Goal: Task Accomplishment & Management: Use online tool/utility

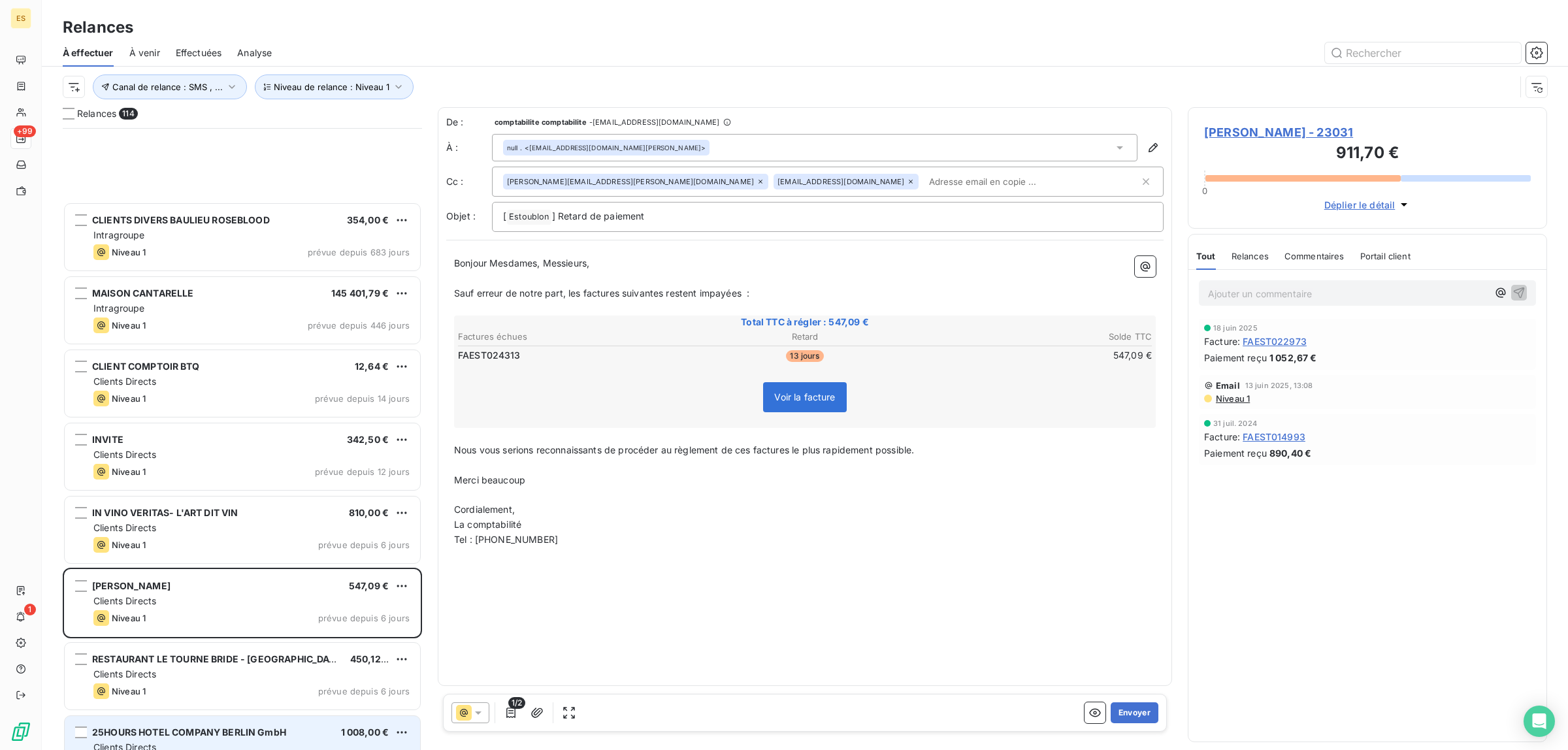
scroll to position [609, 347]
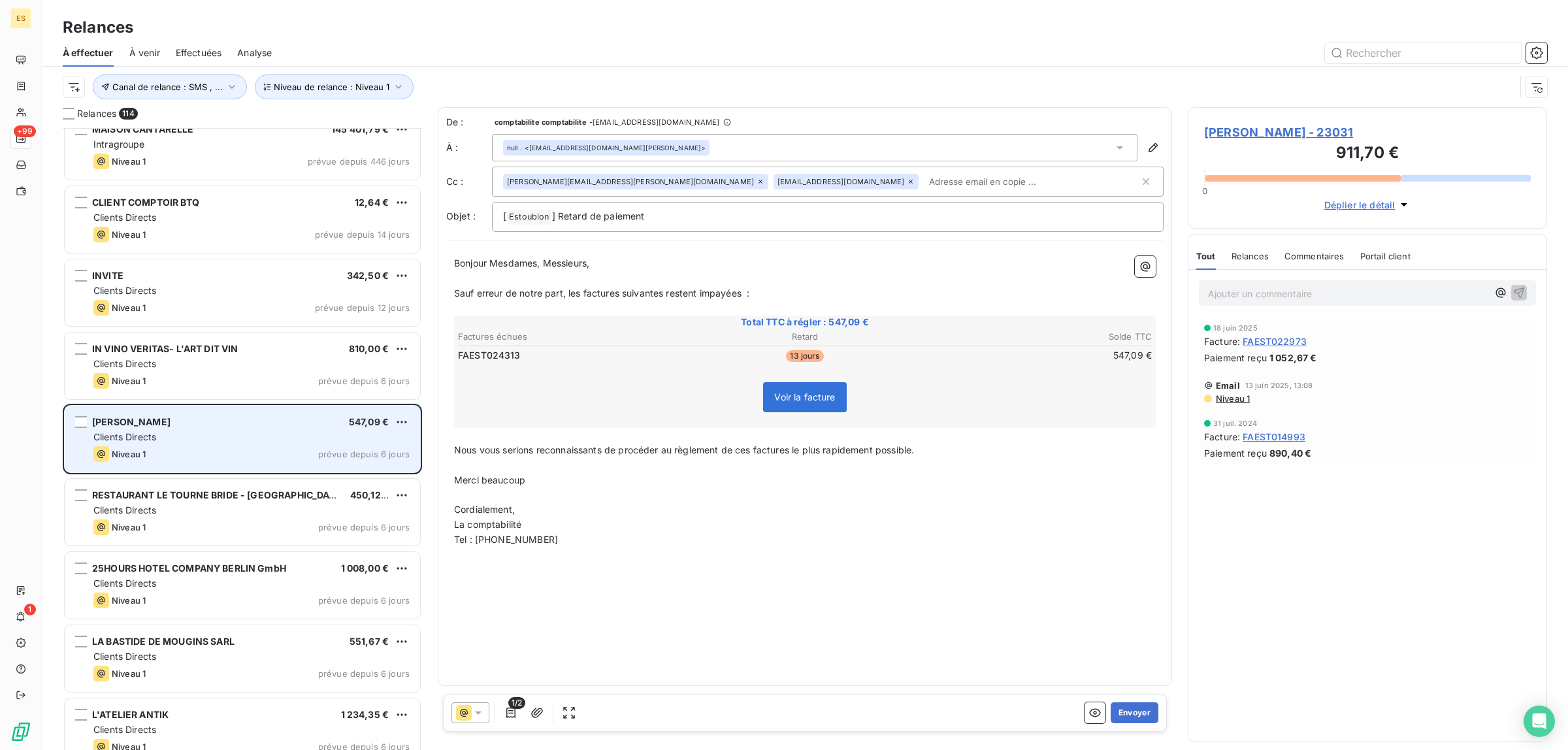
click at [221, 439] on div "Clients Directs" at bounding box center [250, 437] width 316 height 13
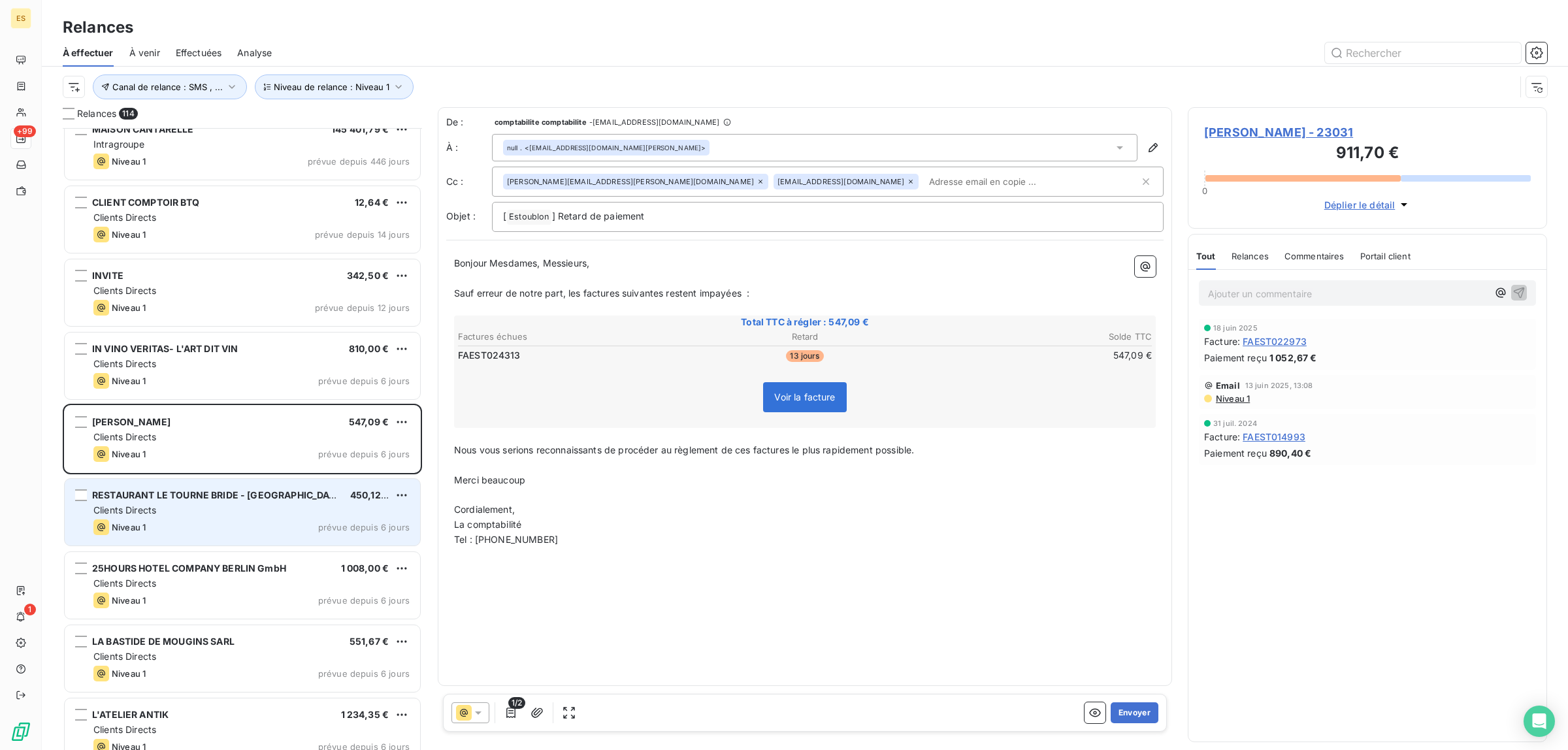
click at [196, 513] on div "Clients Directs" at bounding box center [250, 510] width 316 height 13
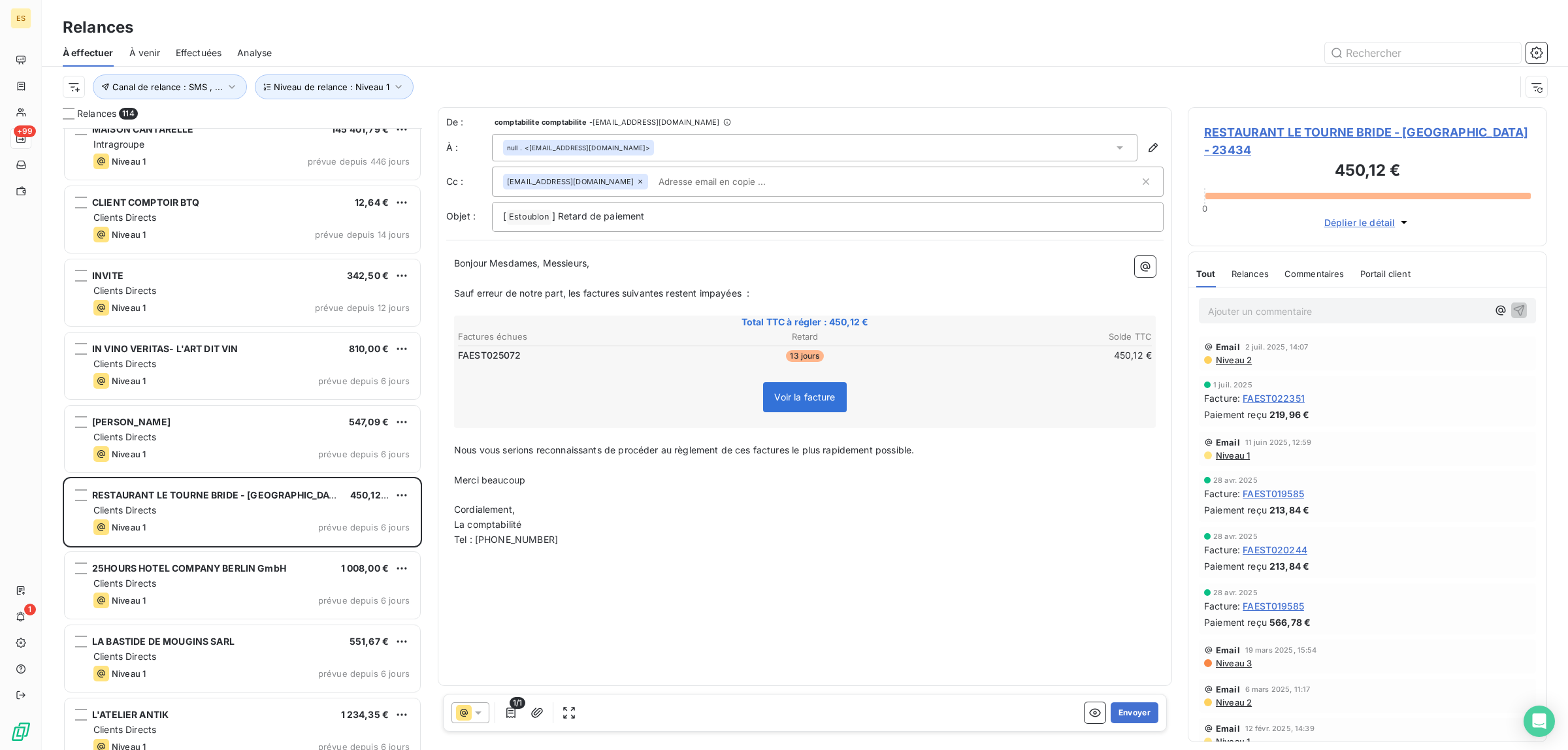
click at [1308, 265] on div "Commentaires" at bounding box center [1314, 273] width 60 height 27
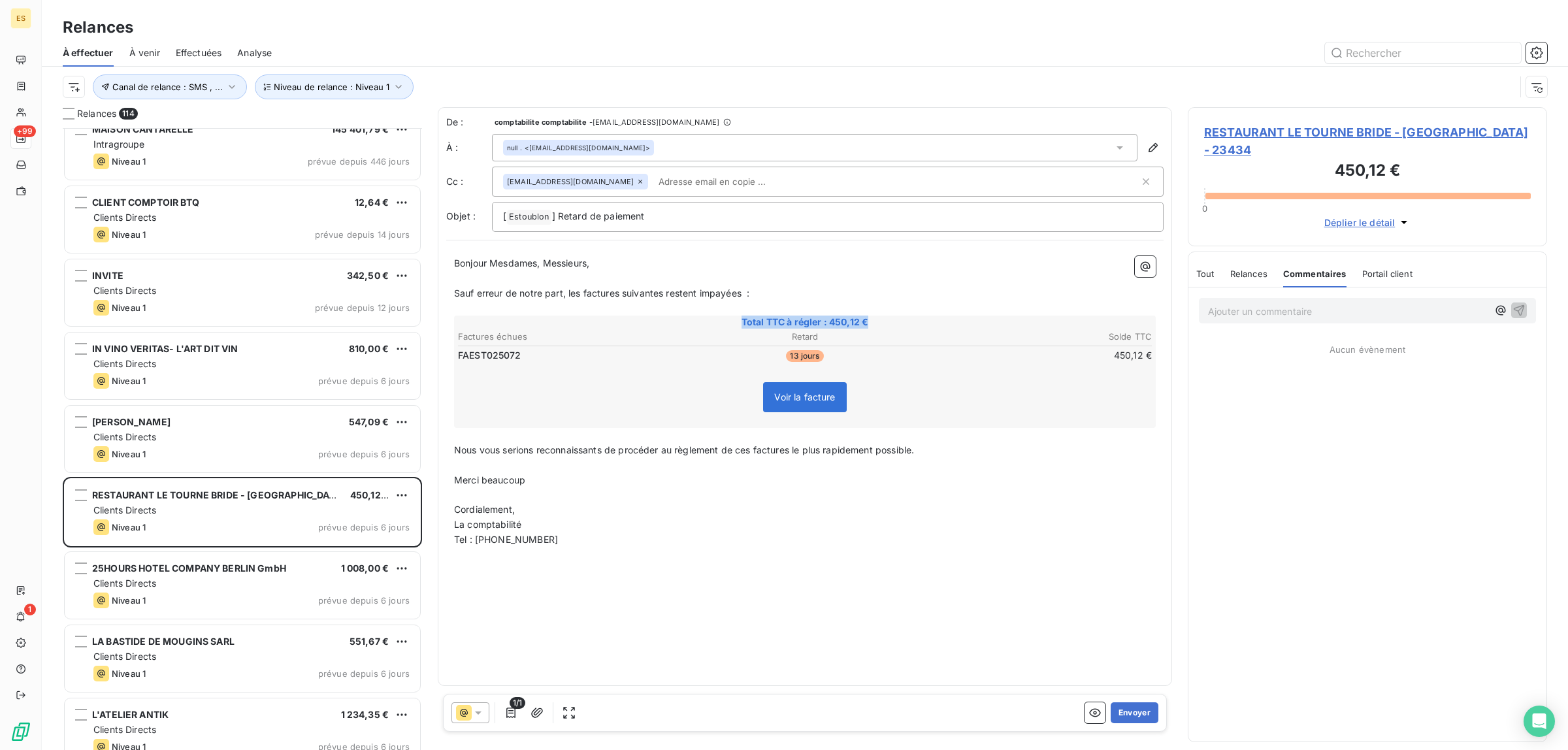
drag, startPoint x: 742, startPoint y: 319, endPoint x: 886, endPoint y: 324, distance: 144.1
click at [886, 324] on span "Total TTC à régler : 450,12 €" at bounding box center [804, 322] width 697 height 13
click at [1134, 719] on button "Envoyer" at bounding box center [1134, 712] width 47 height 21
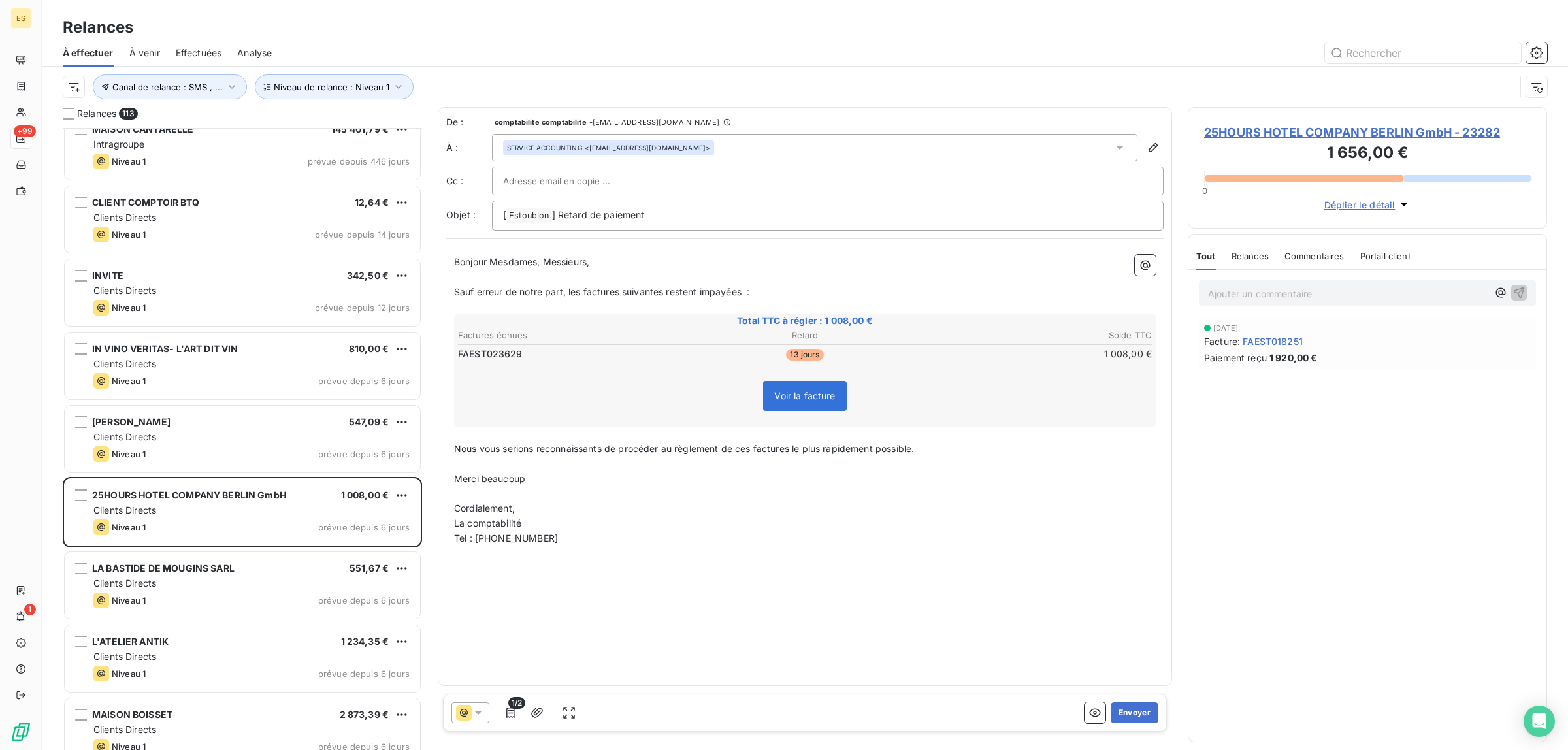
click at [1317, 256] on span "Commentaires" at bounding box center [1314, 255] width 60 height 10
click at [1140, 715] on button "Envoyer" at bounding box center [1134, 712] width 47 height 21
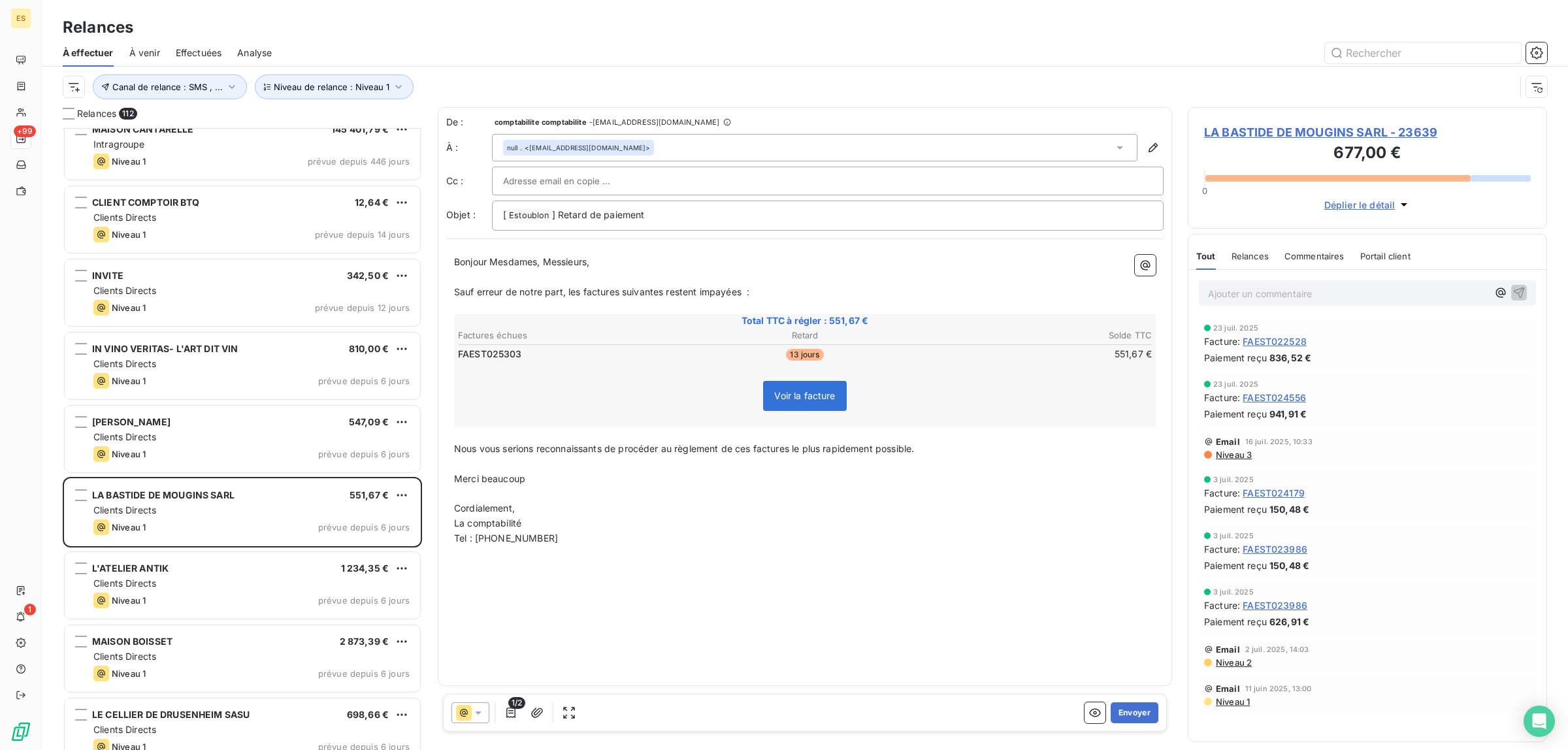
click at [1320, 253] on span "Commentaires" at bounding box center [1314, 255] width 60 height 10
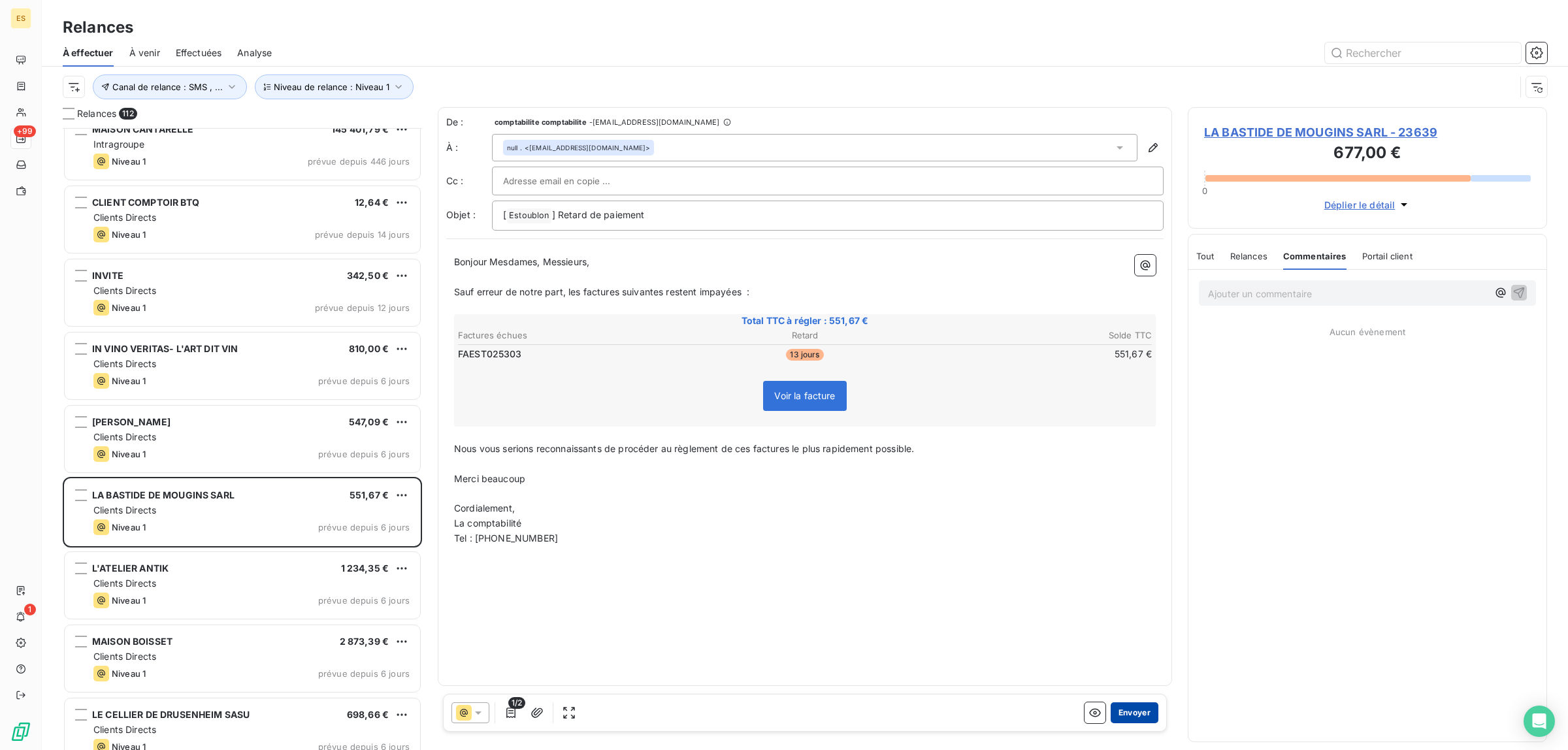
click at [1124, 707] on button "Envoyer" at bounding box center [1134, 712] width 47 height 21
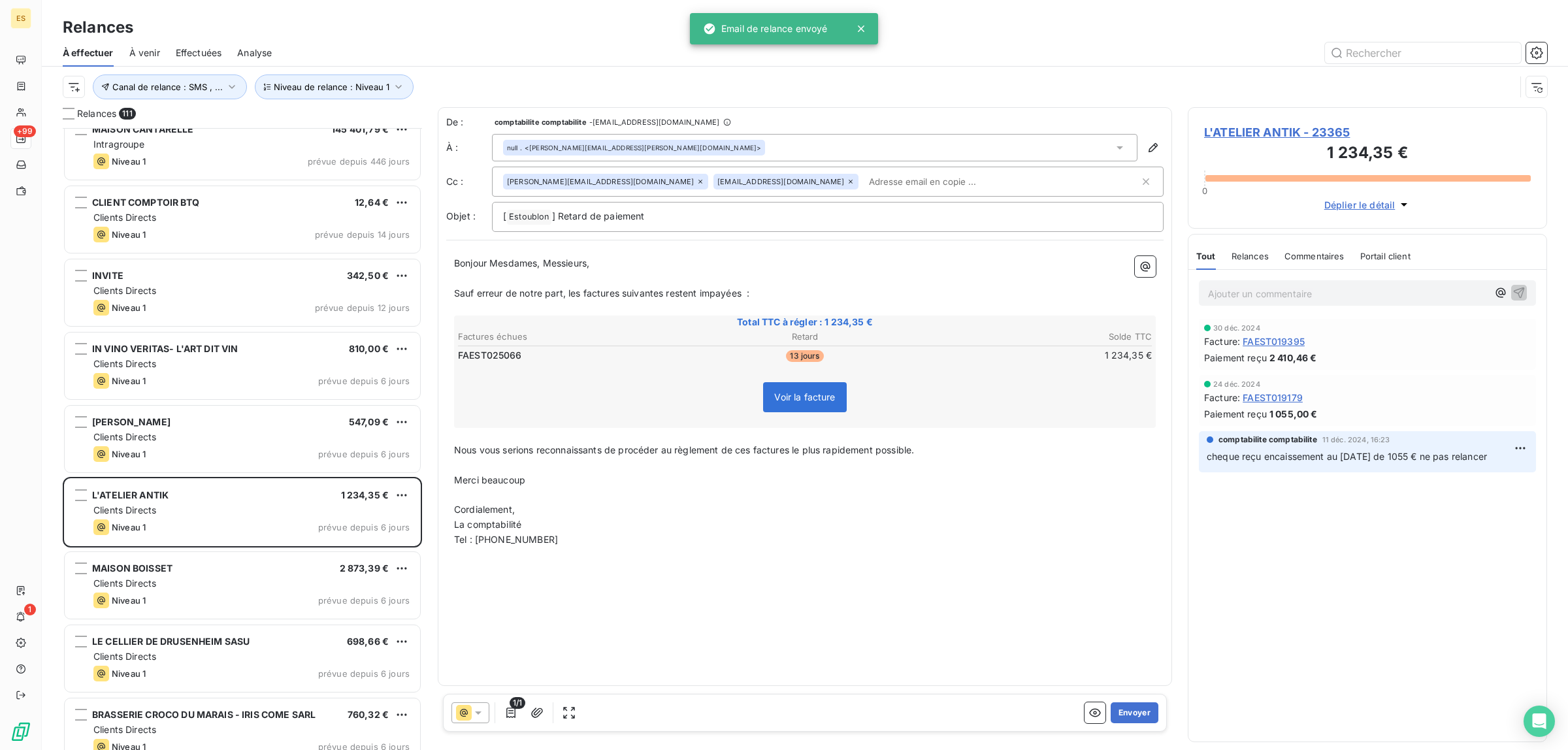
click at [1317, 257] on span "Commentaires" at bounding box center [1314, 255] width 60 height 10
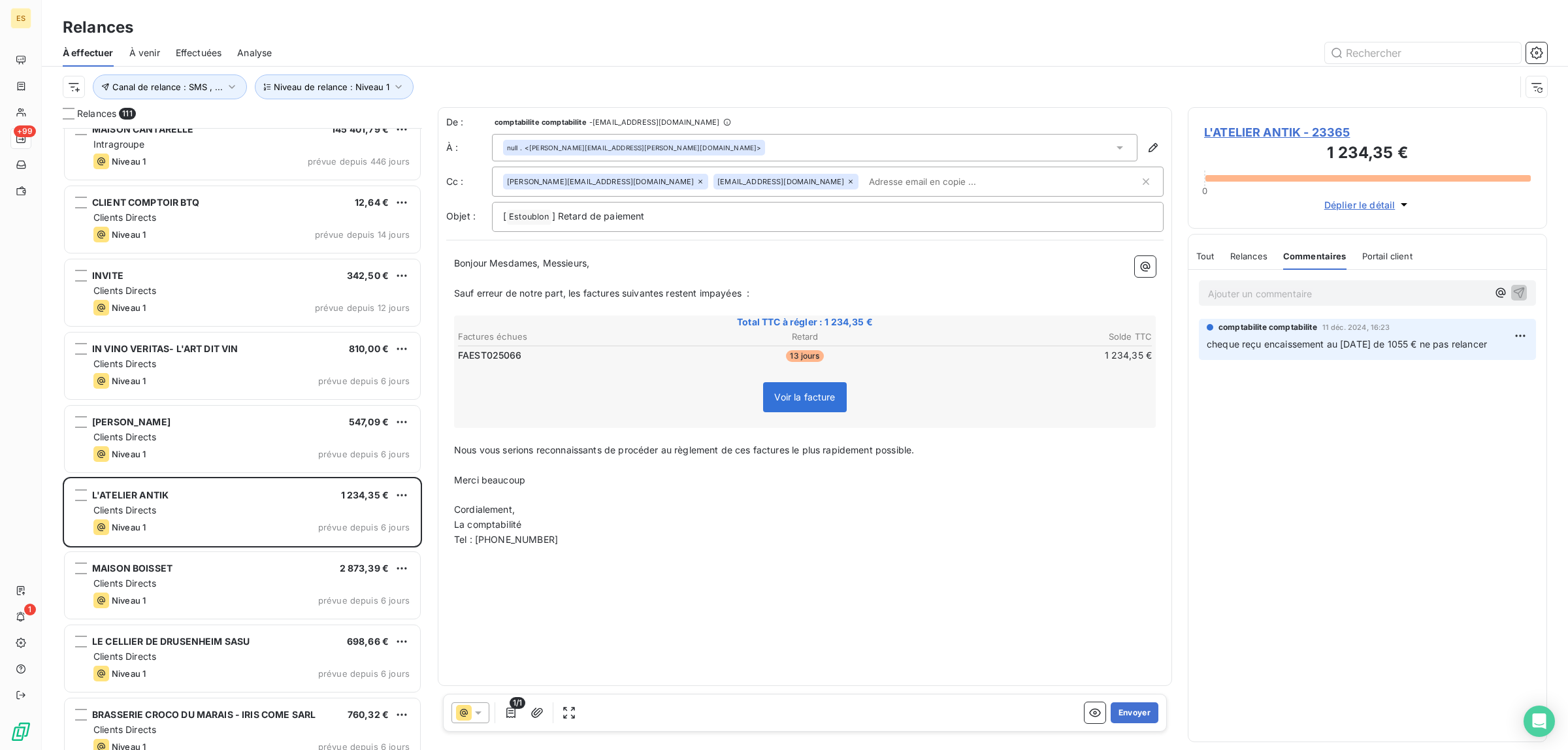
click at [1201, 251] on span "Tout" at bounding box center [1205, 255] width 18 height 10
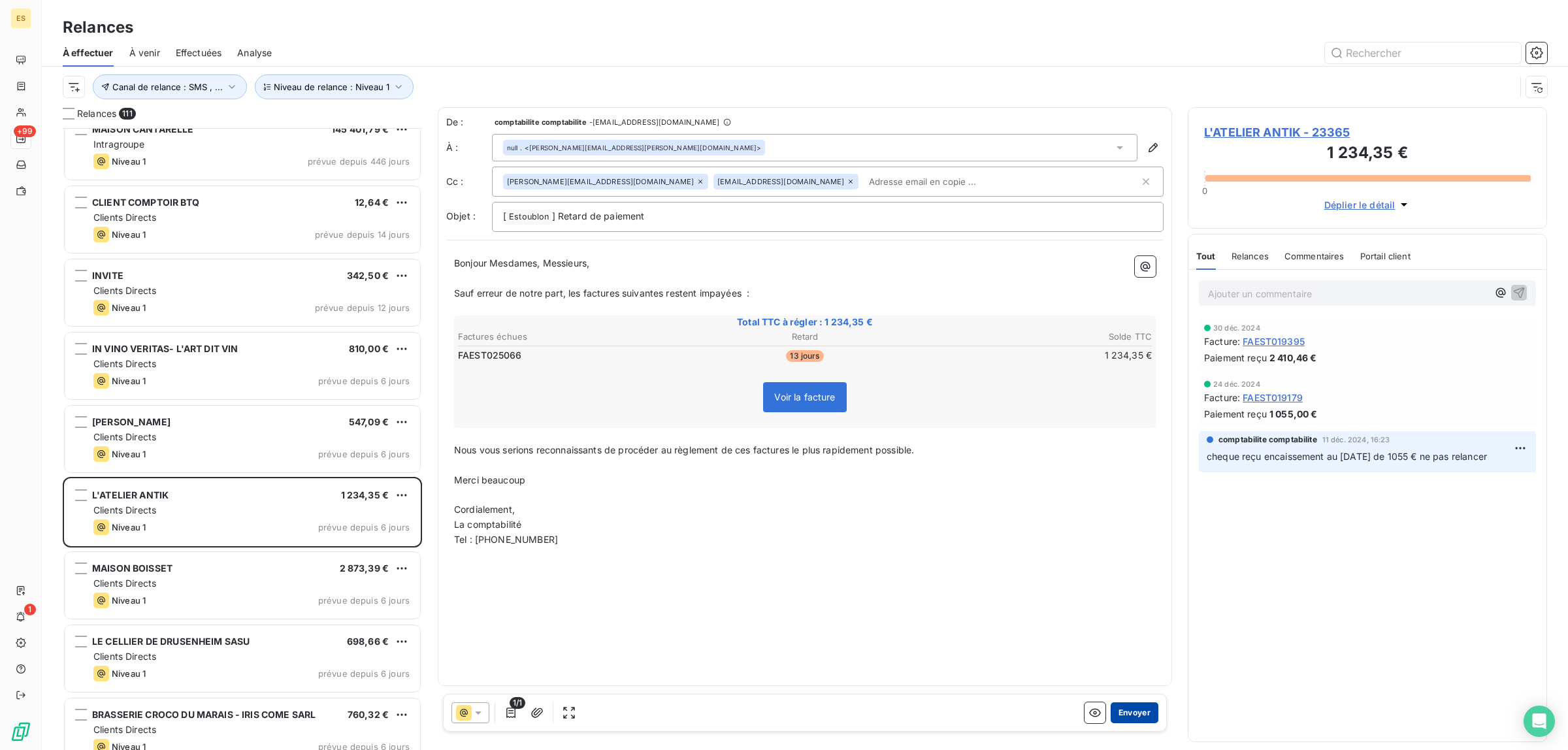
click at [1126, 705] on button "Envoyer" at bounding box center [1134, 712] width 47 height 21
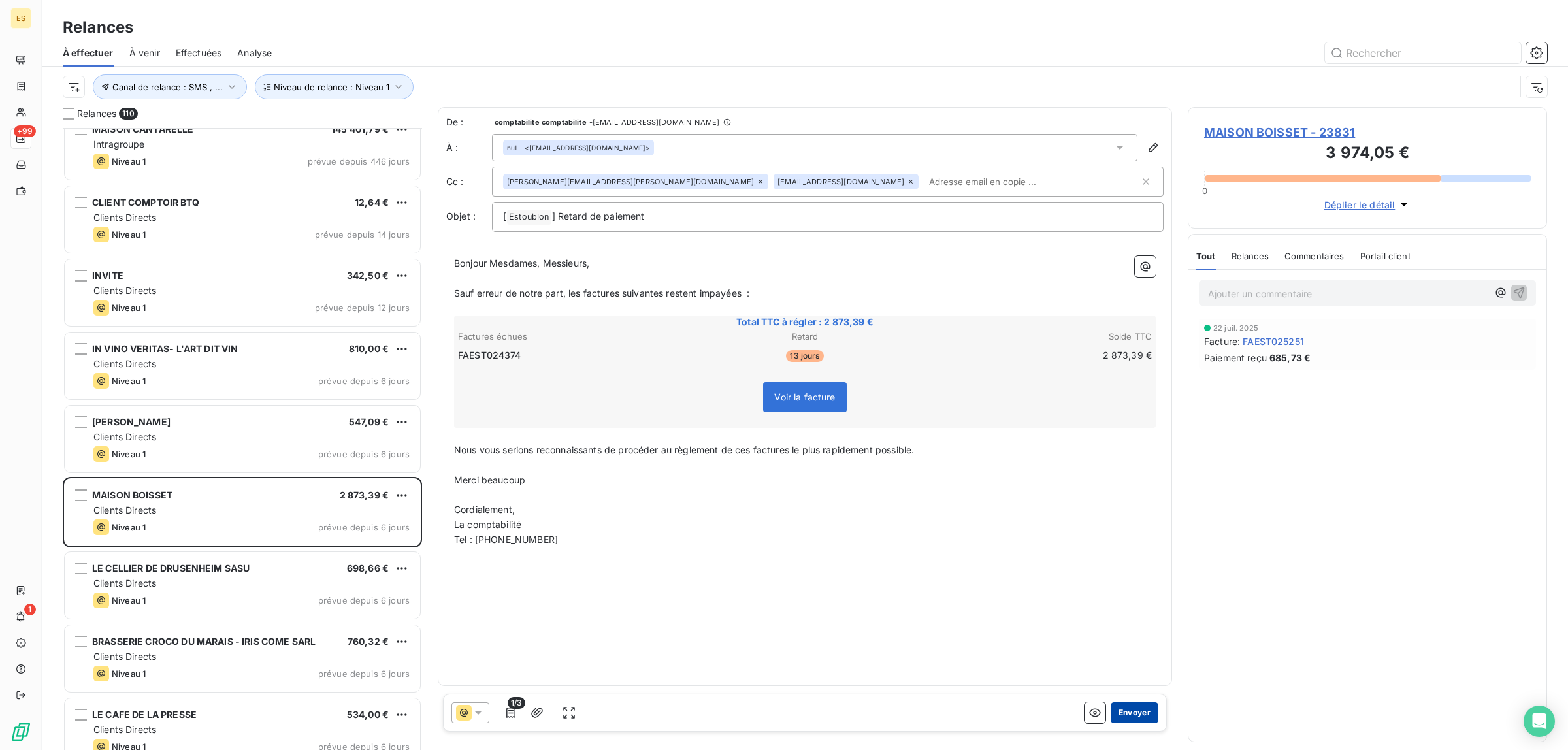
click at [1141, 717] on button "Envoyer" at bounding box center [1134, 712] width 47 height 21
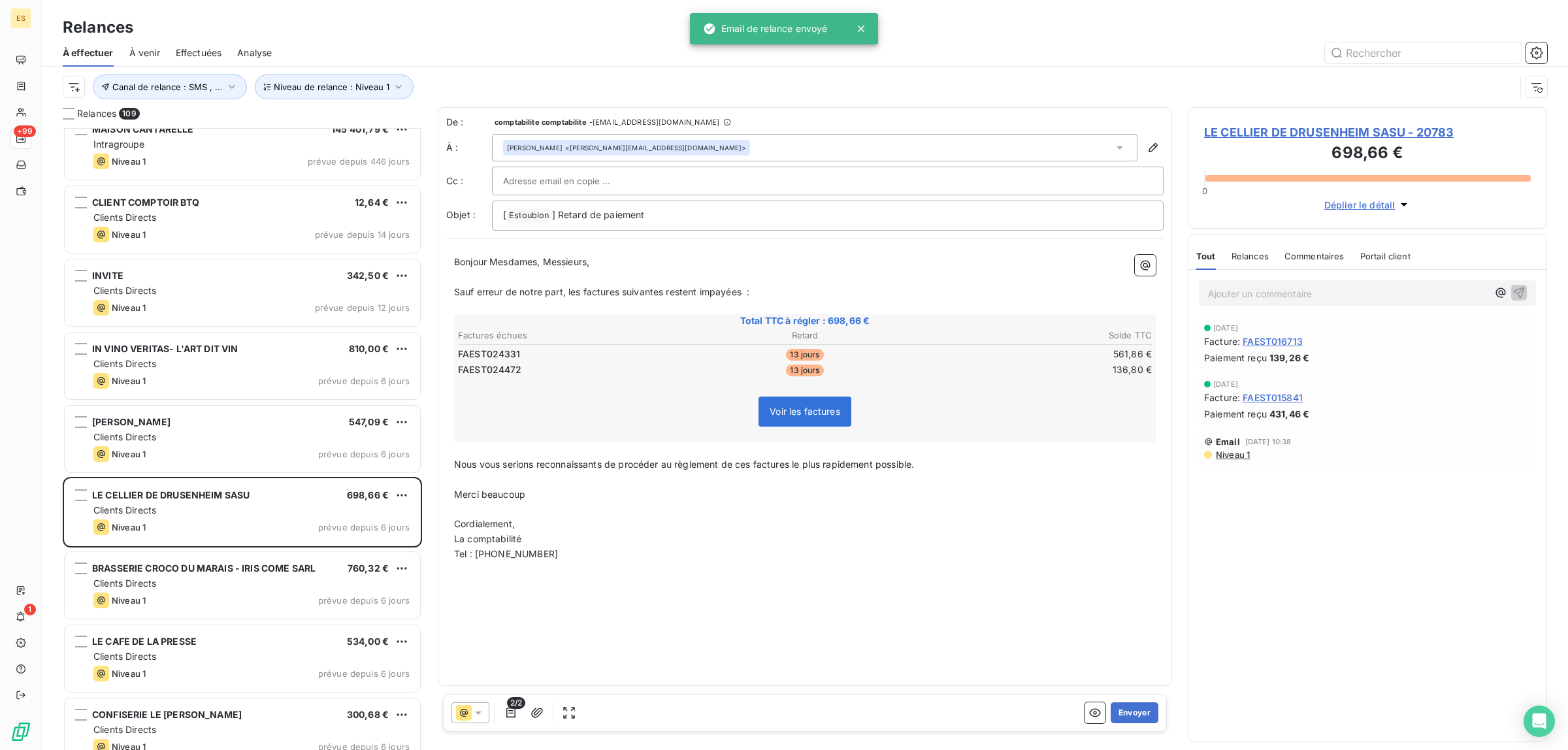
click at [1327, 263] on div "Commentaires" at bounding box center [1314, 255] width 60 height 27
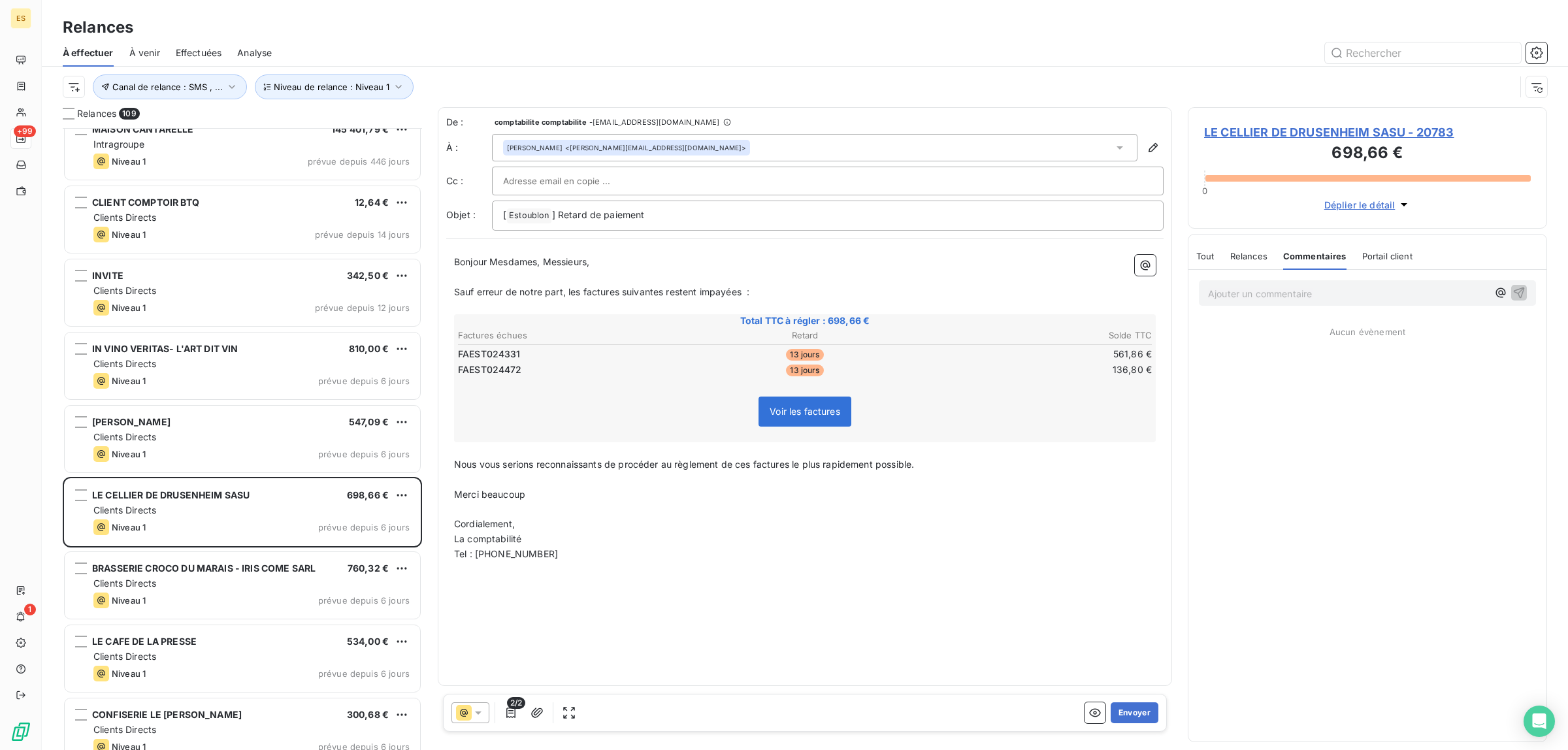
click at [1203, 255] on span "Tout" at bounding box center [1205, 255] width 18 height 10
click at [1134, 710] on button "Envoyer" at bounding box center [1134, 712] width 47 height 21
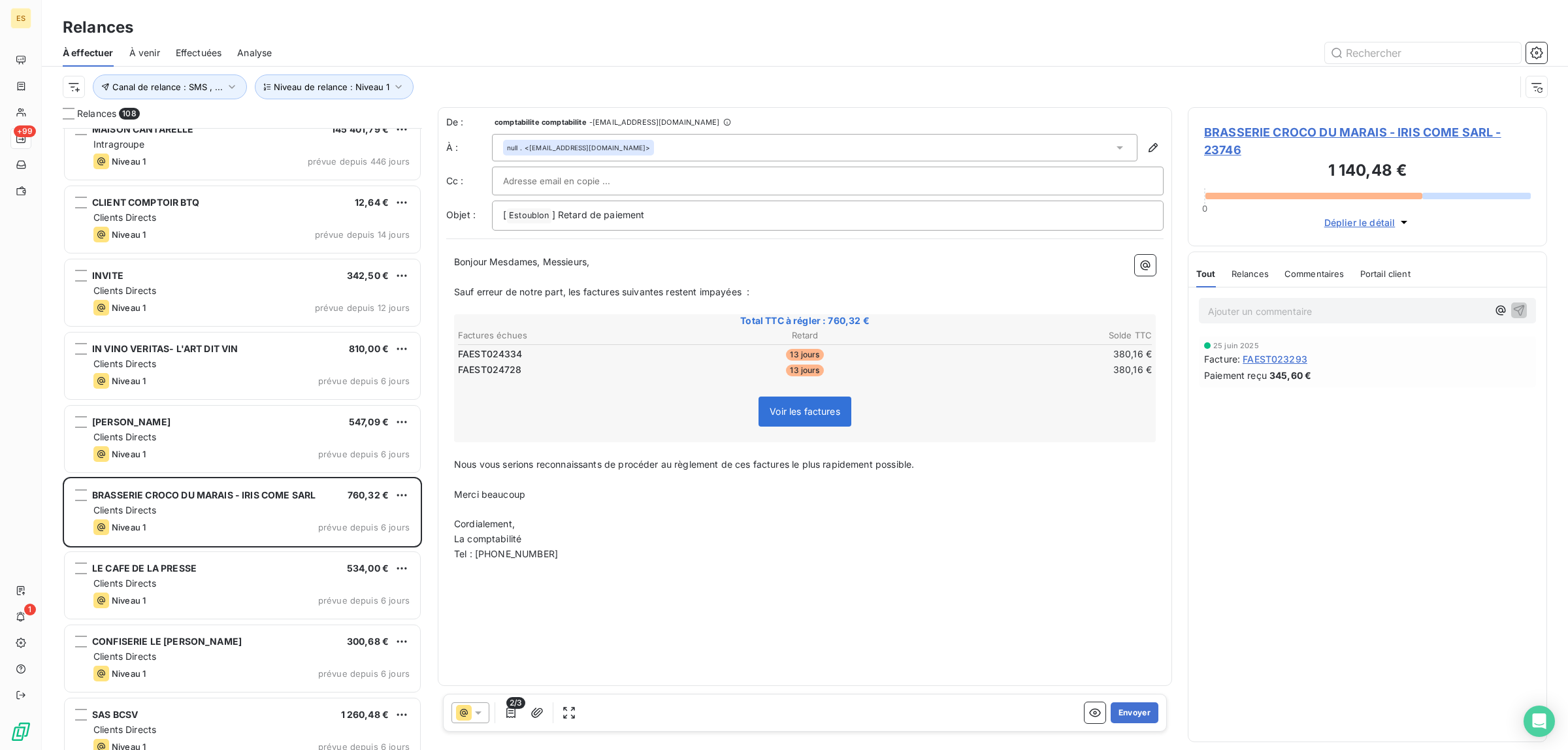
click at [1287, 126] on span "BRASSERIE CROCO DU MARAIS - IRIS COME SARL - 23746" at bounding box center [1367, 140] width 326 height 35
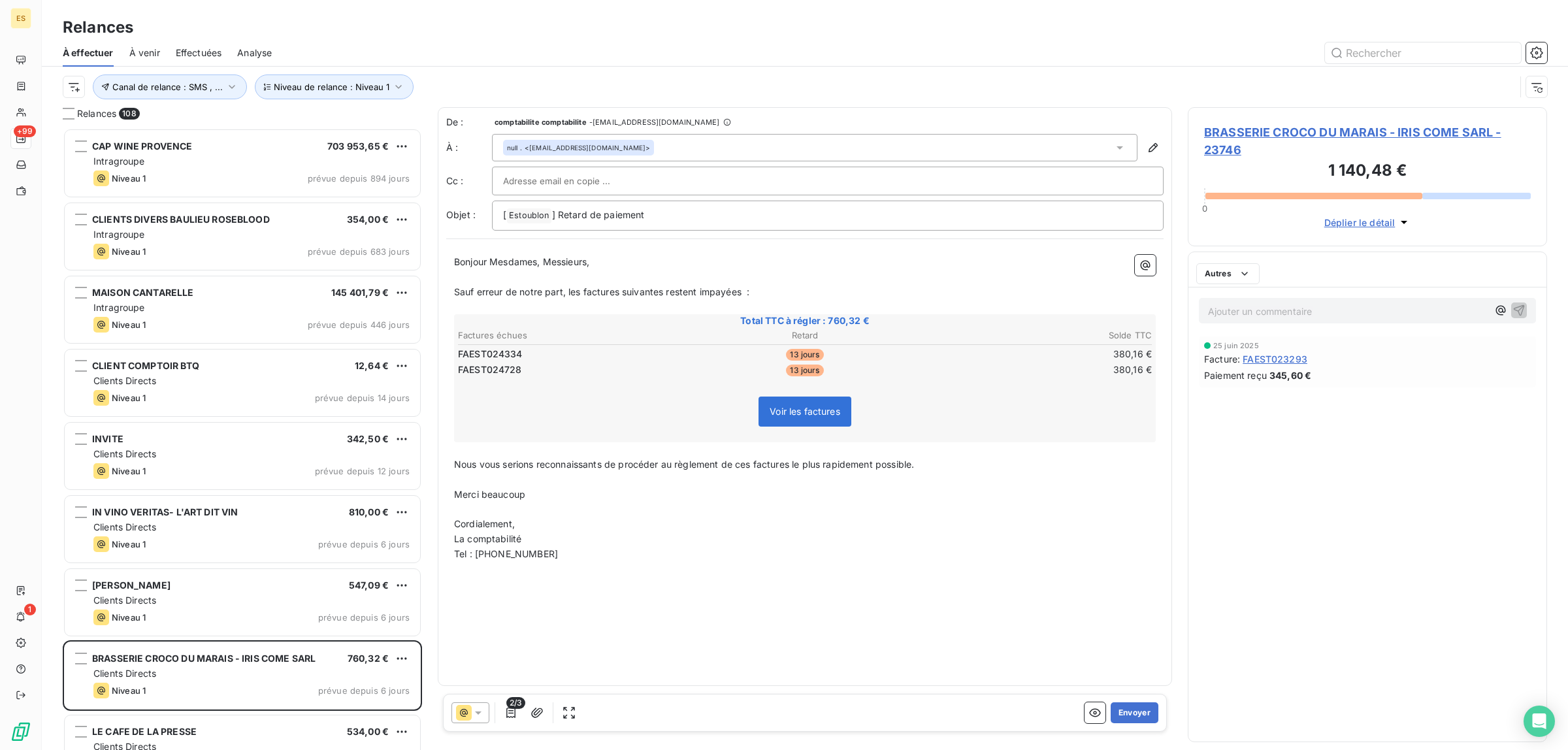
scroll to position [609, 347]
click at [1122, 712] on button "Envoyer" at bounding box center [1134, 712] width 47 height 21
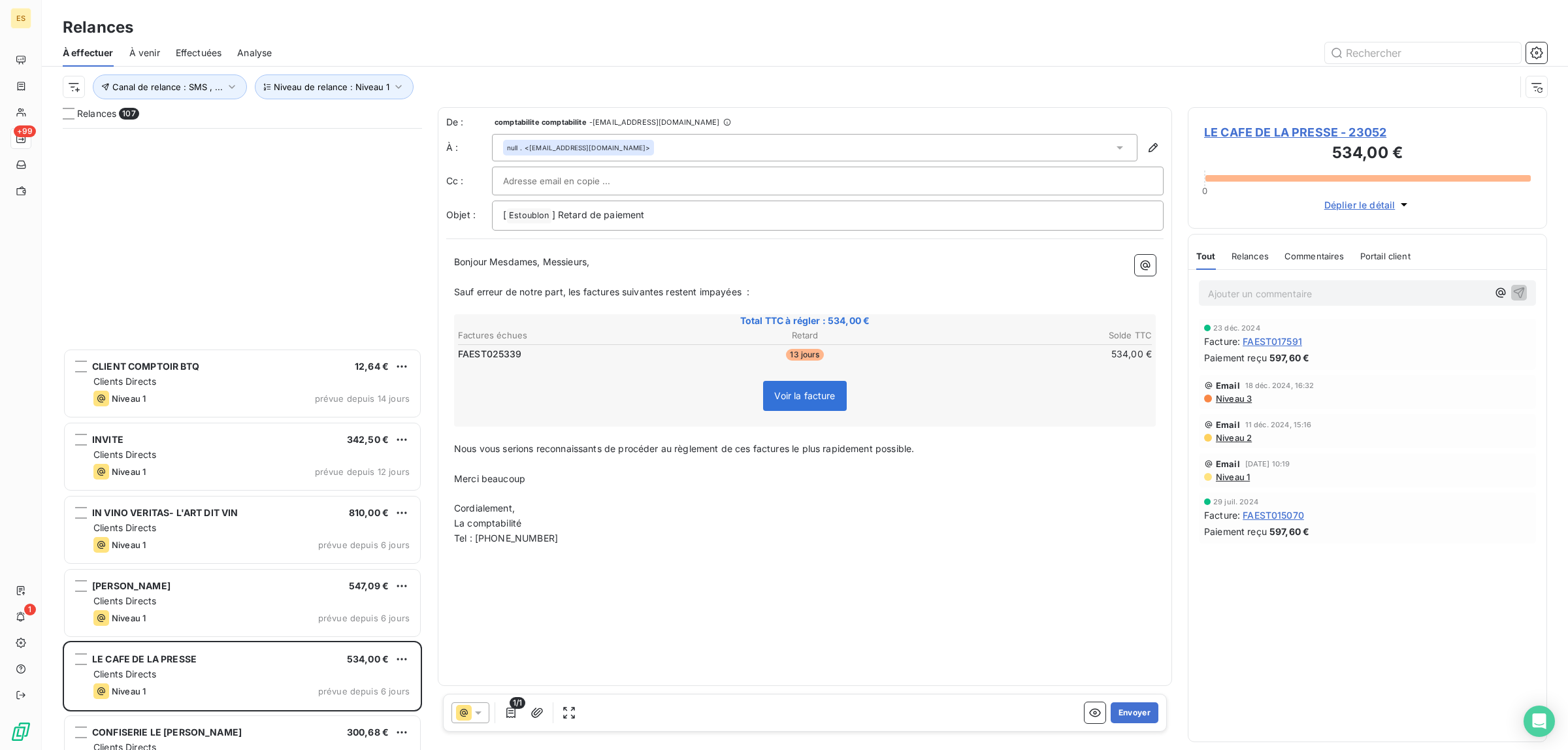
scroll to position [327, 0]
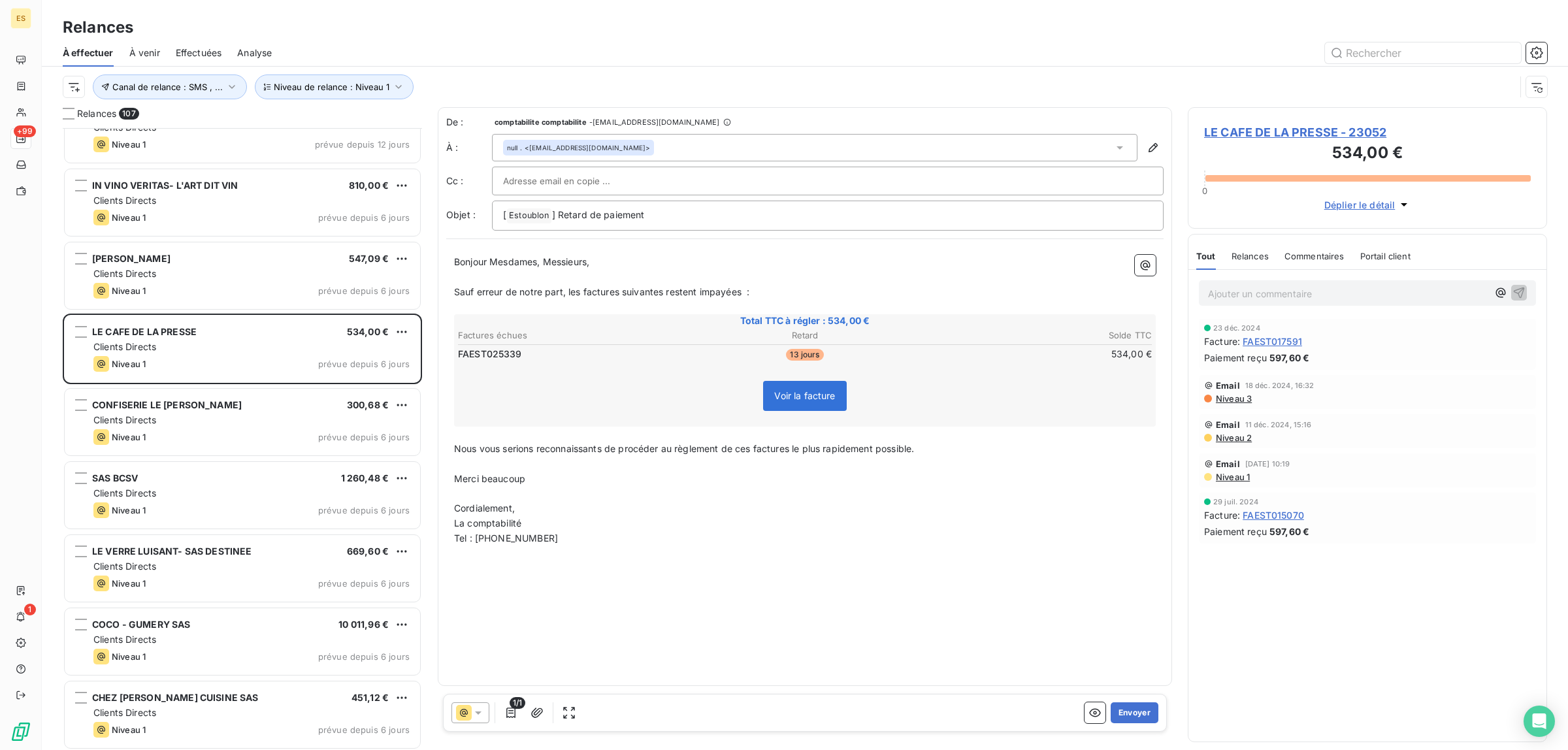
click at [1315, 245] on div "Commentaires" at bounding box center [1314, 255] width 60 height 27
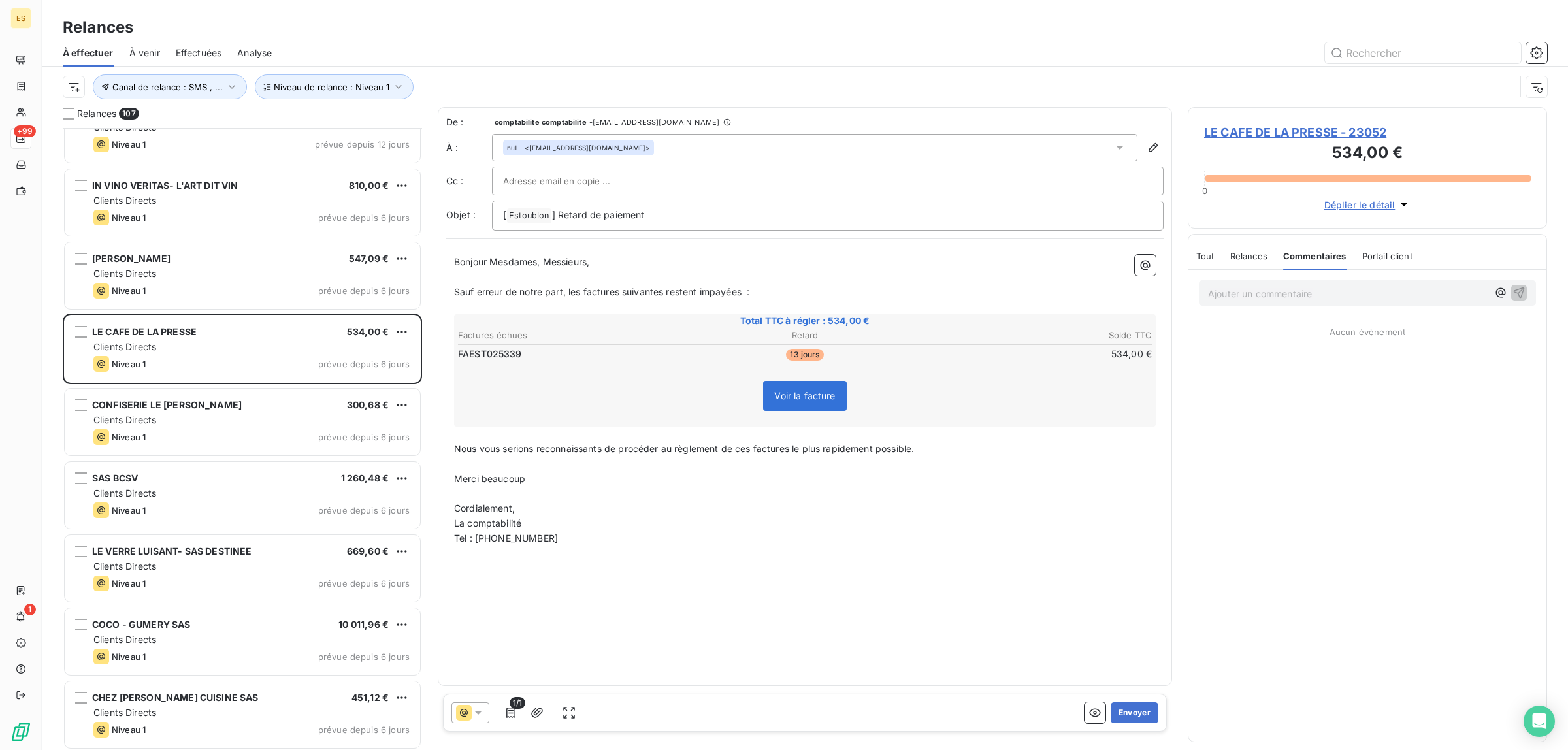
click at [1318, 255] on span "Commentaires" at bounding box center [1314, 255] width 64 height 10
click at [1213, 255] on span "Tout" at bounding box center [1205, 255] width 18 height 10
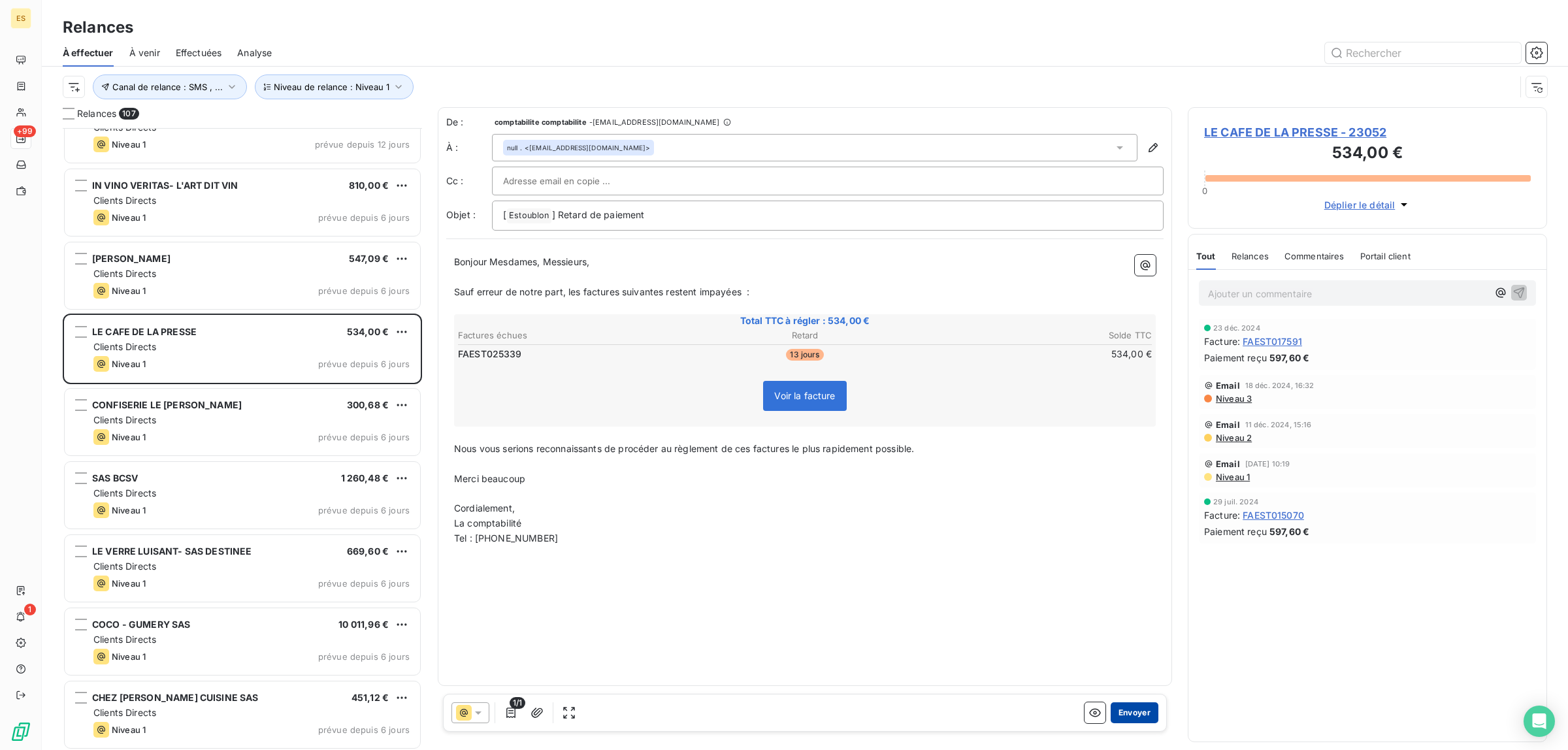
click at [1137, 712] on button "Envoyer" at bounding box center [1134, 712] width 47 height 21
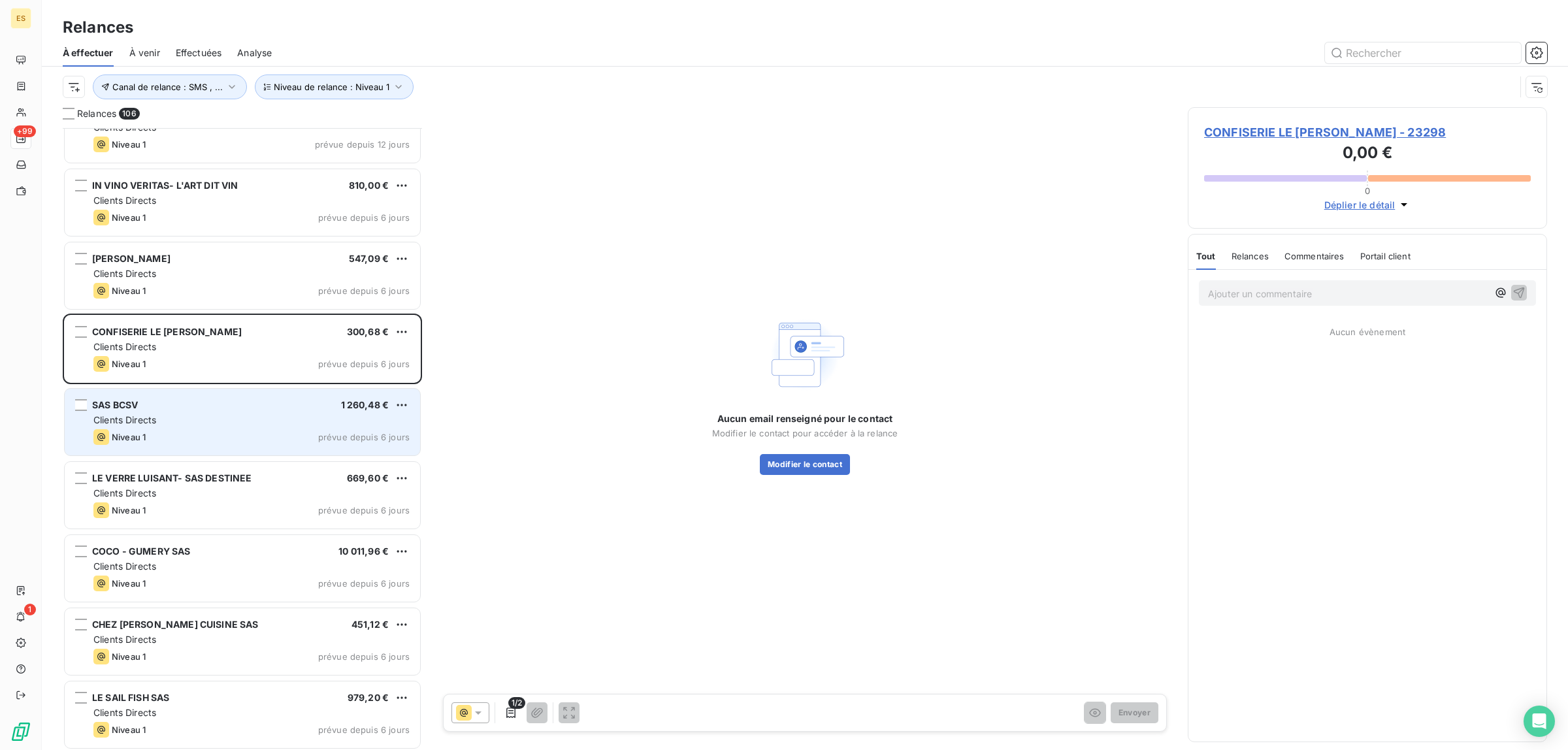
click at [224, 416] on div "Clients Directs" at bounding box center [250, 420] width 316 height 13
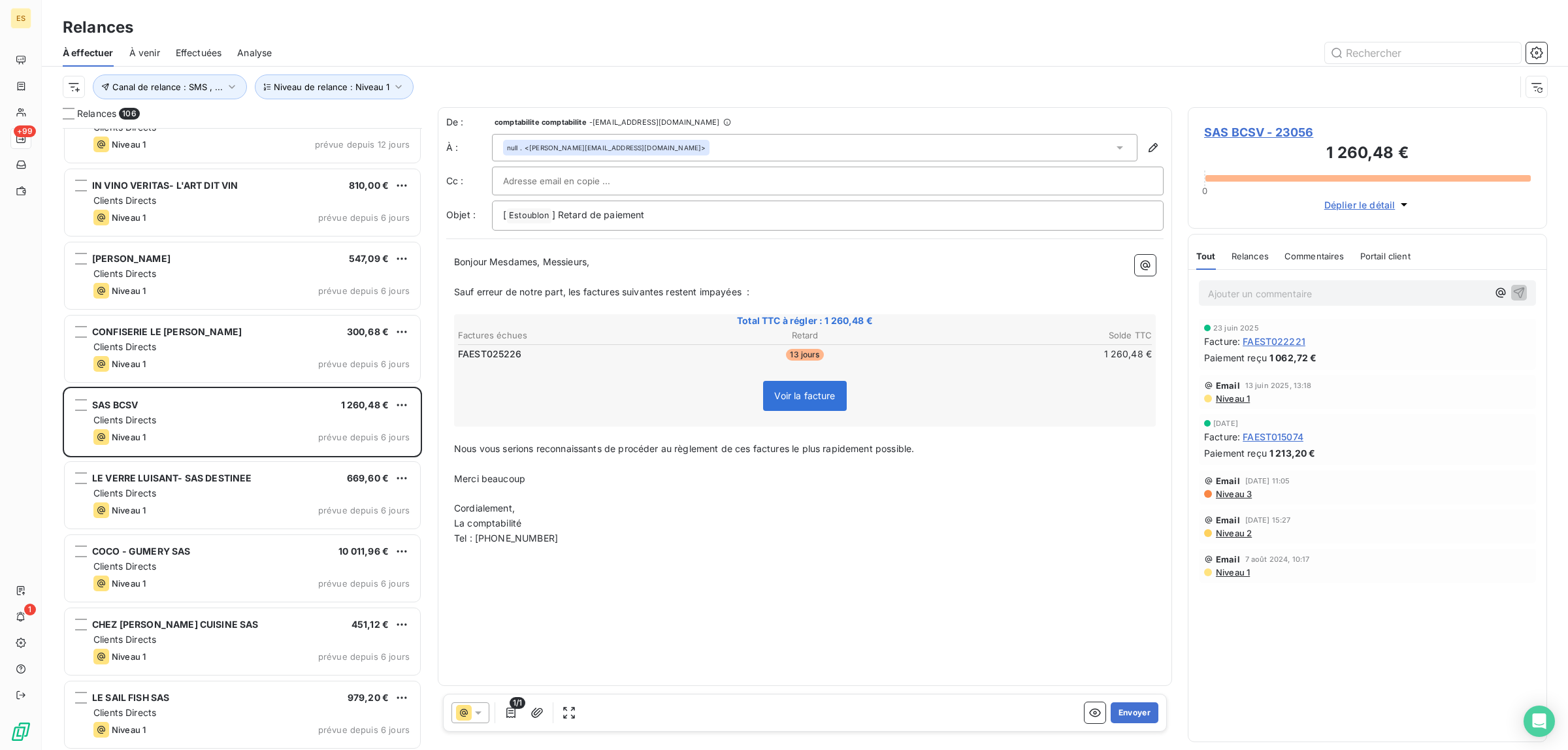
click at [1326, 252] on span "Commentaires" at bounding box center [1314, 255] width 60 height 10
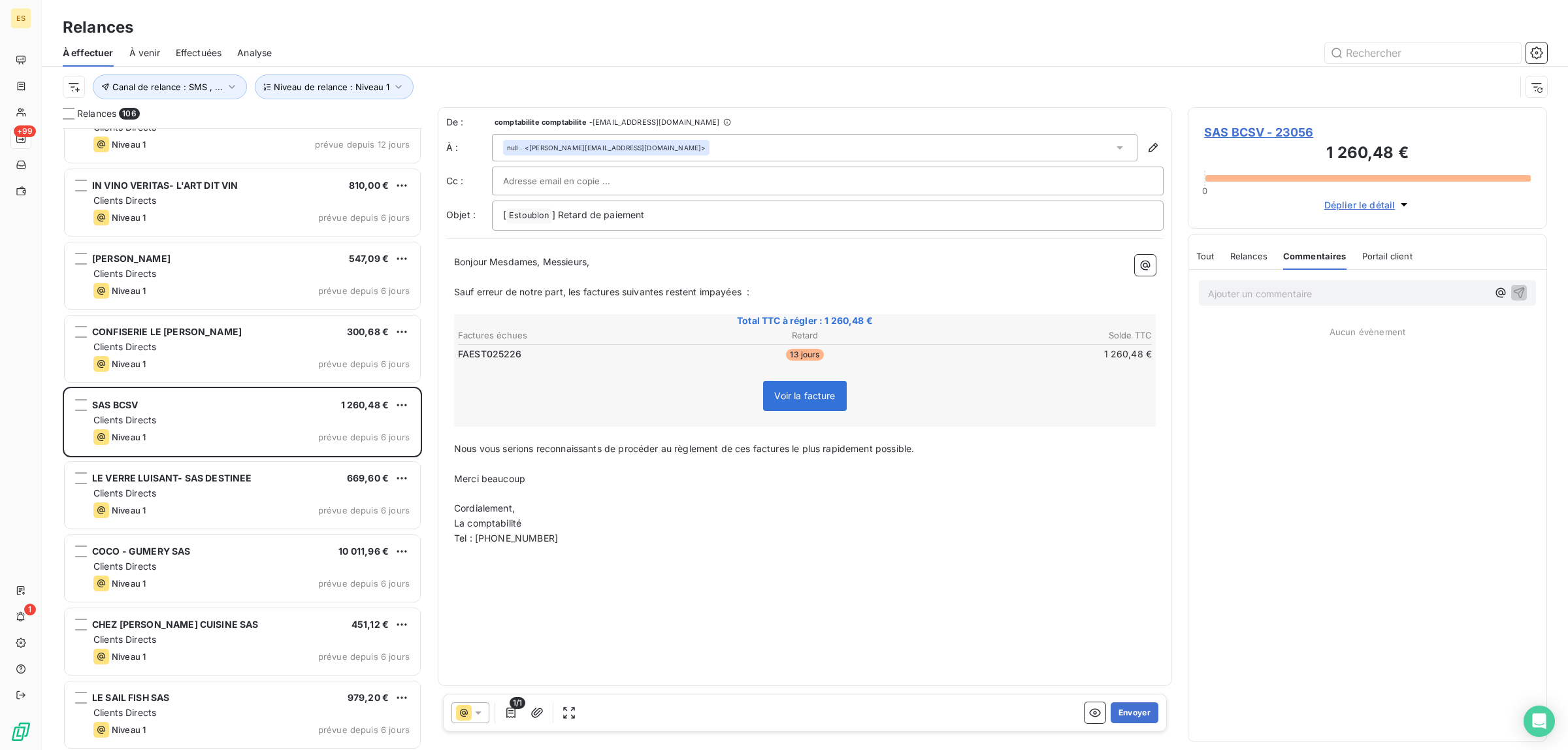
click at [1208, 255] on span "Tout" at bounding box center [1205, 255] width 18 height 10
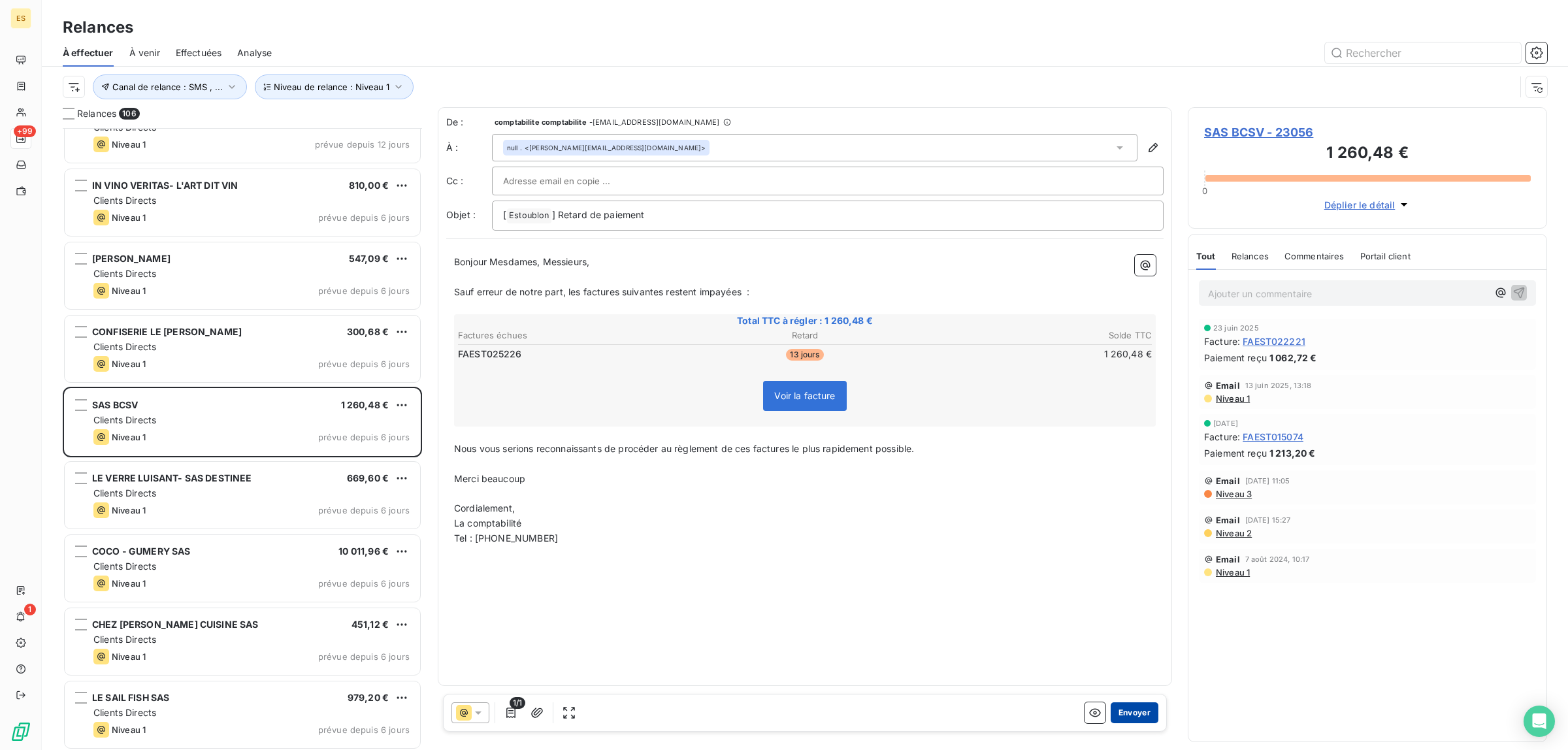
click at [1142, 718] on button "Envoyer" at bounding box center [1134, 712] width 47 height 21
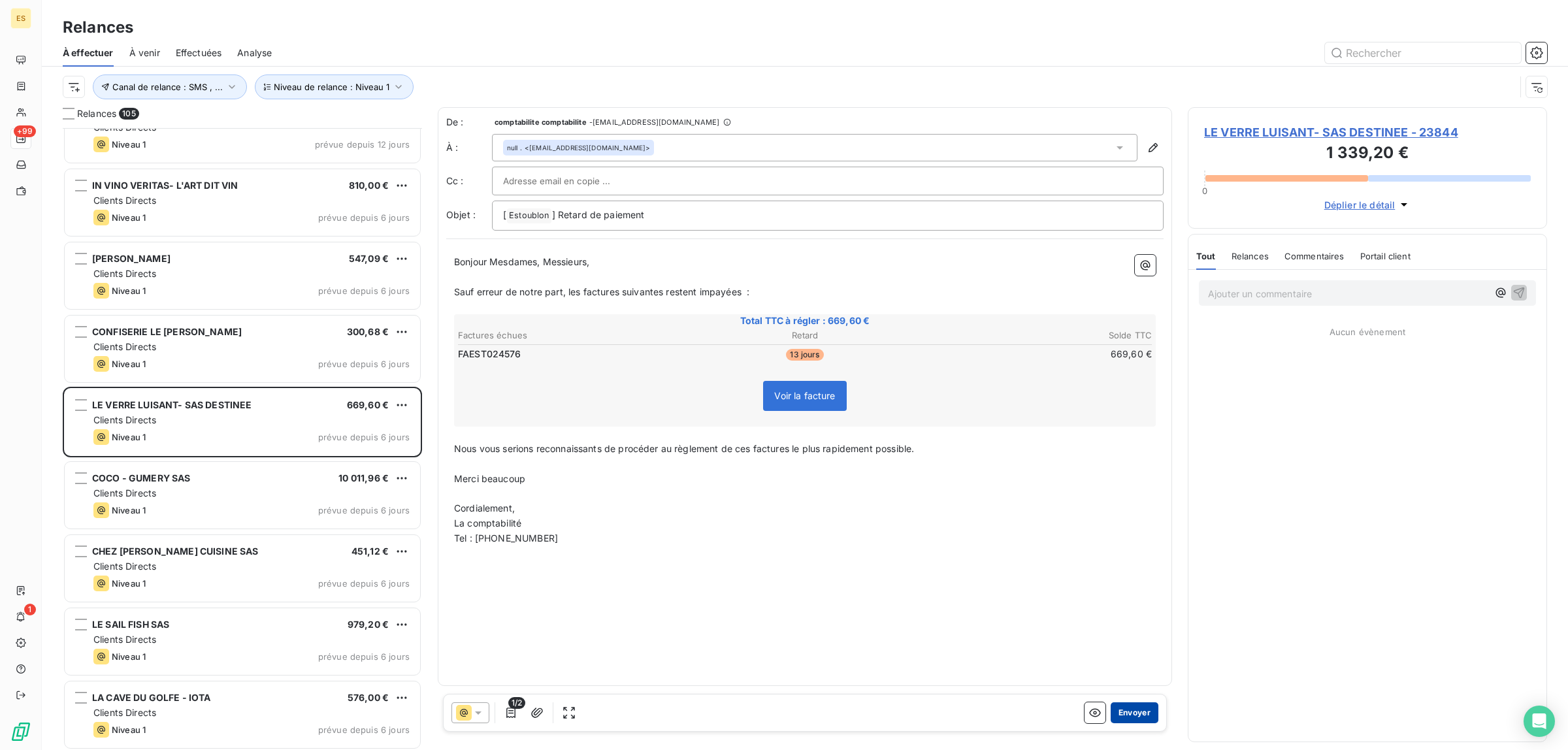
click at [1150, 717] on button "Envoyer" at bounding box center [1134, 712] width 47 height 21
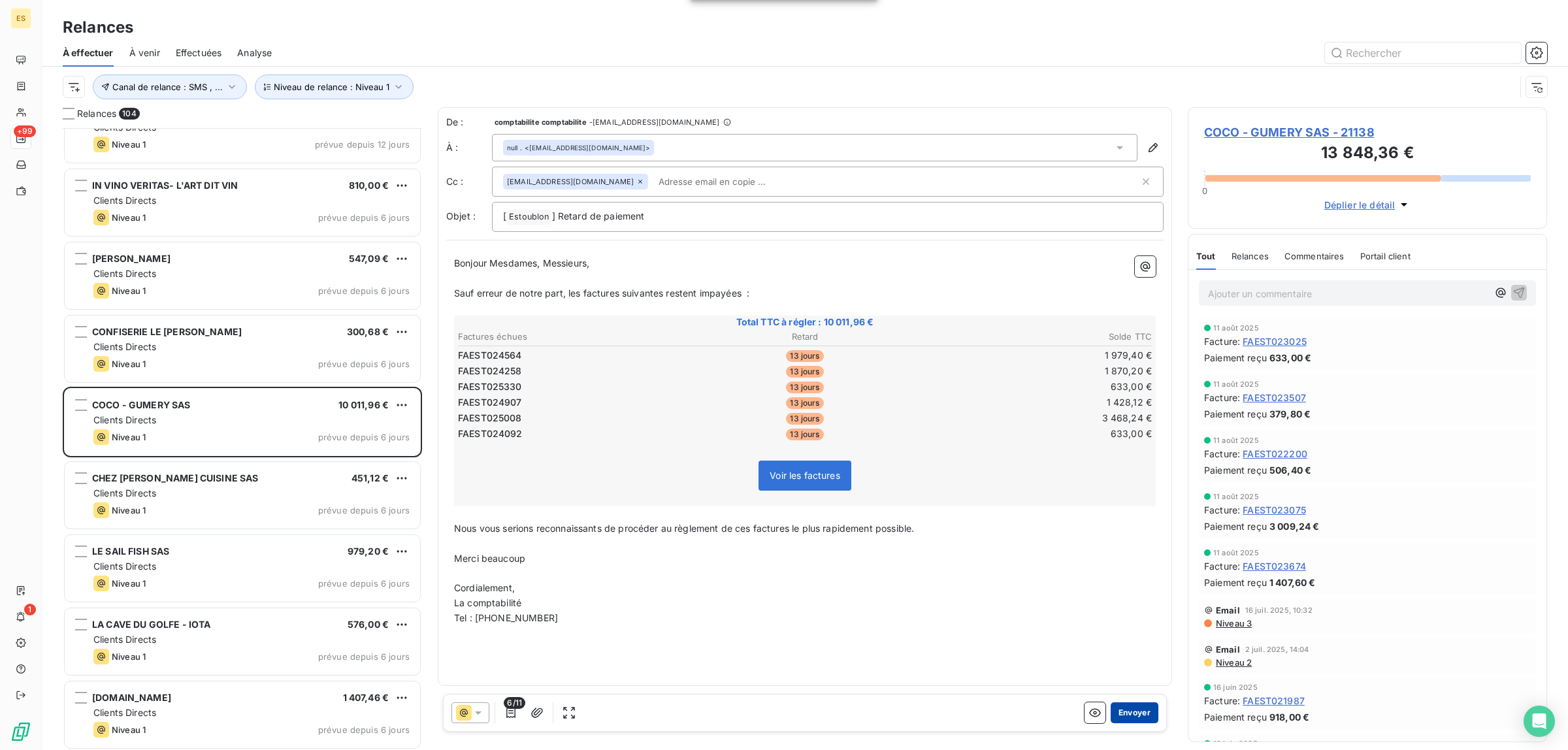
click at [1134, 718] on button "Envoyer" at bounding box center [1134, 712] width 47 height 21
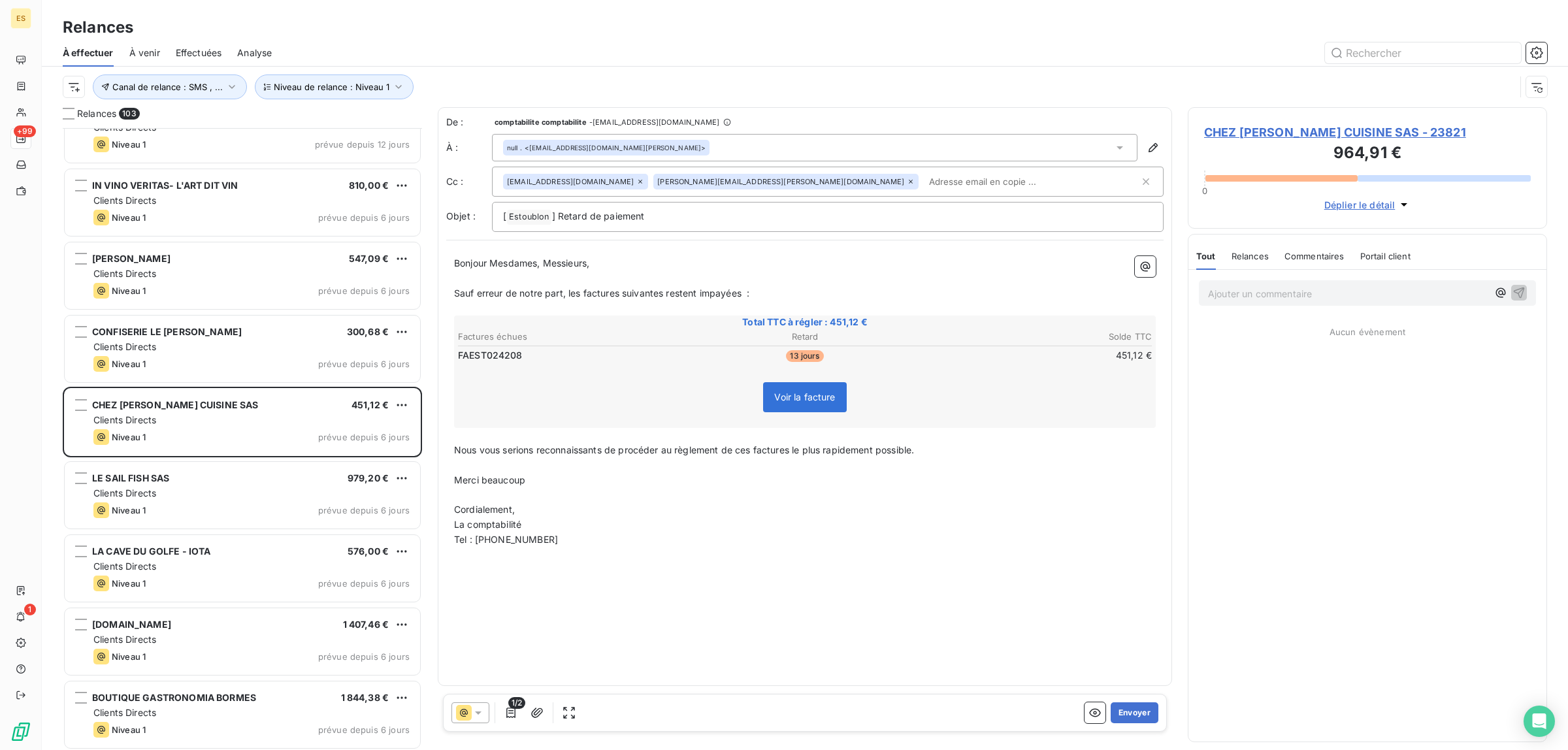
click at [1328, 260] on span "Commentaires" at bounding box center [1314, 255] width 60 height 10
click at [1136, 715] on button "Envoyer" at bounding box center [1134, 712] width 47 height 21
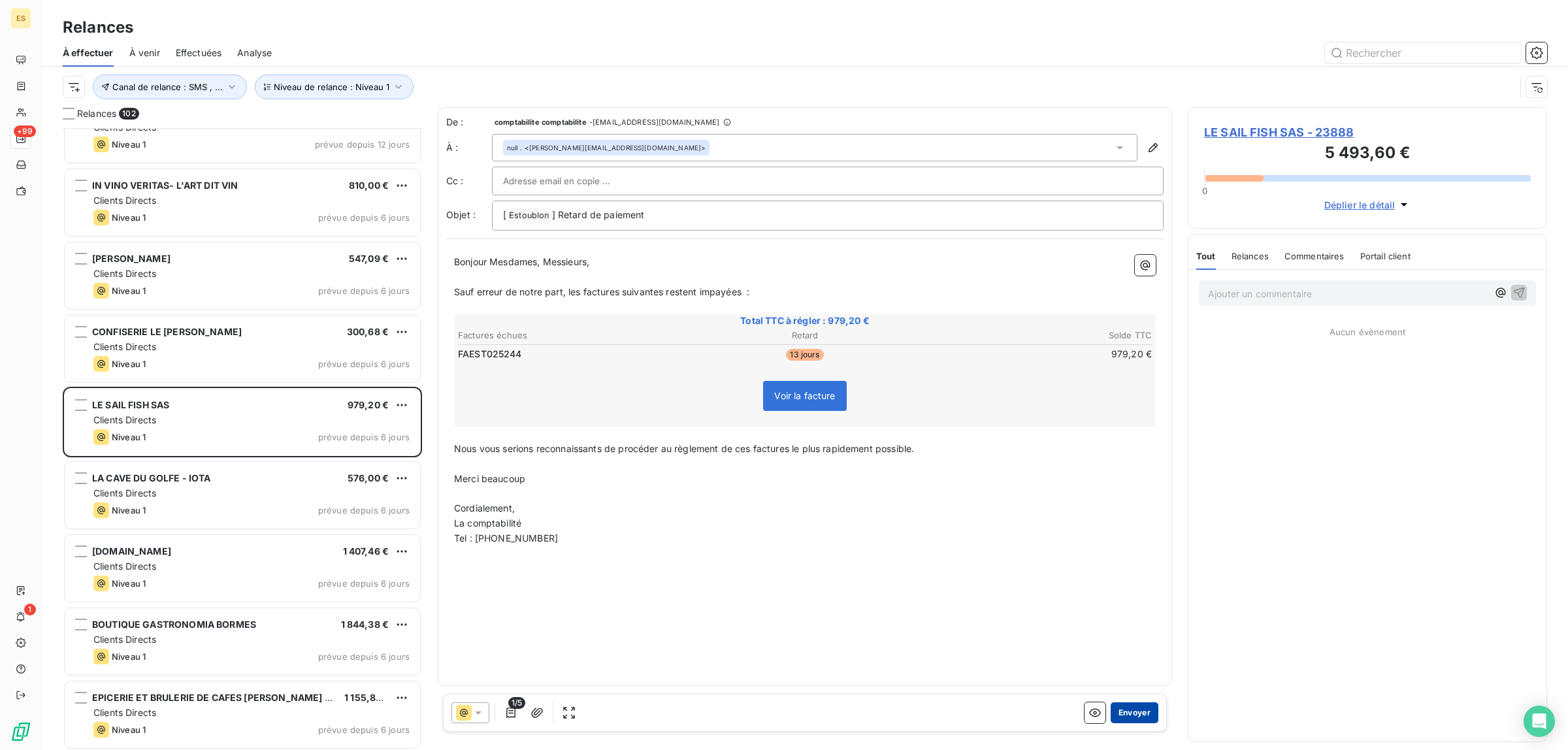
click at [1134, 709] on button "Envoyer" at bounding box center [1134, 712] width 47 height 21
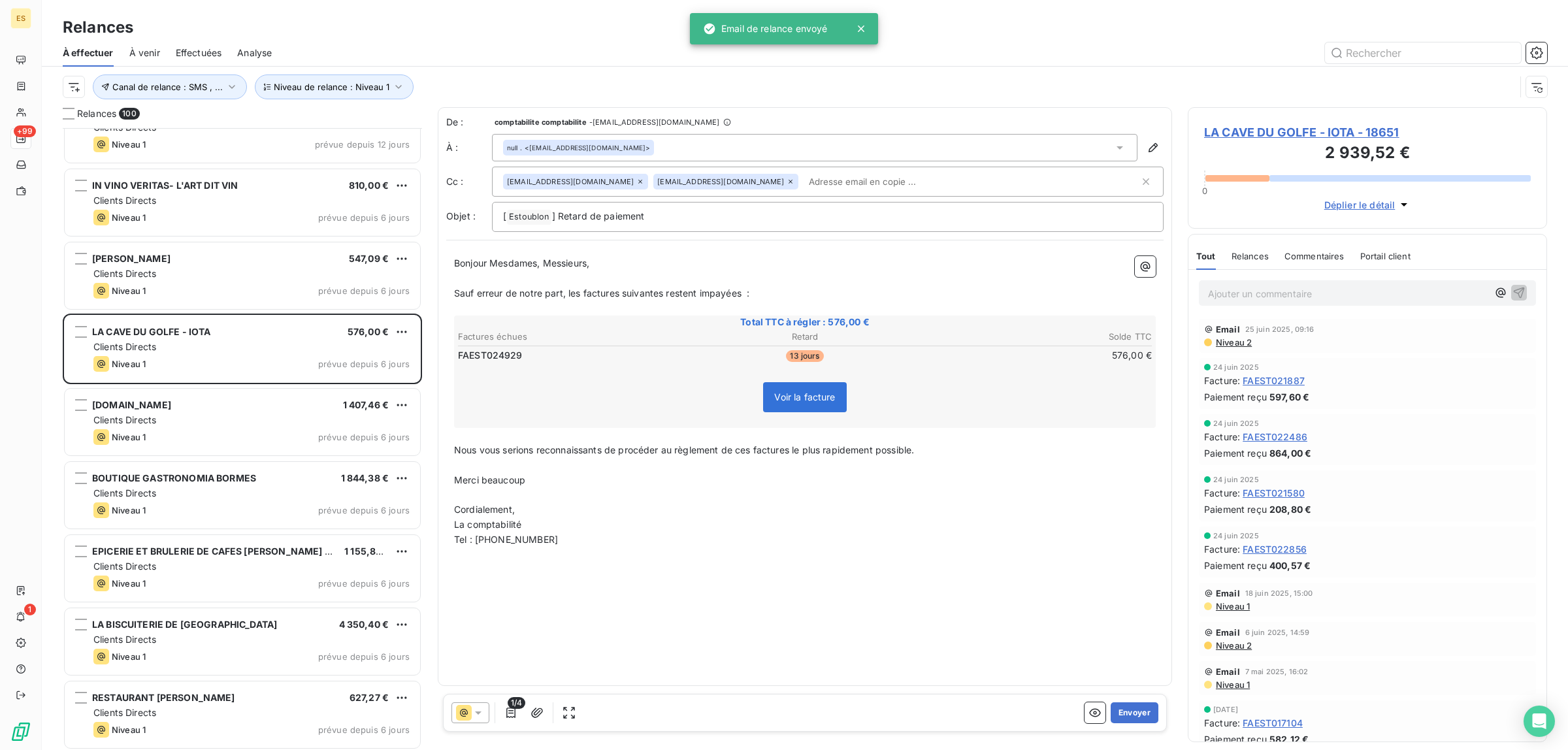
click at [1320, 258] on span "Commentaires" at bounding box center [1314, 255] width 60 height 10
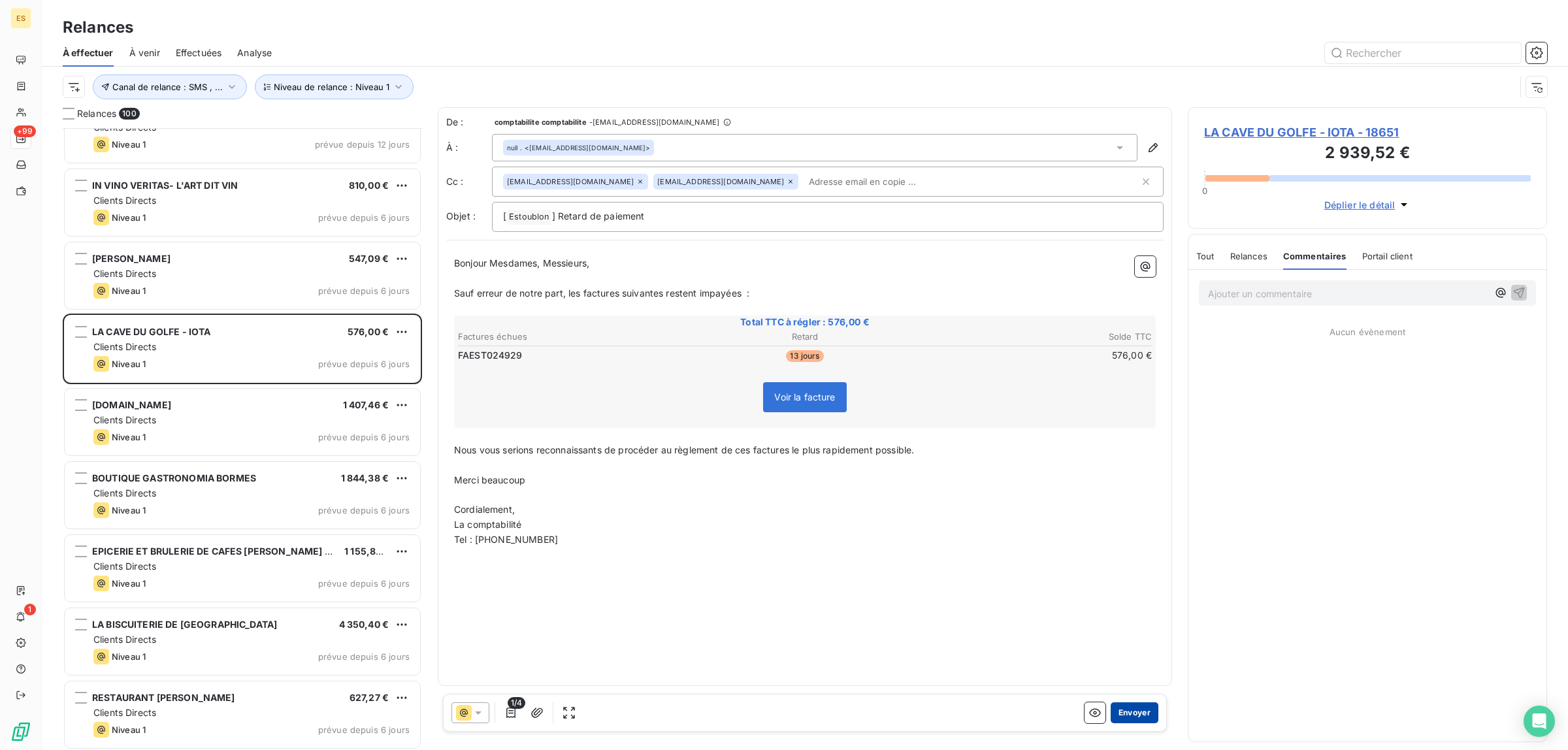
click at [1140, 705] on button "Envoyer" at bounding box center [1134, 712] width 47 height 21
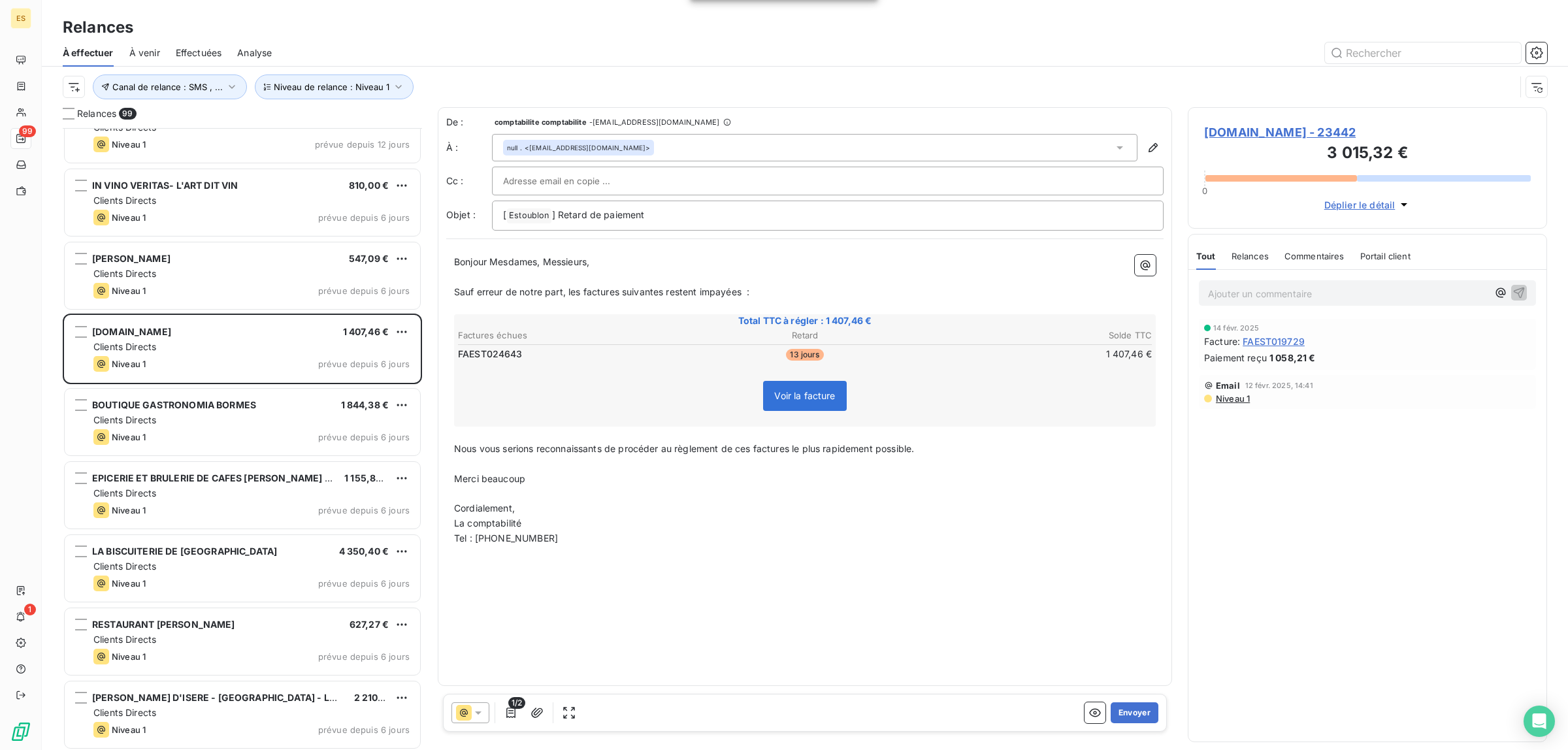
click at [1138, 700] on div "1/2 Envoyer" at bounding box center [804, 712] width 724 height 38
click at [1138, 708] on button "Envoyer" at bounding box center [1134, 712] width 47 height 21
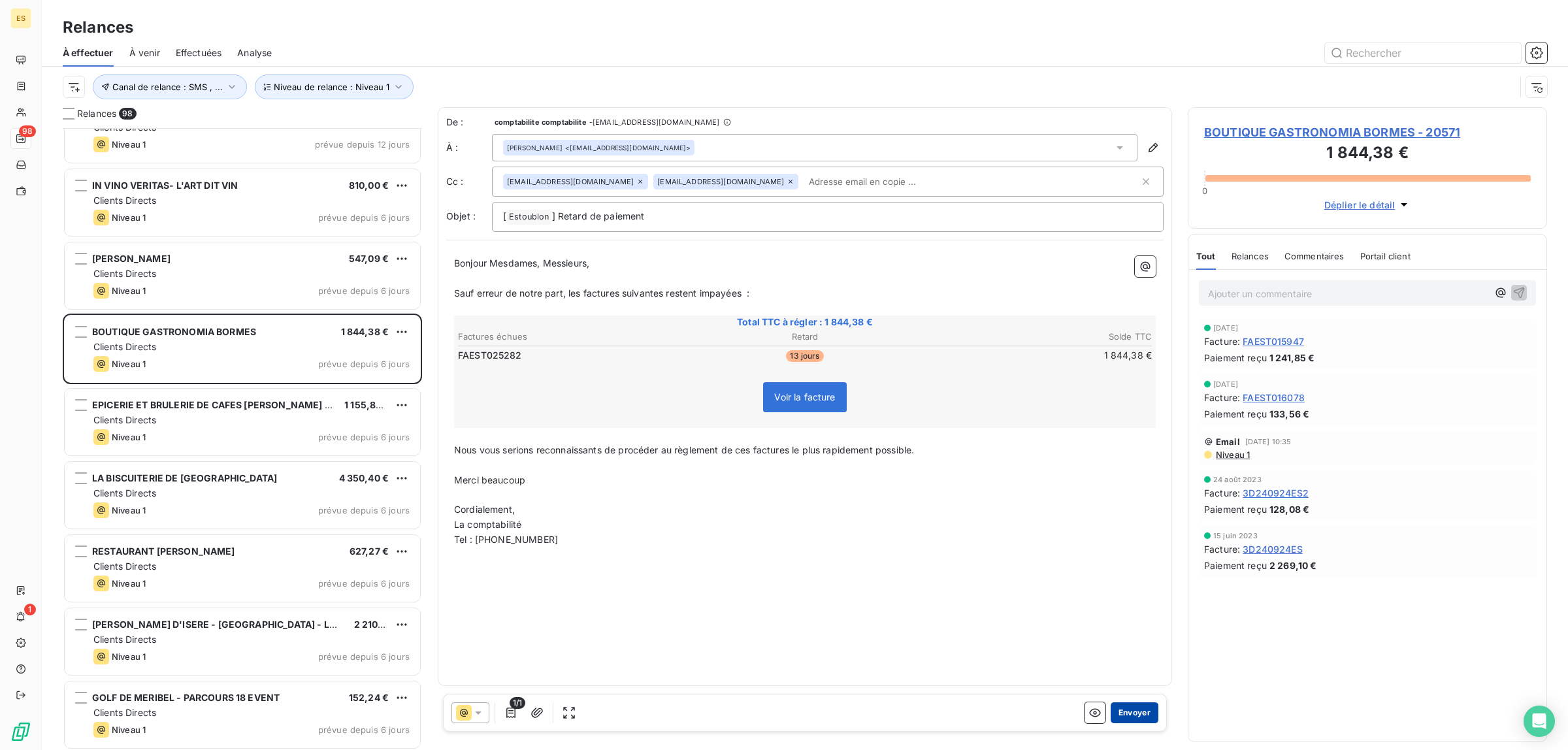
click at [1138, 712] on button "Envoyer" at bounding box center [1134, 712] width 47 height 21
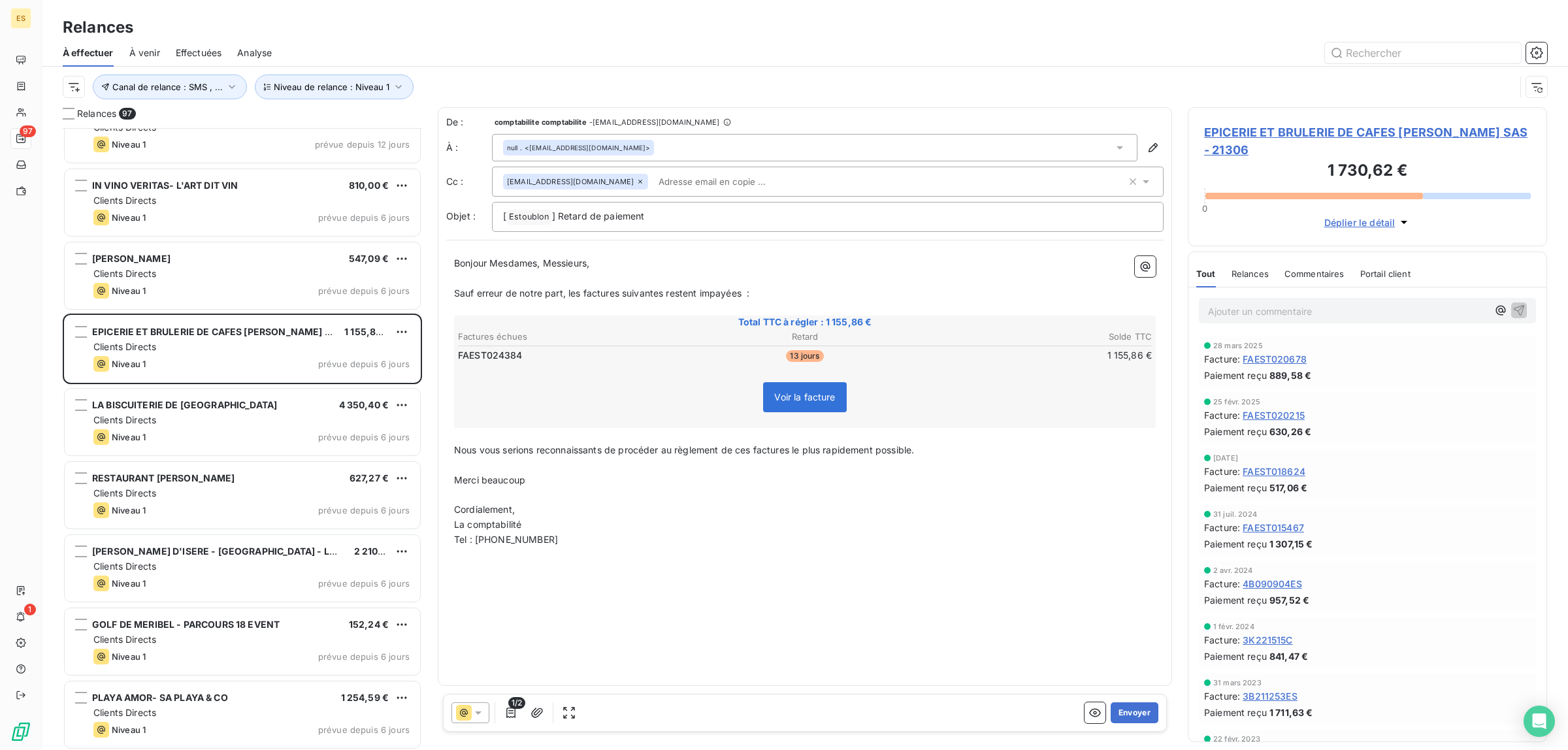
click at [1339, 276] on span "Commentaires" at bounding box center [1314, 273] width 60 height 10
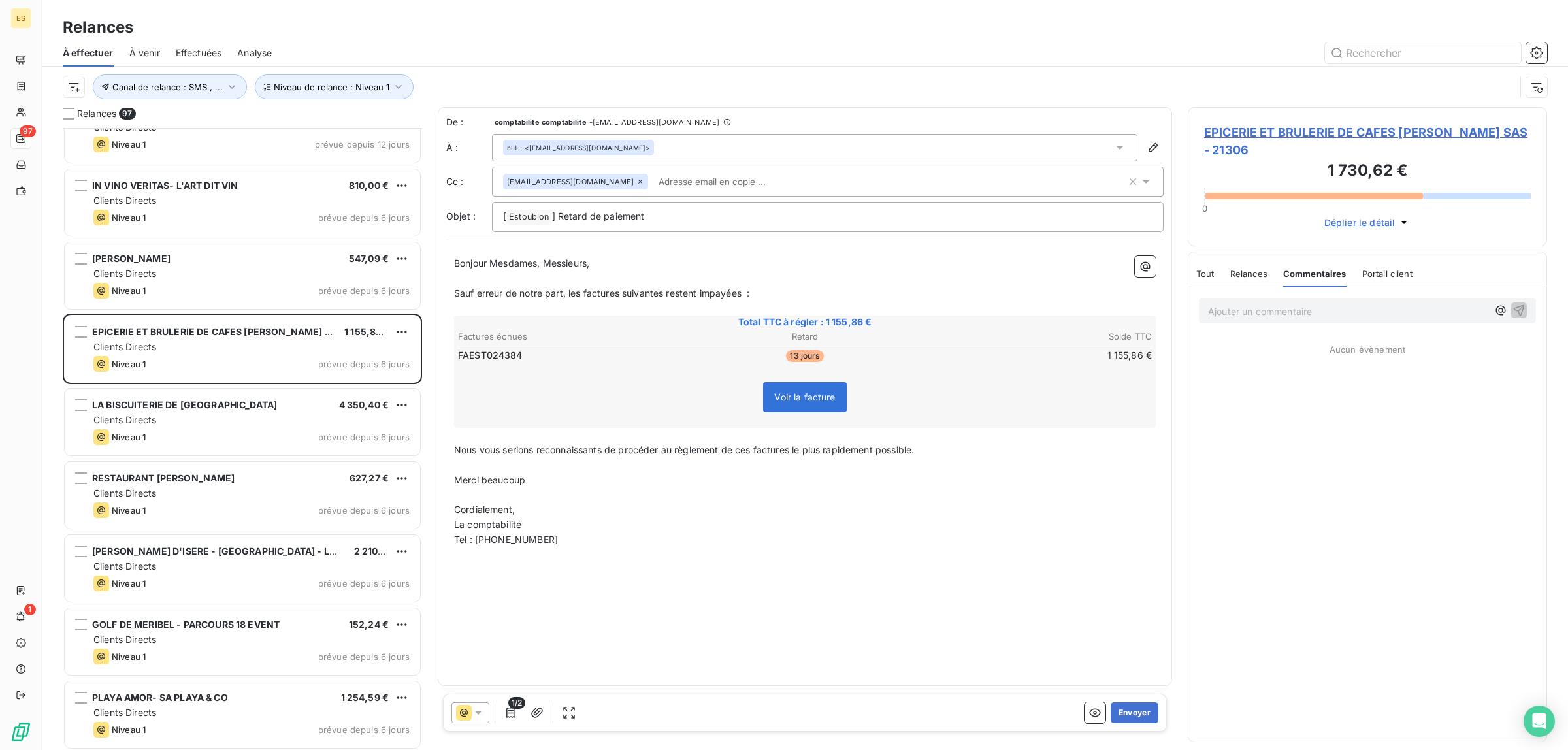
click at [1207, 272] on span "Tout" at bounding box center [1205, 273] width 18 height 10
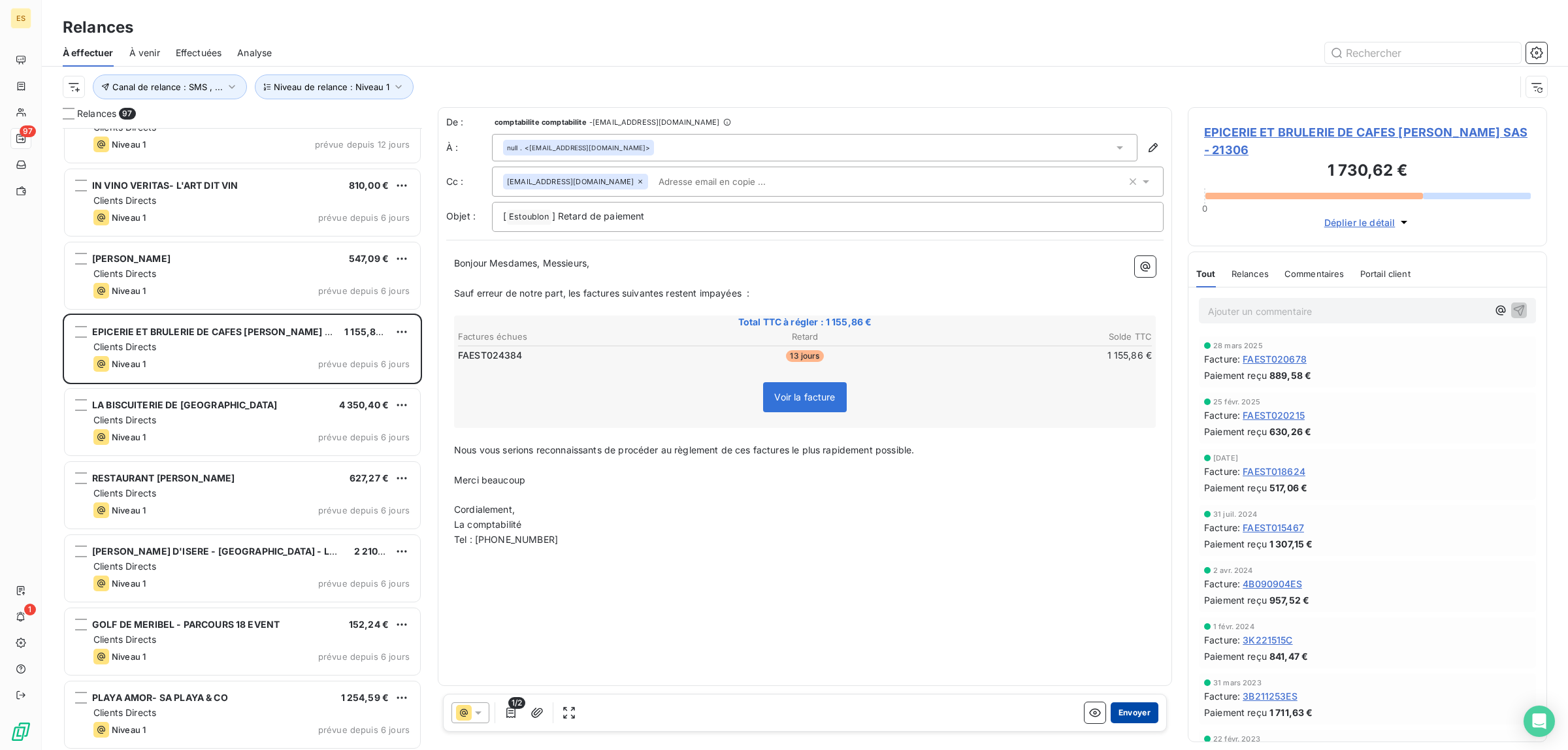
click at [1129, 719] on button "Envoyer" at bounding box center [1134, 712] width 47 height 21
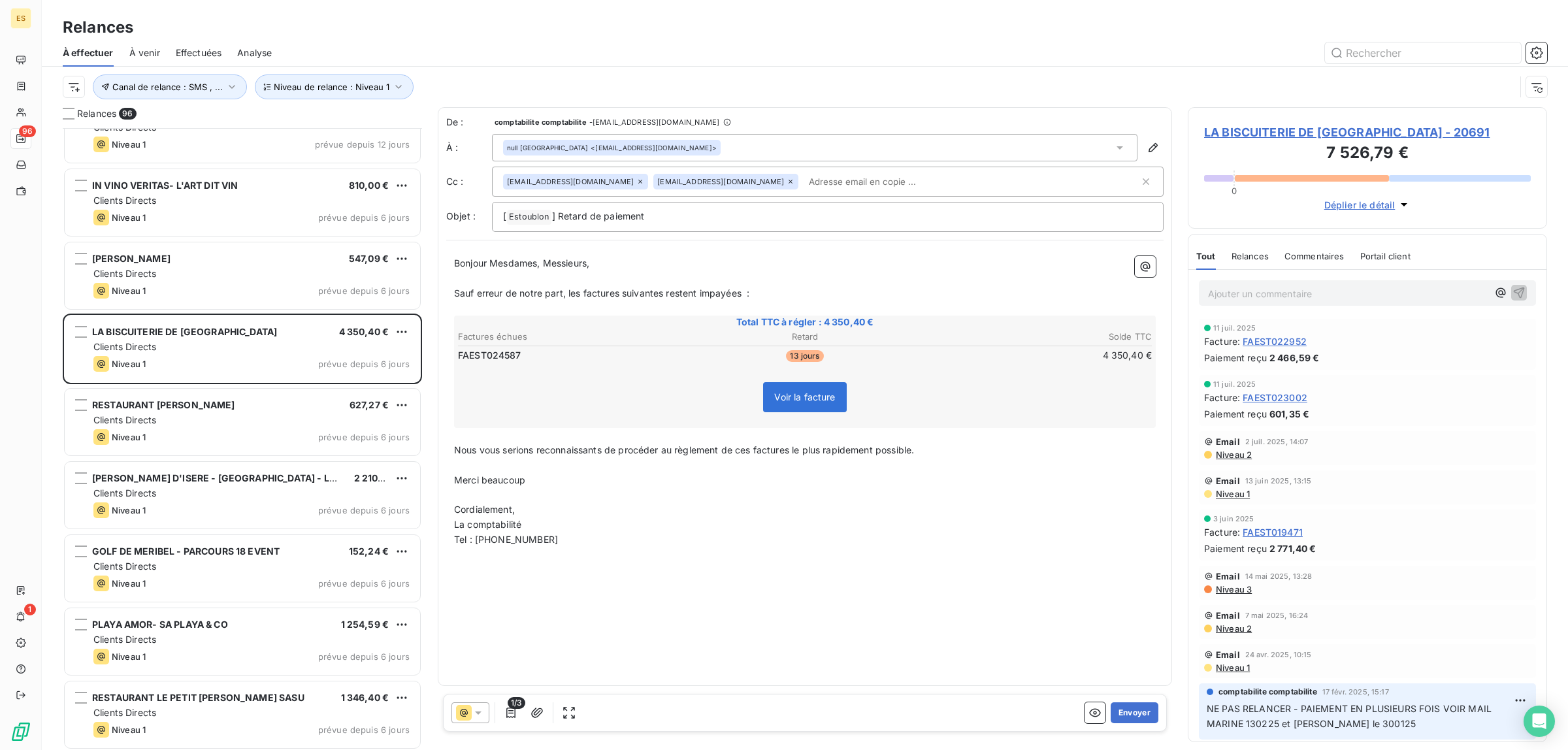
click at [1308, 247] on div "Commentaires" at bounding box center [1314, 255] width 60 height 27
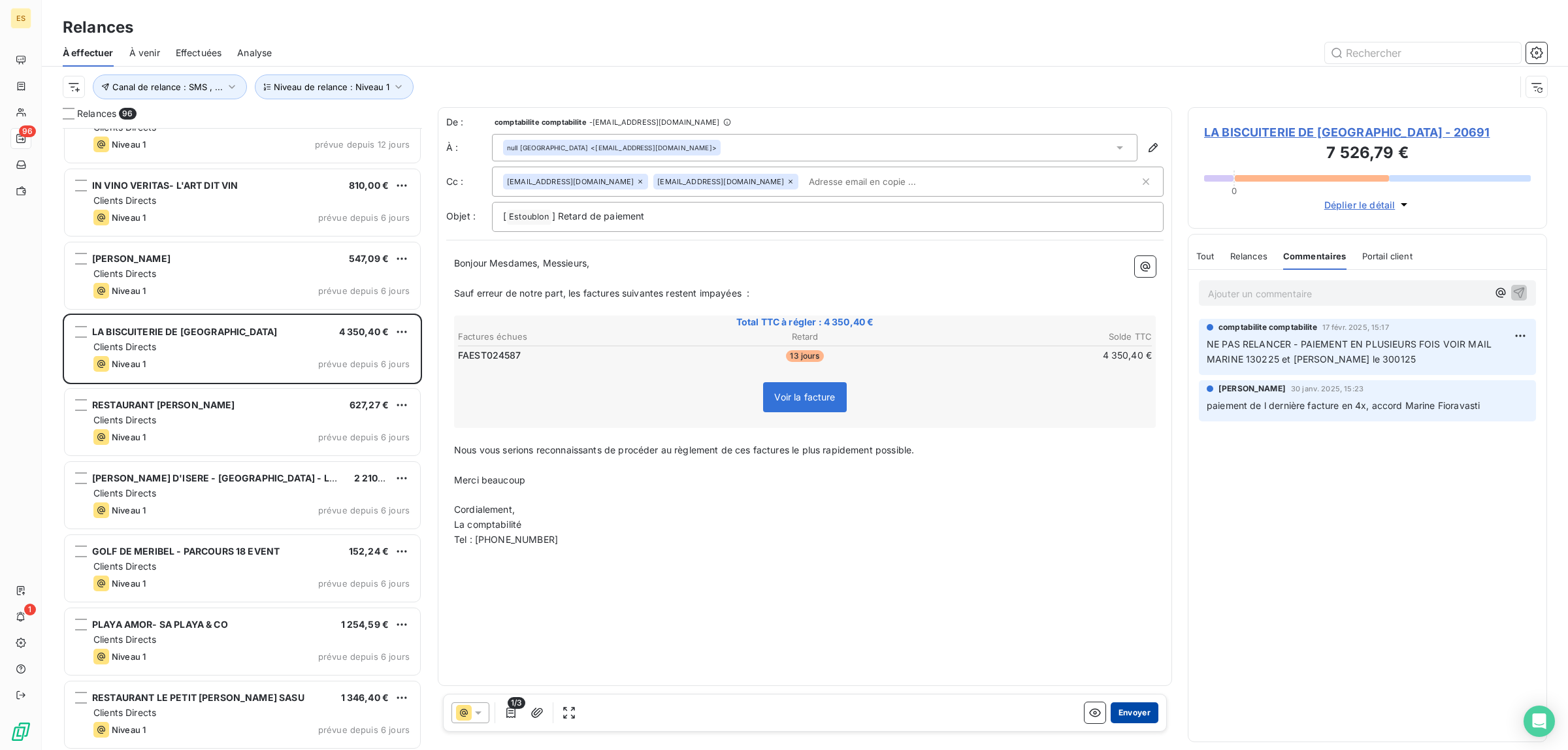
click at [1145, 712] on button "Envoyer" at bounding box center [1134, 712] width 47 height 21
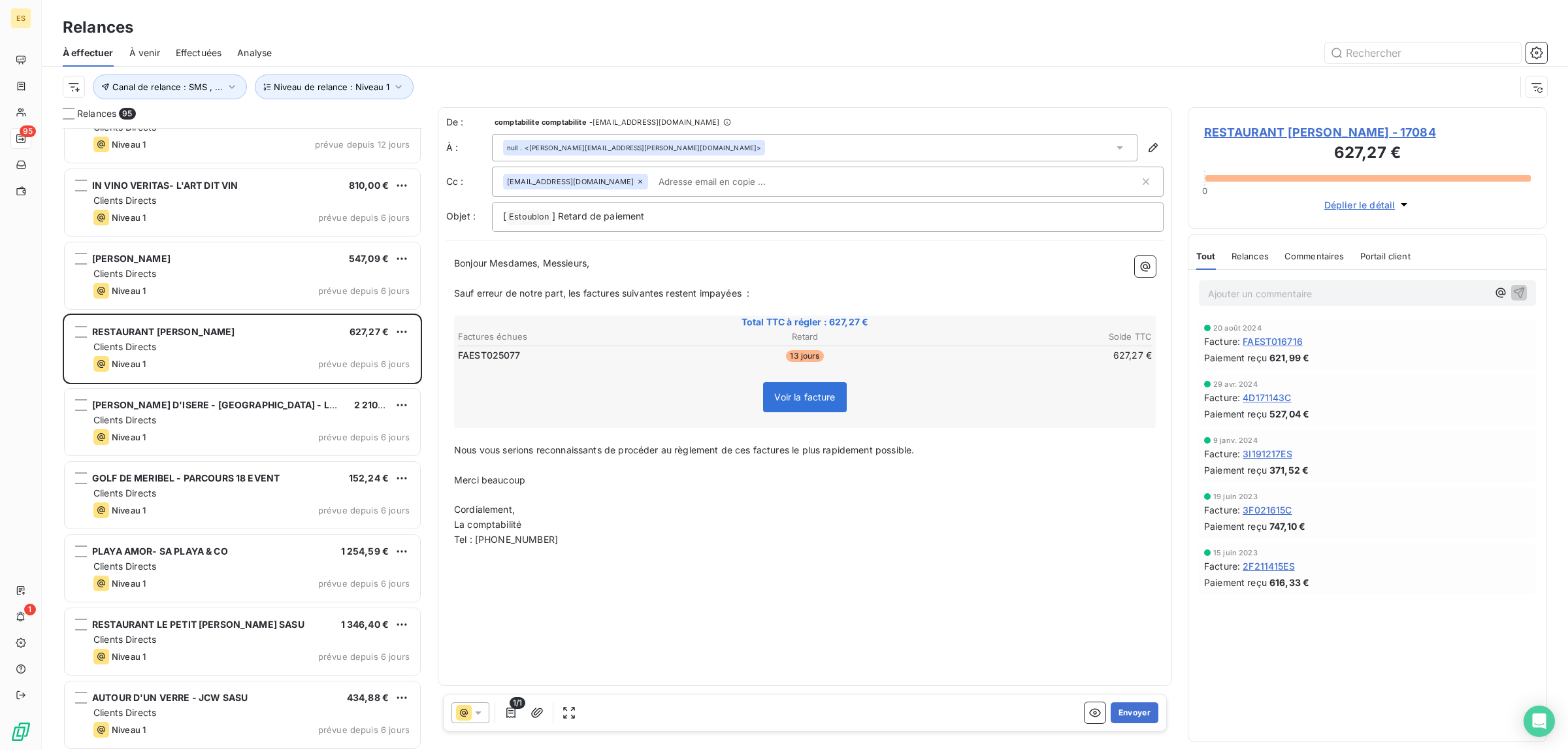
click at [1319, 265] on div "Commentaires" at bounding box center [1314, 255] width 60 height 27
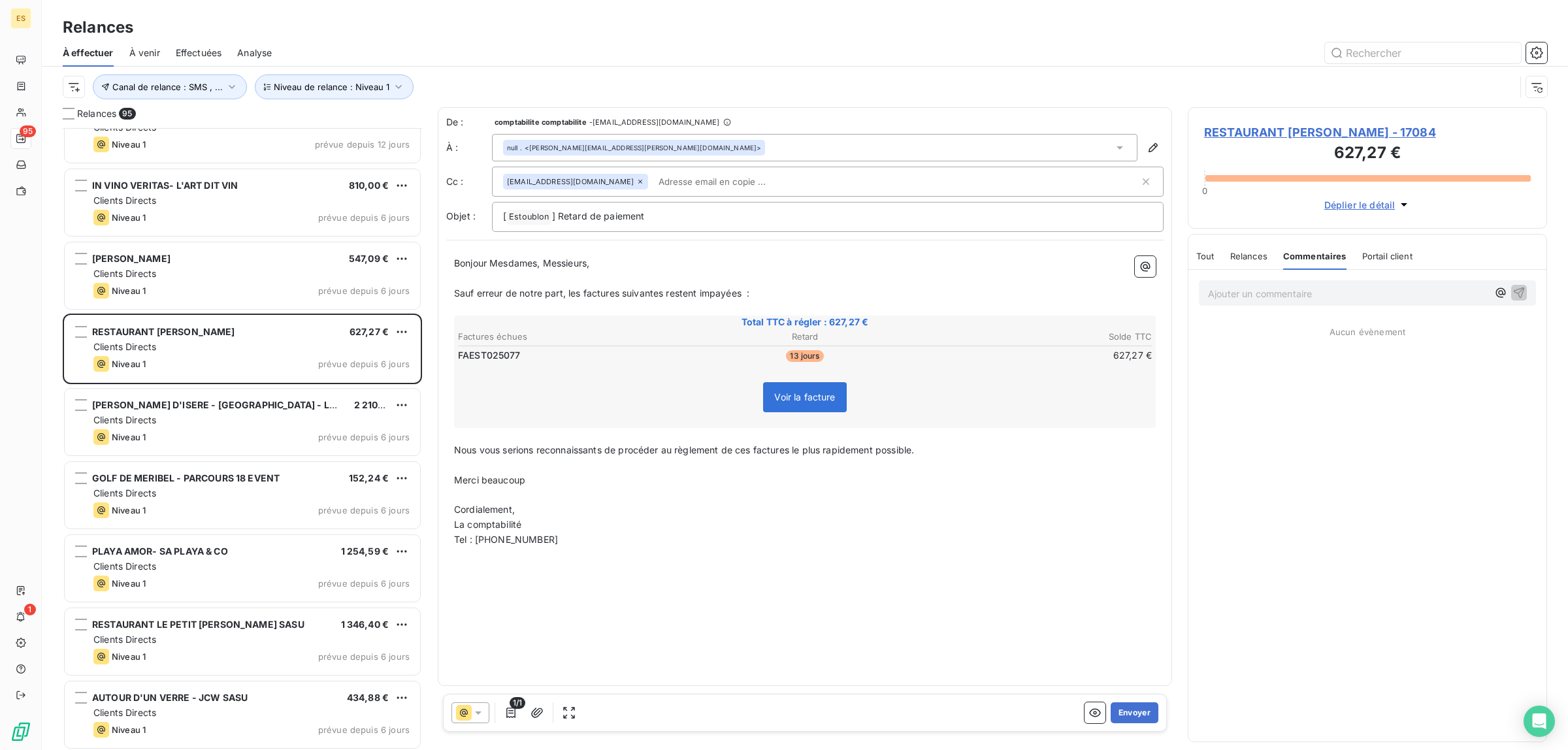
click at [1204, 251] on span "Tout" at bounding box center [1205, 255] width 18 height 10
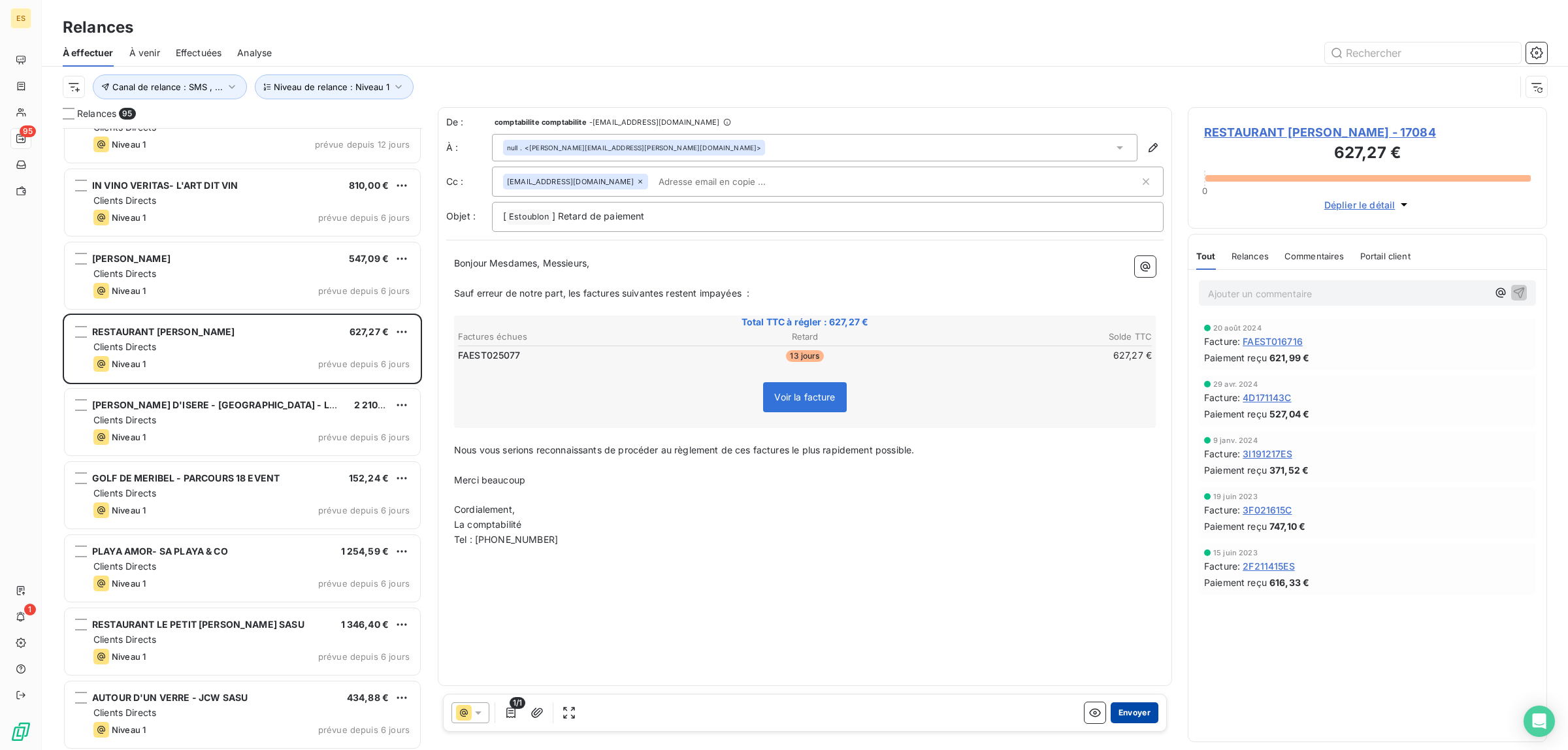
click at [1121, 708] on button "Envoyer" at bounding box center [1134, 712] width 47 height 21
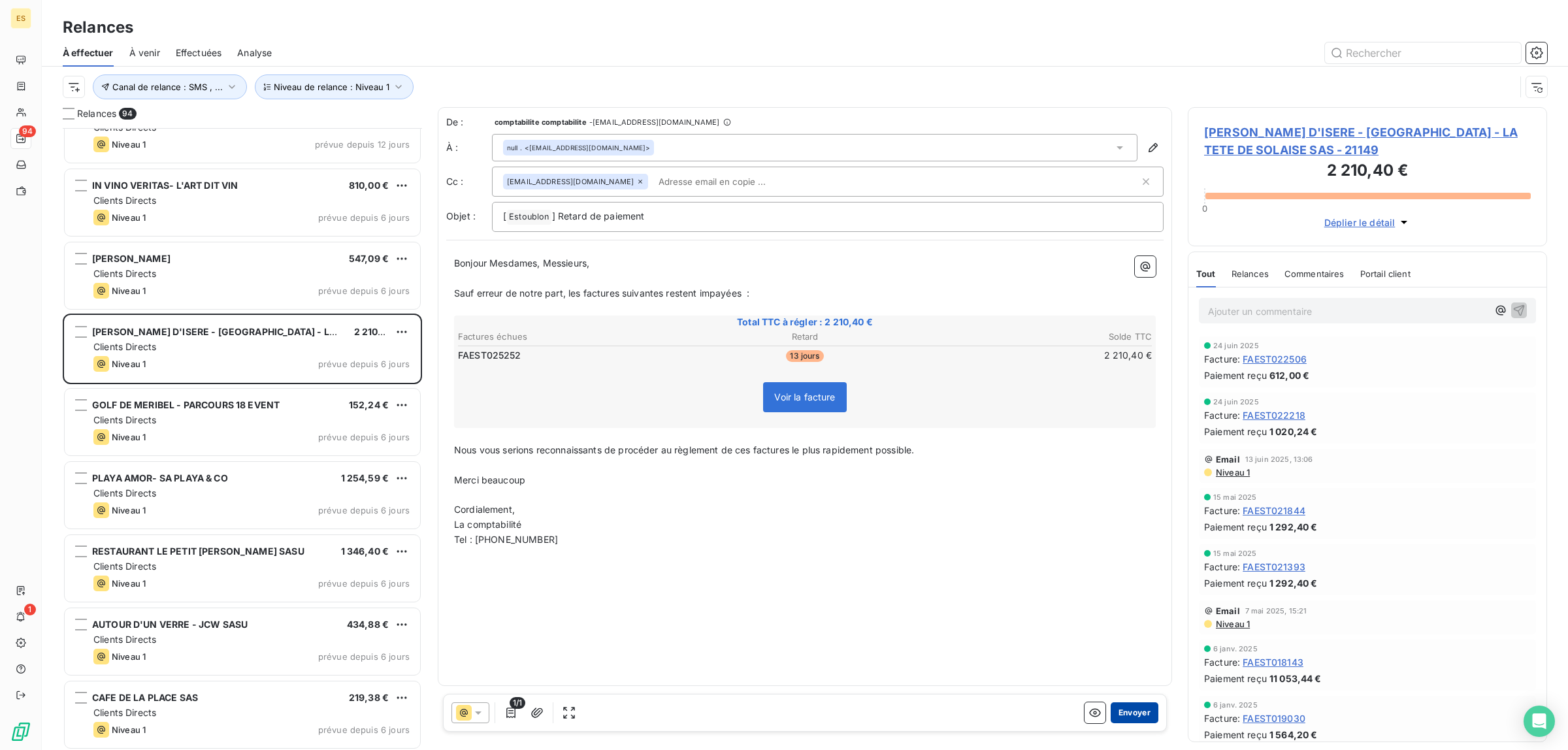
click at [1129, 716] on button "Envoyer" at bounding box center [1134, 712] width 47 height 21
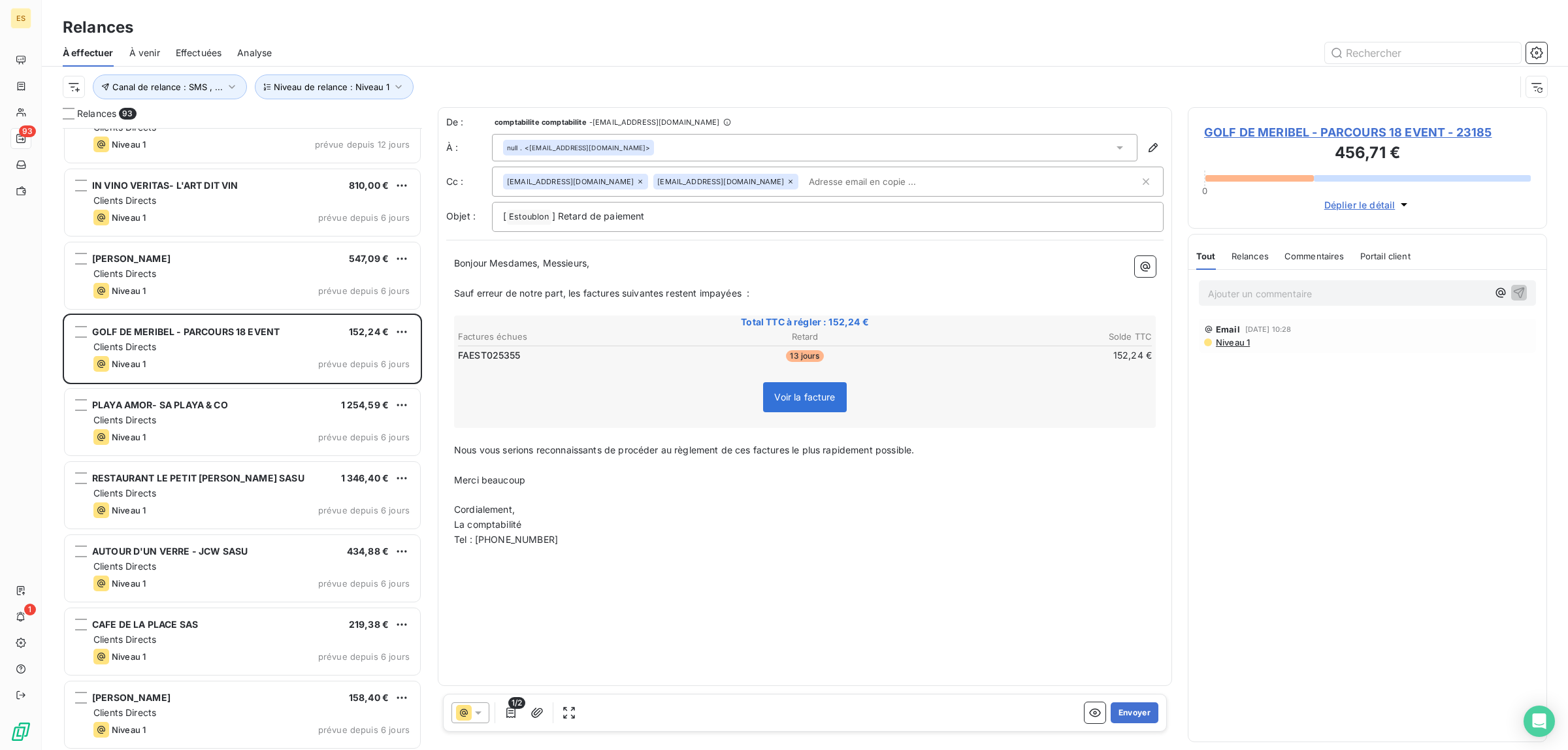
click at [1287, 258] on span "Commentaires" at bounding box center [1314, 255] width 60 height 10
click at [1203, 257] on span "Tout" at bounding box center [1205, 255] width 18 height 10
click at [1148, 702] on button "Envoyer" at bounding box center [1134, 712] width 47 height 21
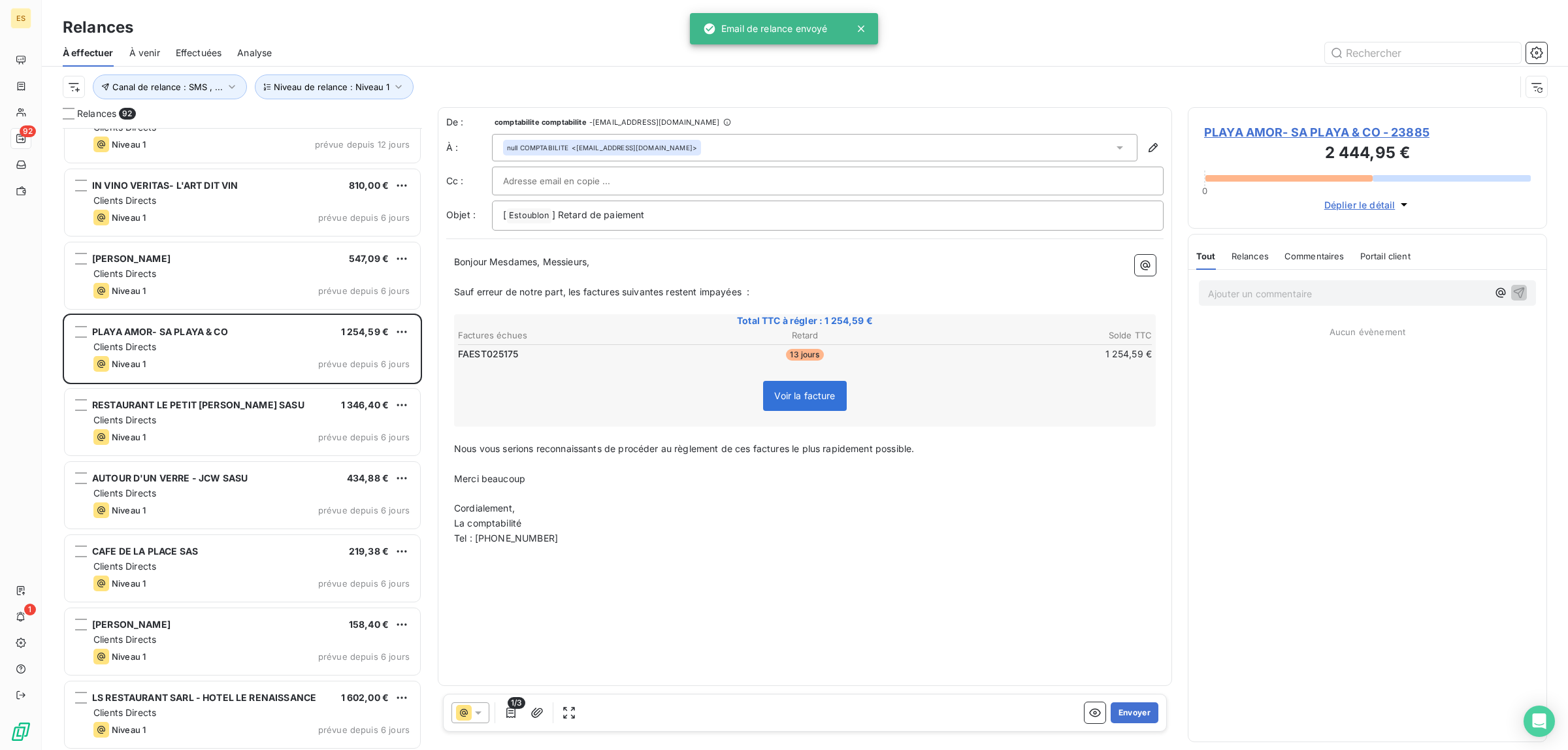
click at [1317, 259] on span "Commentaires" at bounding box center [1314, 255] width 60 height 10
click at [1125, 716] on button "Envoyer" at bounding box center [1134, 712] width 47 height 21
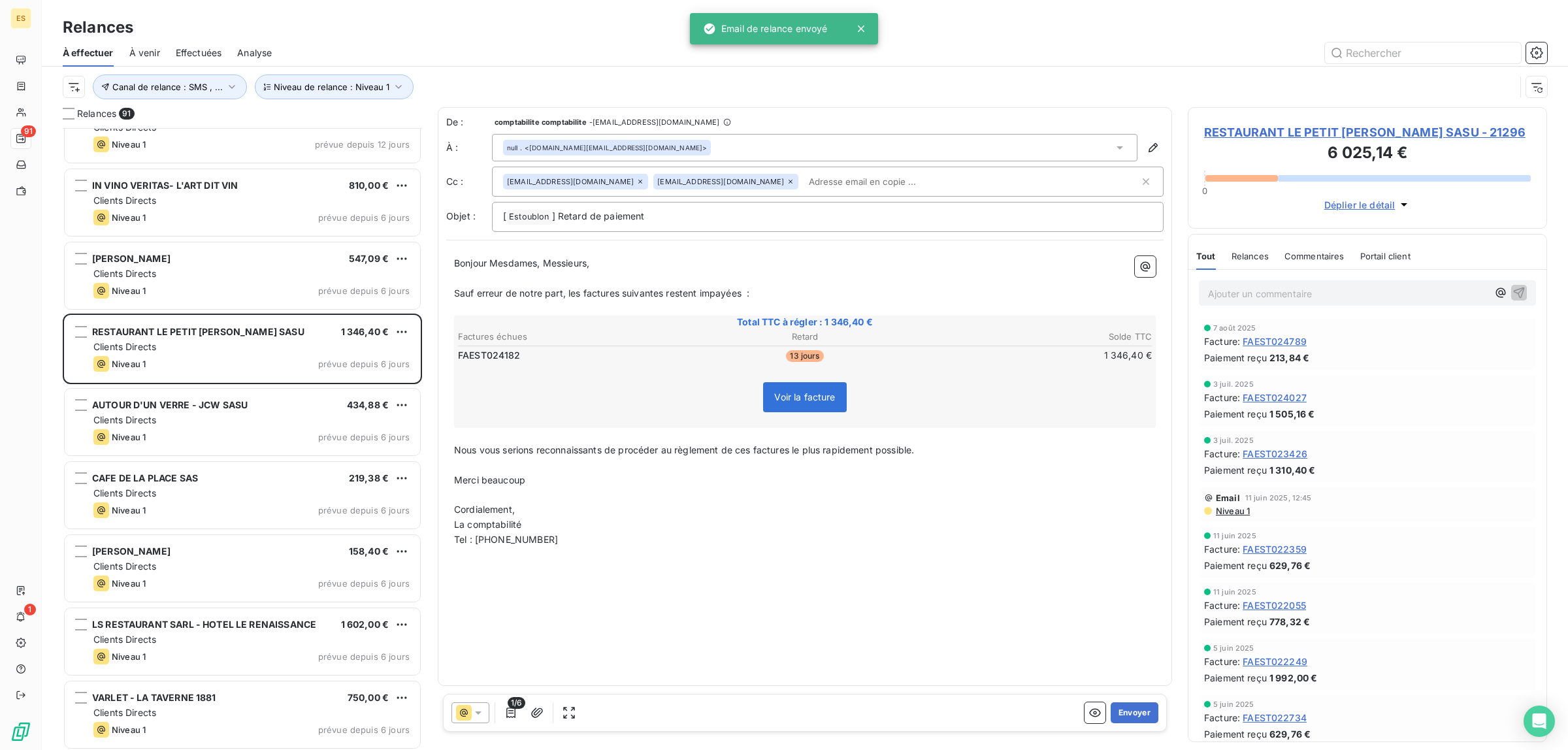
click at [1321, 251] on span "Commentaires" at bounding box center [1314, 255] width 60 height 10
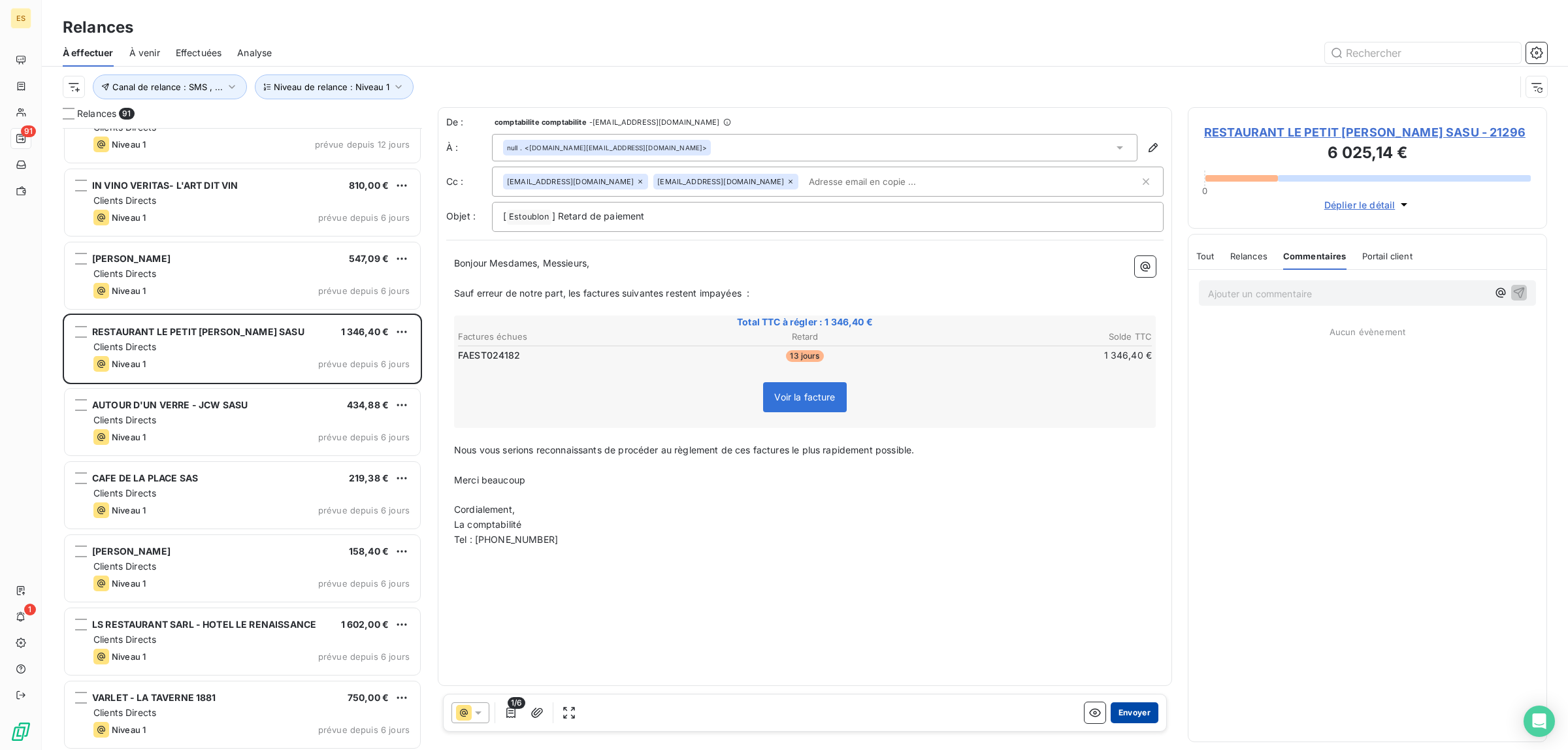
click at [1128, 714] on button "Envoyer" at bounding box center [1134, 712] width 47 height 21
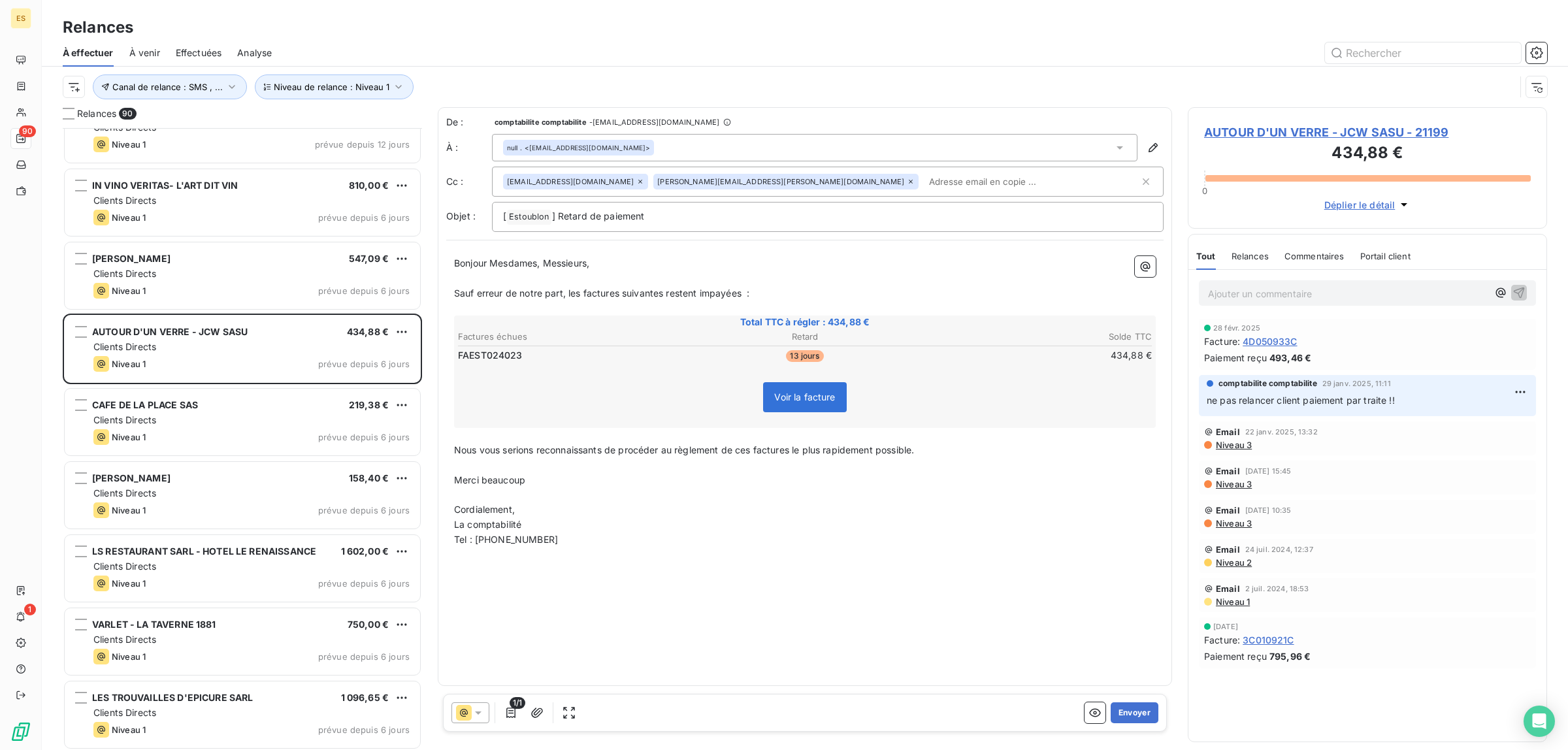
click at [1293, 252] on span "Commentaires" at bounding box center [1314, 255] width 60 height 10
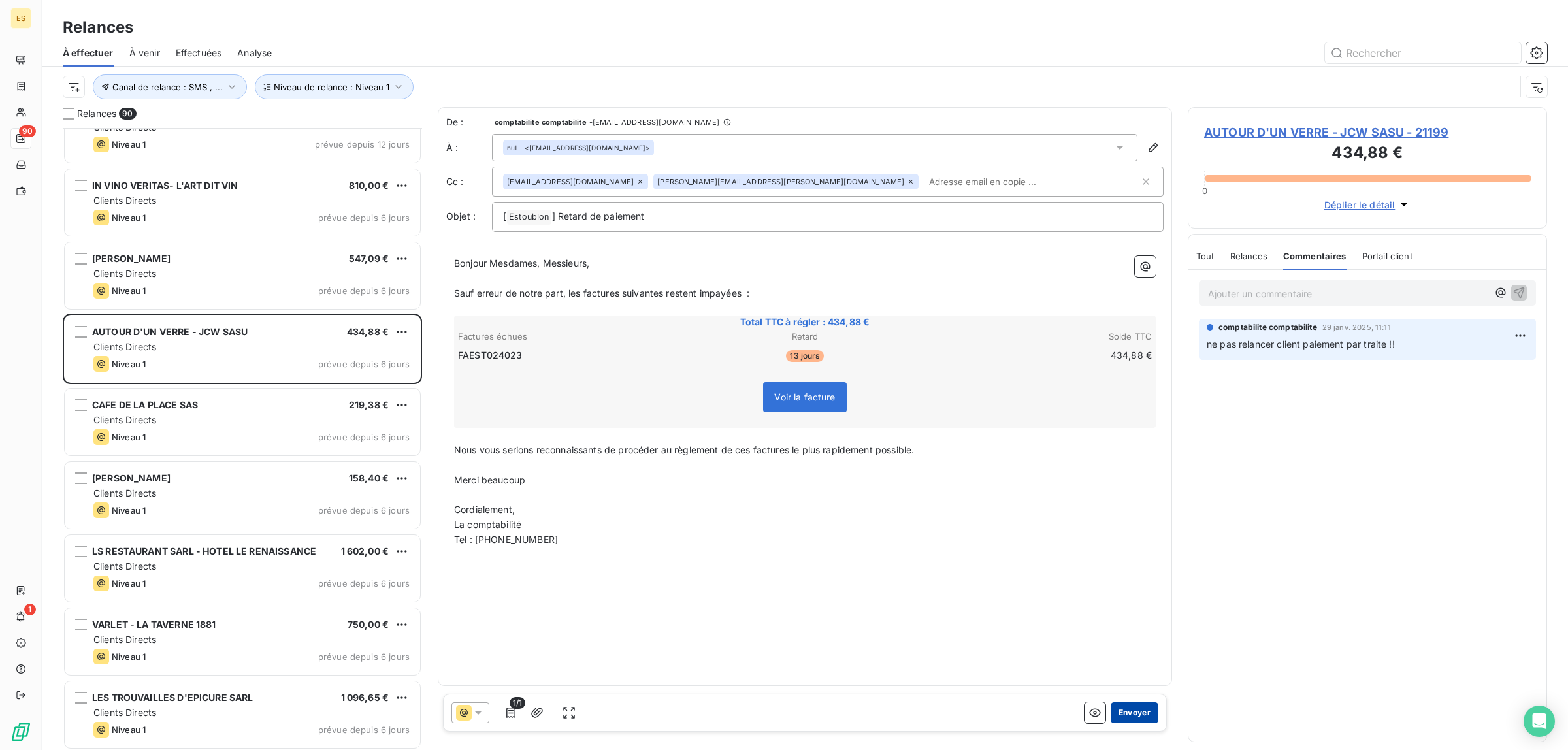
click at [1126, 712] on button "Envoyer" at bounding box center [1134, 712] width 47 height 21
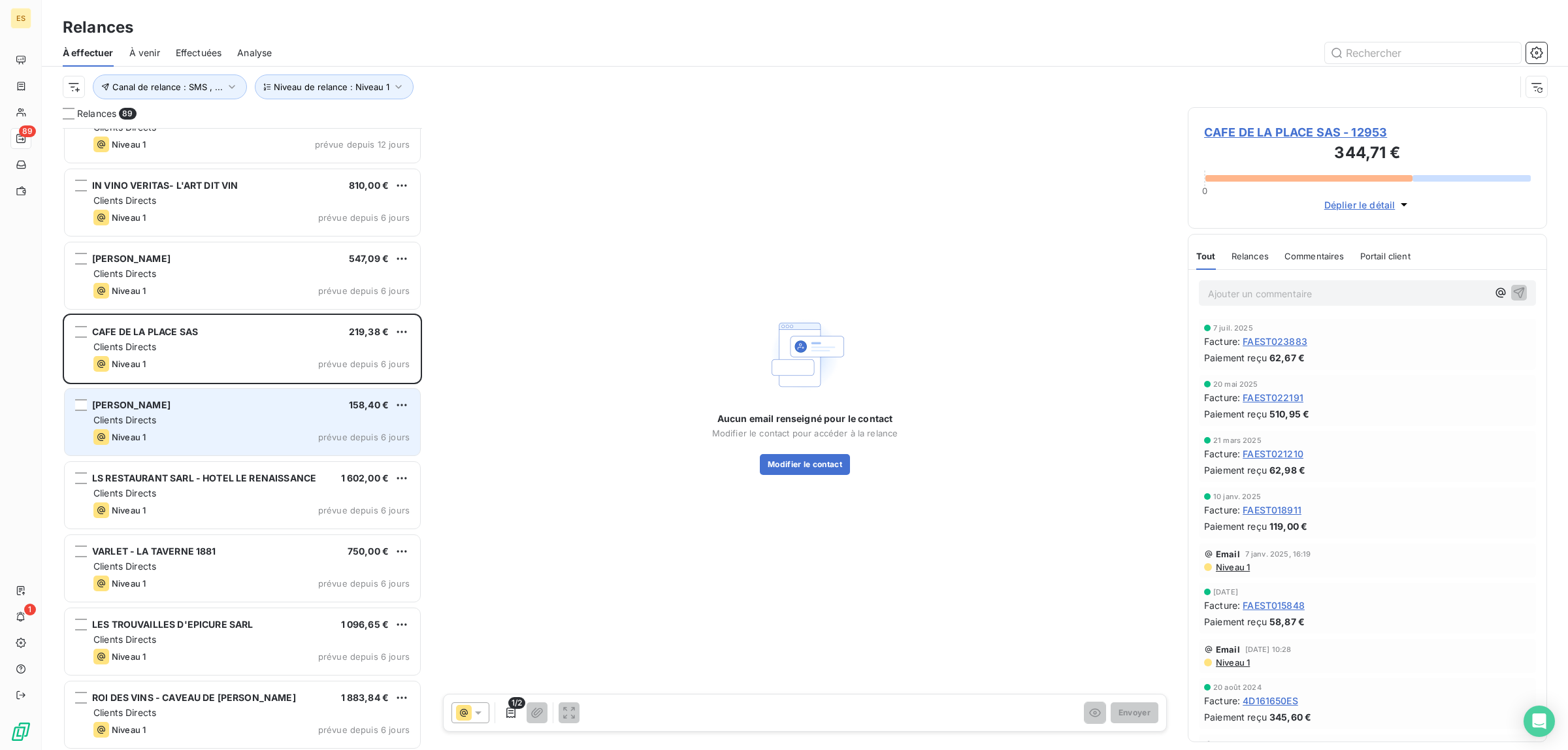
click at [281, 396] on div "[PERSON_NAME] 158,40 € Clients Directs Niveau 1 prévue depuis 6 jours" at bounding box center [242, 422] width 356 height 66
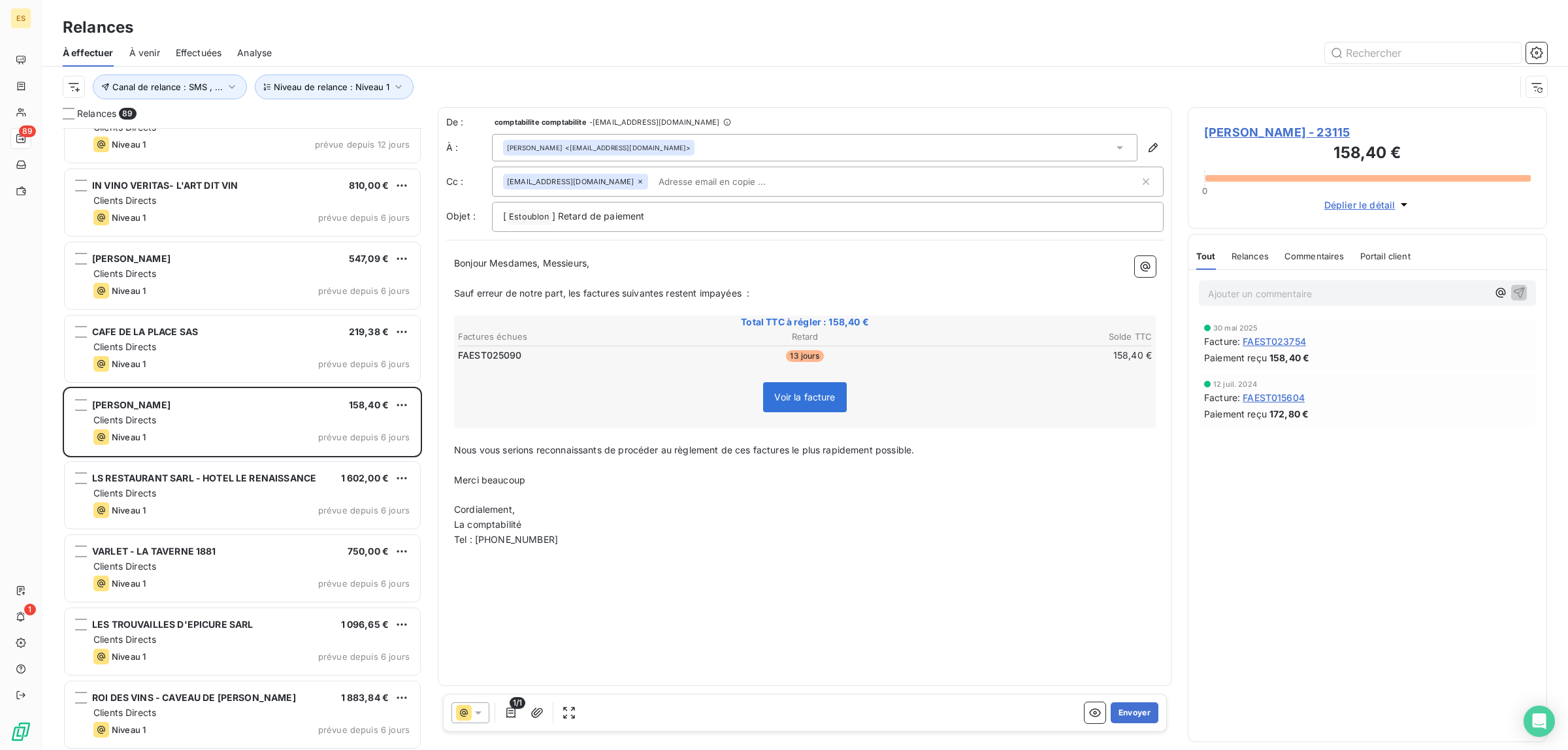
click at [1313, 258] on span "Commentaires" at bounding box center [1314, 255] width 60 height 10
click at [1215, 258] on div "Tout Relances Commentaires Portail client" at bounding box center [1304, 255] width 216 height 27
click at [1132, 715] on button "Envoyer" at bounding box center [1134, 712] width 47 height 21
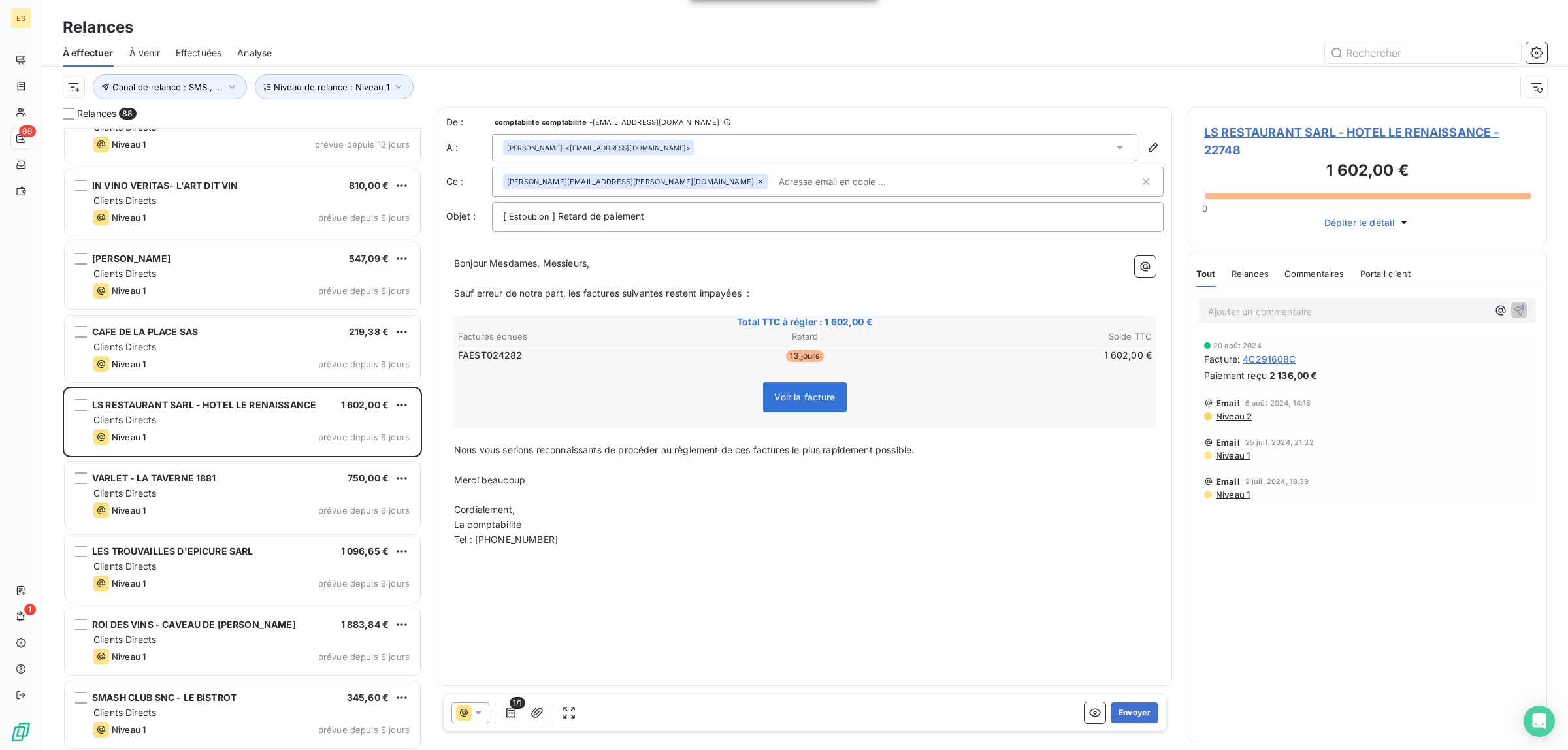
click at [1308, 274] on span "Commentaires" at bounding box center [1314, 273] width 60 height 10
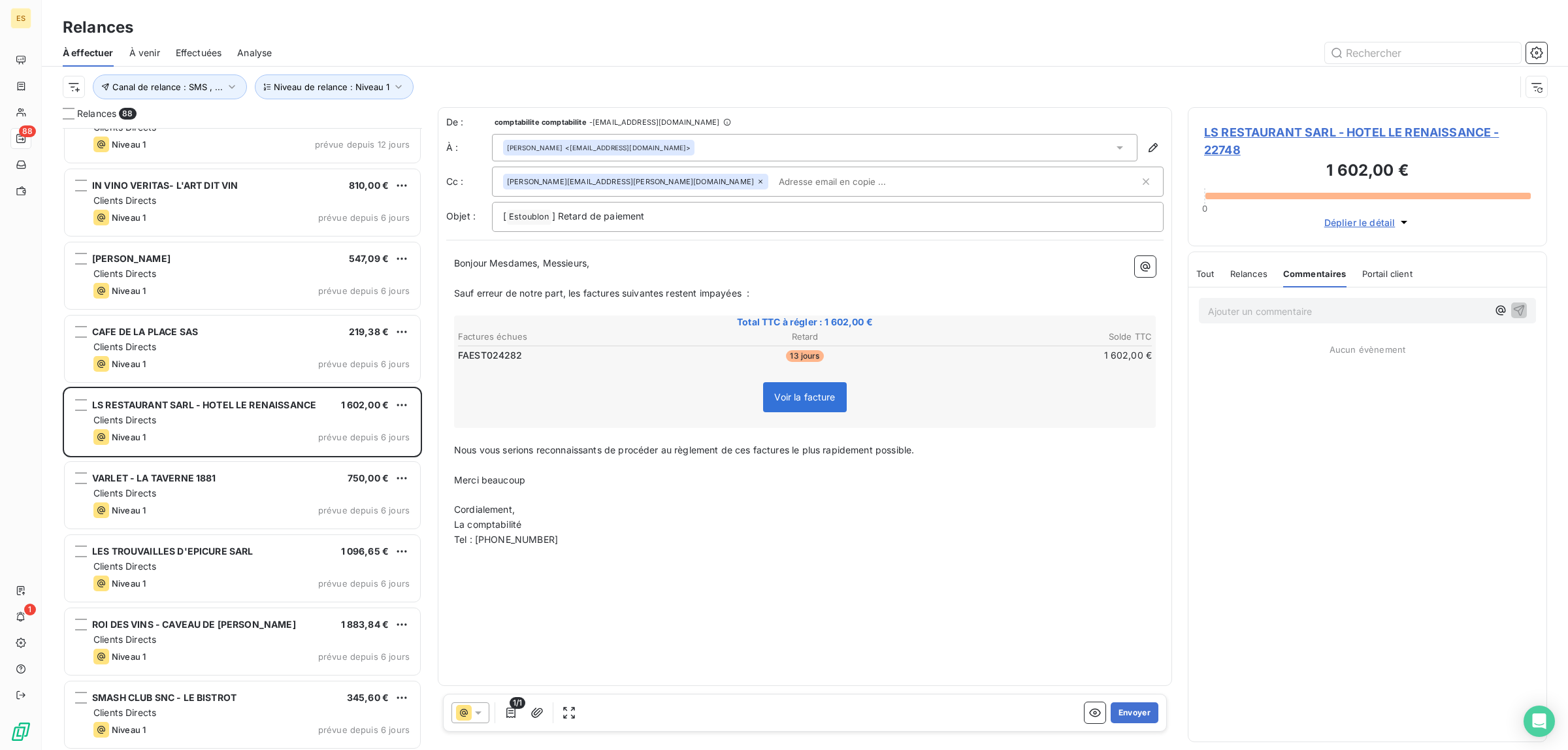
click at [1208, 269] on span "Tout" at bounding box center [1205, 273] width 18 height 10
click at [1123, 717] on button "Envoyer" at bounding box center [1134, 712] width 47 height 21
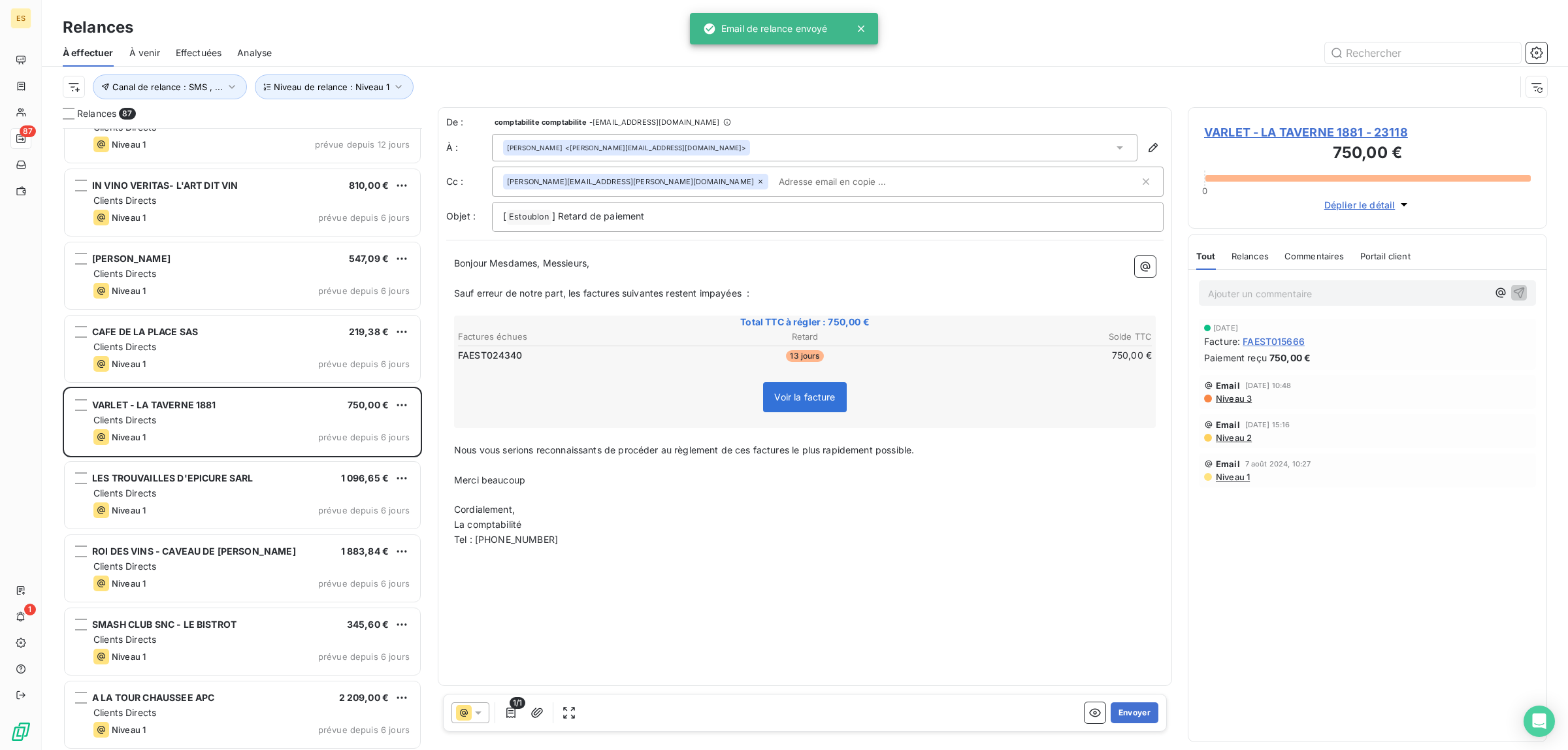
click at [1321, 261] on span "Commentaires" at bounding box center [1314, 255] width 60 height 10
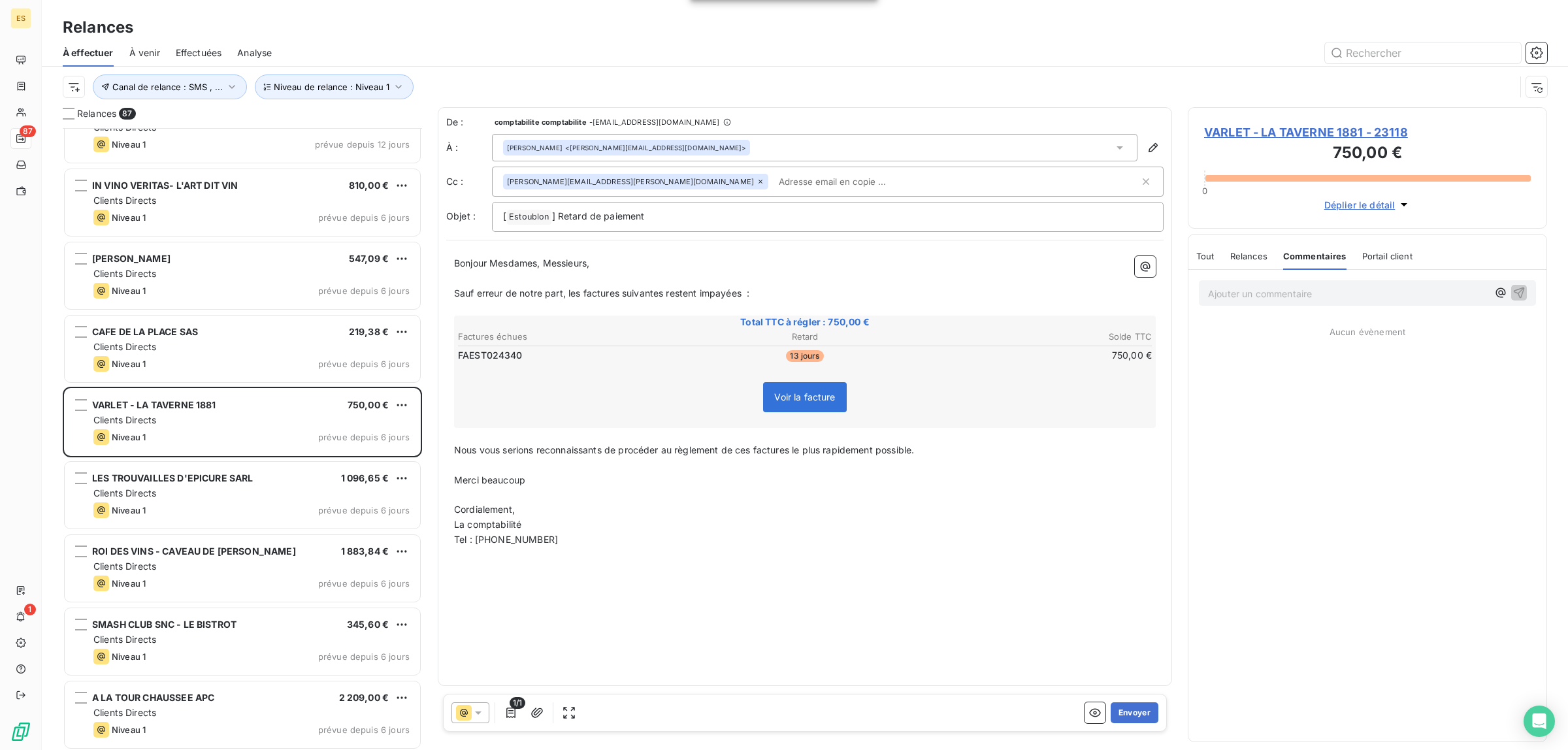
click at [1206, 256] on span "Tout" at bounding box center [1205, 255] width 18 height 10
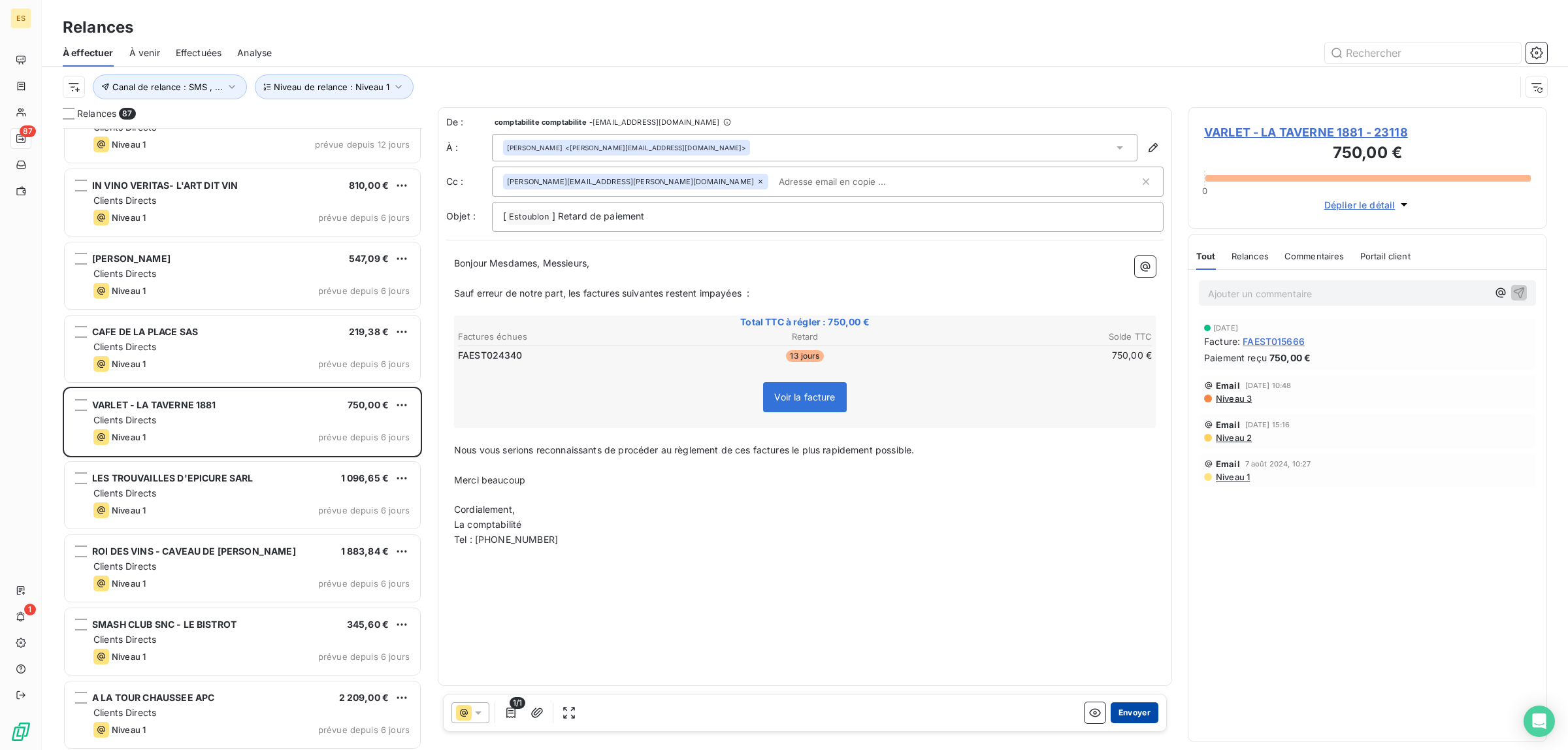
click at [1122, 710] on button "Envoyer" at bounding box center [1134, 712] width 47 height 21
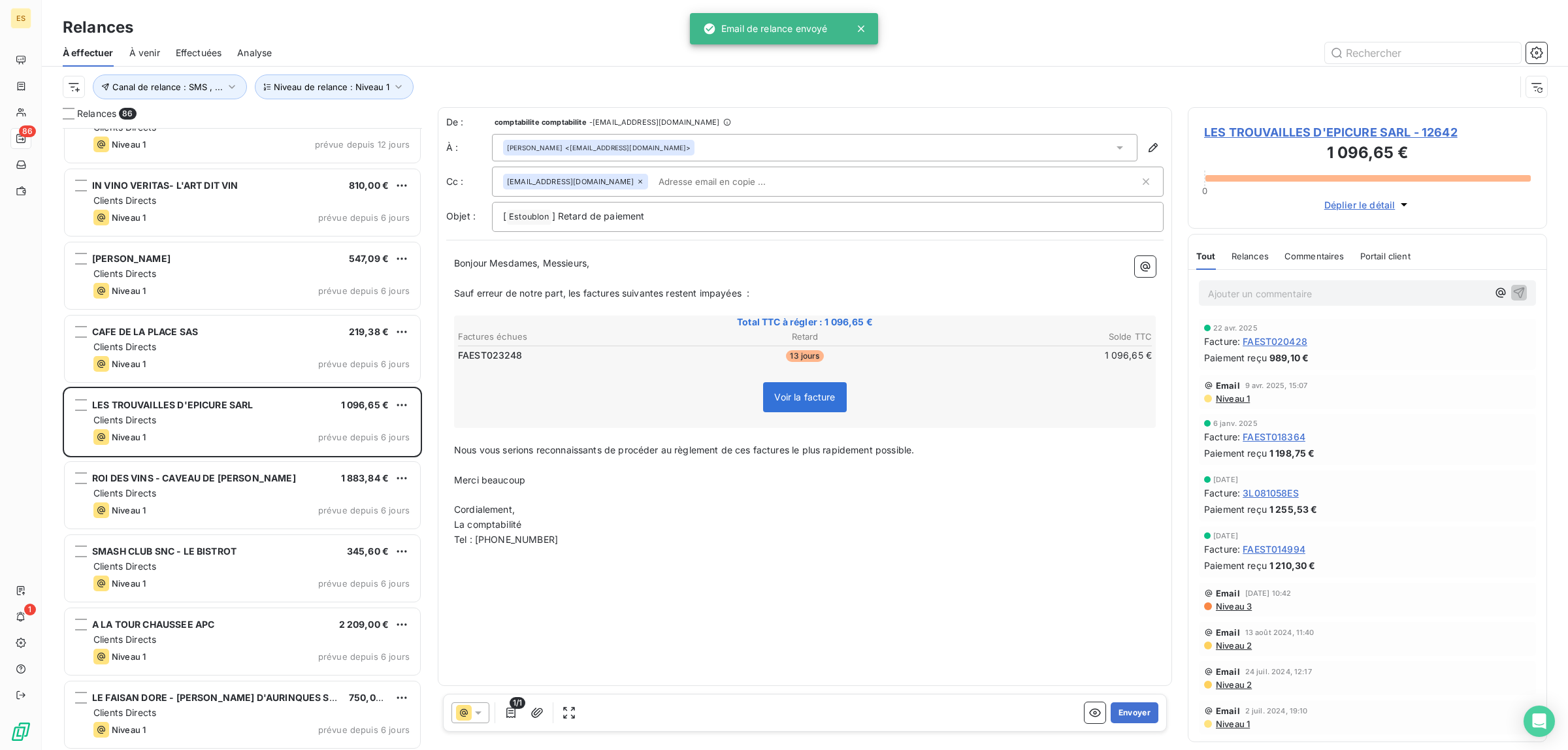
click at [1308, 255] on span "Commentaires" at bounding box center [1314, 255] width 60 height 10
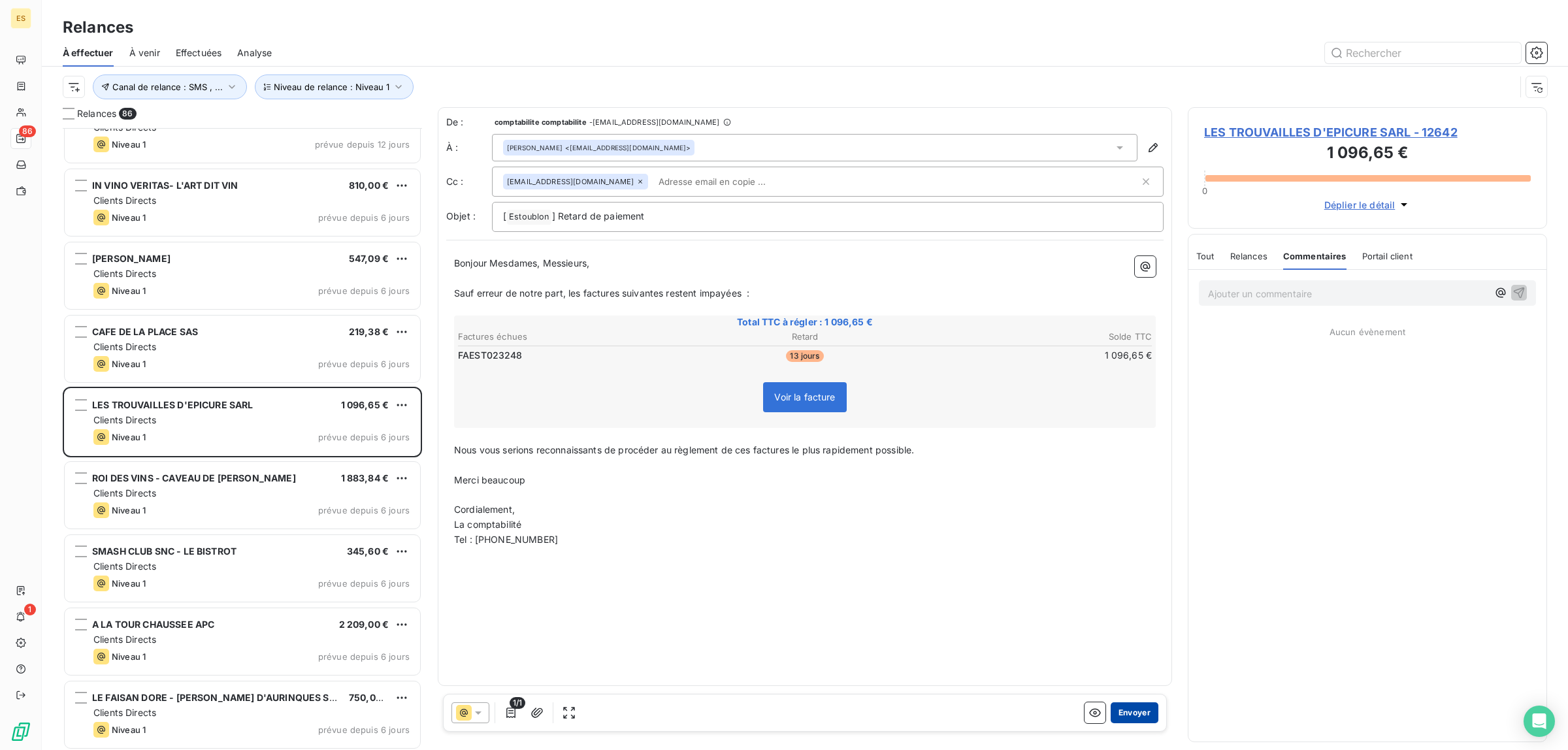
click at [1130, 710] on button "Envoyer" at bounding box center [1134, 712] width 47 height 21
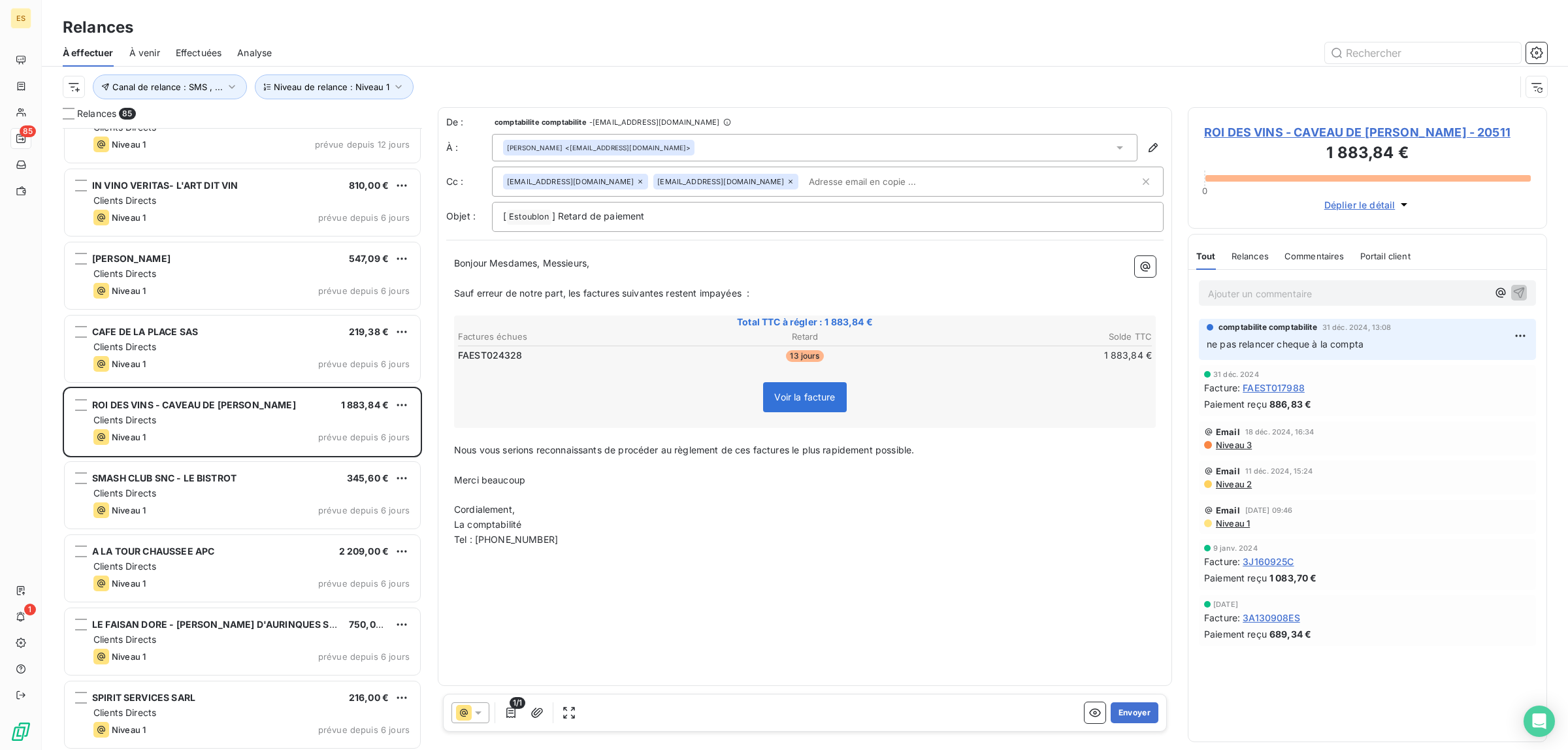
click at [1328, 256] on span "Commentaires" at bounding box center [1314, 255] width 60 height 10
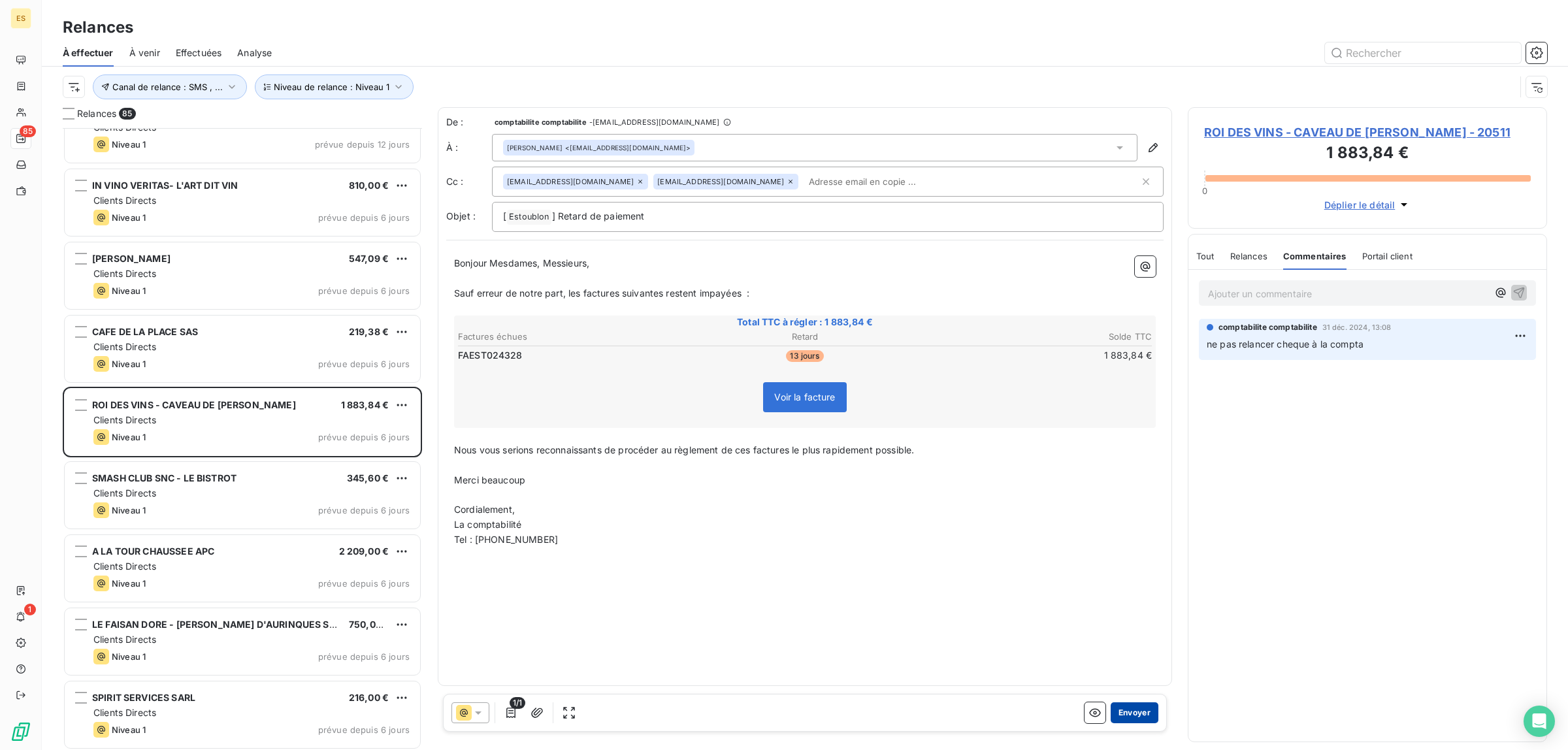
click at [1132, 713] on button "Envoyer" at bounding box center [1134, 712] width 47 height 21
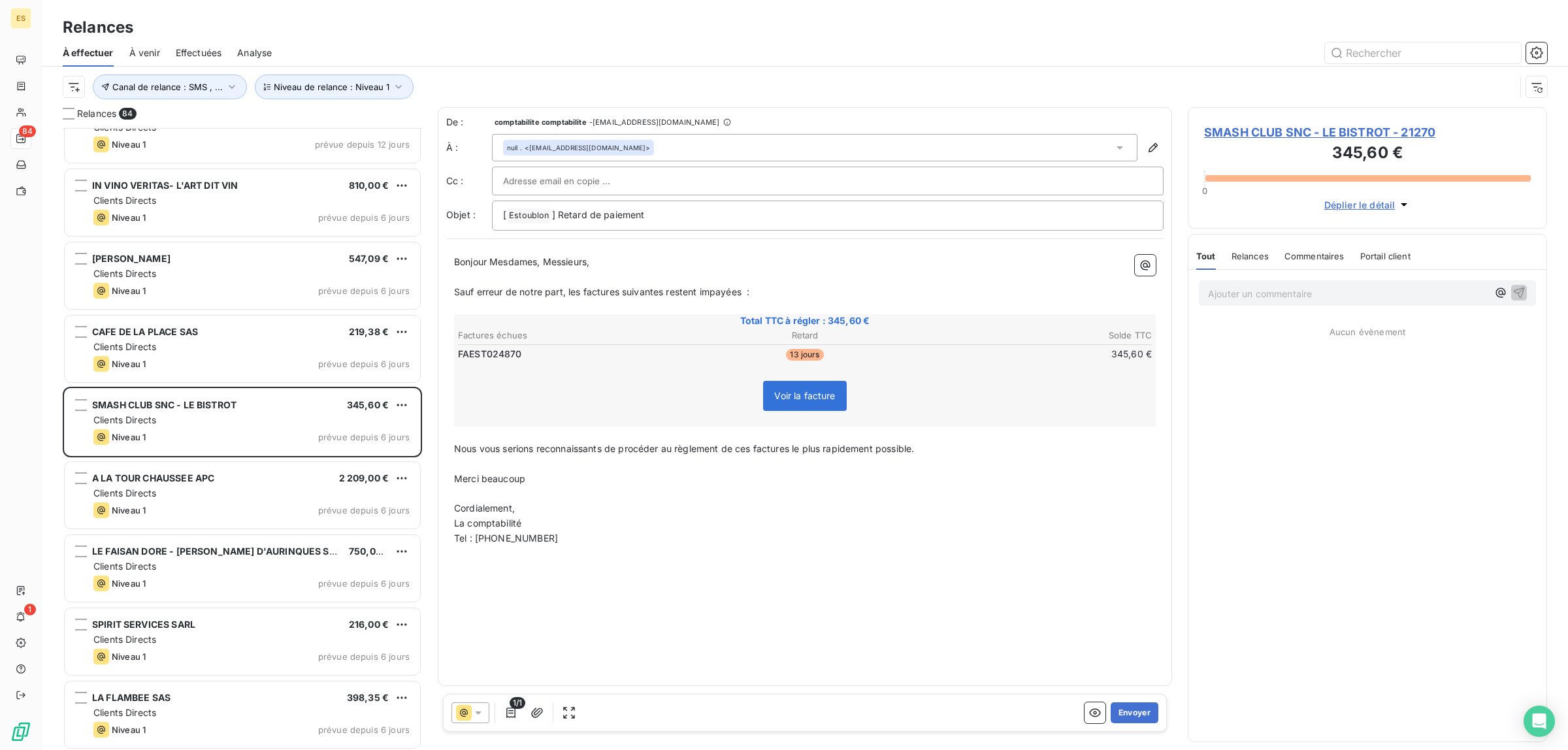
click at [1305, 252] on span "Commentaires" at bounding box center [1314, 255] width 60 height 10
click at [1120, 710] on button "Envoyer" at bounding box center [1134, 712] width 47 height 21
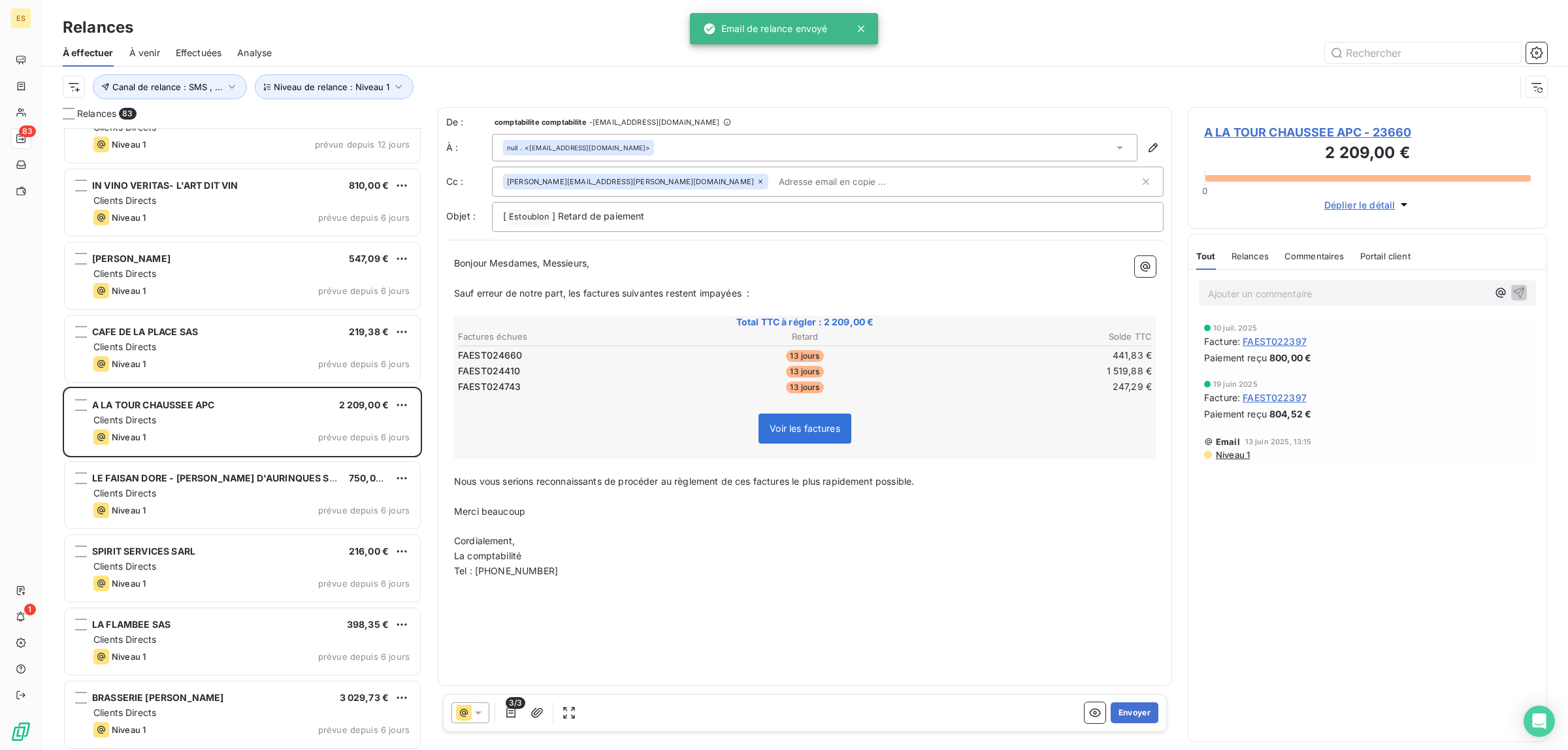
click at [1331, 251] on span "Commentaires" at bounding box center [1314, 255] width 60 height 10
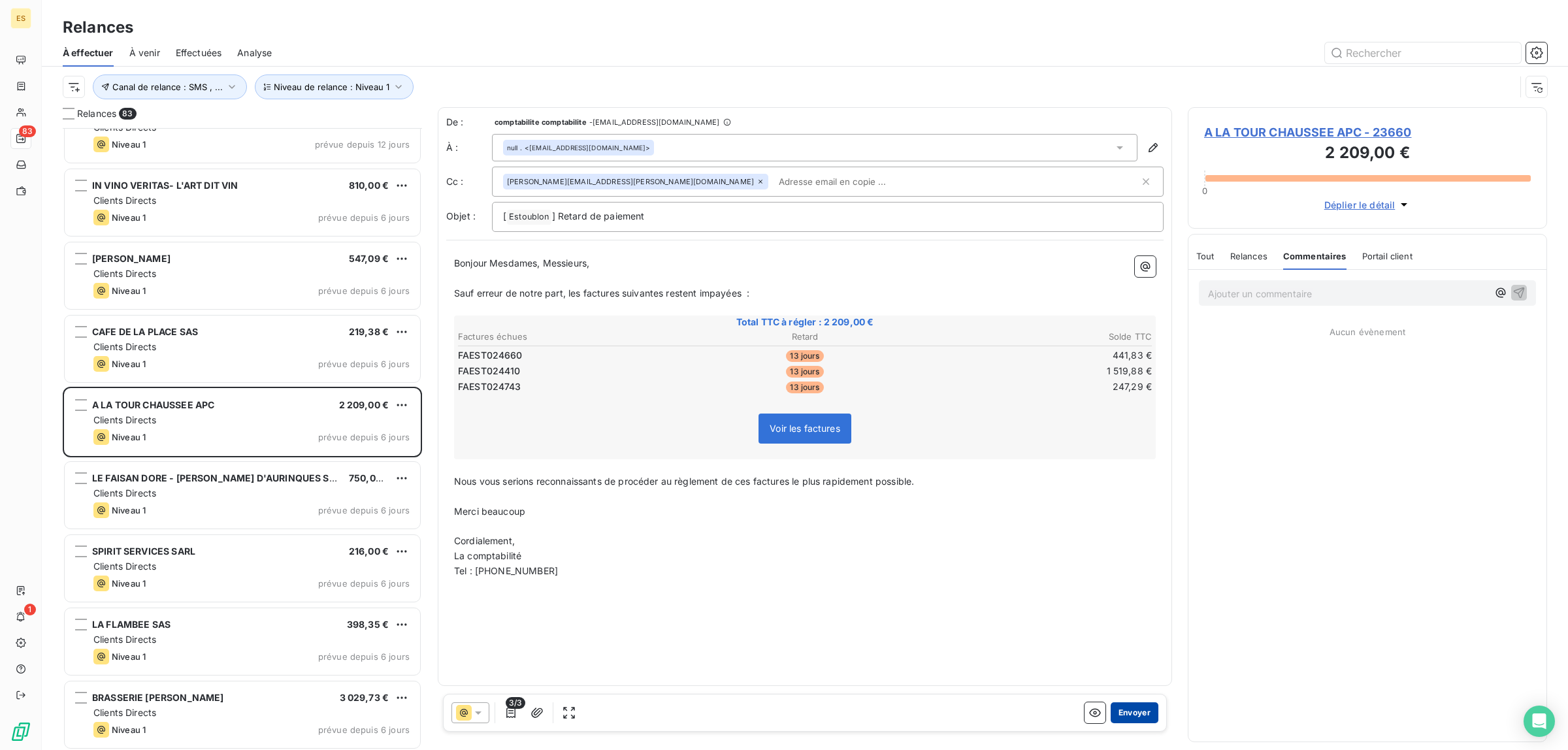
click at [1144, 717] on button "Envoyer" at bounding box center [1134, 712] width 47 height 21
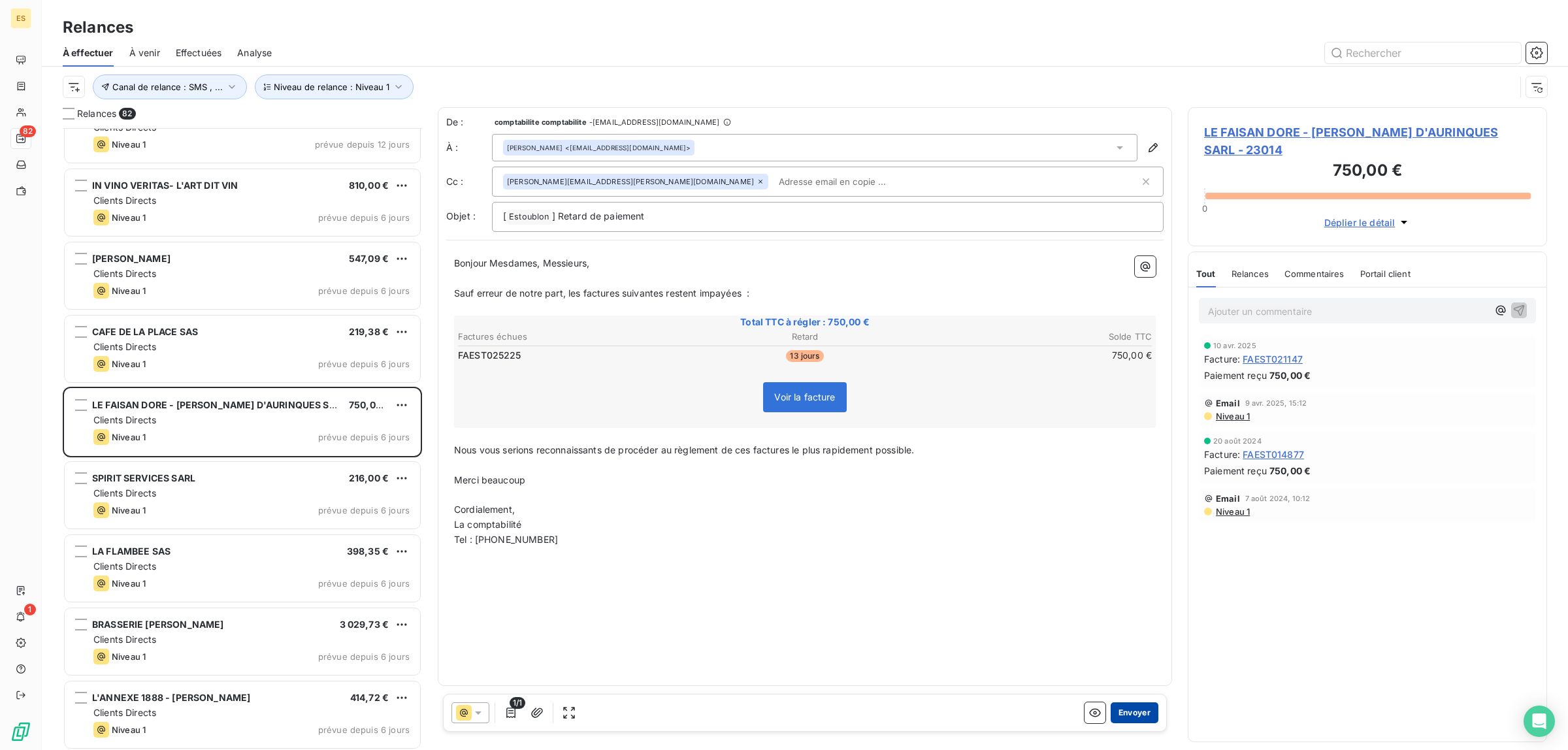
click at [1141, 713] on button "Envoyer" at bounding box center [1134, 712] width 47 height 21
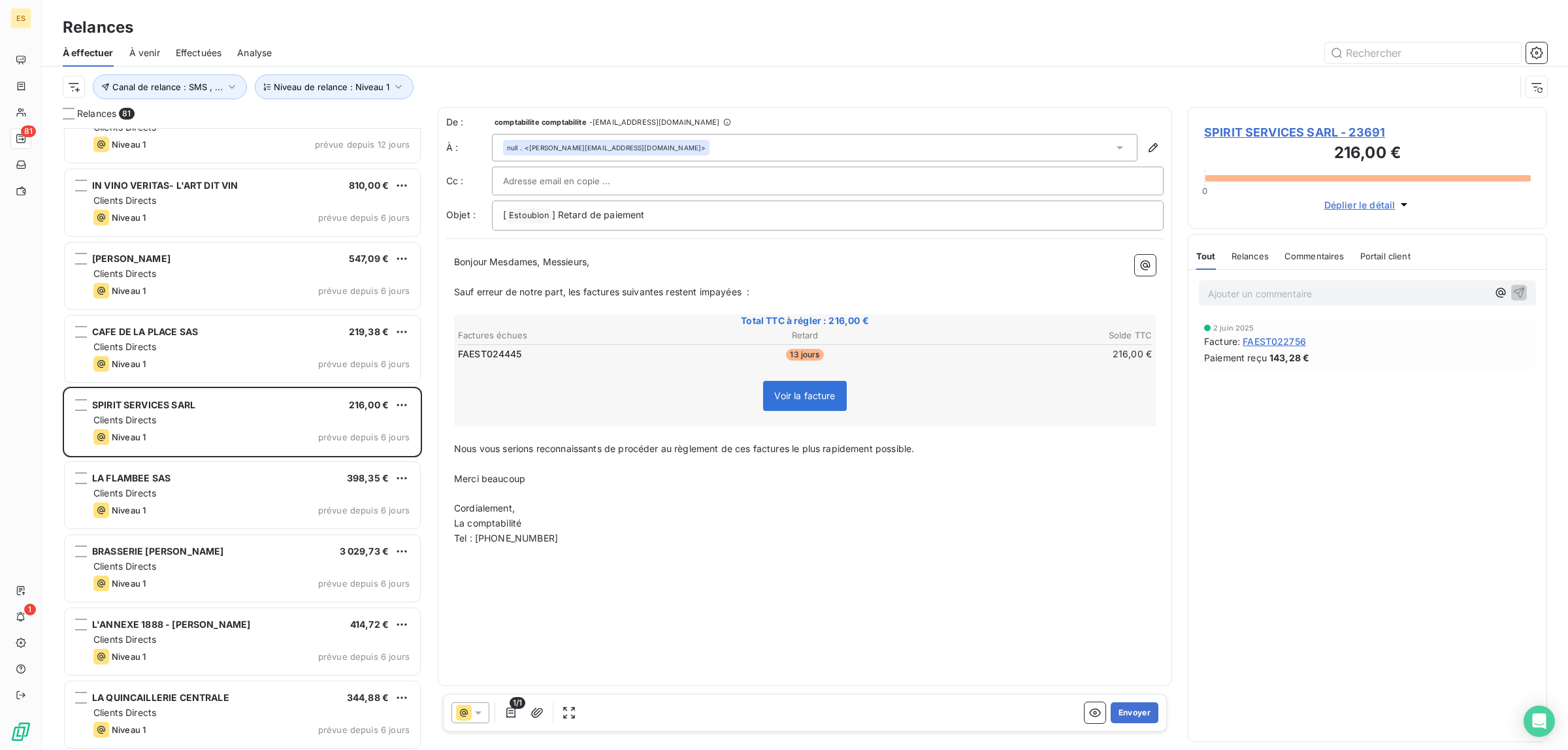
click at [1141, 713] on button "Envoyer" at bounding box center [1134, 712] width 47 height 21
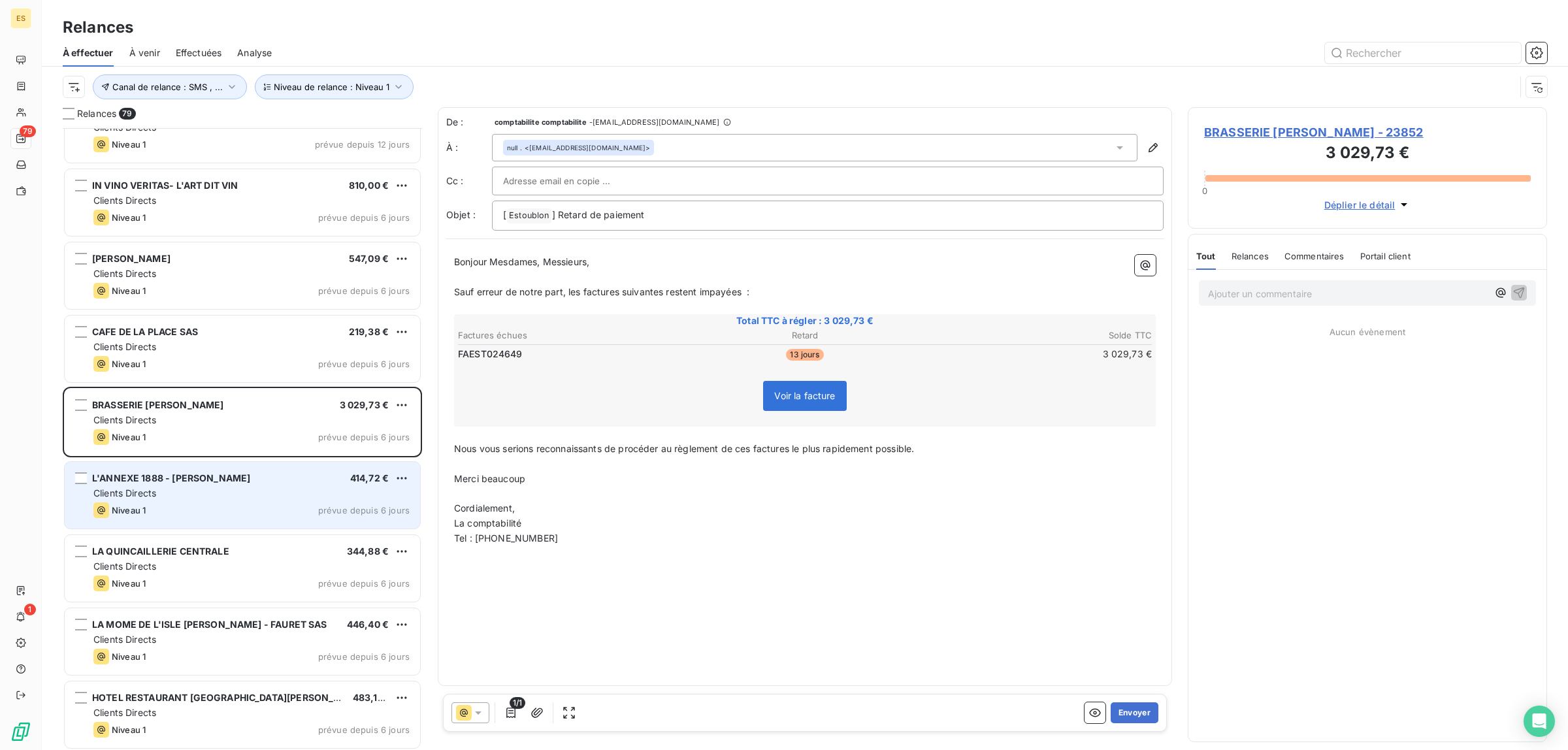
click at [181, 474] on span "L'ANNEXE 1888 - [PERSON_NAME]" at bounding box center [171, 478] width 158 height 11
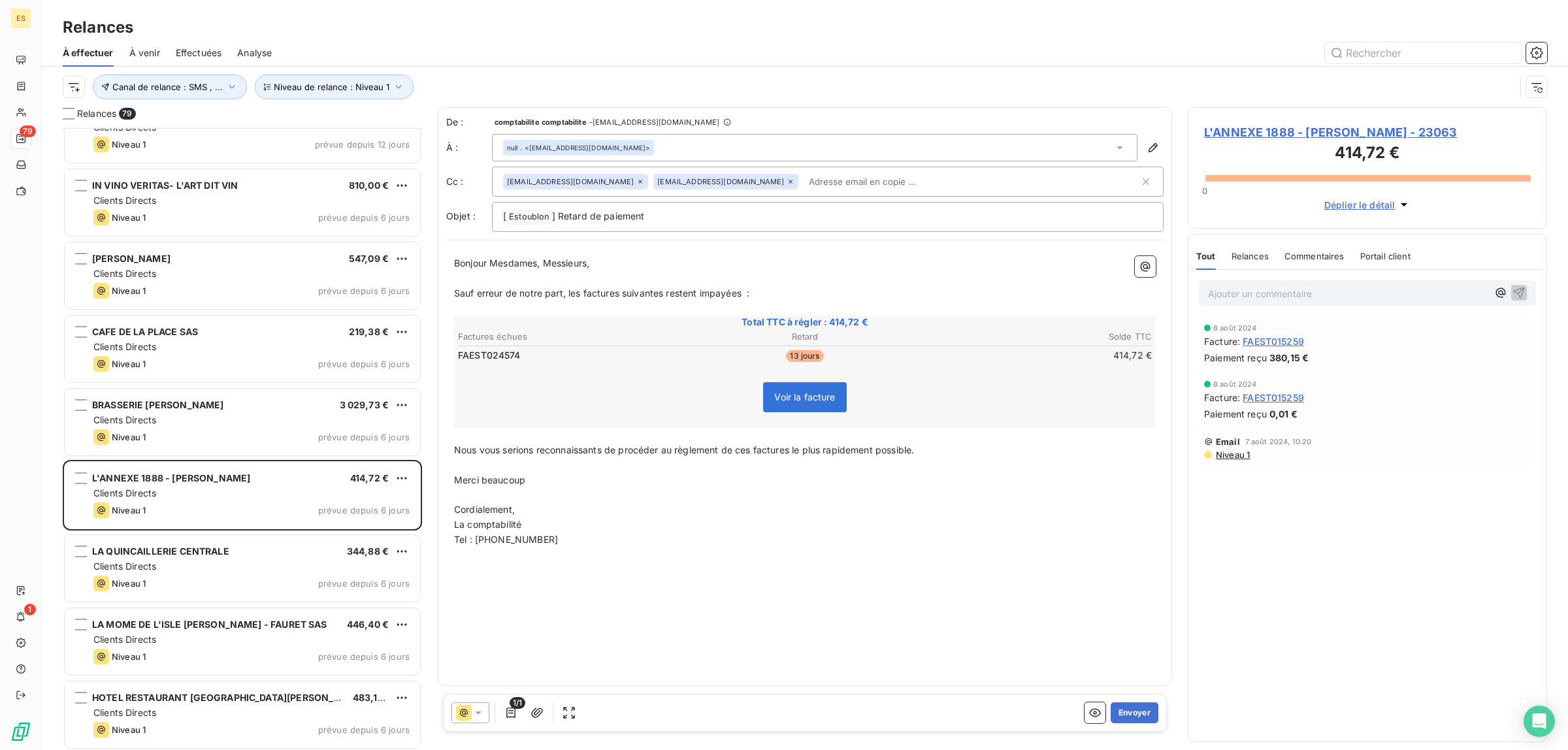
click at [1310, 255] on span "Commentaires" at bounding box center [1314, 255] width 60 height 10
click at [1204, 253] on span "Tout" at bounding box center [1205, 255] width 18 height 10
click at [1150, 710] on button "Envoyer" at bounding box center [1134, 712] width 47 height 21
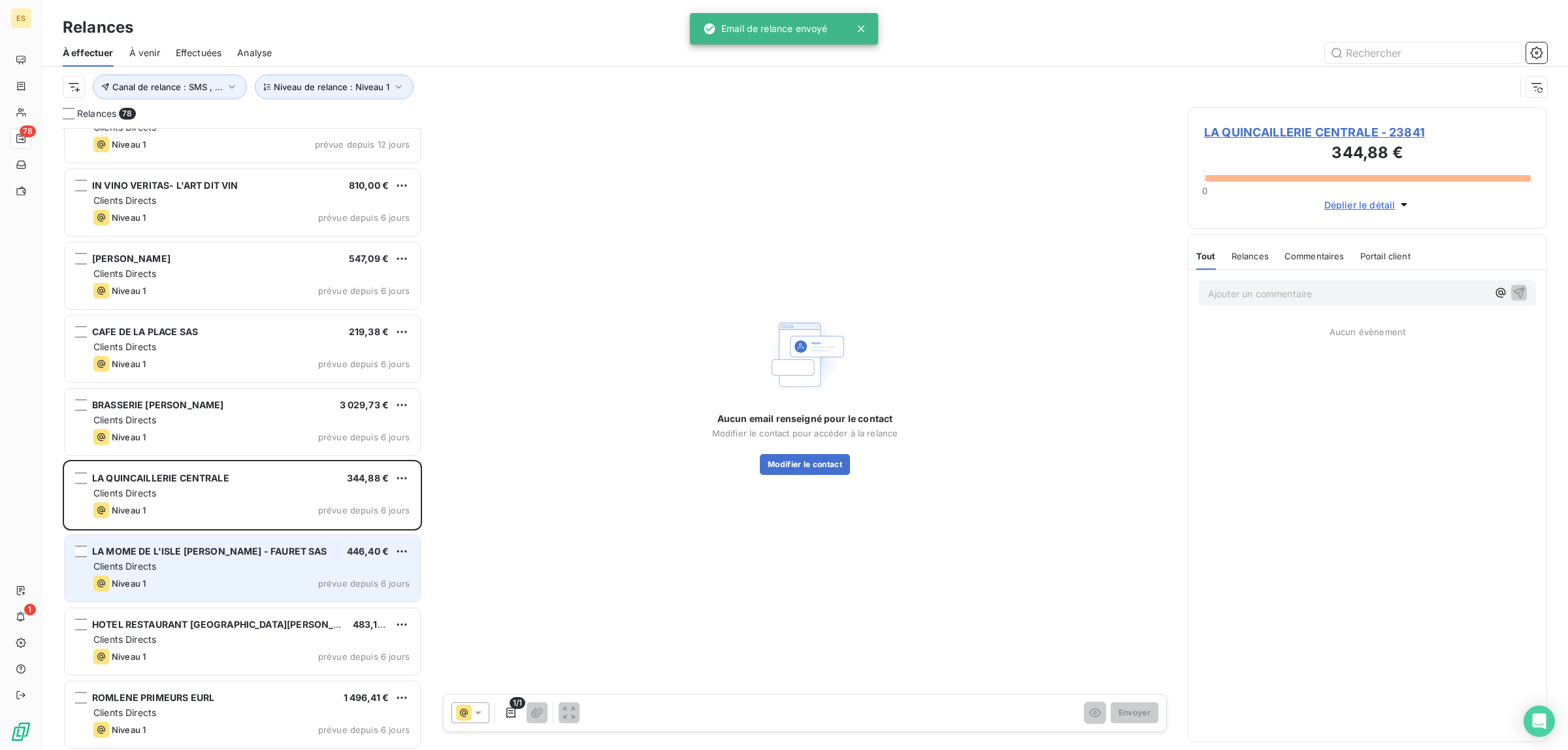
click at [199, 586] on div "Niveau 1 prévue depuis 6 jours" at bounding box center [250, 583] width 316 height 16
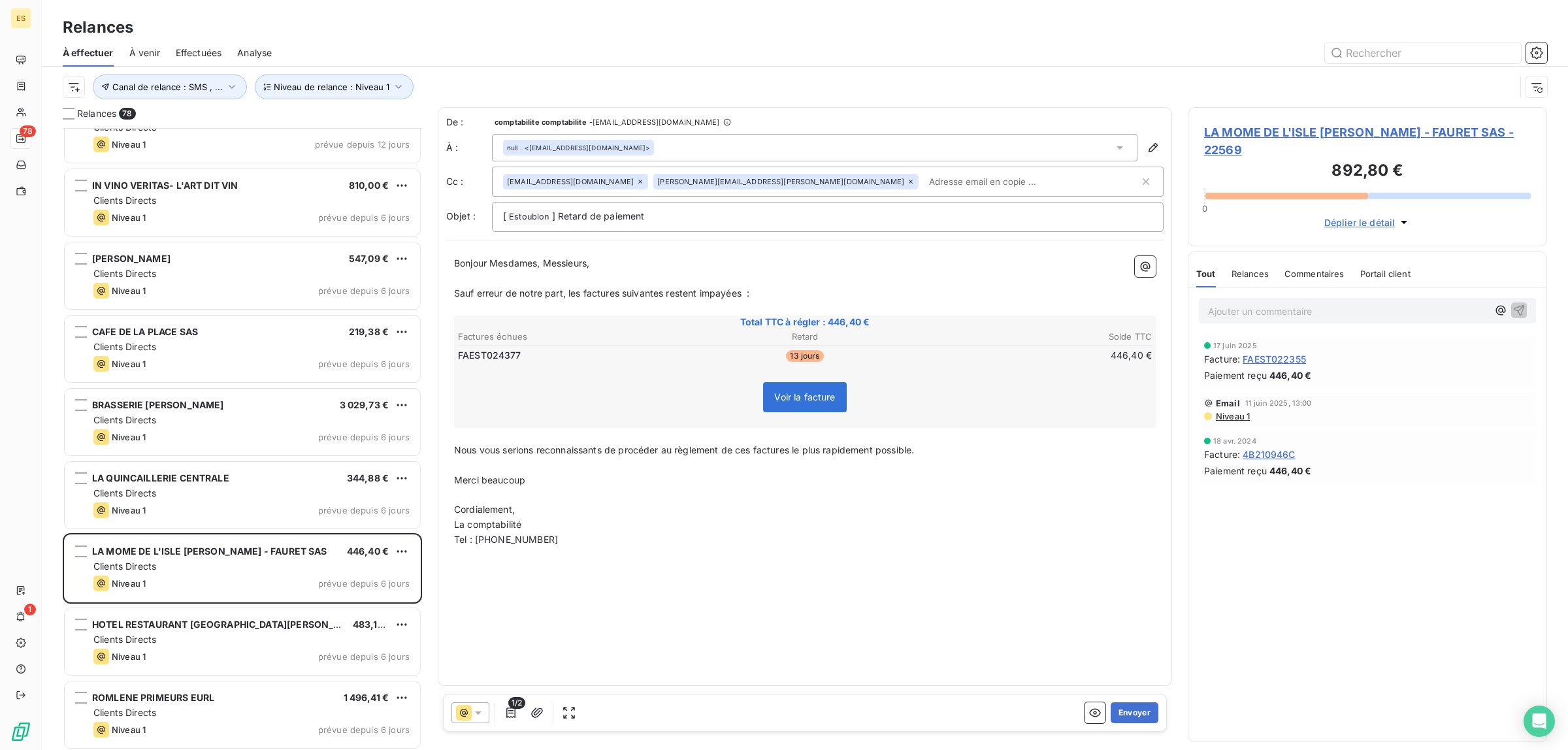
click at [1329, 268] on span "Commentaires" at bounding box center [1314, 273] width 60 height 10
click at [1134, 712] on button "Envoyer" at bounding box center [1134, 712] width 47 height 21
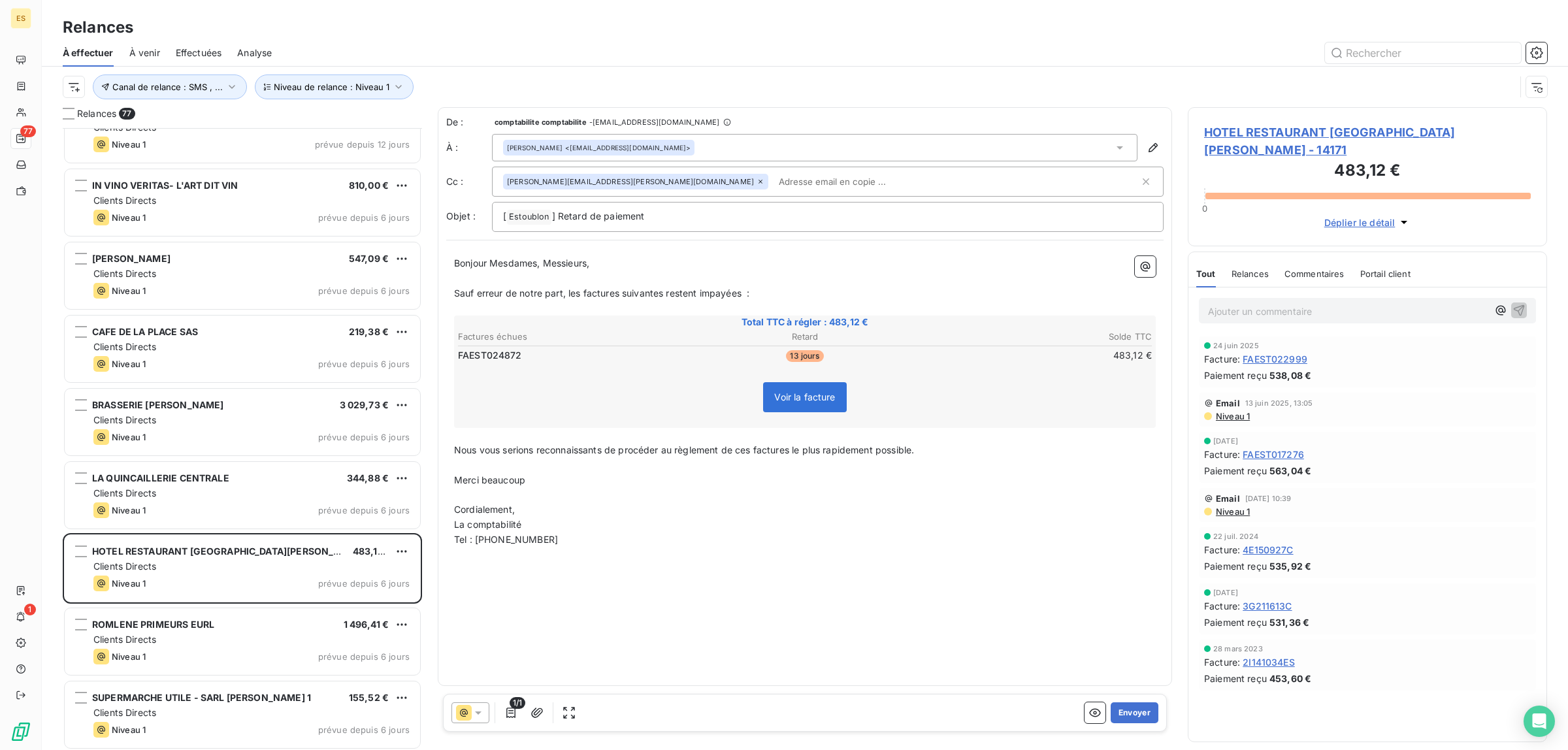
click at [1323, 260] on div "Commentaires" at bounding box center [1314, 273] width 60 height 27
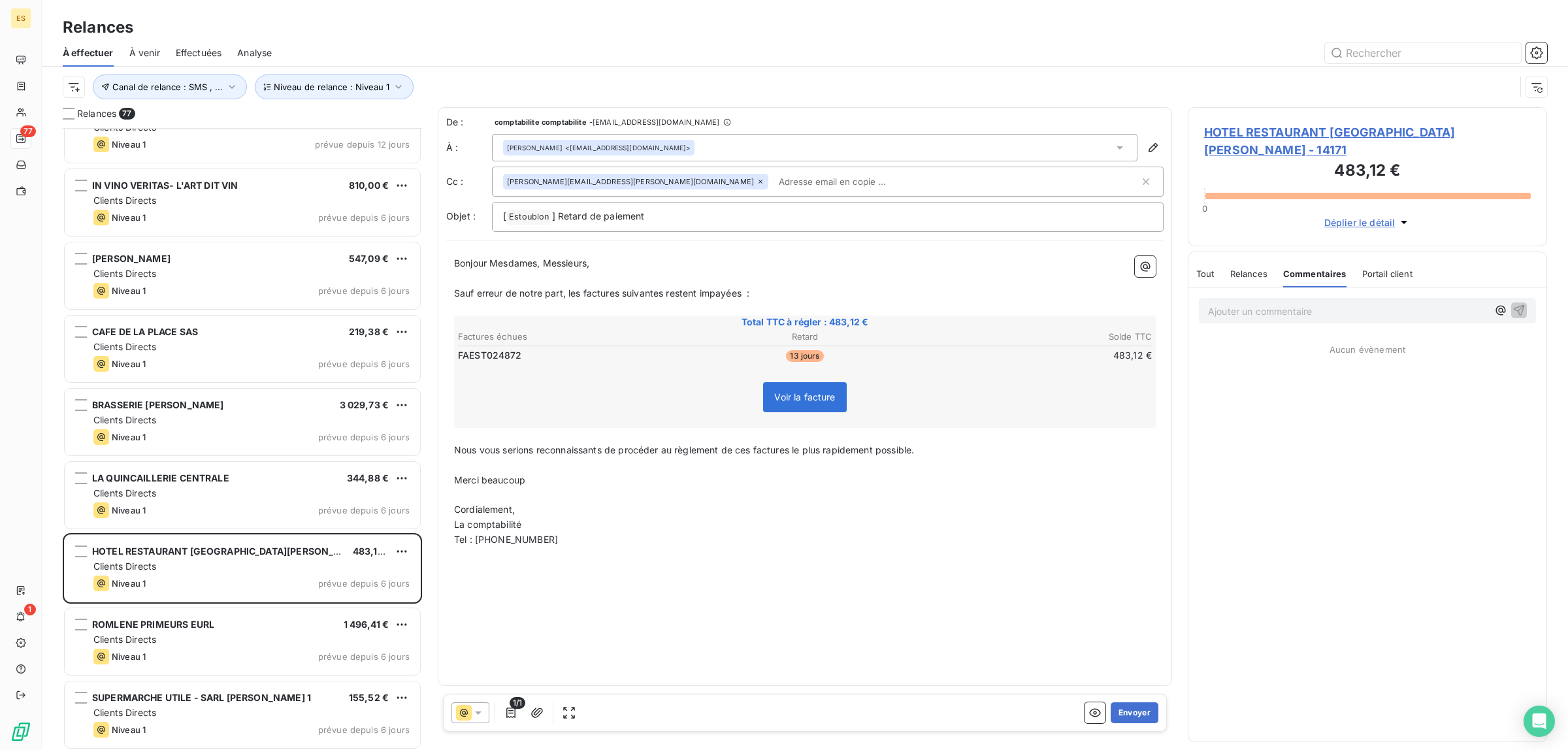
click at [1202, 268] on span "Tout" at bounding box center [1205, 273] width 18 height 10
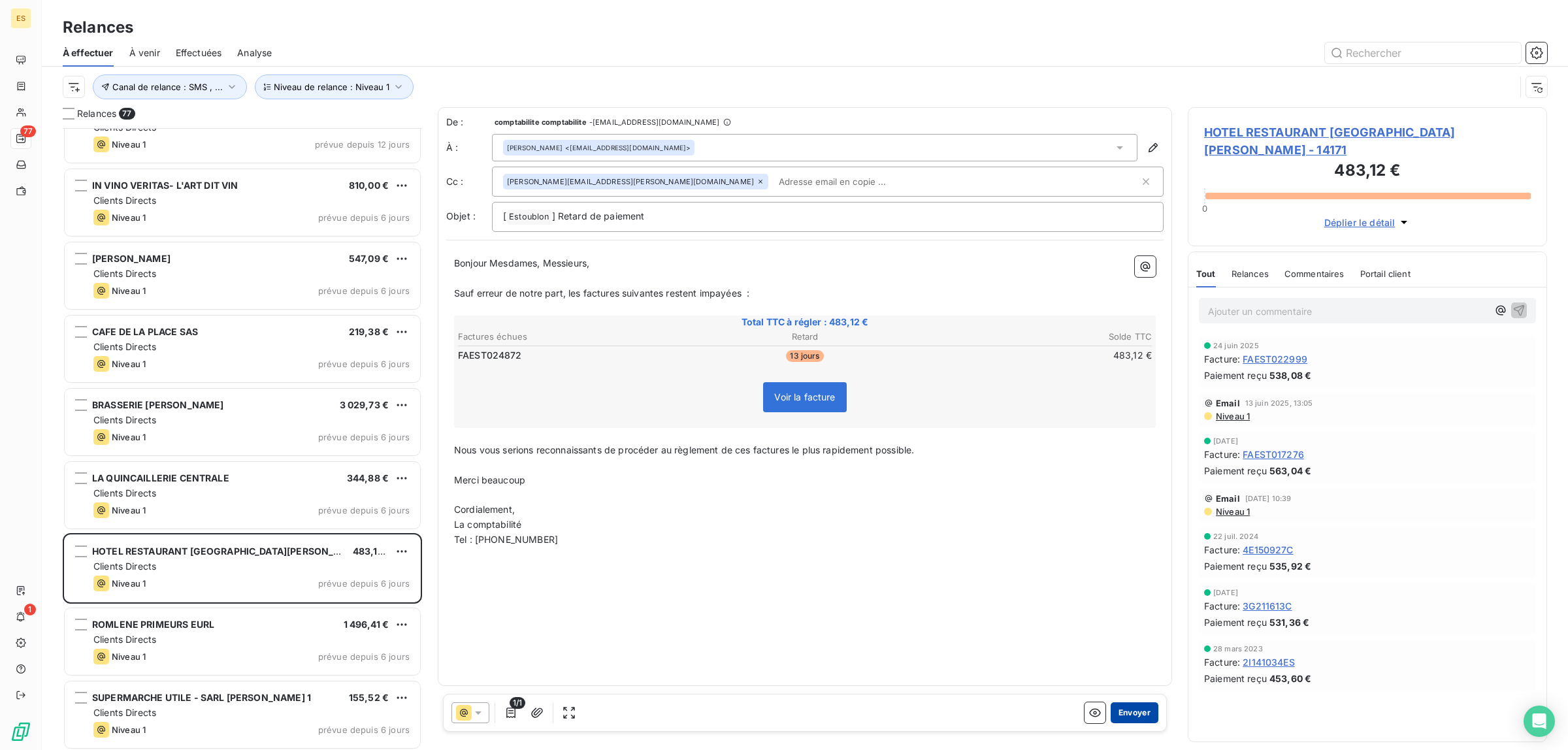
click at [1128, 713] on button "Envoyer" at bounding box center [1134, 712] width 47 height 21
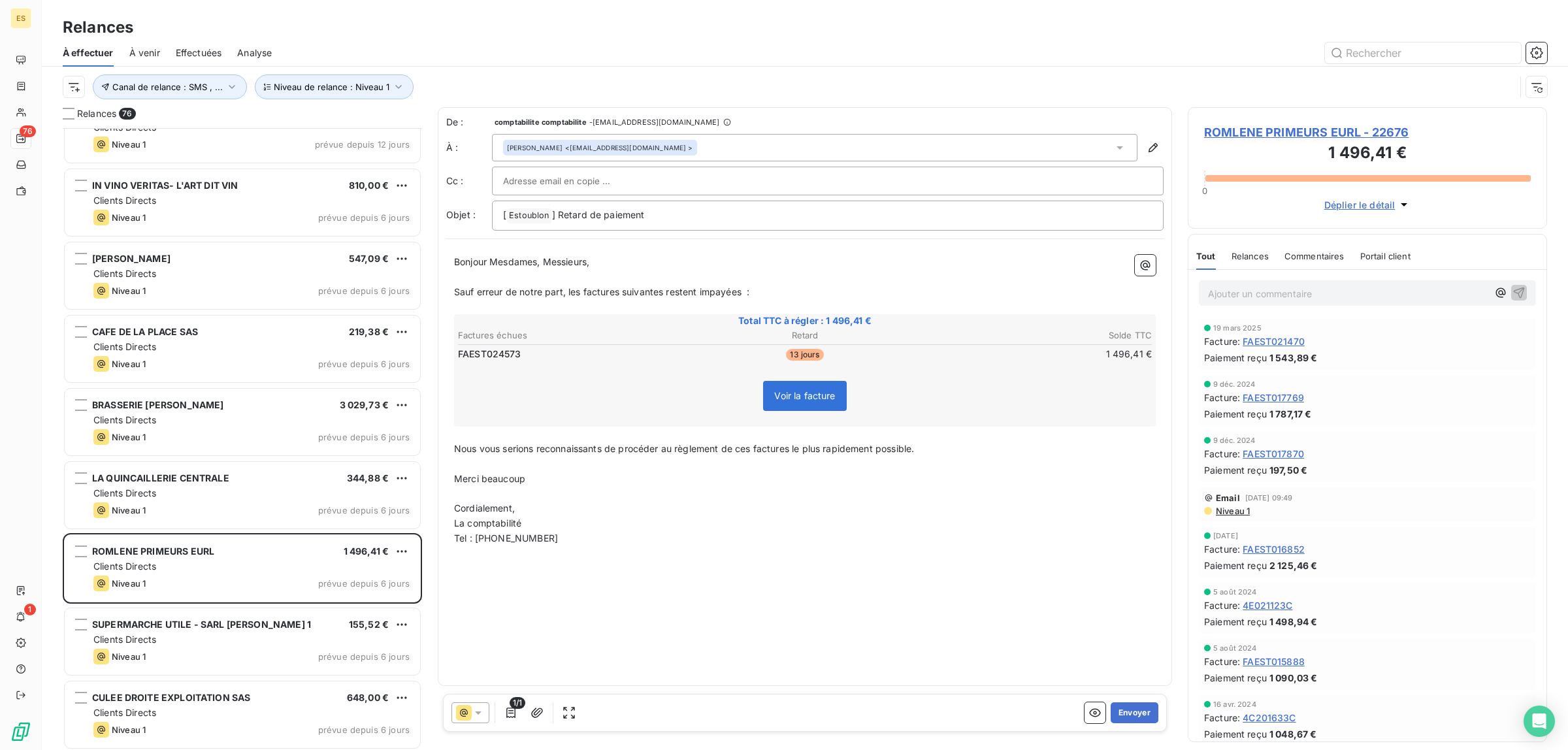
click at [1330, 247] on div "Commentaires" at bounding box center [1314, 255] width 60 height 27
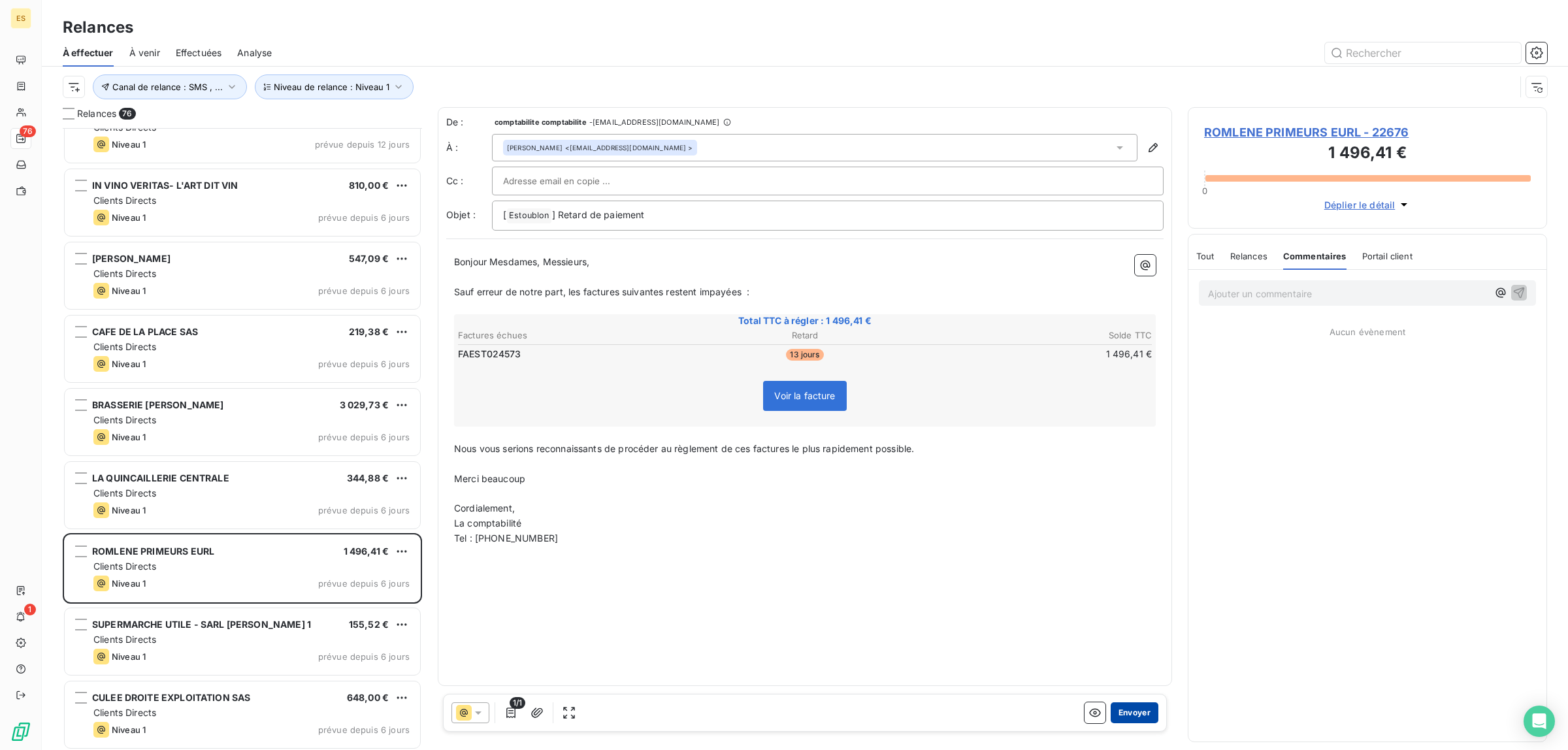
click at [1125, 712] on button "Envoyer" at bounding box center [1134, 712] width 47 height 21
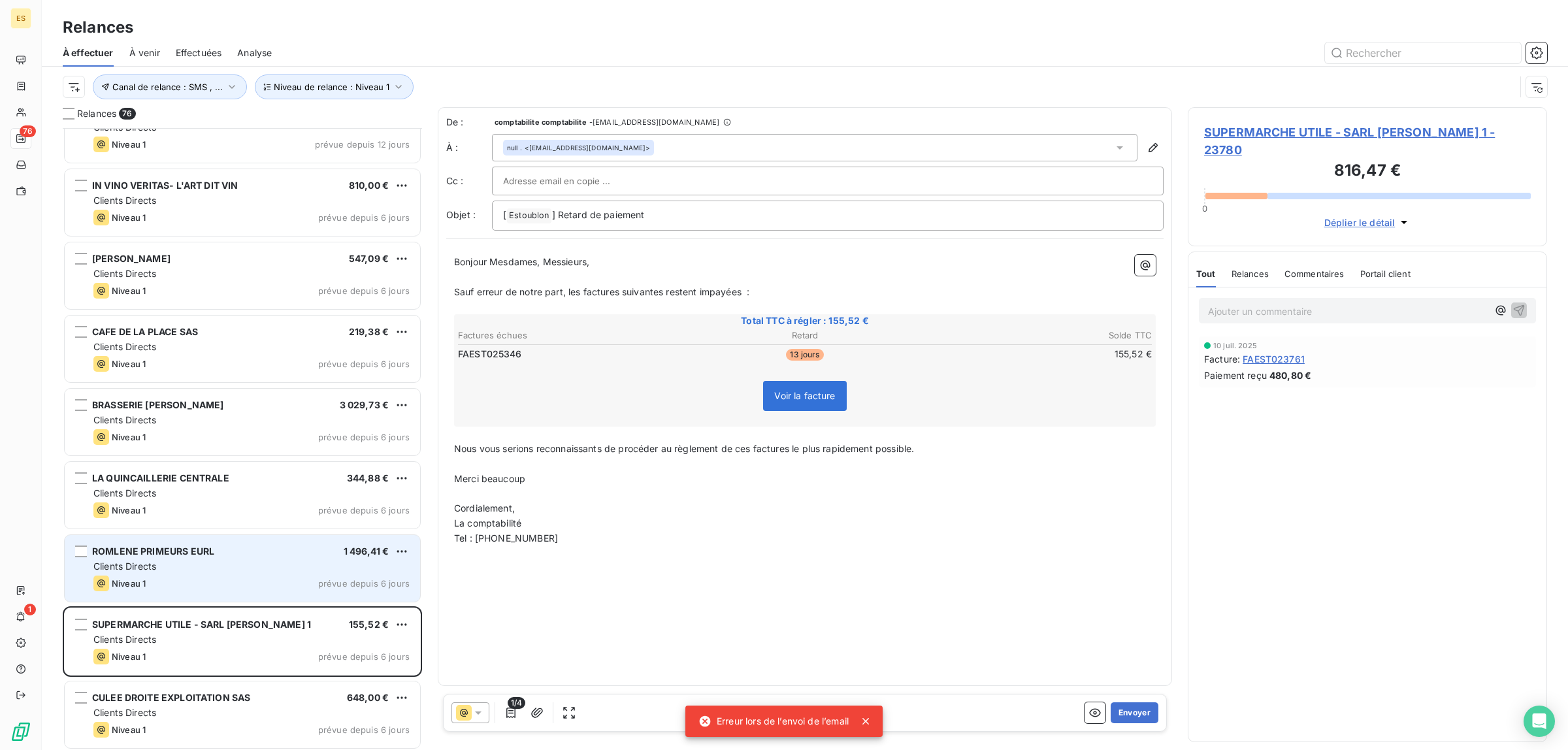
click at [235, 565] on div "Clients Directs" at bounding box center [250, 566] width 316 height 13
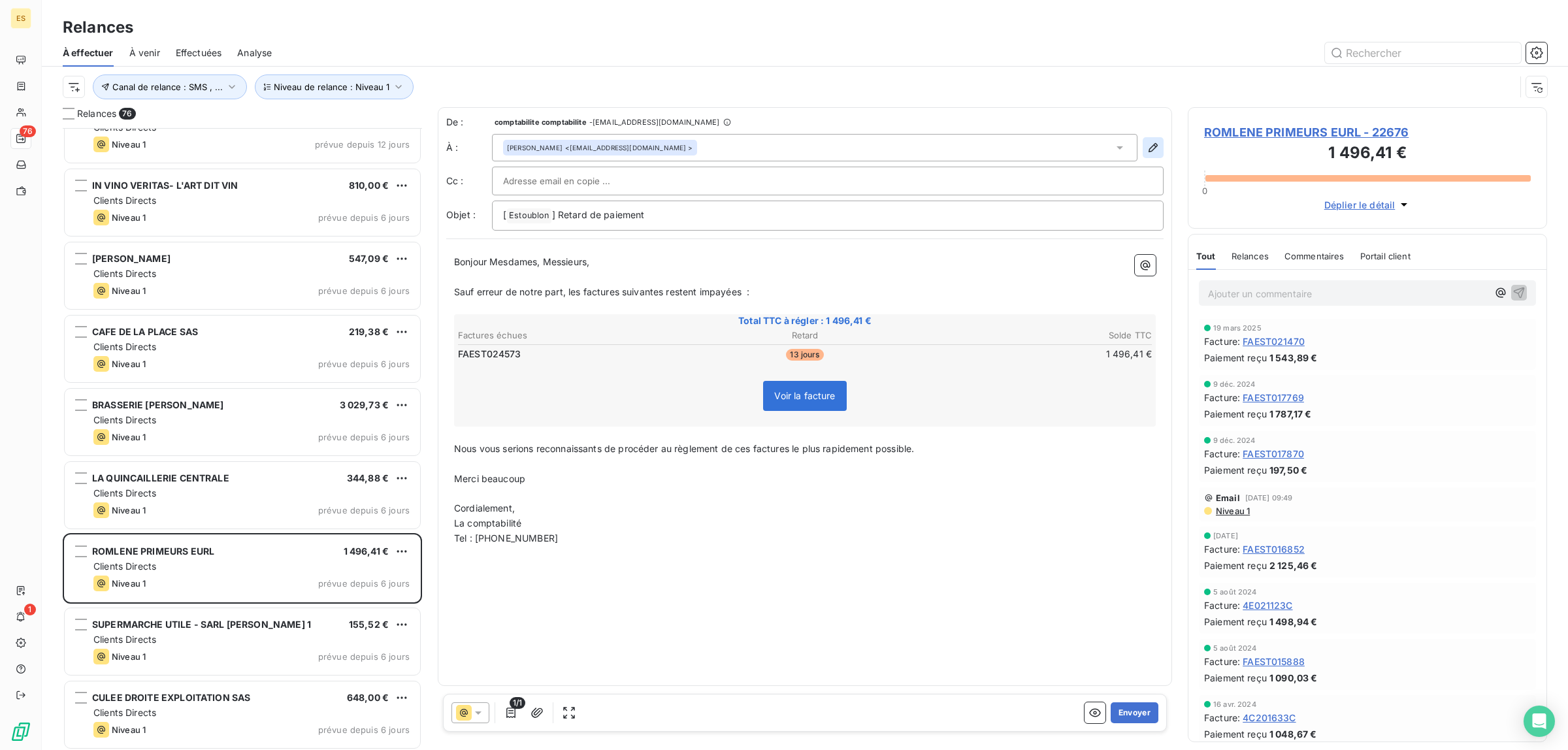
click at [1147, 150] on icon "button" at bounding box center [1153, 148] width 13 height 13
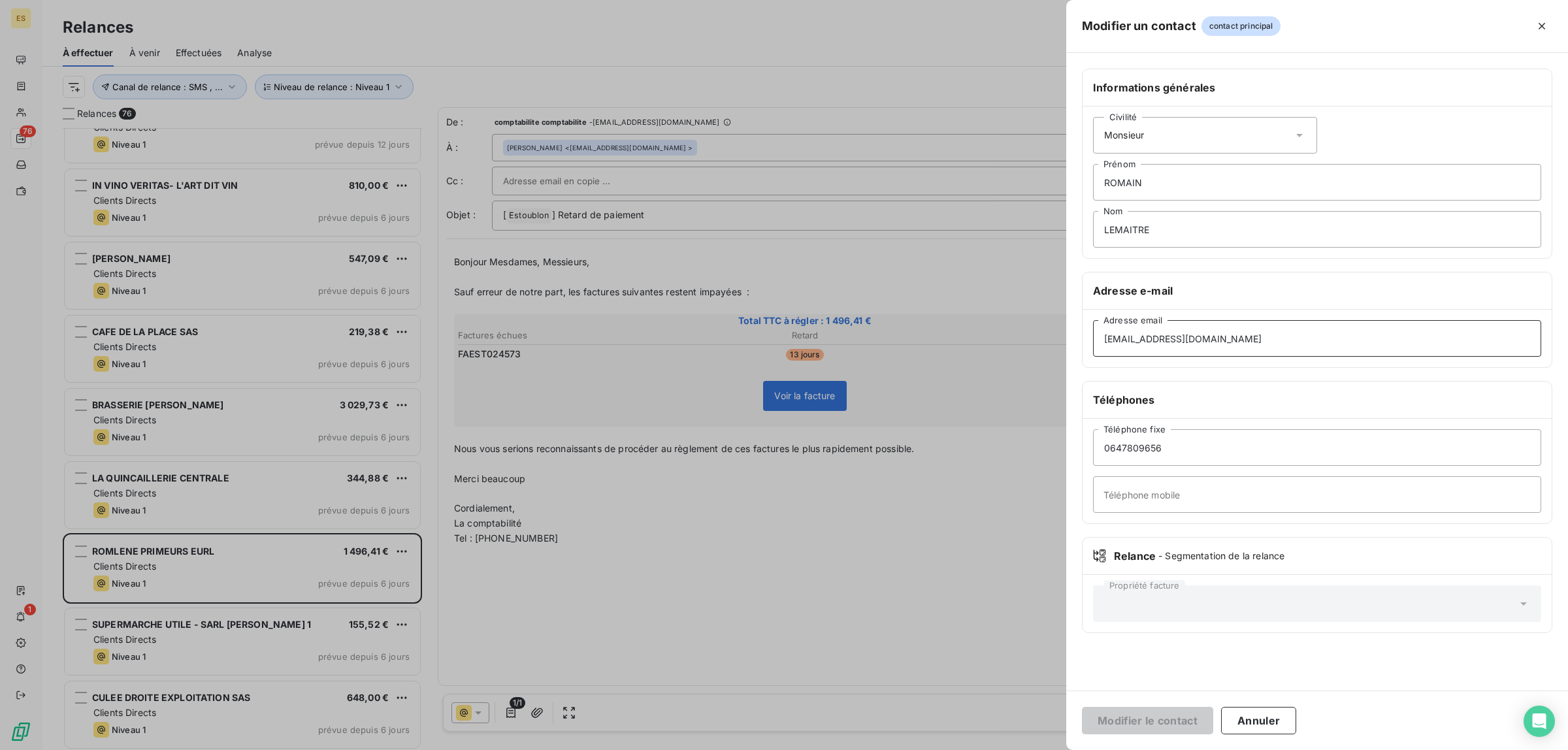
click at [1287, 350] on input "[EMAIL_ADDRESS][DOMAIN_NAME]" at bounding box center [1317, 338] width 448 height 37
type input "[EMAIL_ADDRESS][DOMAIN_NAME]"
click at [1081, 706] on button "Modifier le contact" at bounding box center [1147, 720] width 131 height 27
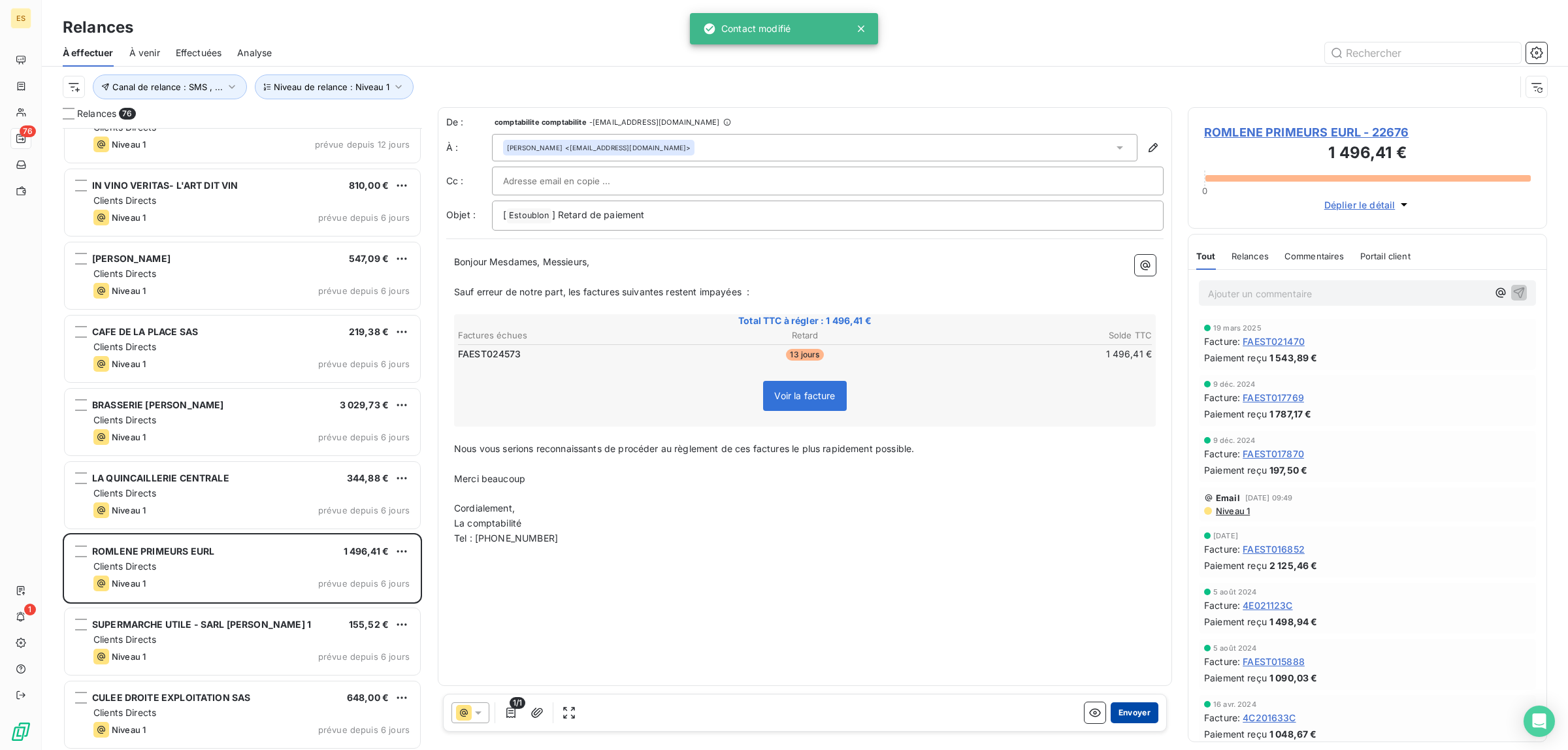
click at [1137, 717] on button "Envoyer" at bounding box center [1134, 712] width 47 height 21
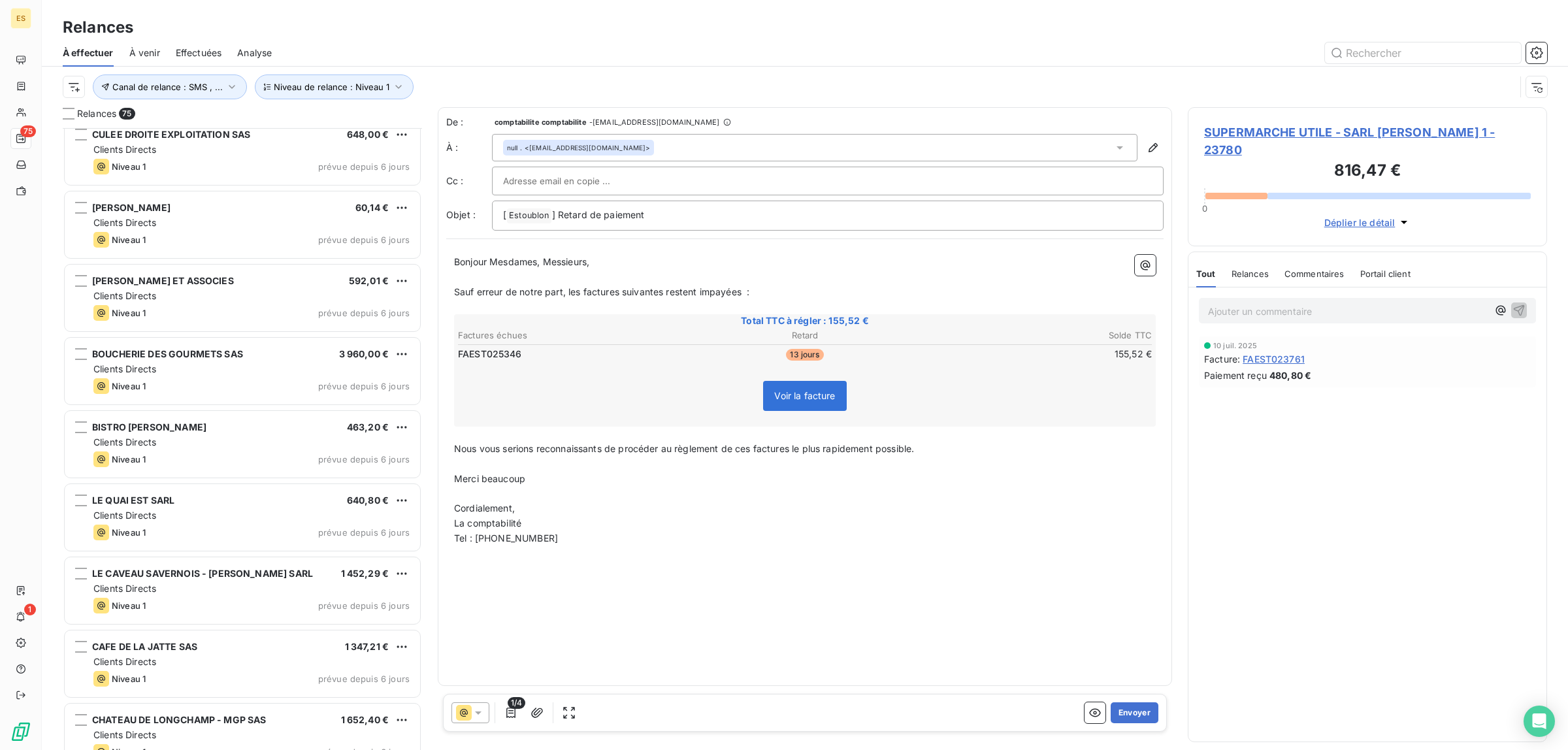
scroll to position [572, 0]
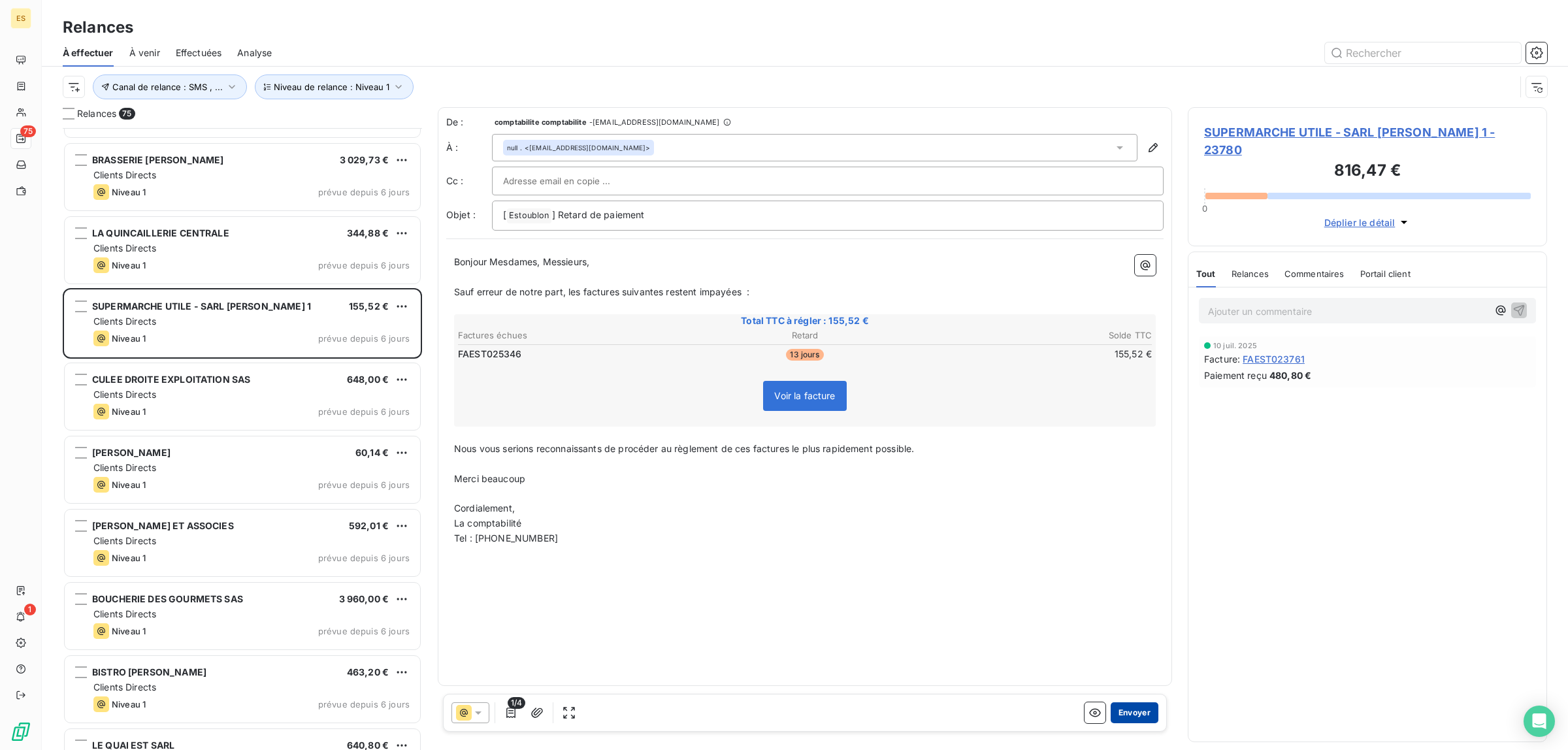
click at [1134, 716] on button "Envoyer" at bounding box center [1134, 712] width 47 height 21
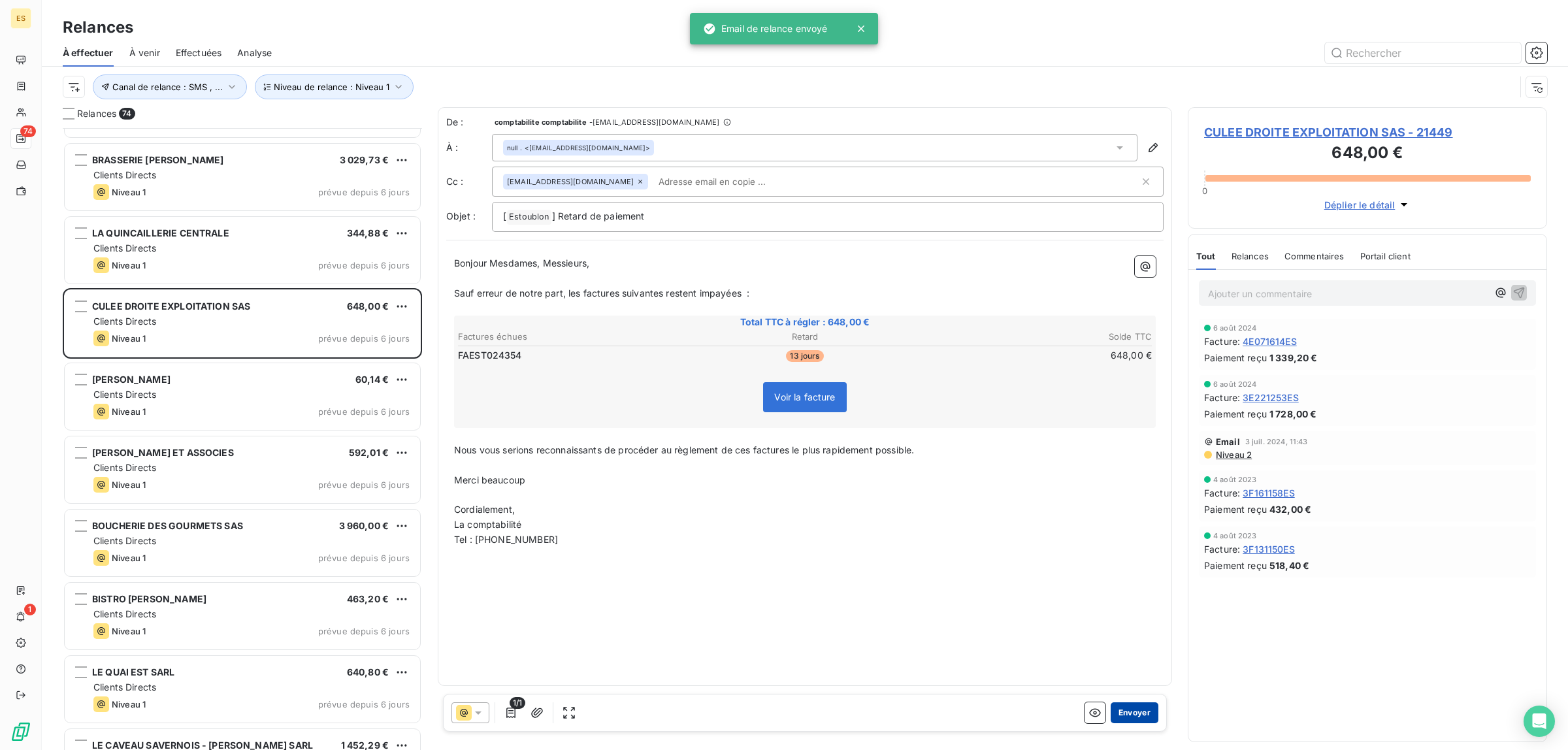
click at [1136, 717] on button "Envoyer" at bounding box center [1134, 712] width 47 height 21
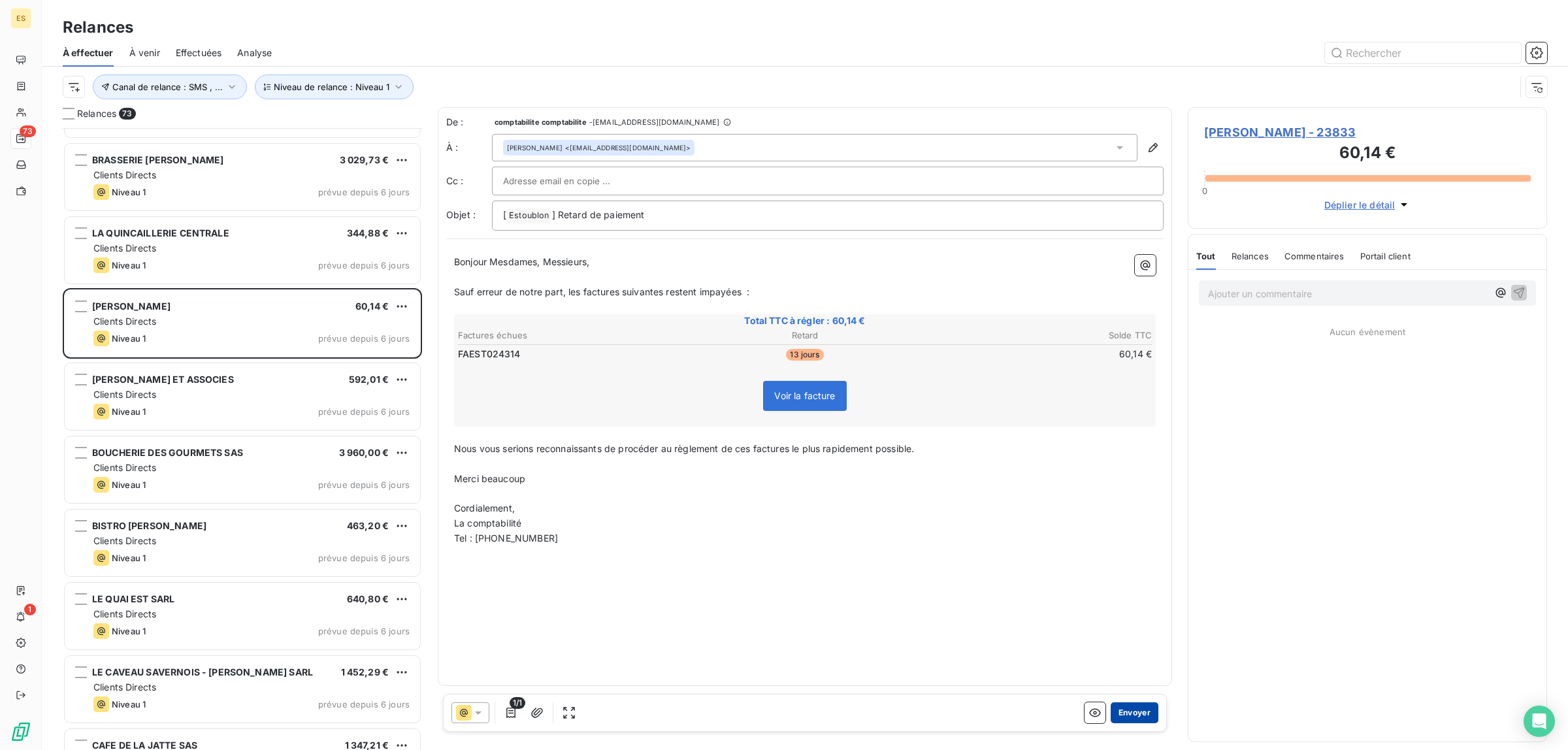
click at [1132, 709] on button "Envoyer" at bounding box center [1134, 712] width 47 height 21
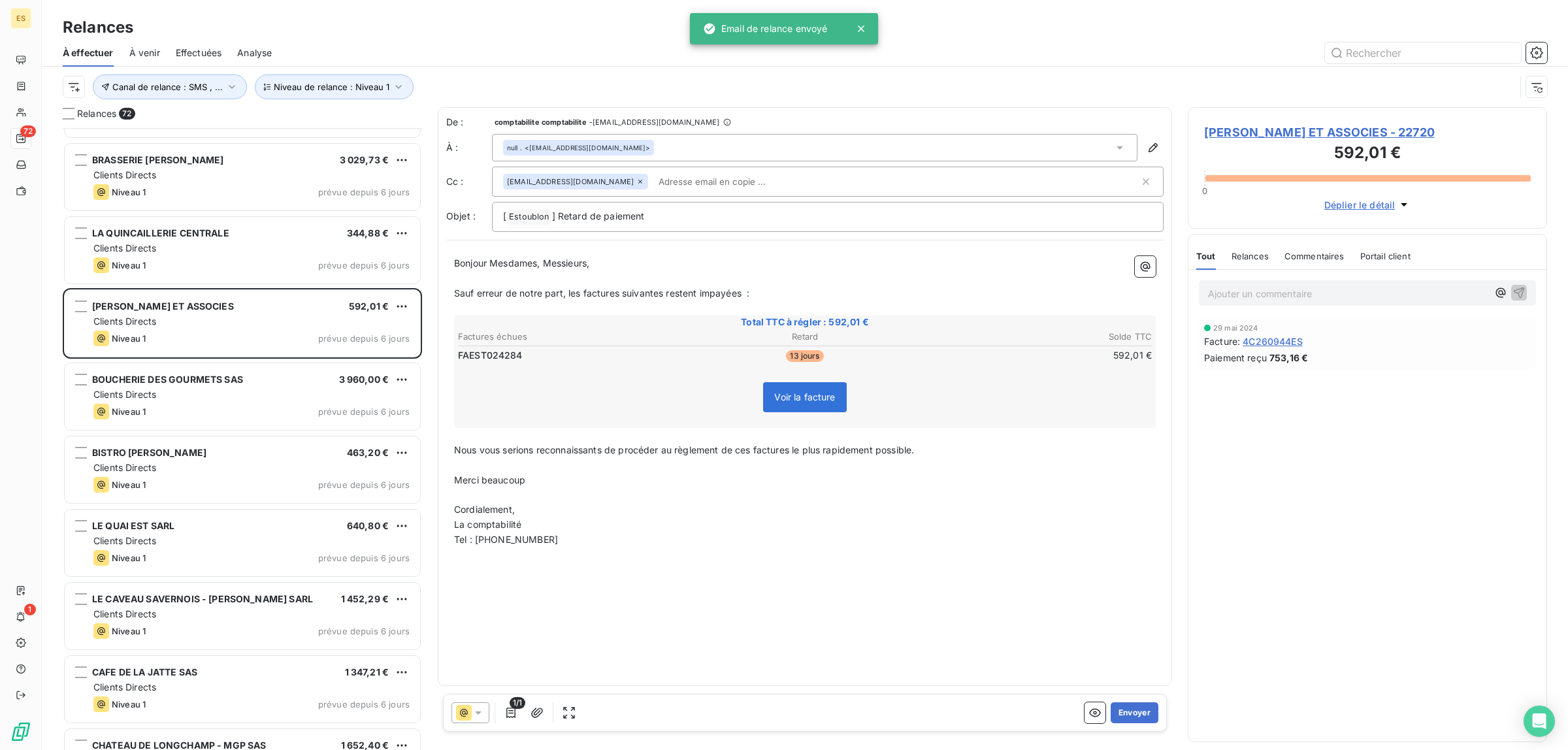
click at [1132, 709] on button "Envoyer" at bounding box center [1134, 712] width 47 height 21
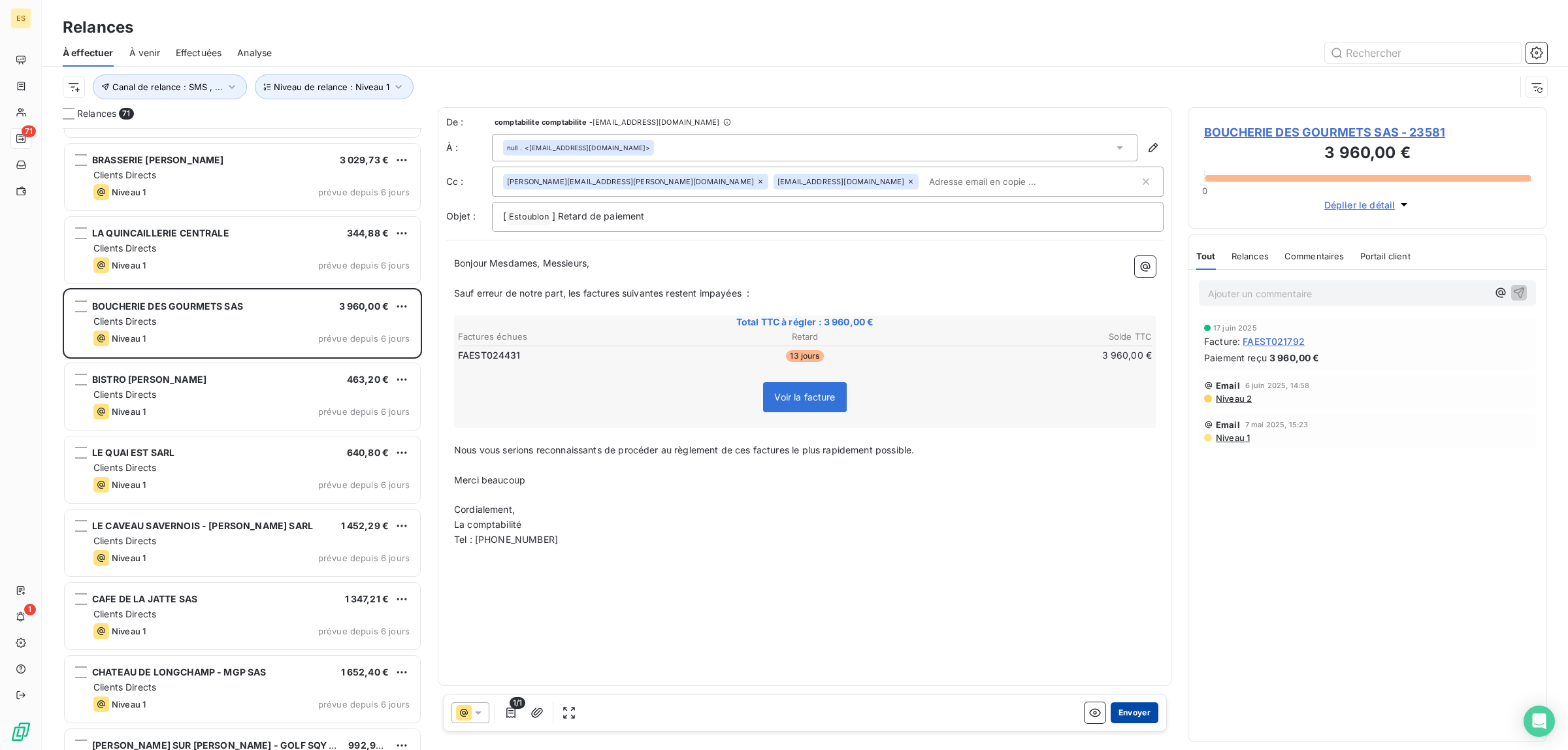
click at [1132, 708] on button "Envoyer" at bounding box center [1134, 712] width 47 height 21
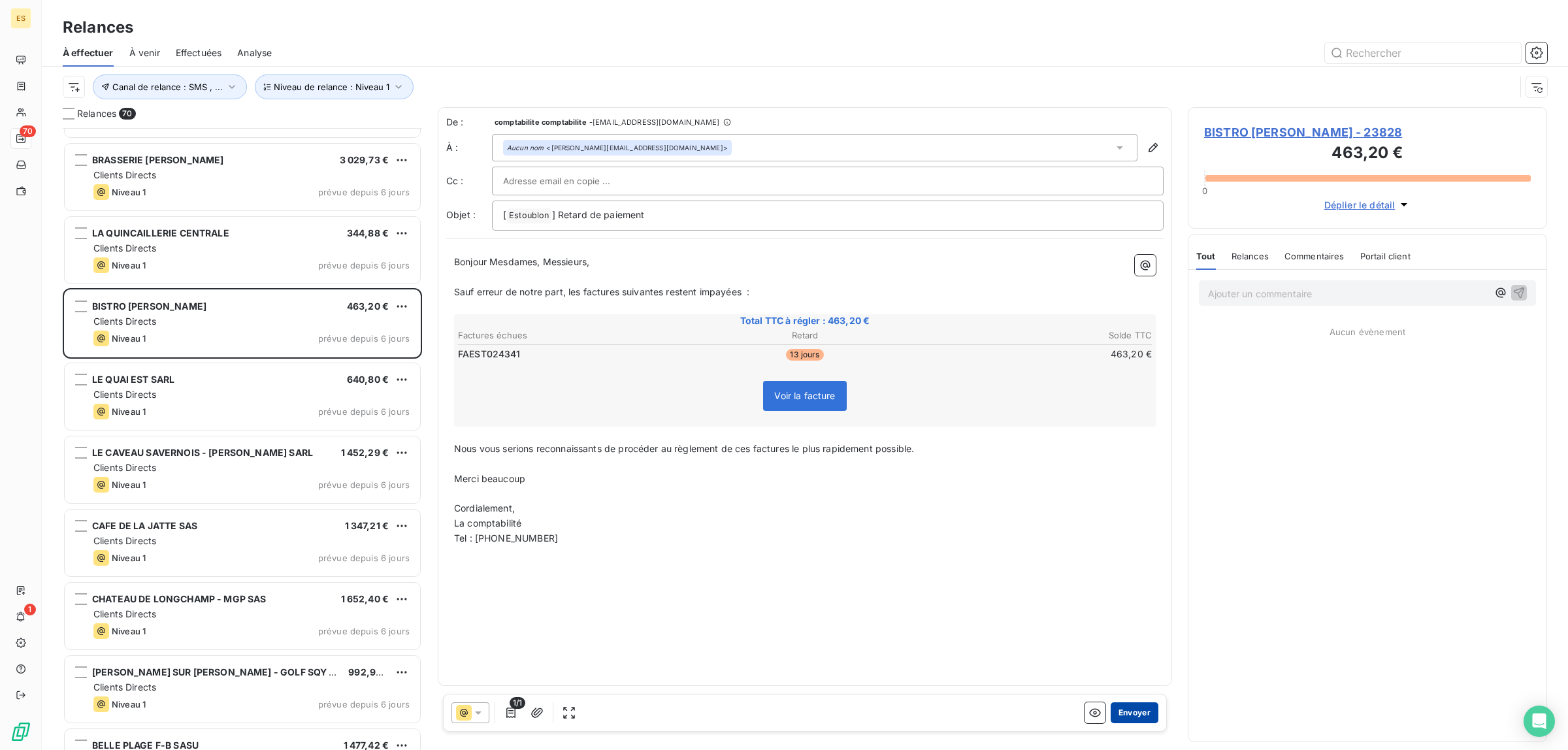
click at [1134, 706] on button "Envoyer" at bounding box center [1134, 712] width 47 height 21
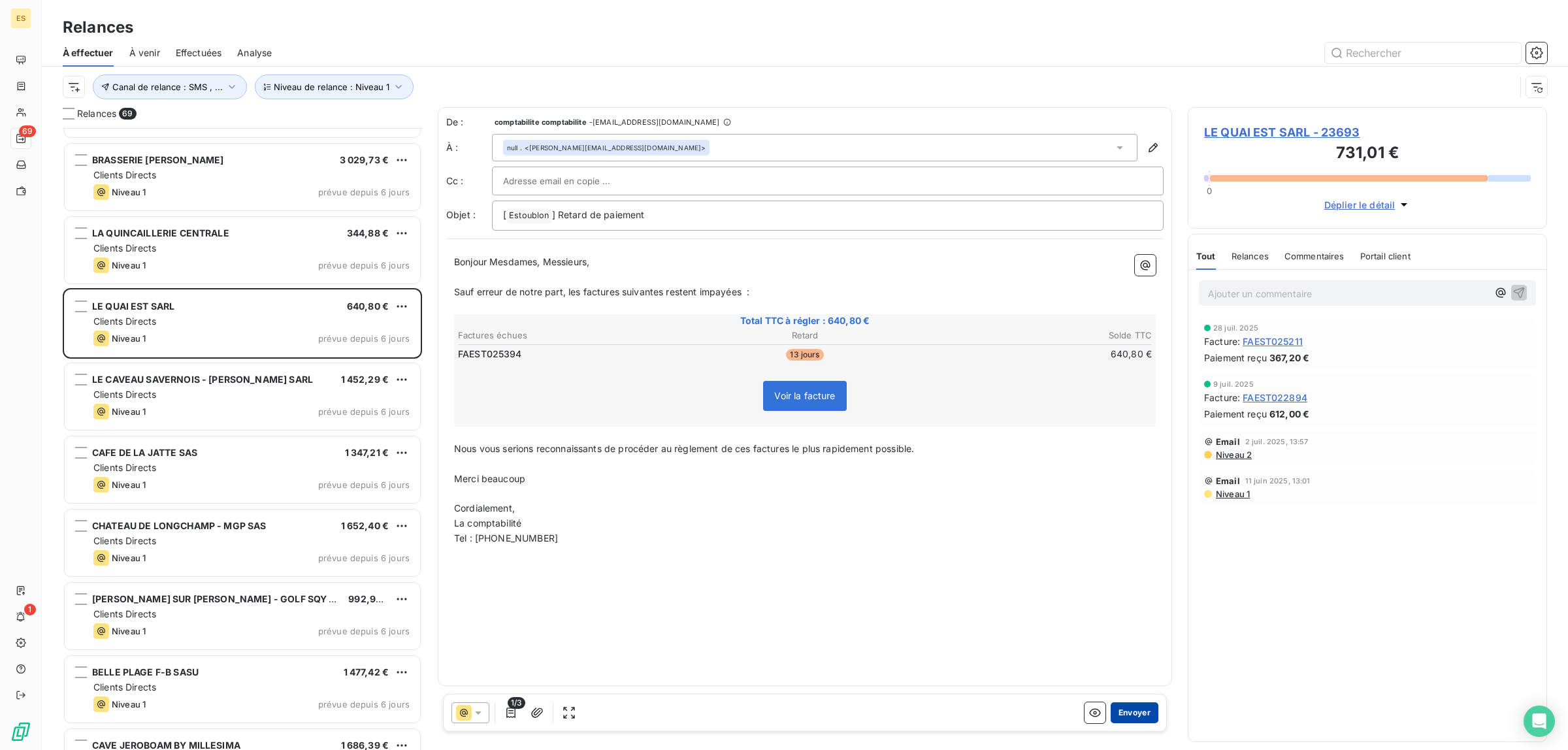
click at [1135, 706] on button "Envoyer" at bounding box center [1134, 712] width 47 height 21
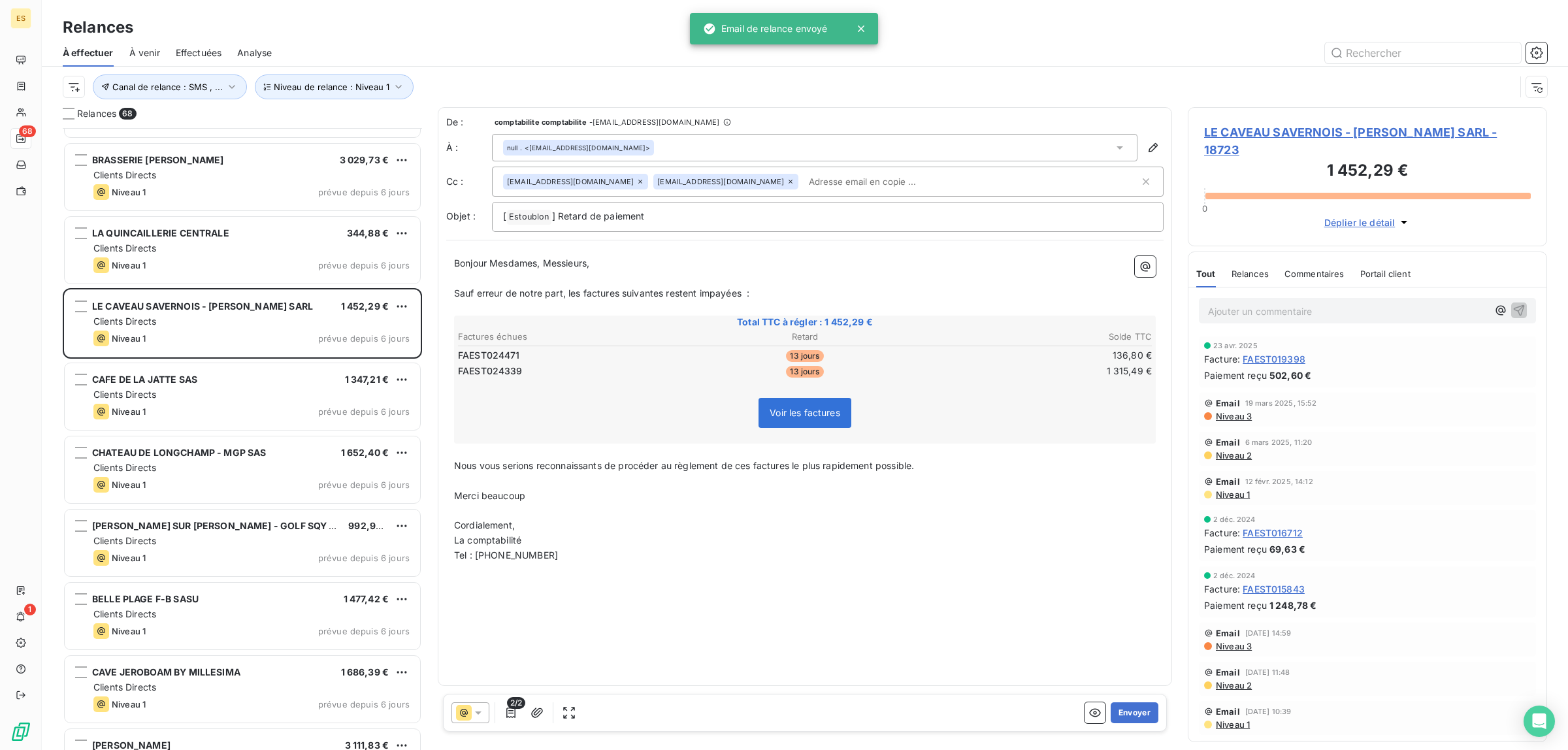
click at [1319, 260] on div "Commentaires" at bounding box center [1314, 273] width 60 height 27
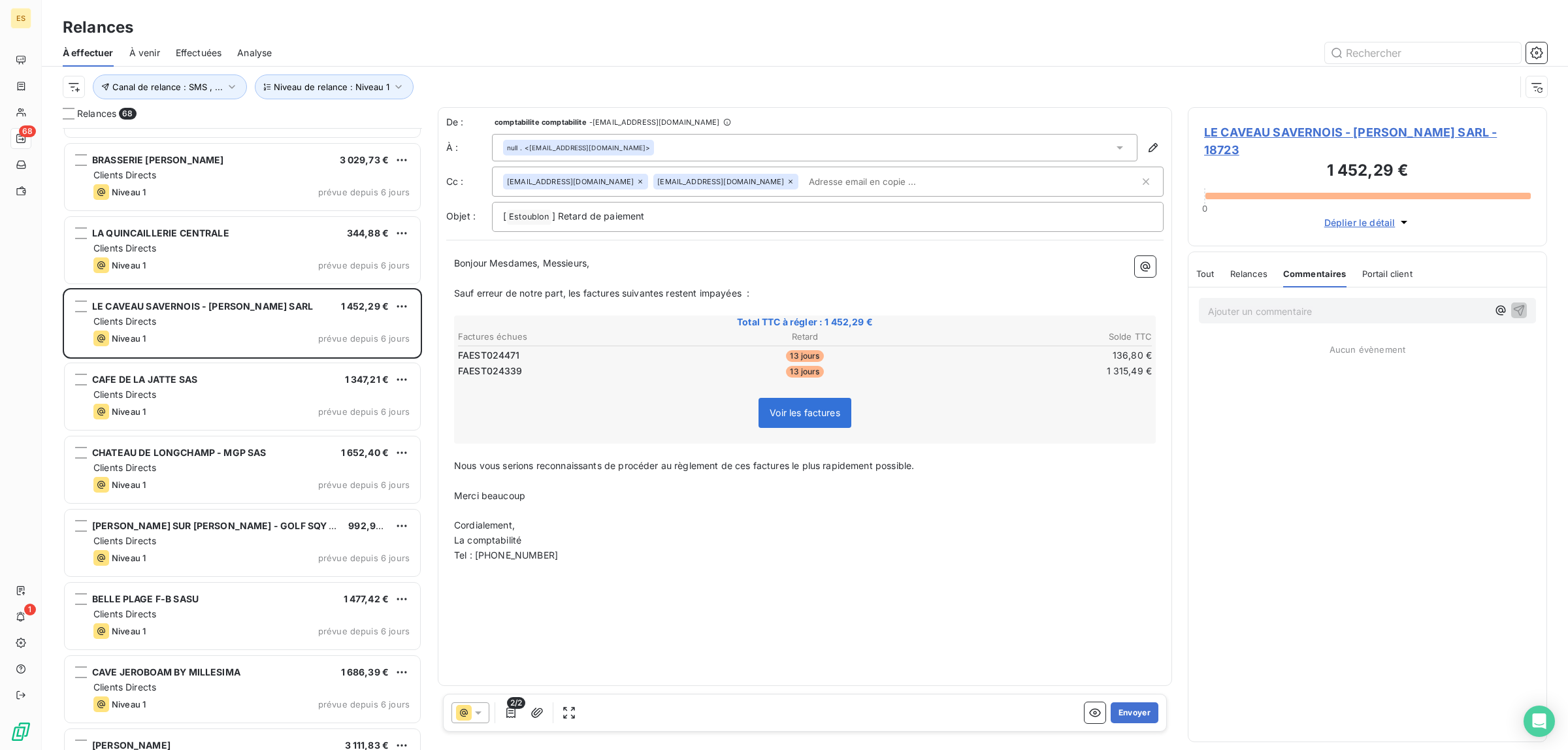
click at [1202, 268] on span "Tout" at bounding box center [1205, 273] width 18 height 10
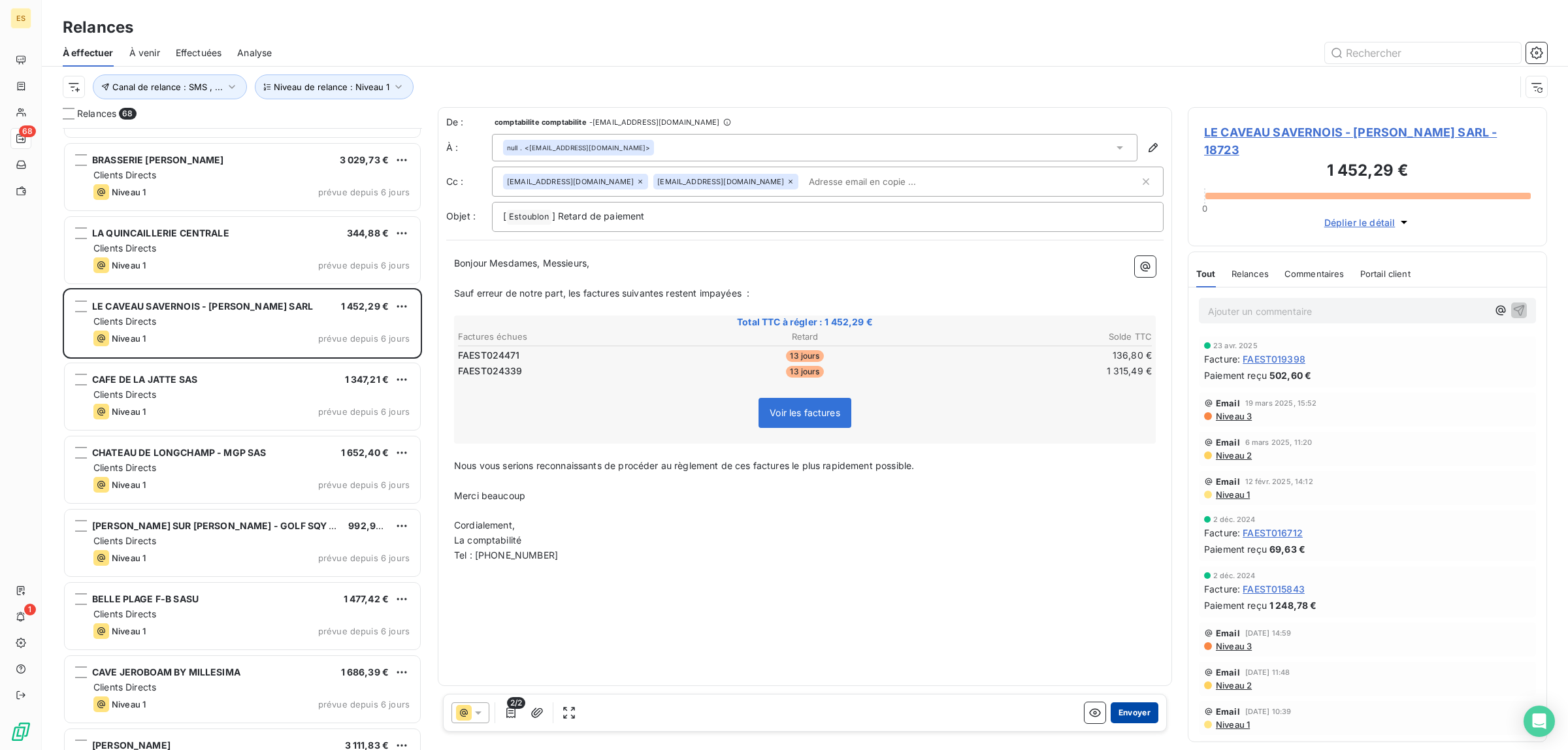
click at [1132, 712] on button "Envoyer" at bounding box center [1134, 712] width 47 height 21
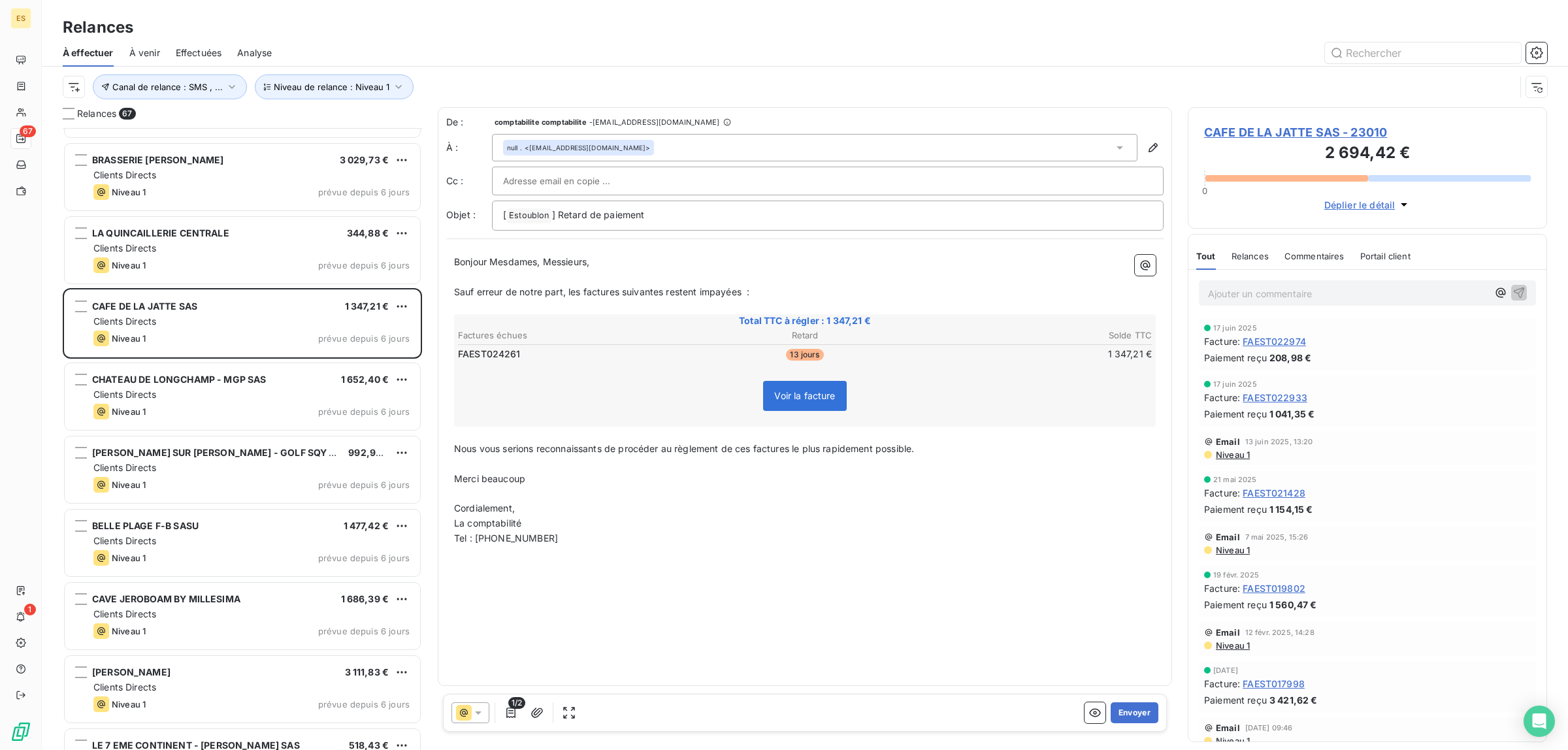
click at [1320, 255] on span "Commentaires" at bounding box center [1314, 255] width 60 height 10
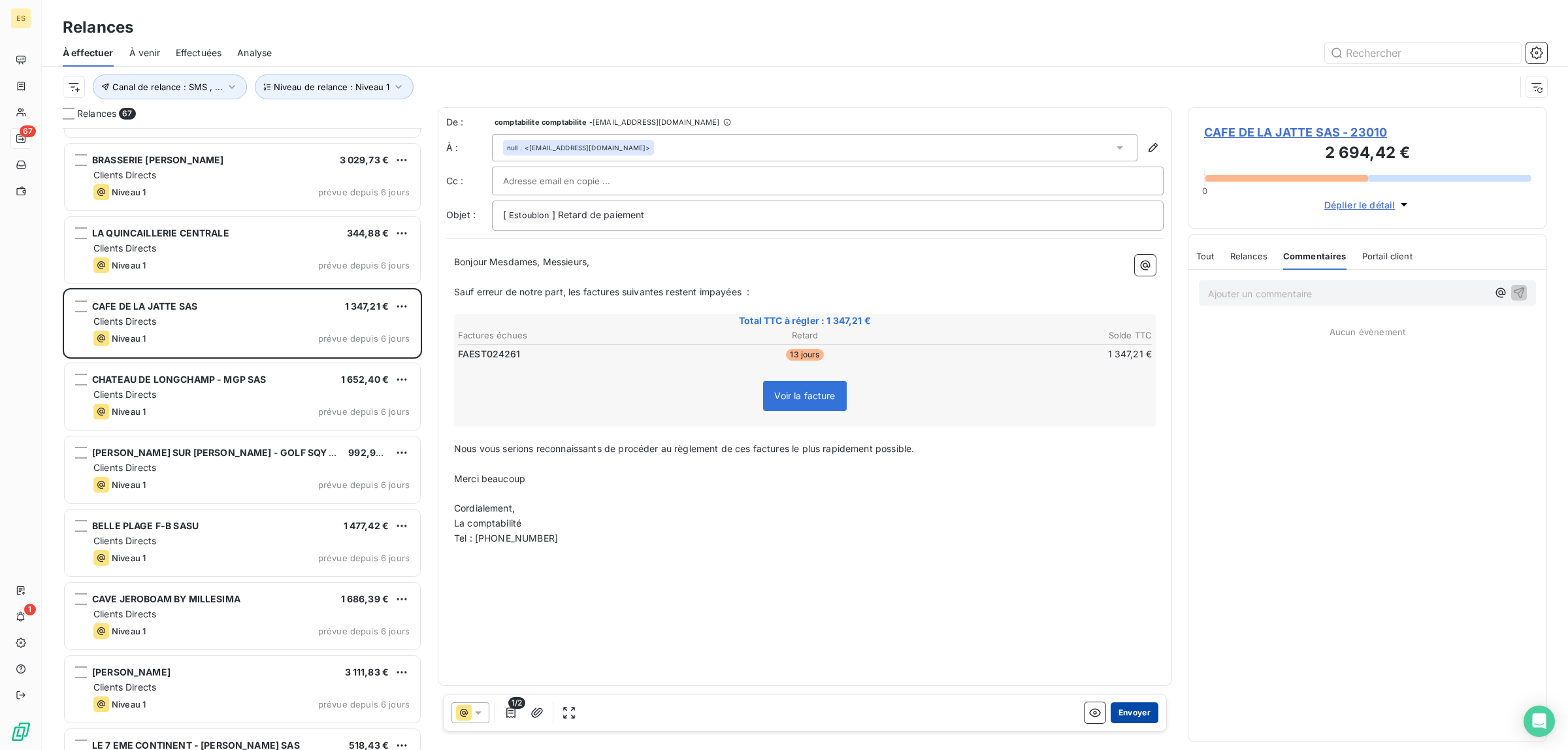
click at [1128, 706] on button "Envoyer" at bounding box center [1134, 712] width 47 height 21
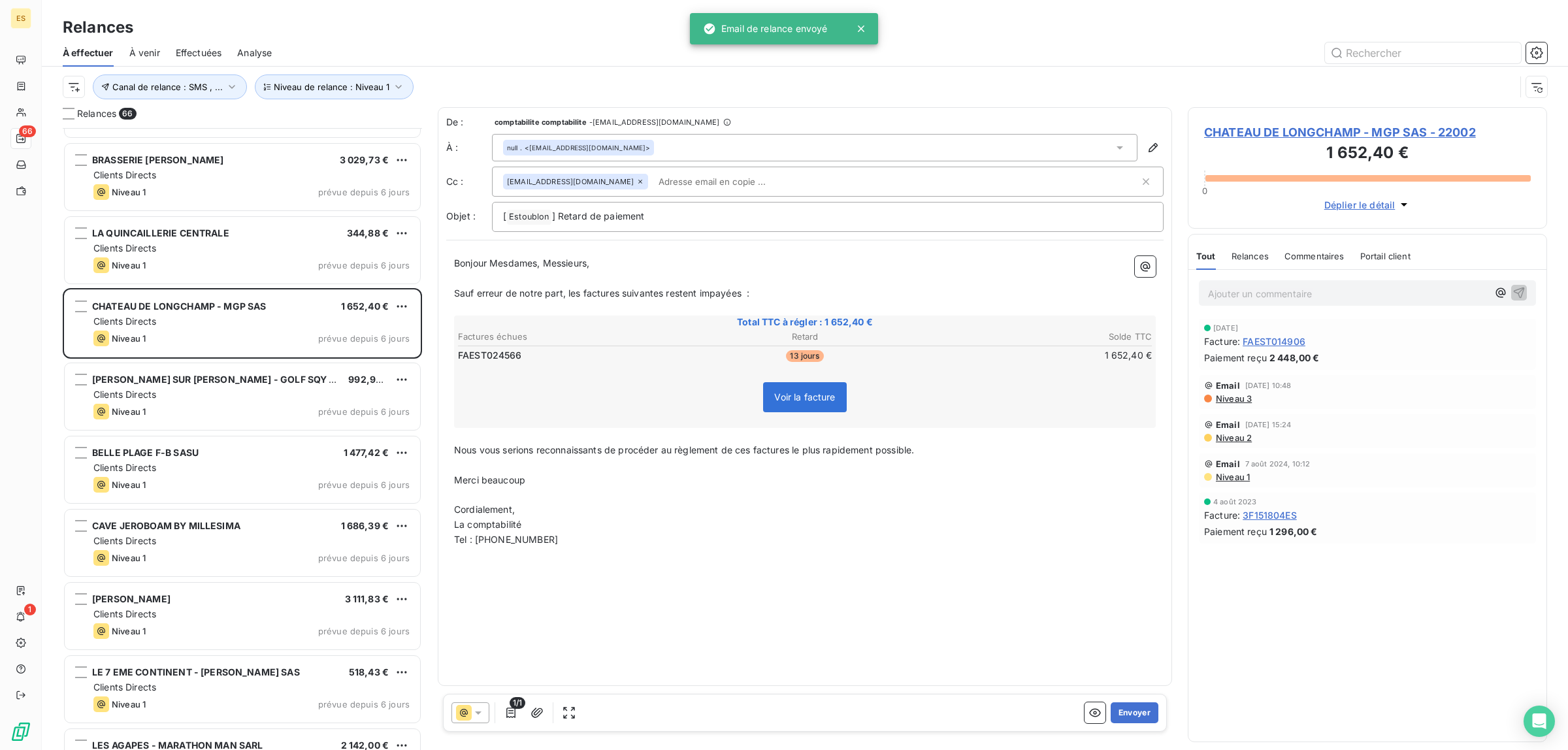
click at [1341, 259] on span "Commentaires" at bounding box center [1314, 255] width 60 height 10
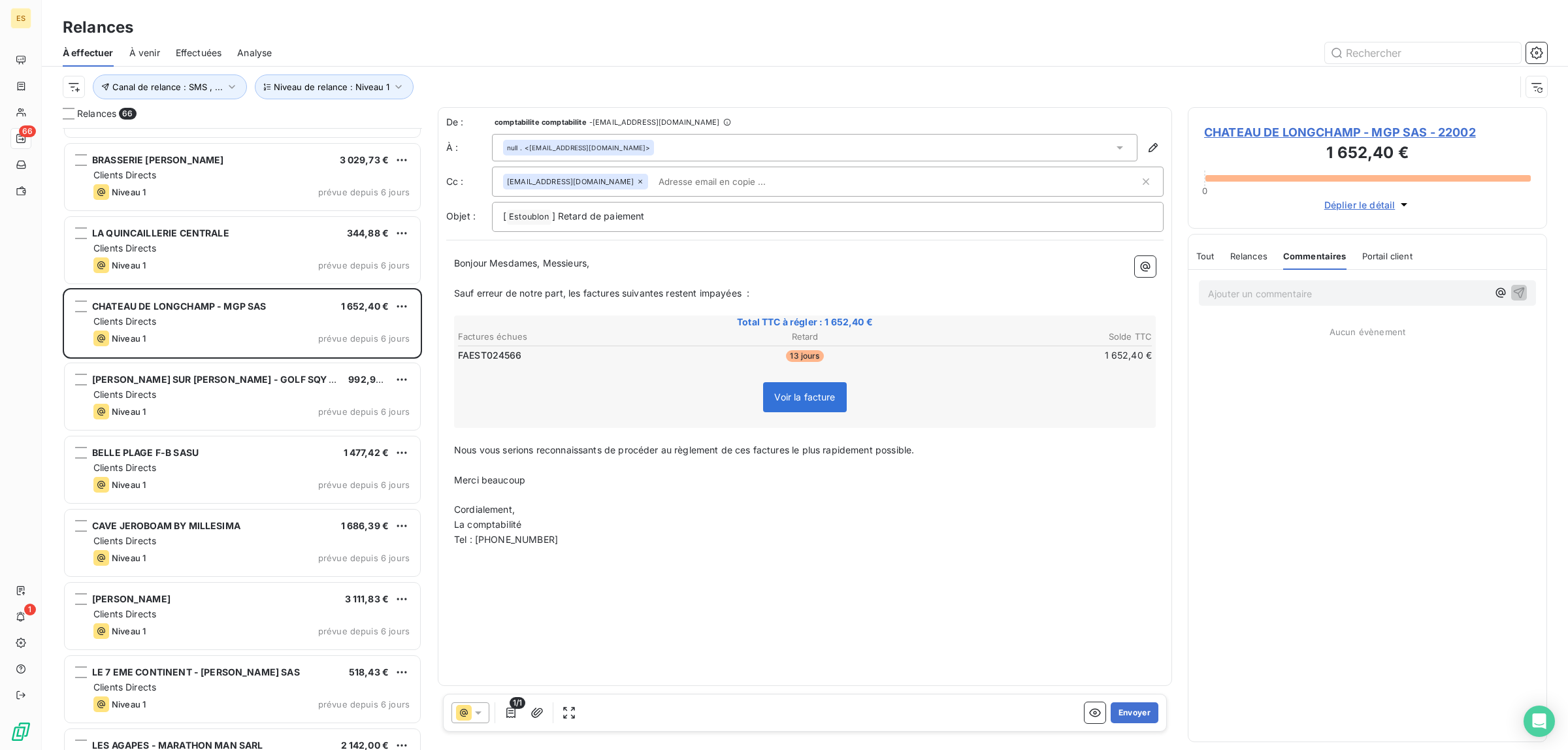
click at [1200, 257] on span "Tout" at bounding box center [1205, 255] width 18 height 10
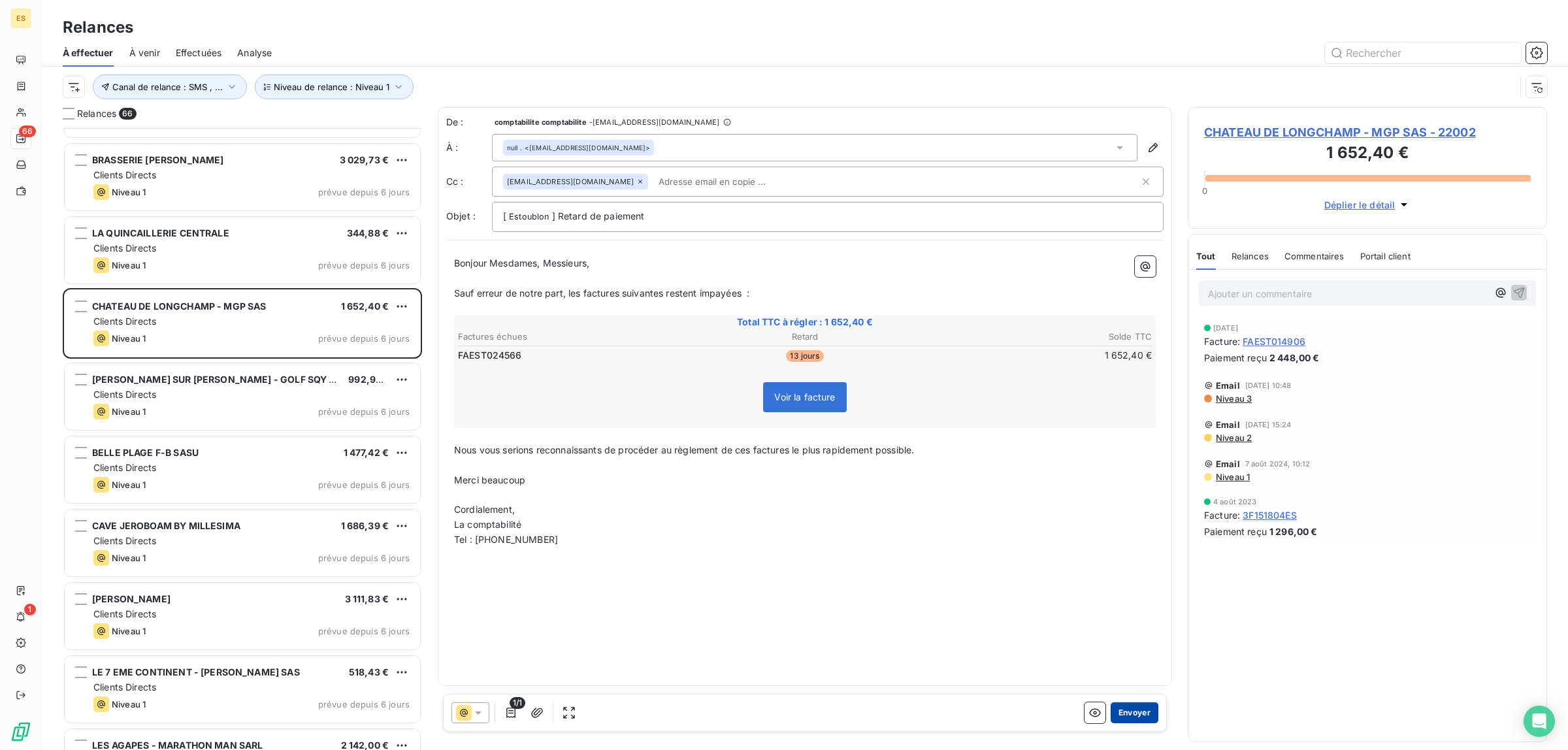
click at [1134, 712] on button "Envoyer" at bounding box center [1134, 712] width 47 height 21
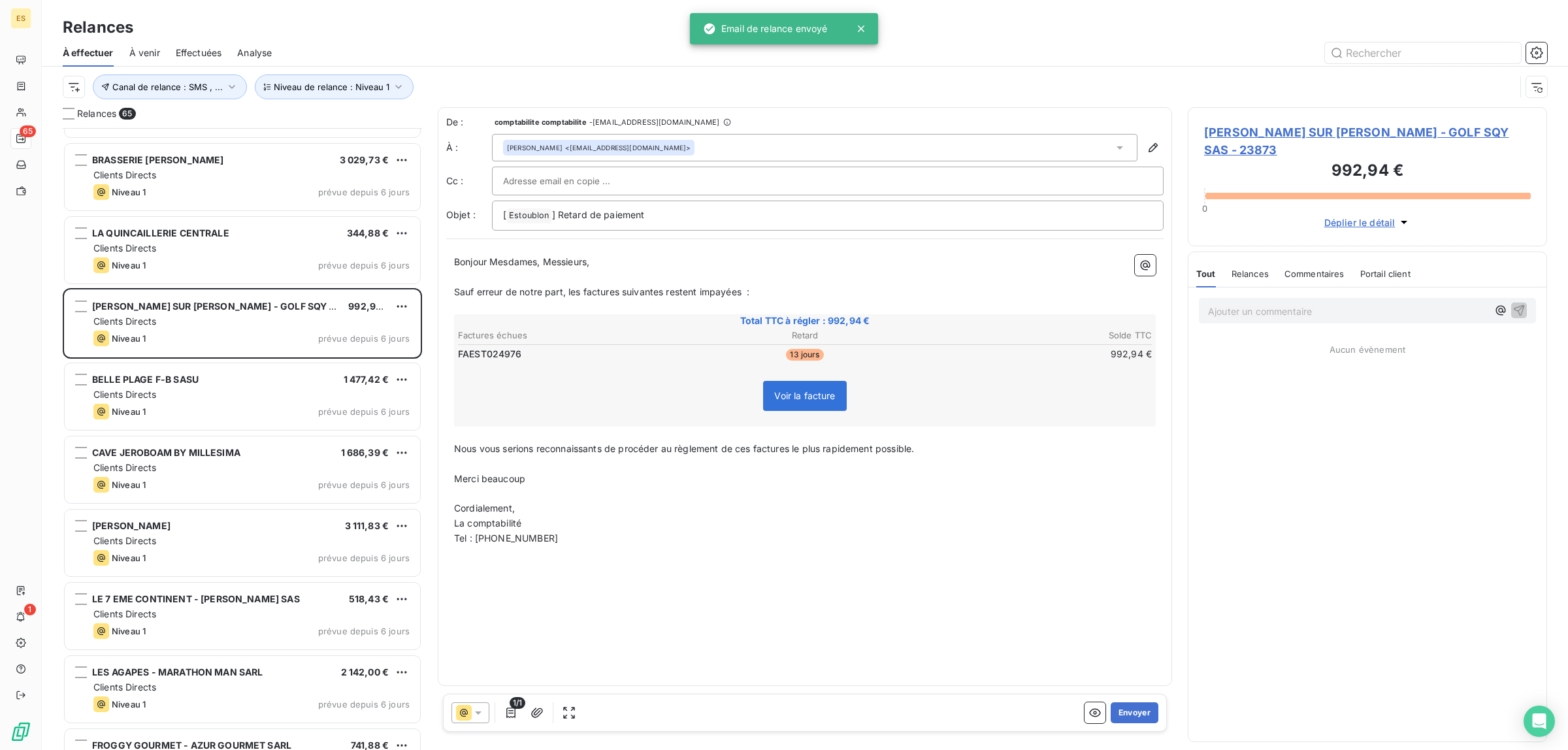
click at [1324, 268] on span "Commentaires" at bounding box center [1314, 273] width 60 height 10
click at [1211, 268] on span "Tout" at bounding box center [1205, 273] width 18 height 10
click at [1111, 716] on button "Envoyer" at bounding box center [1134, 712] width 47 height 21
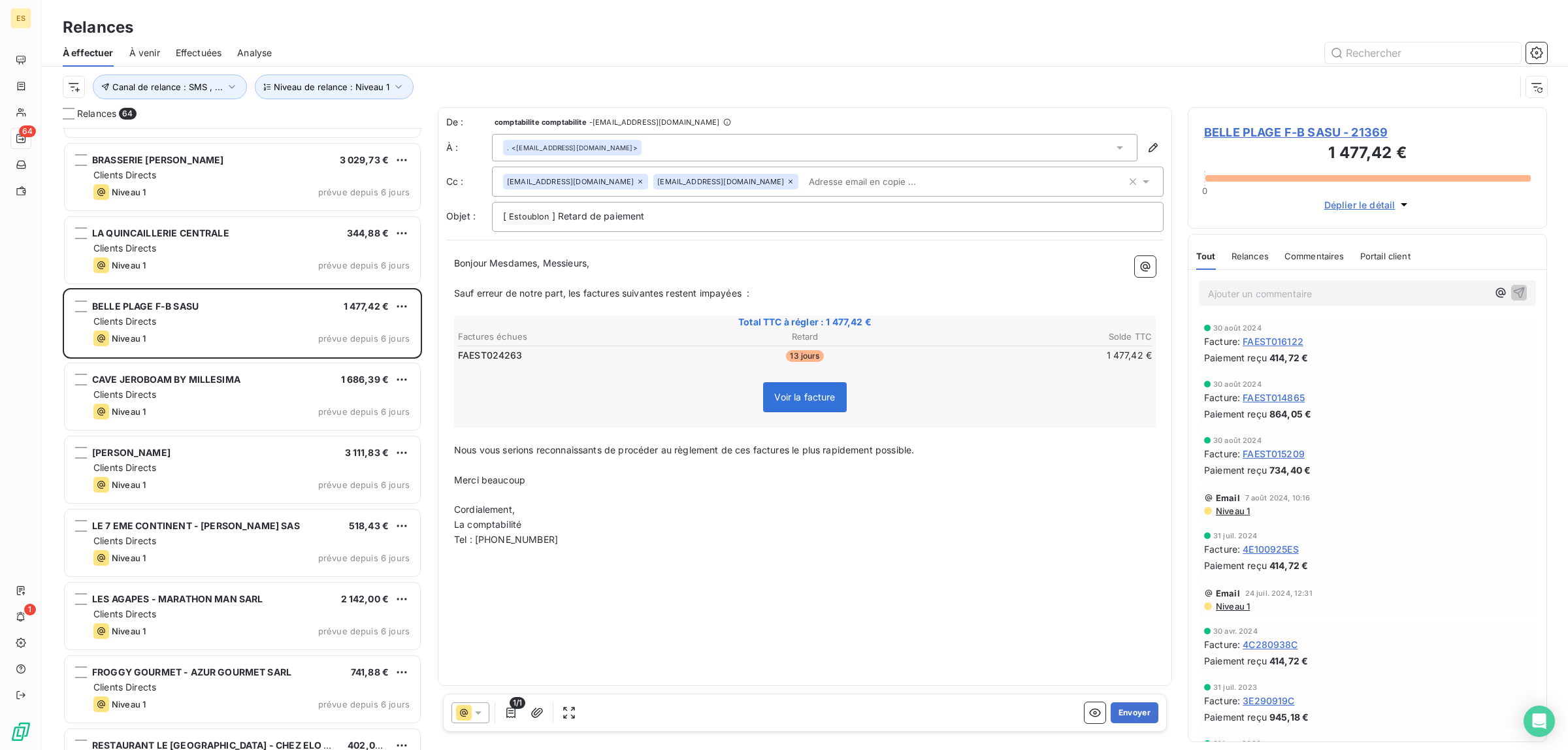
click at [1317, 247] on div "Commentaires" at bounding box center [1314, 255] width 60 height 27
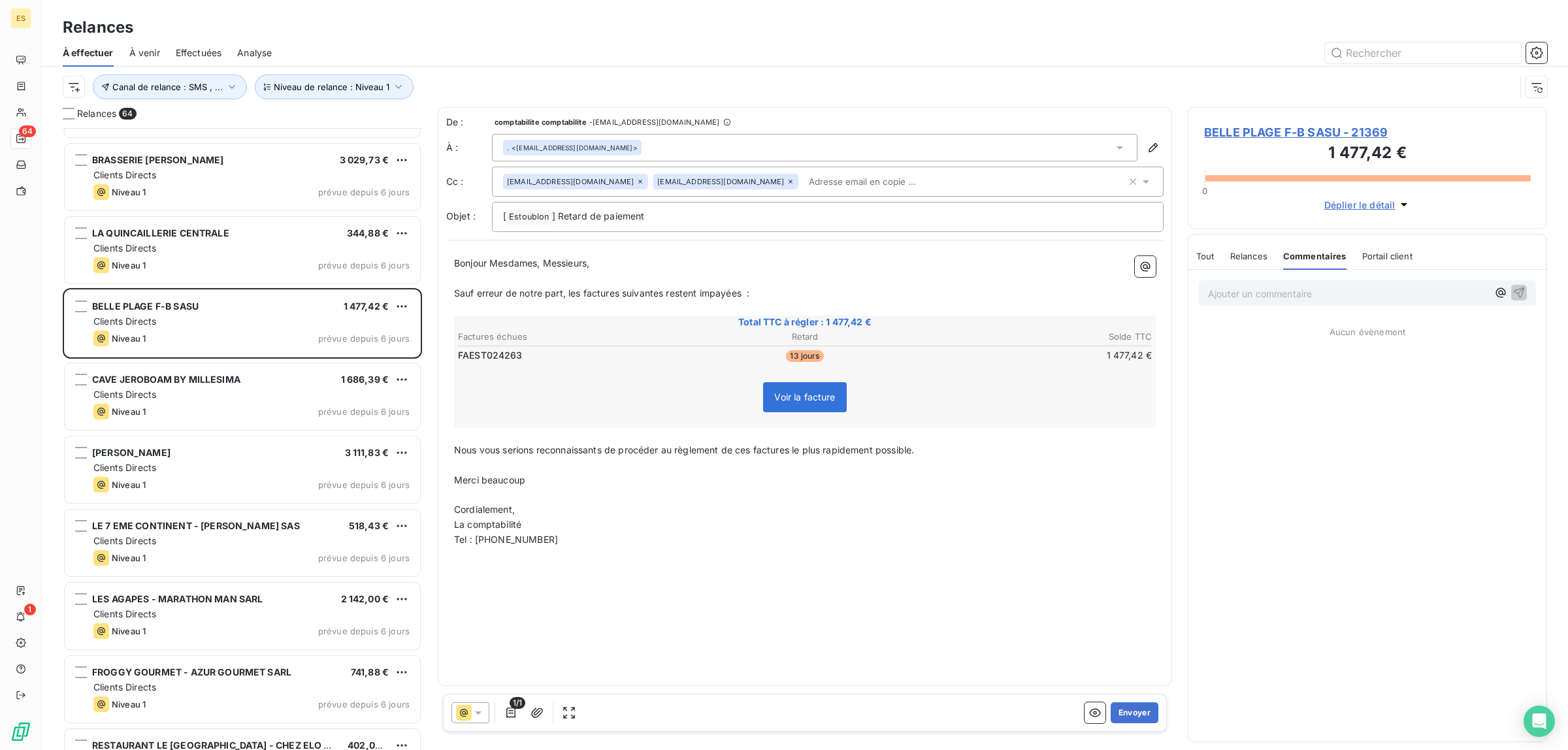
click at [1199, 257] on span "Tout" at bounding box center [1205, 255] width 18 height 10
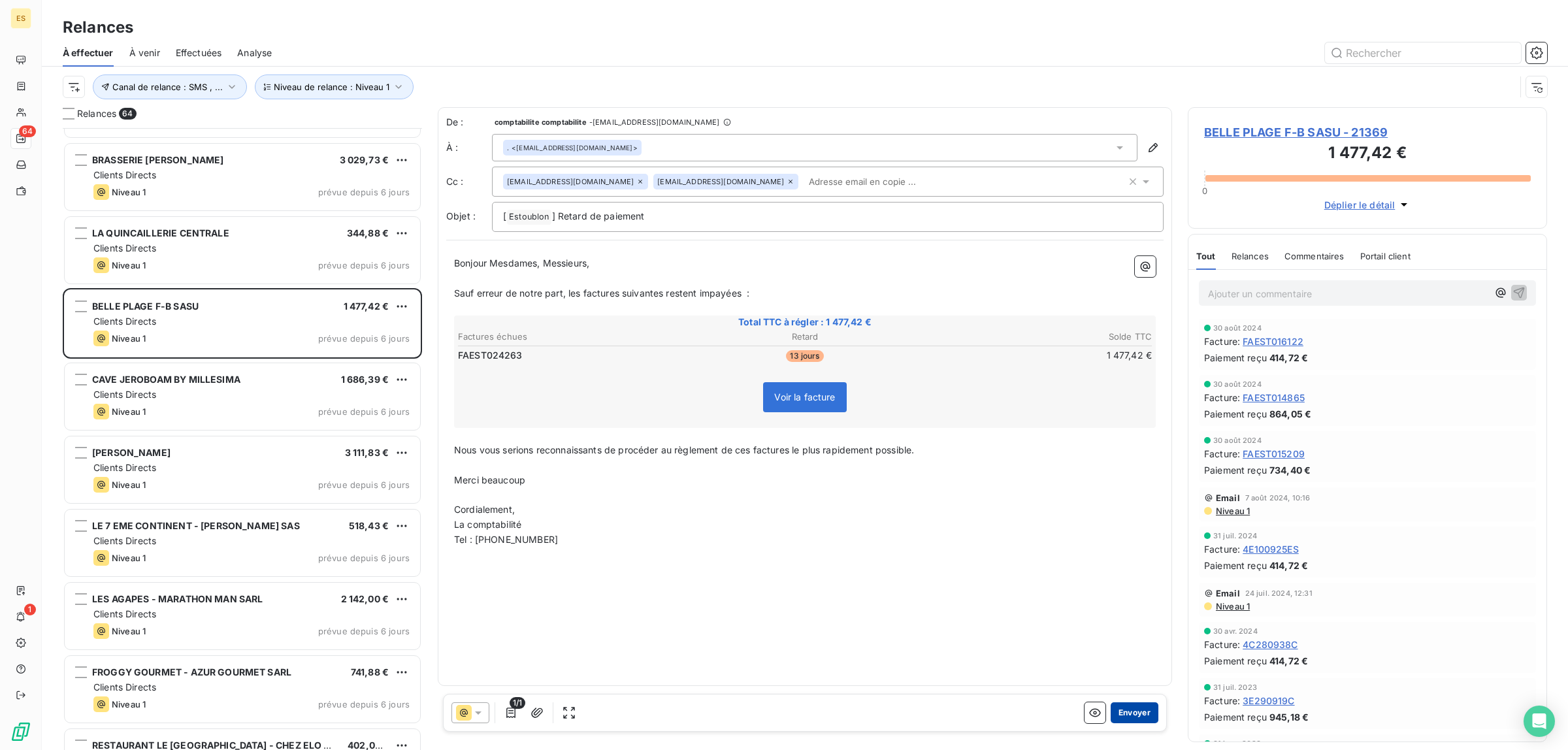
click at [1150, 712] on button "Envoyer" at bounding box center [1134, 712] width 47 height 21
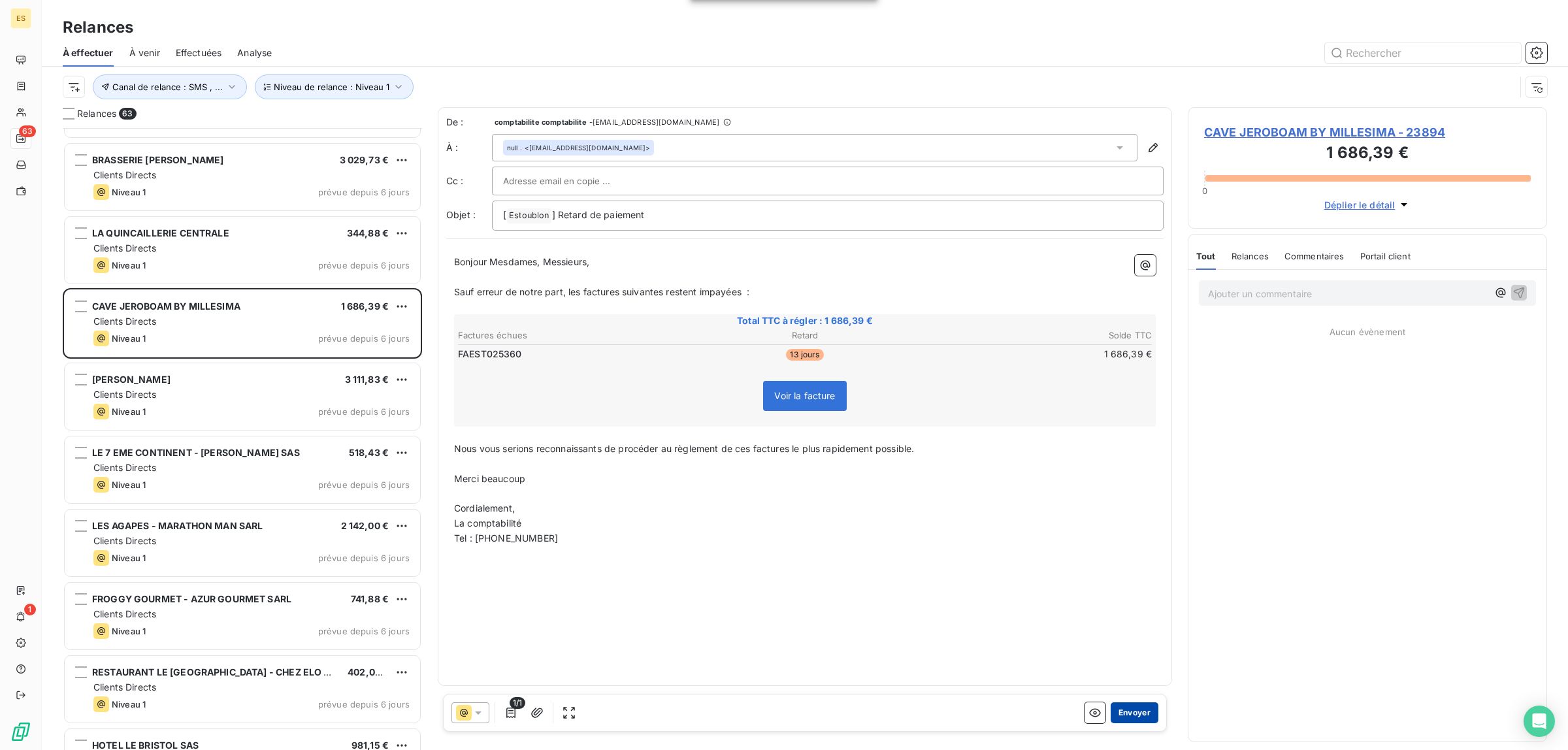
click at [1142, 712] on button "Envoyer" at bounding box center [1134, 712] width 47 height 21
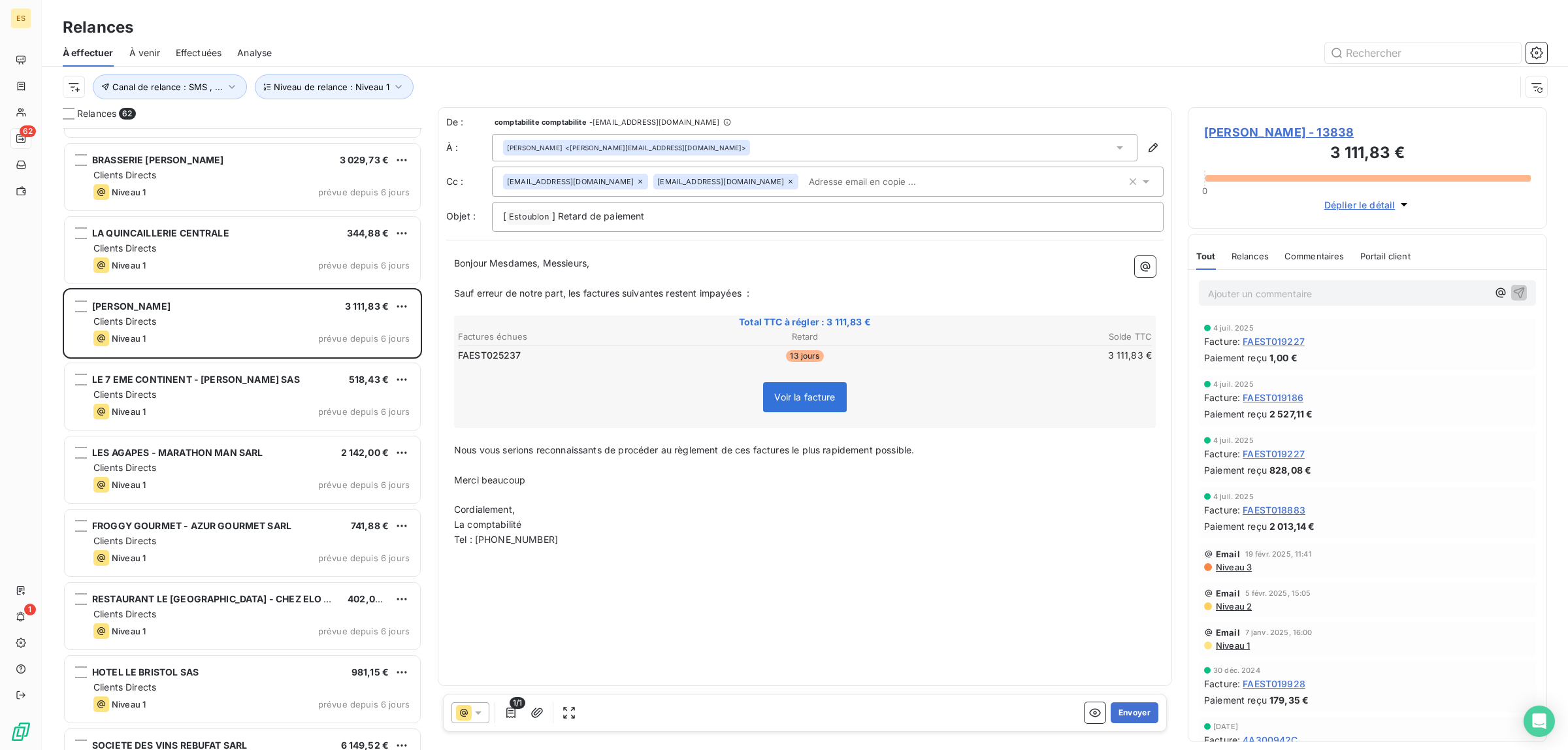
click at [1317, 252] on span "Commentaires" at bounding box center [1314, 255] width 60 height 10
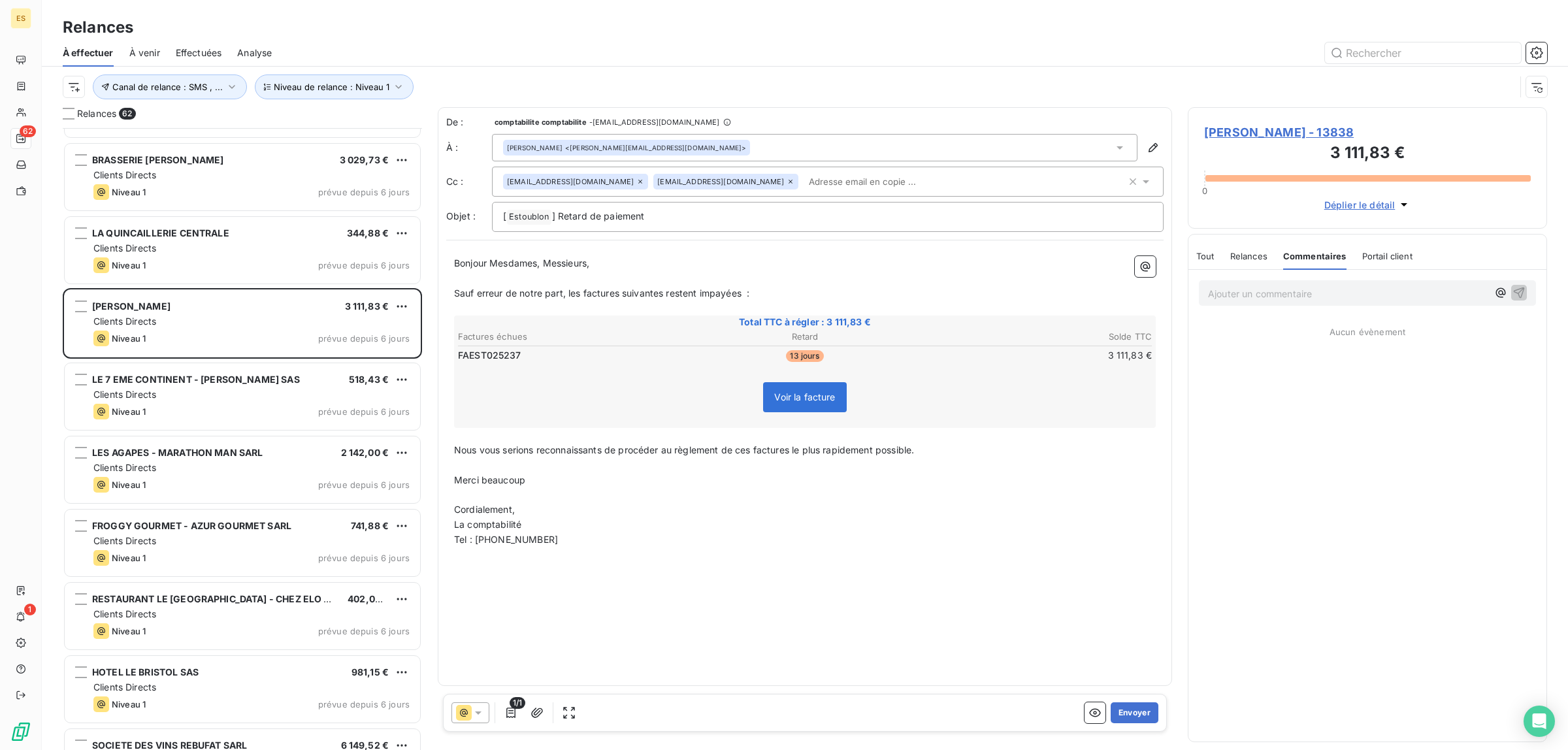
click at [1211, 250] on span "Tout" at bounding box center [1205, 255] width 18 height 10
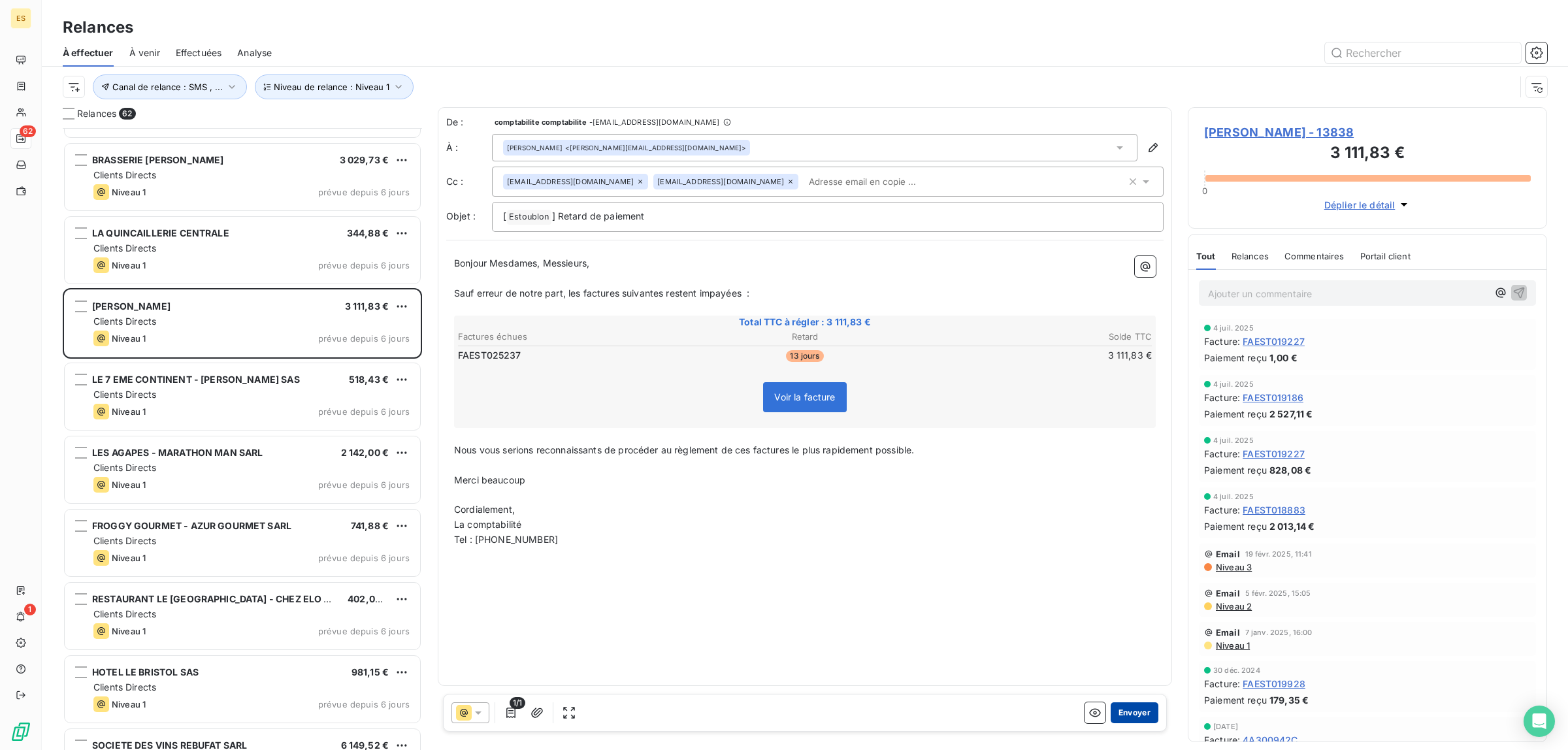
click at [1121, 714] on button "Envoyer" at bounding box center [1134, 712] width 47 height 21
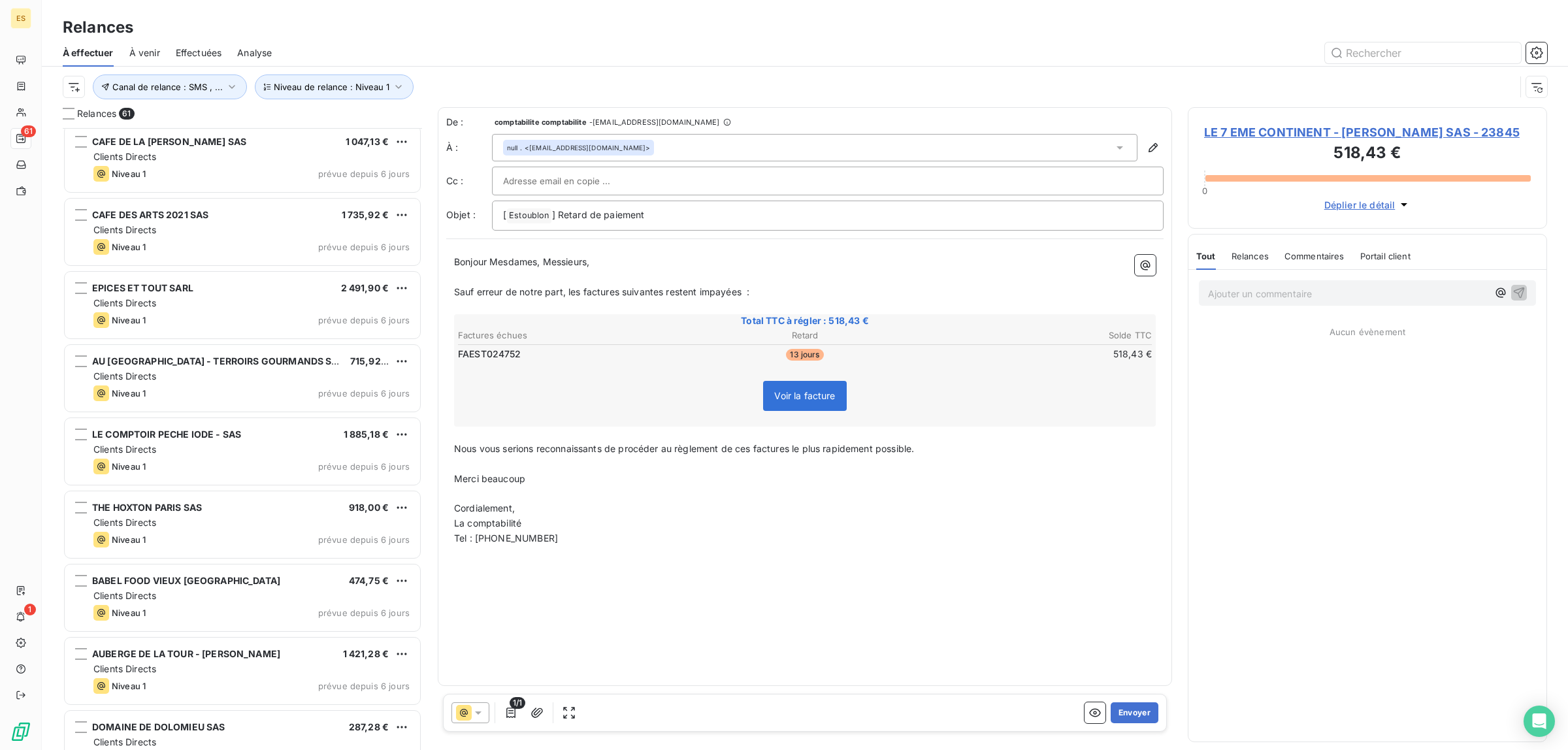
scroll to position [2531, 0]
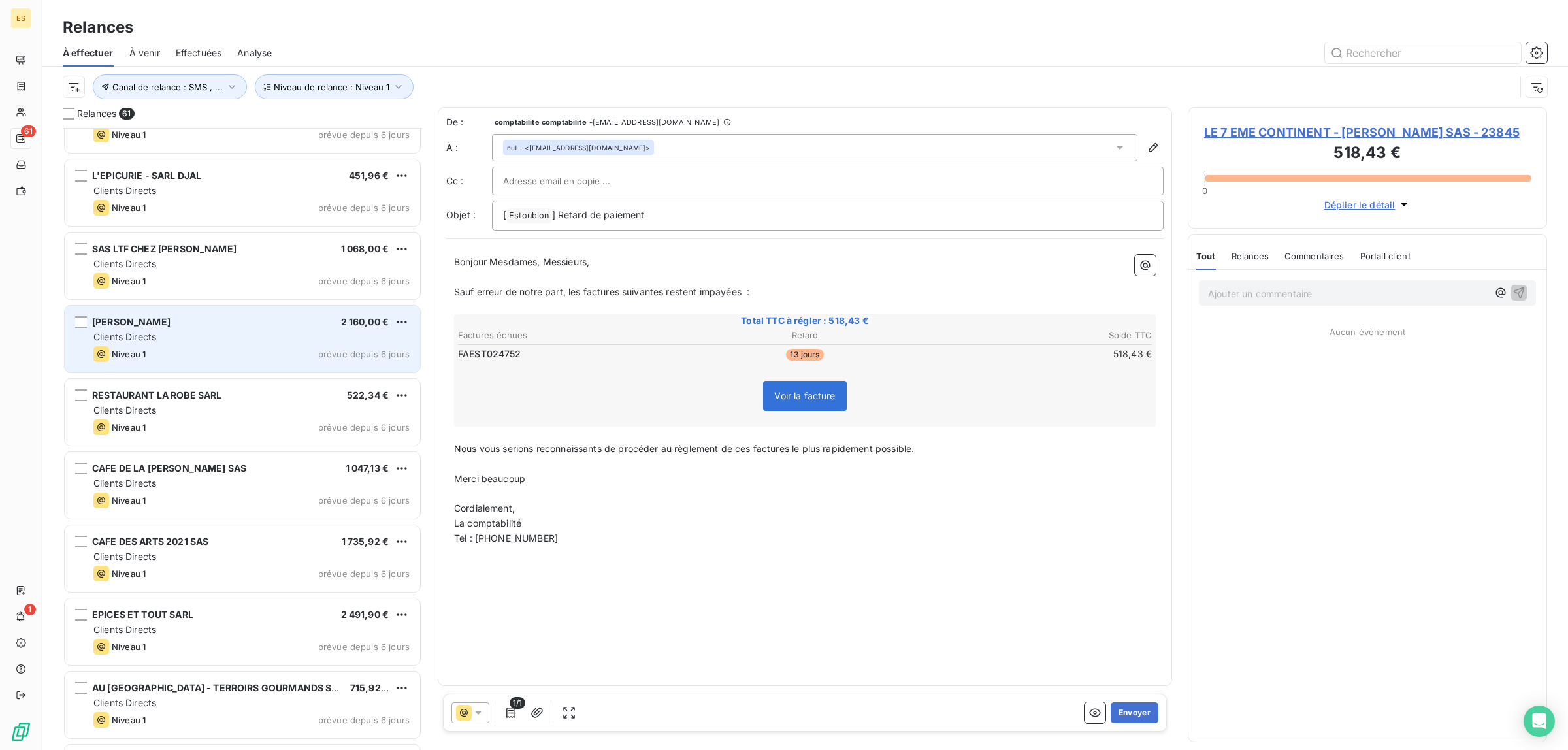
click at [271, 346] on div "Niveau 1 prévue depuis 6 jours" at bounding box center [250, 354] width 316 height 16
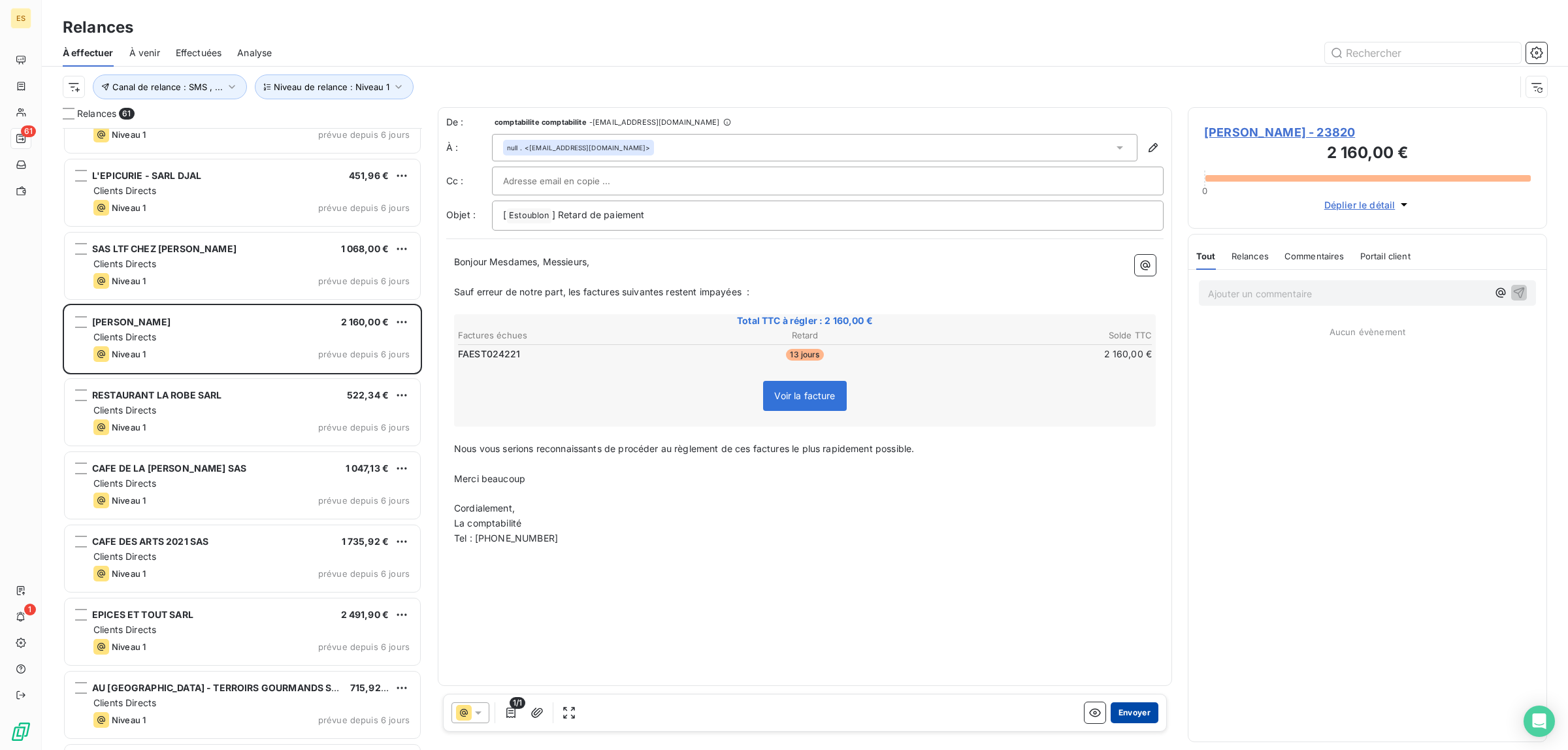
click at [1129, 710] on button "Envoyer" at bounding box center [1134, 712] width 47 height 21
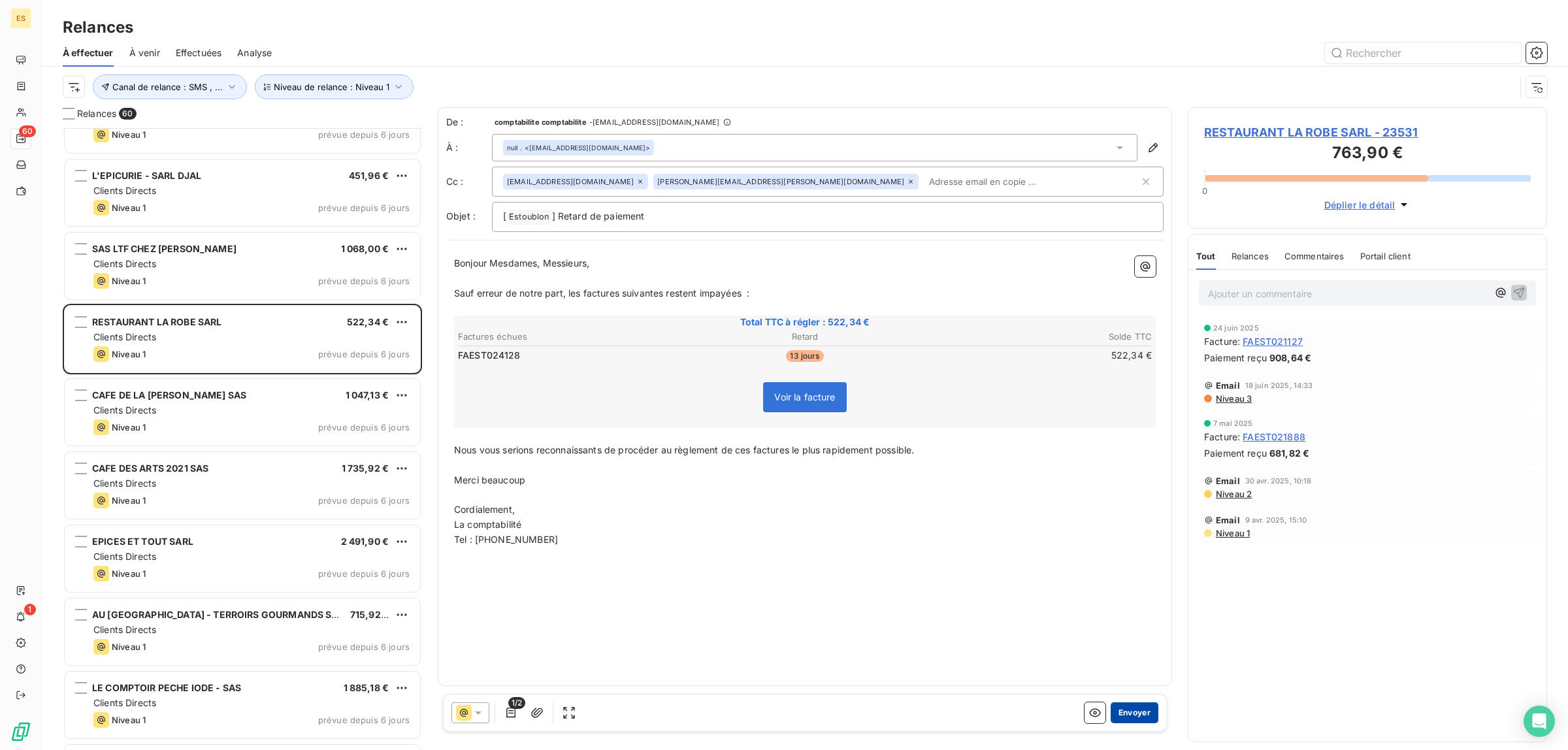
click at [1132, 705] on button "Envoyer" at bounding box center [1134, 712] width 47 height 21
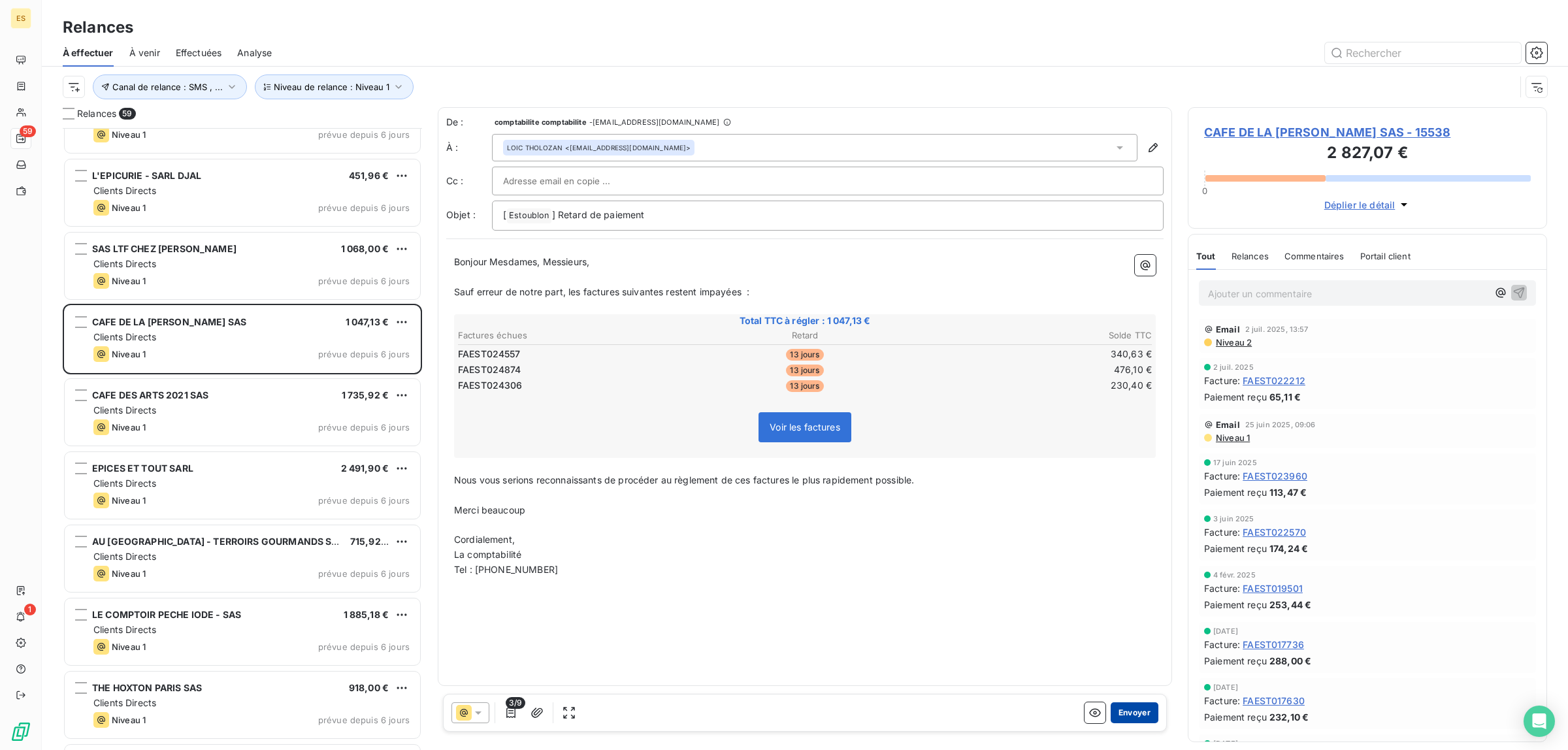
click at [1131, 705] on button "Envoyer" at bounding box center [1134, 712] width 47 height 21
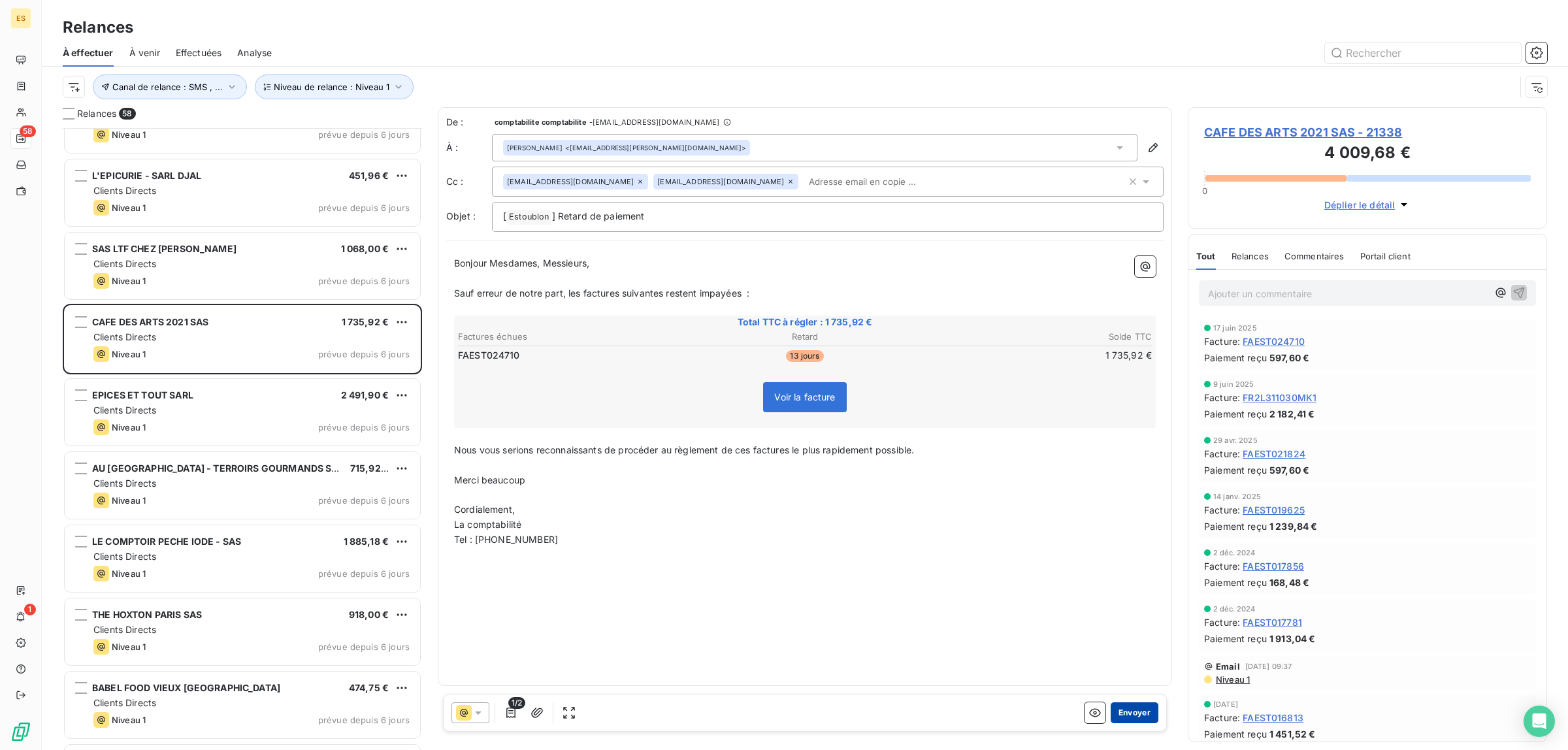
click at [1132, 705] on button "Envoyer" at bounding box center [1134, 712] width 47 height 21
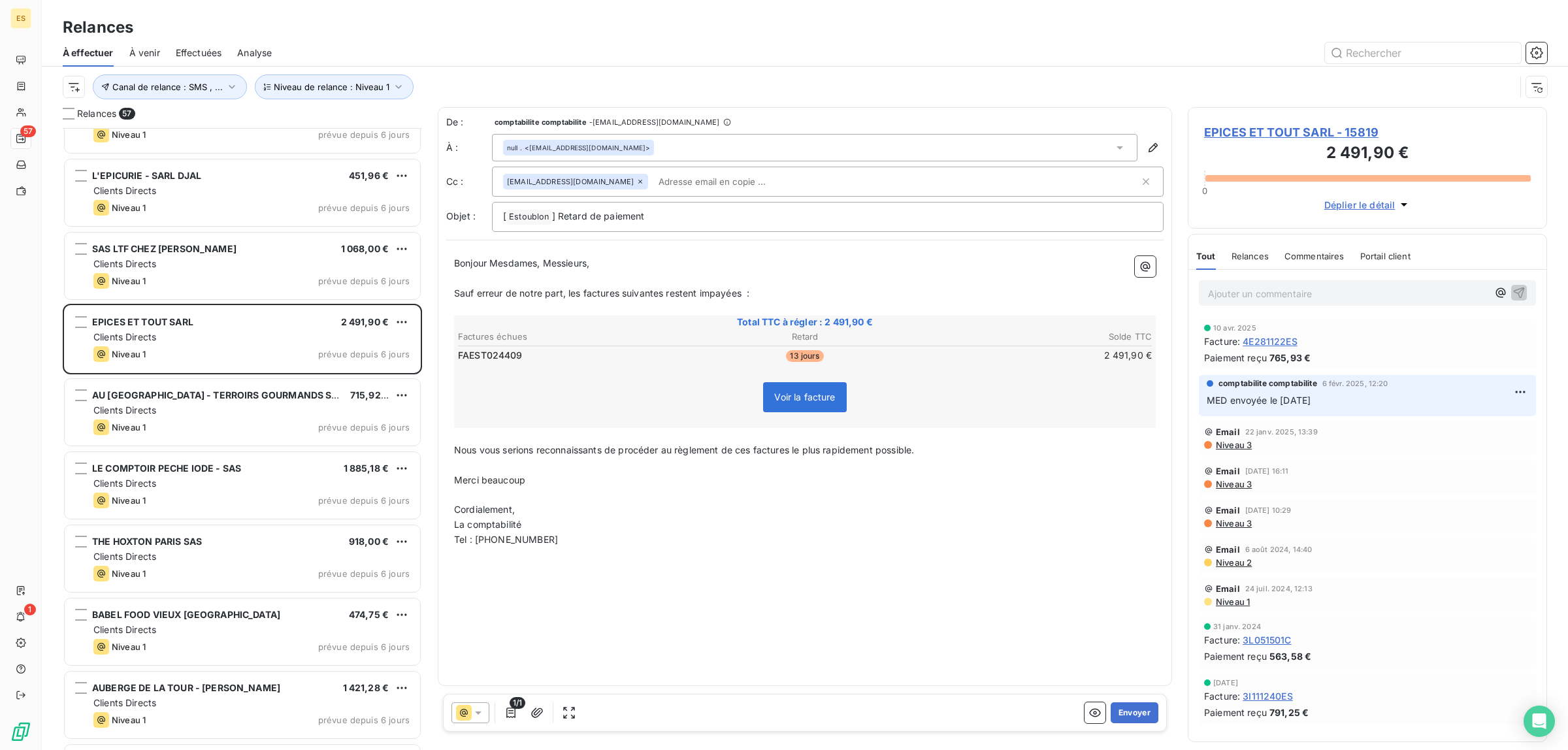
click at [1132, 705] on button "Envoyer" at bounding box center [1134, 712] width 47 height 21
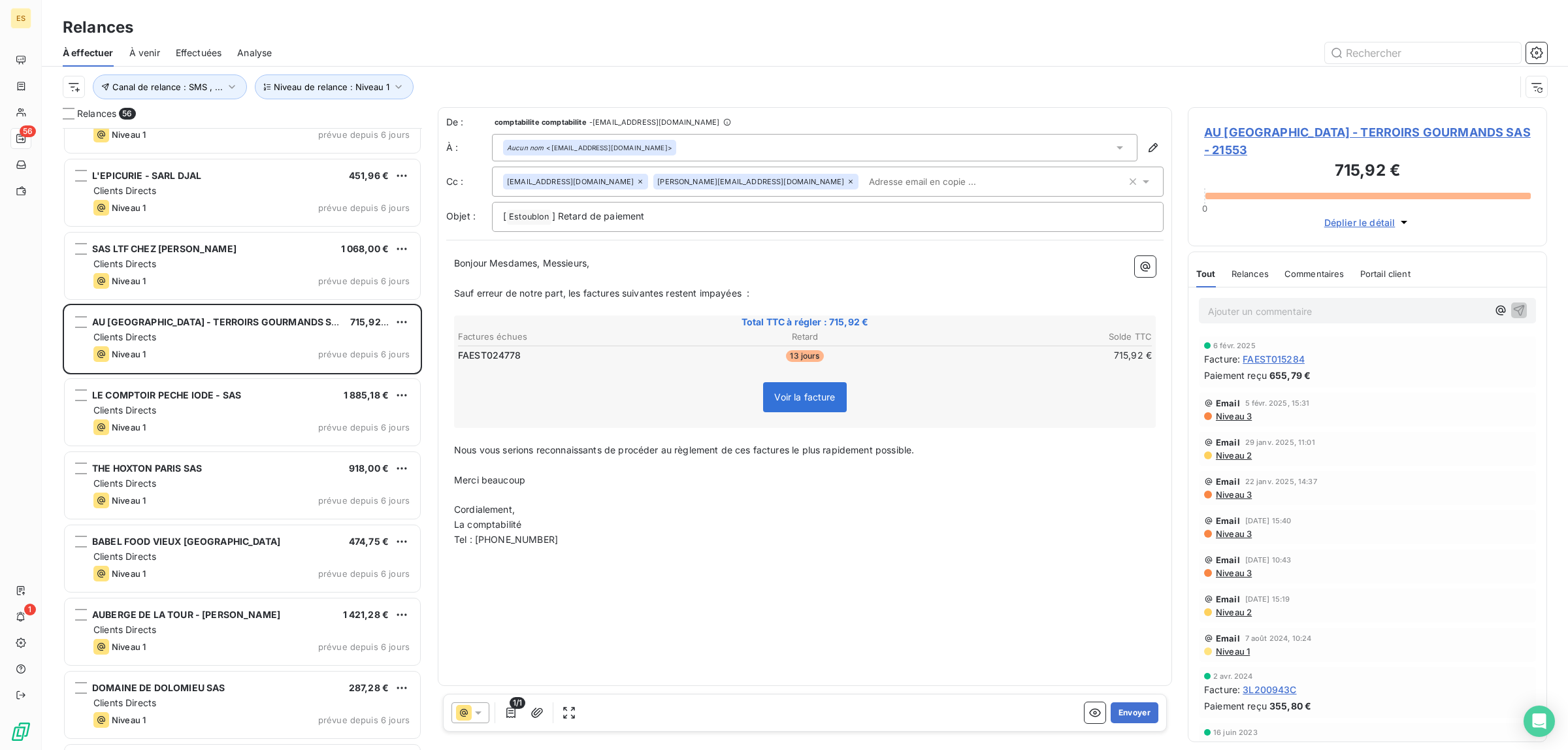
click at [1130, 701] on div "1/1 Envoyer" at bounding box center [804, 712] width 724 height 38
click at [1130, 712] on button "Envoyer" at bounding box center [1134, 712] width 47 height 21
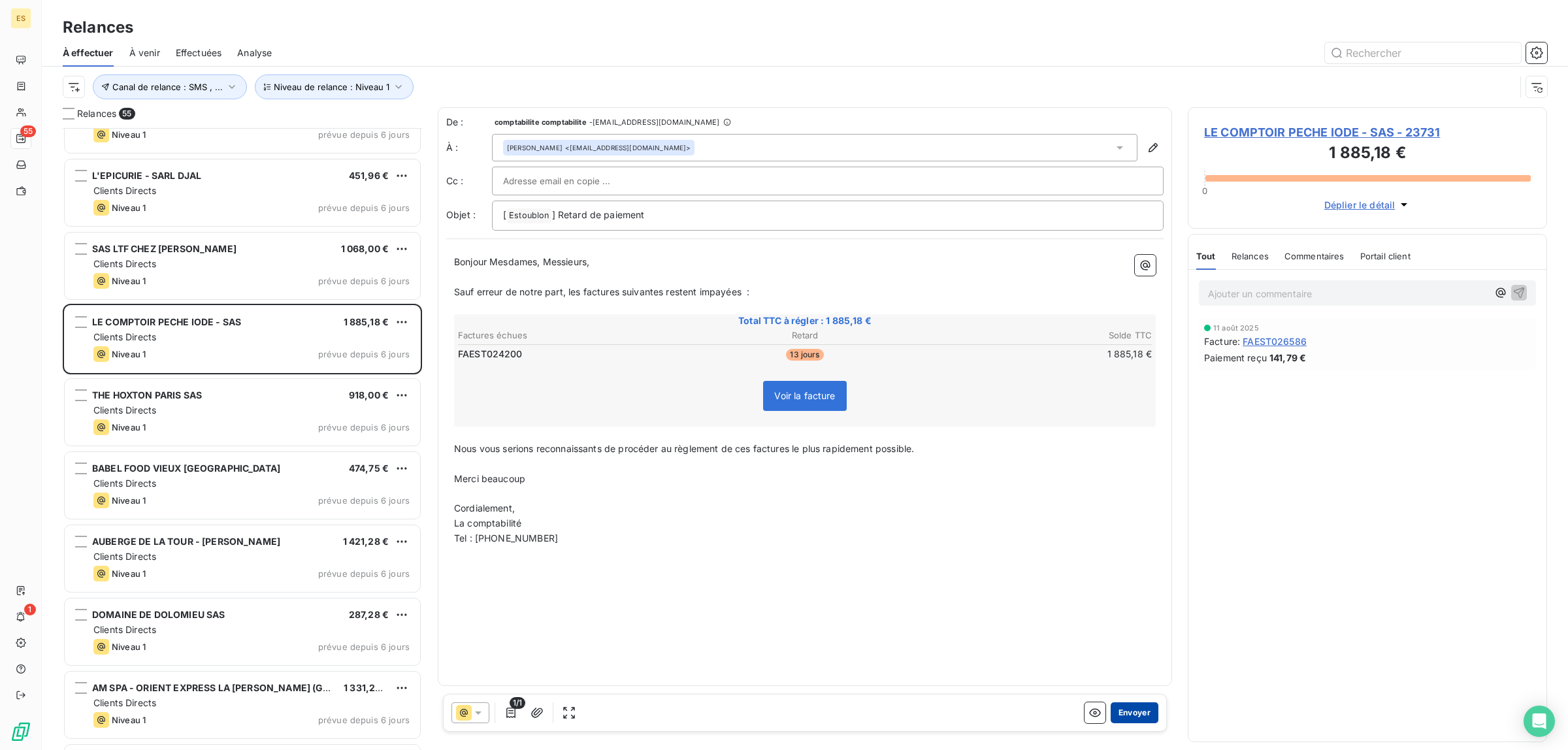
click at [1134, 706] on button "Envoyer" at bounding box center [1134, 712] width 47 height 21
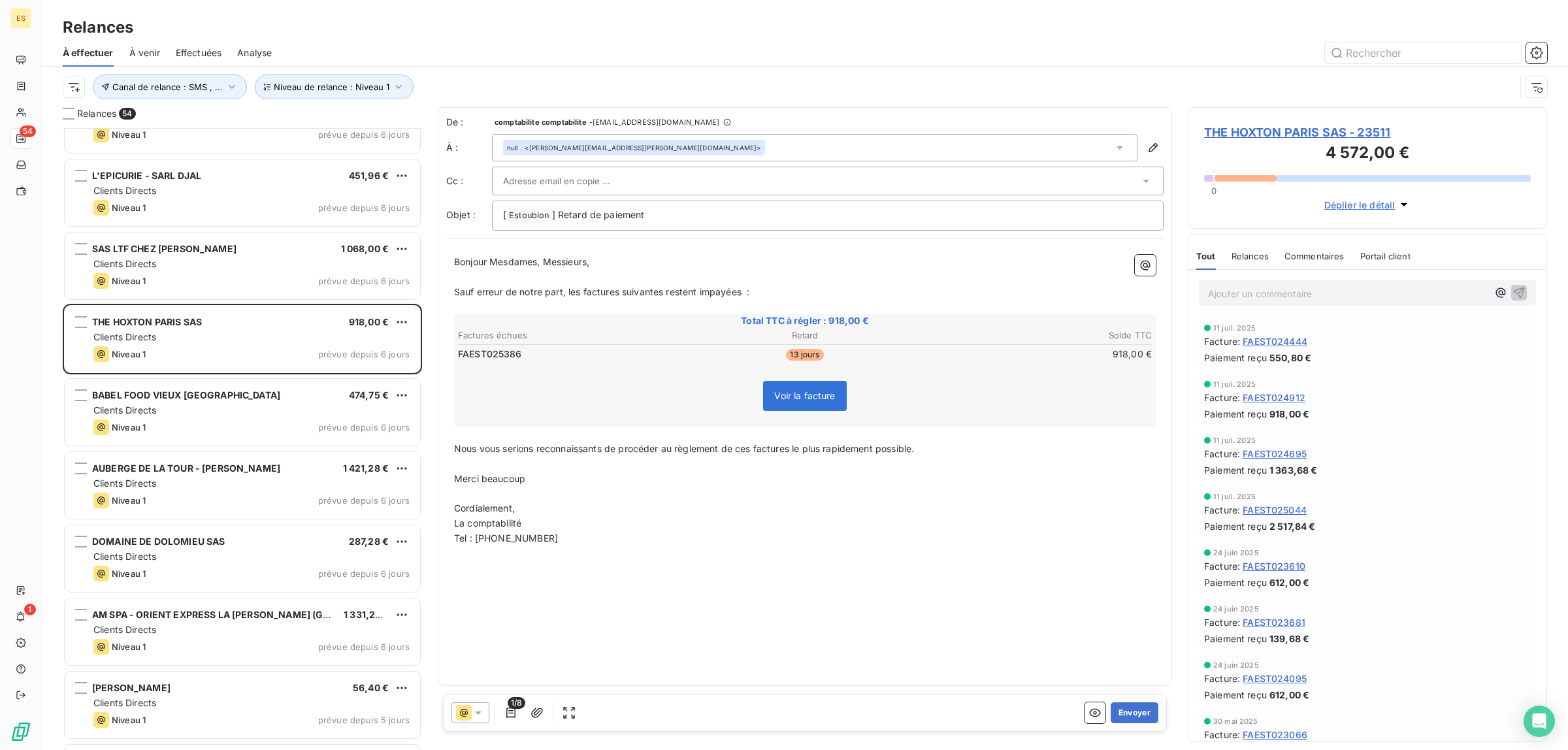
click at [1310, 248] on div "Commentaires" at bounding box center [1314, 255] width 60 height 27
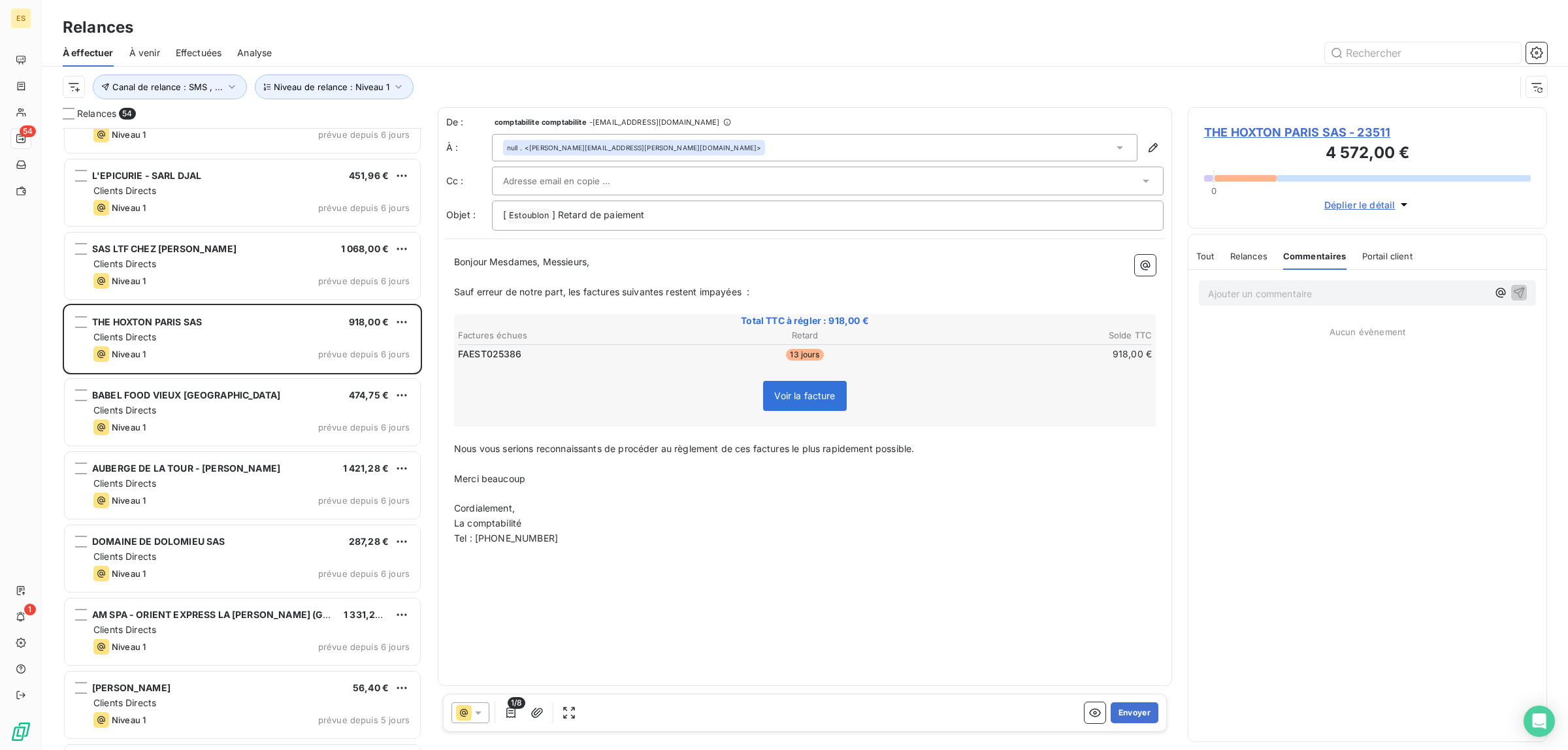
click at [1208, 252] on span "Tout" at bounding box center [1205, 255] width 18 height 10
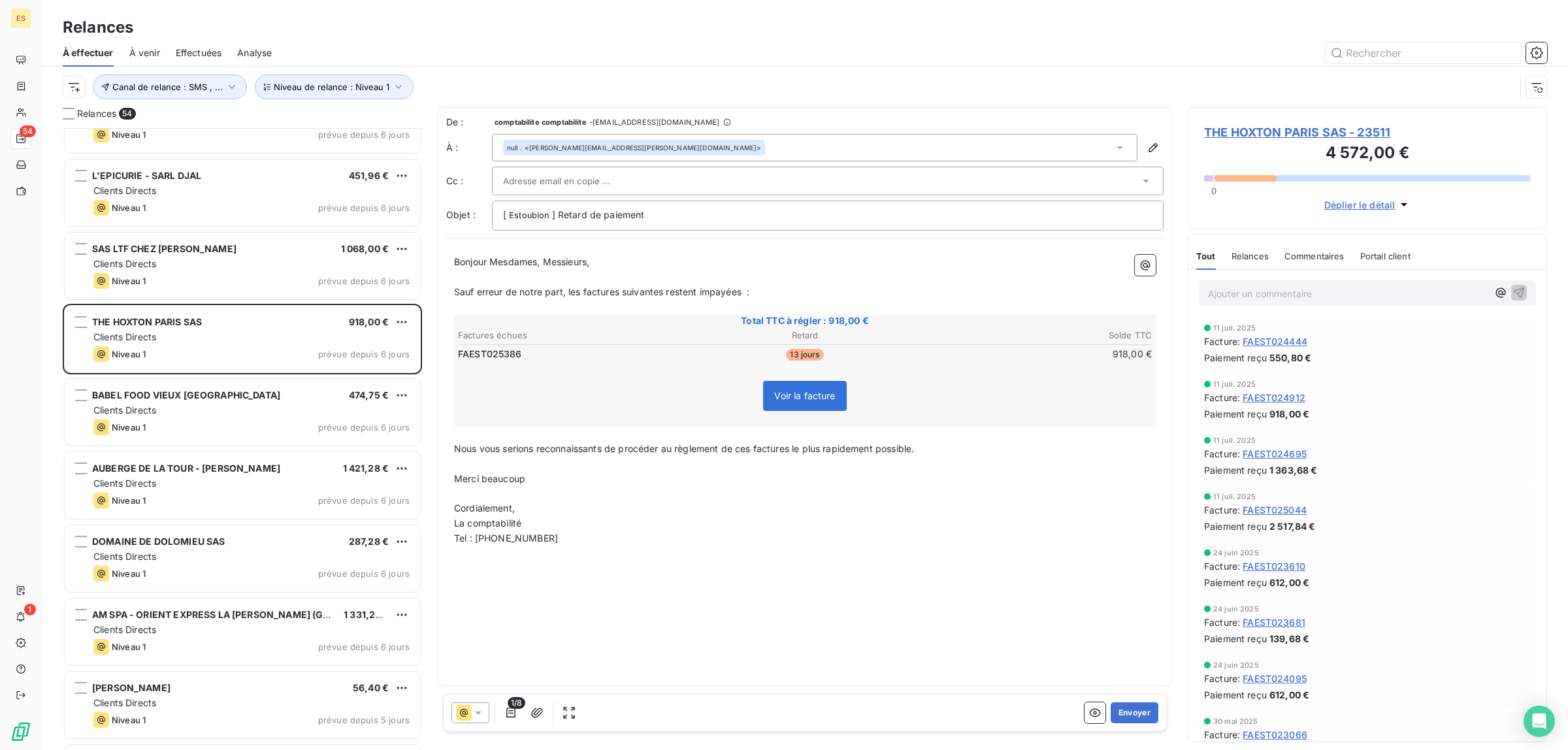
click at [1298, 253] on span "Commentaires" at bounding box center [1314, 255] width 60 height 10
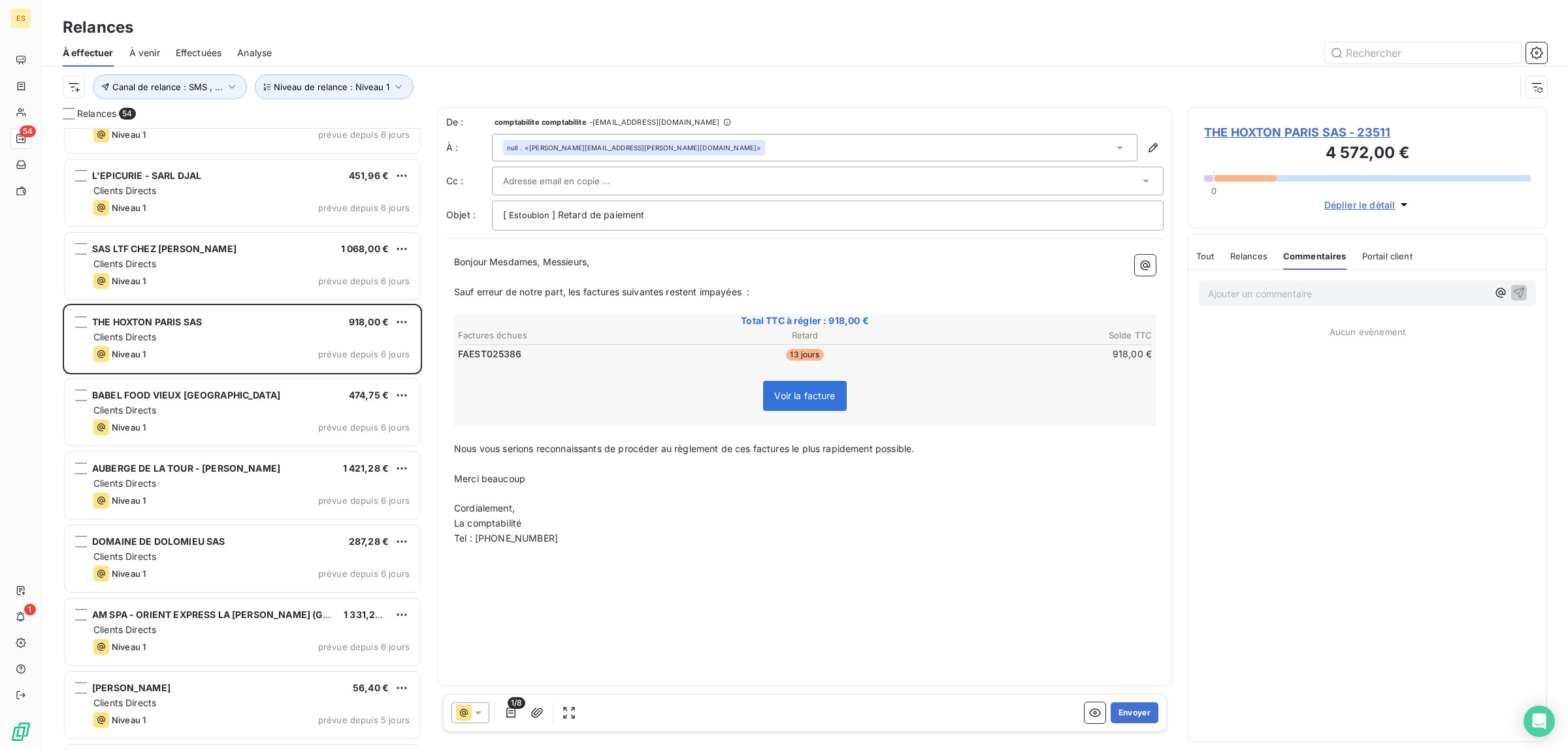
click at [1207, 247] on div "Tout" at bounding box center [1205, 255] width 18 height 27
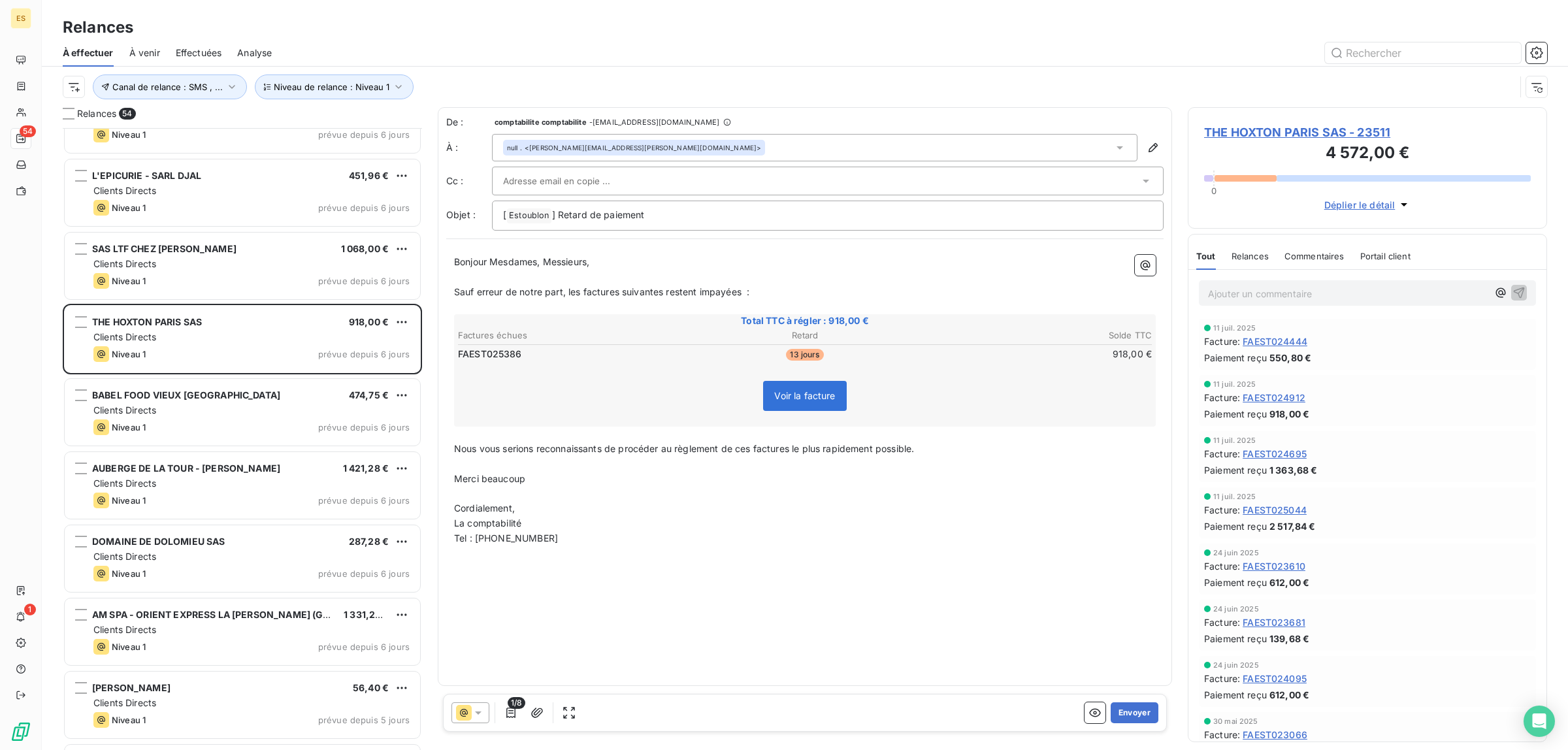
click at [1308, 252] on span "Commentaires" at bounding box center [1314, 255] width 60 height 10
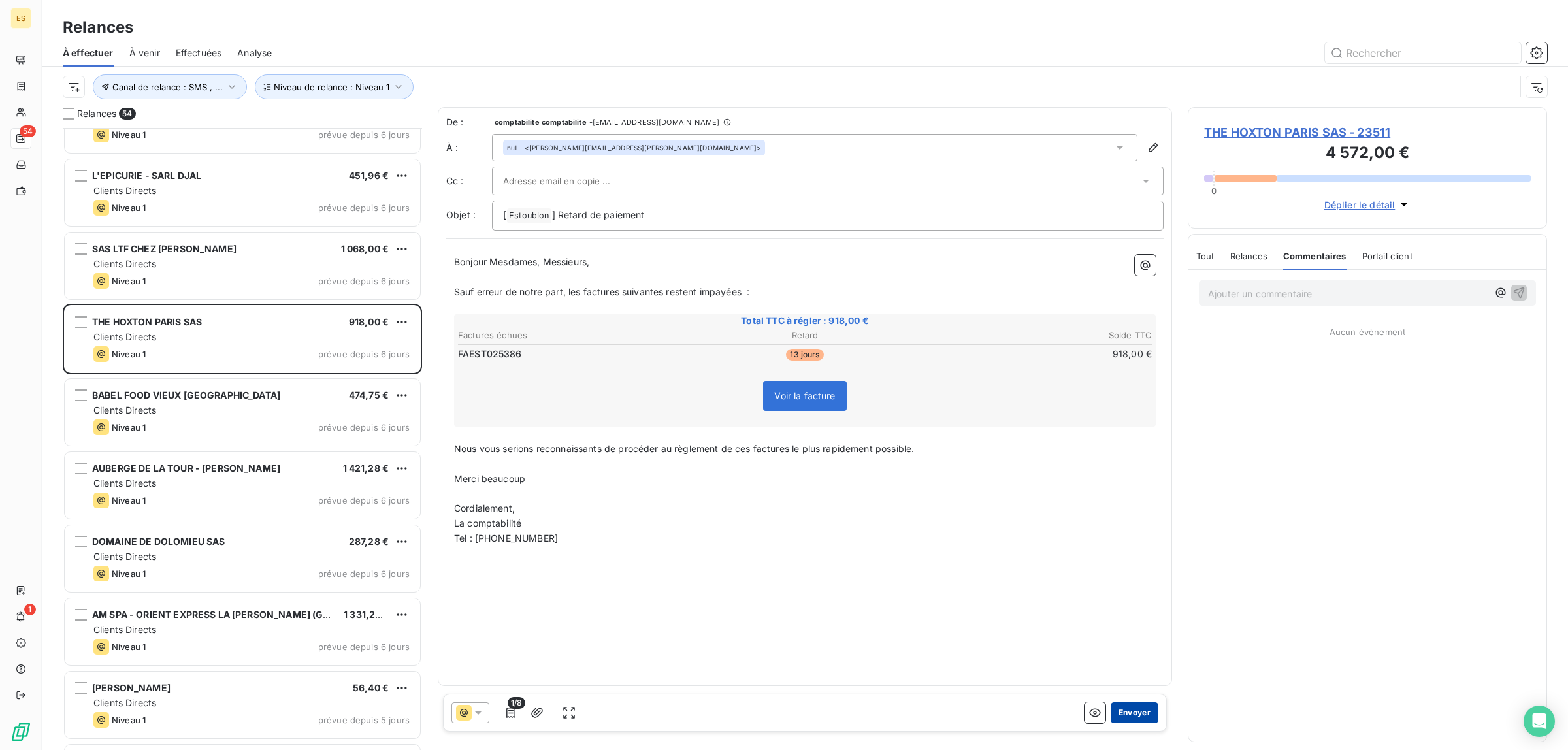
click at [1132, 706] on button "Envoyer" at bounding box center [1134, 712] width 47 height 21
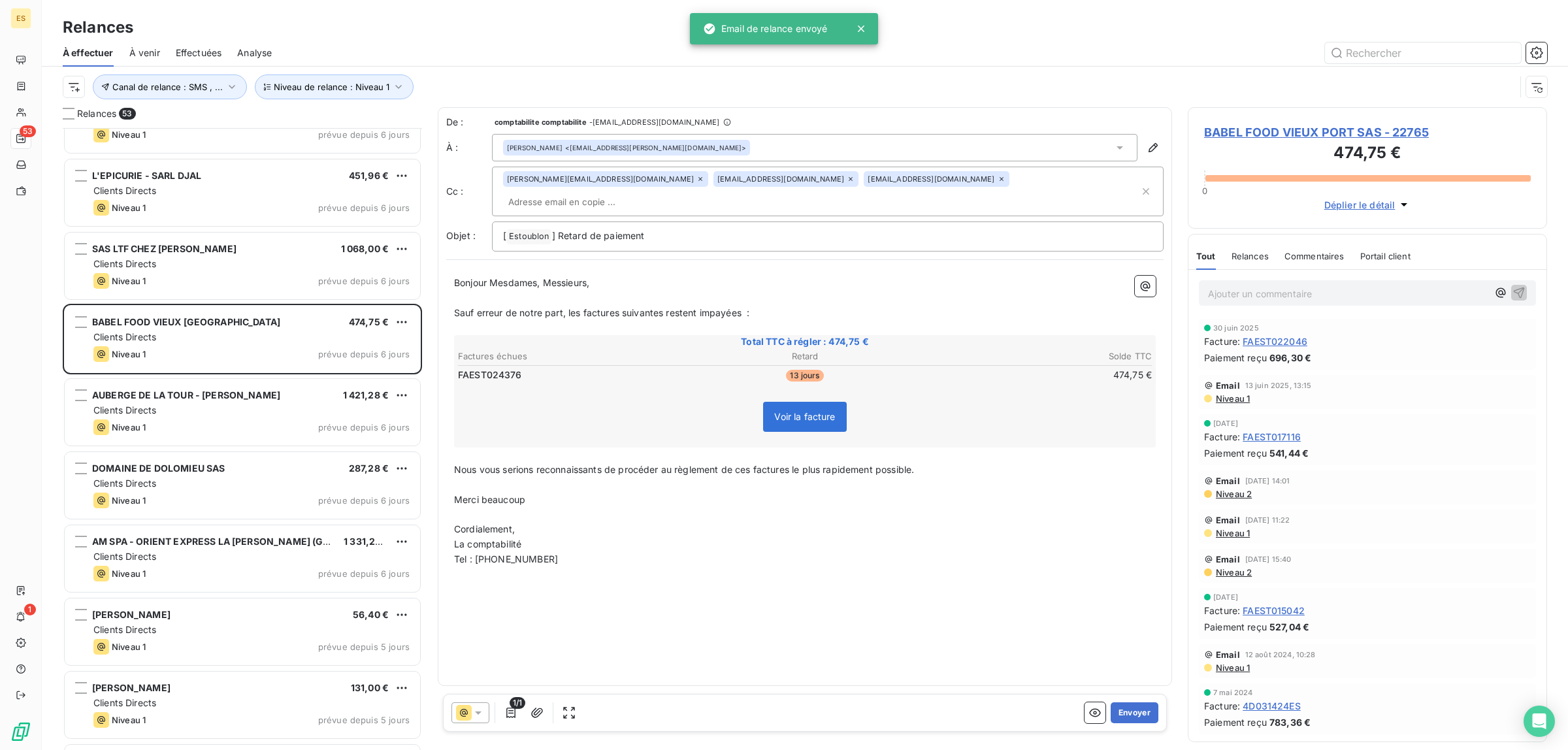
click at [1315, 248] on div "Commentaires" at bounding box center [1314, 255] width 60 height 27
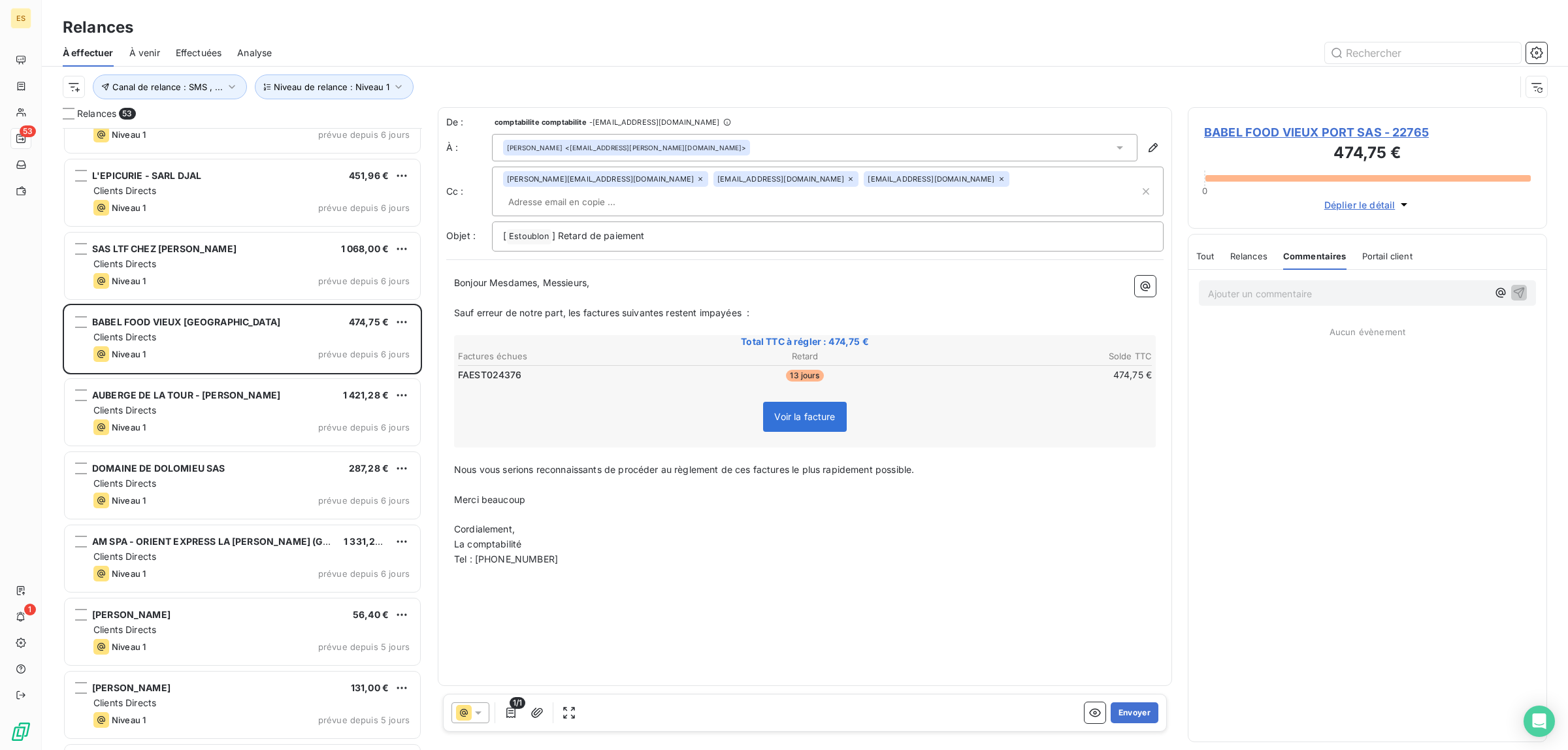
click at [1203, 248] on div "Tout" at bounding box center [1205, 255] width 18 height 27
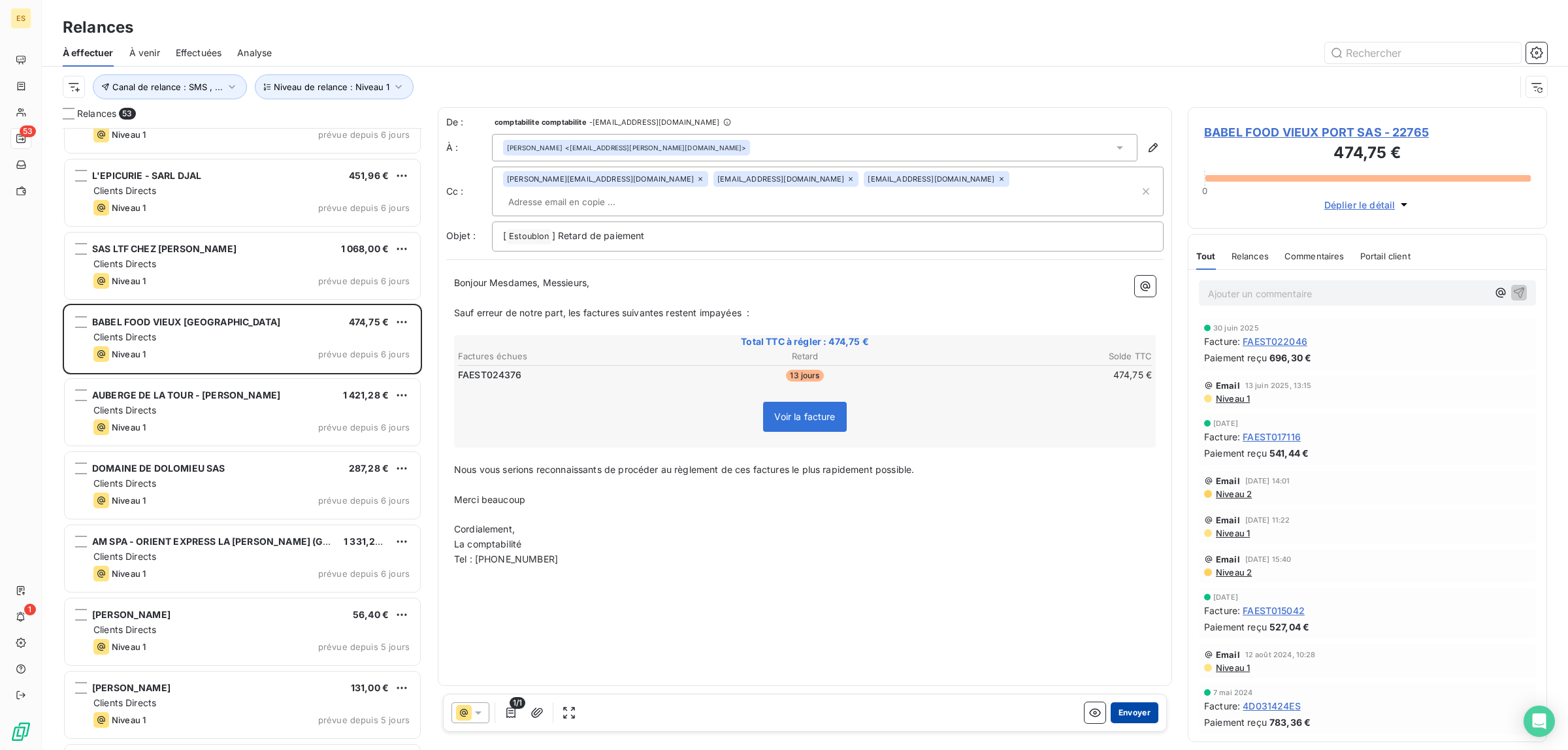
click at [1143, 704] on button "Envoyer" at bounding box center [1134, 712] width 47 height 21
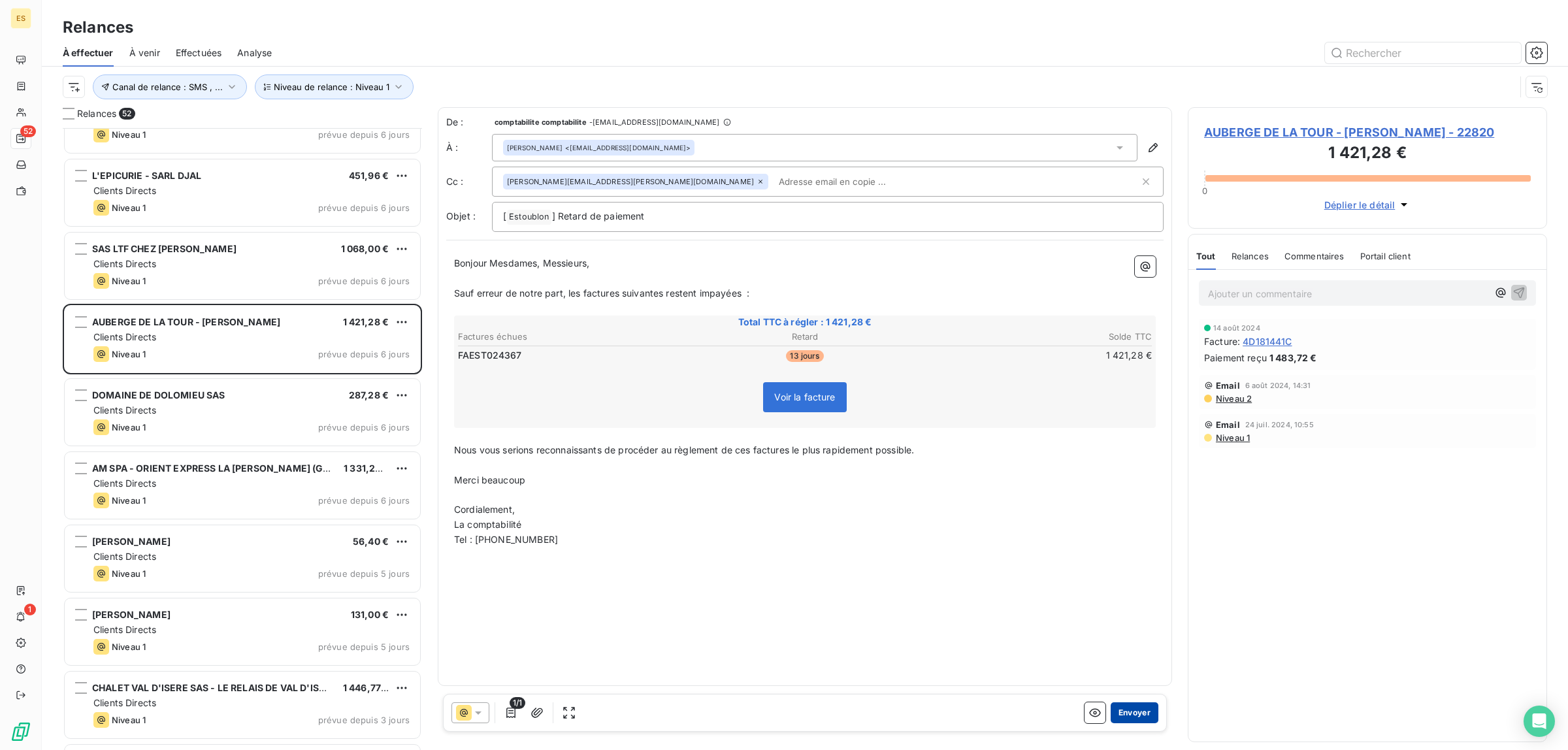
click at [1141, 710] on button "Envoyer" at bounding box center [1134, 712] width 47 height 21
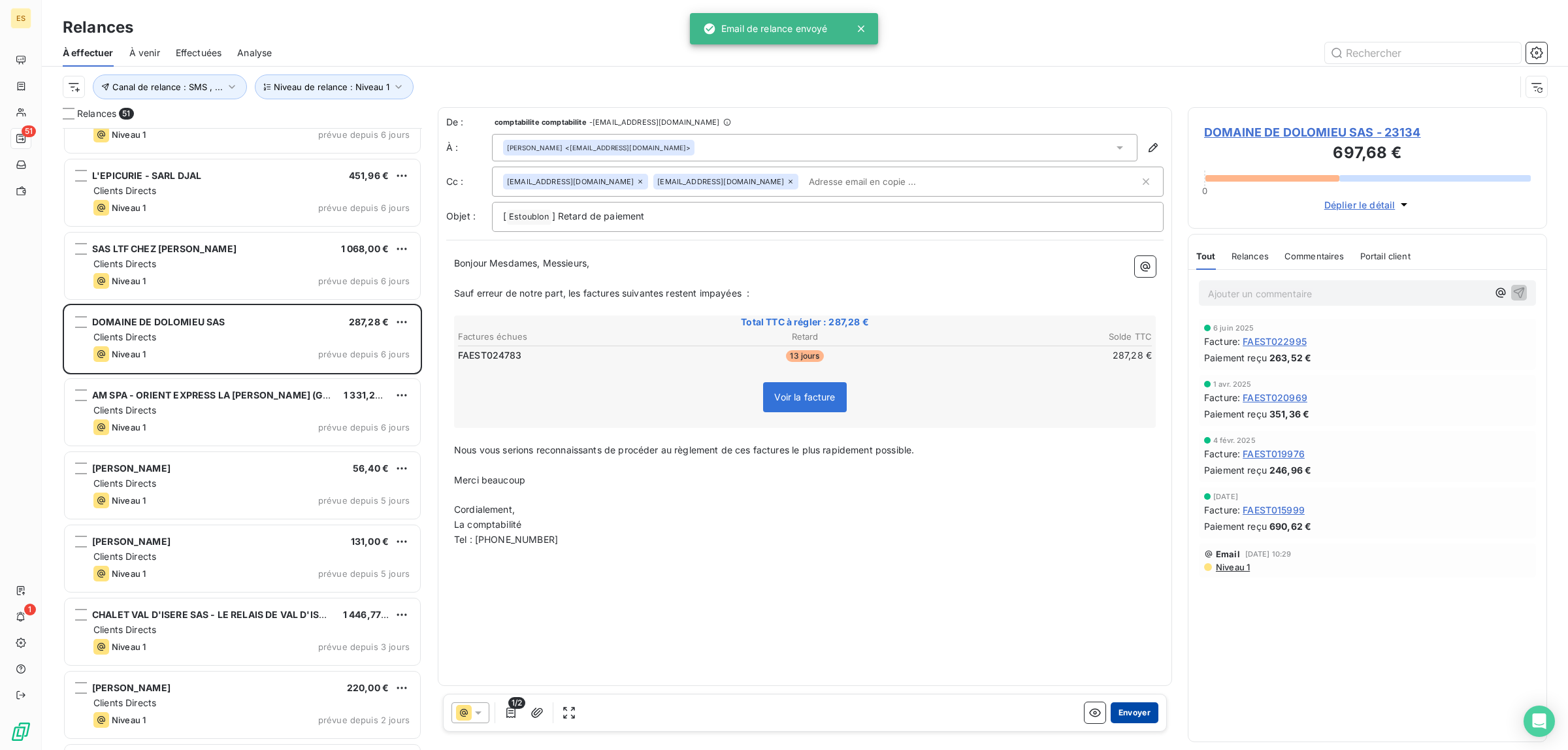
click at [1121, 709] on button "Envoyer" at bounding box center [1134, 712] width 47 height 21
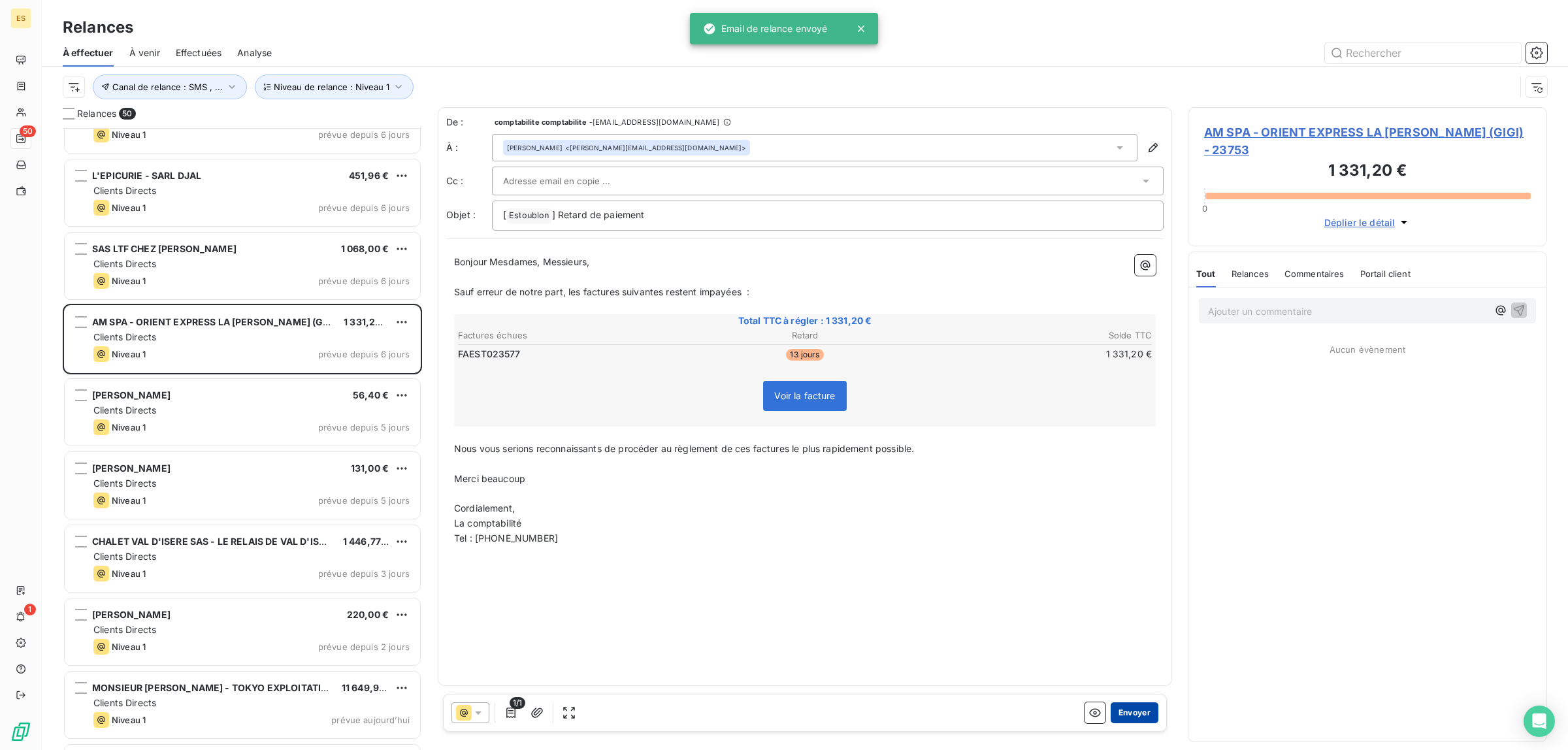
click at [1127, 705] on button "Envoyer" at bounding box center [1134, 712] width 47 height 21
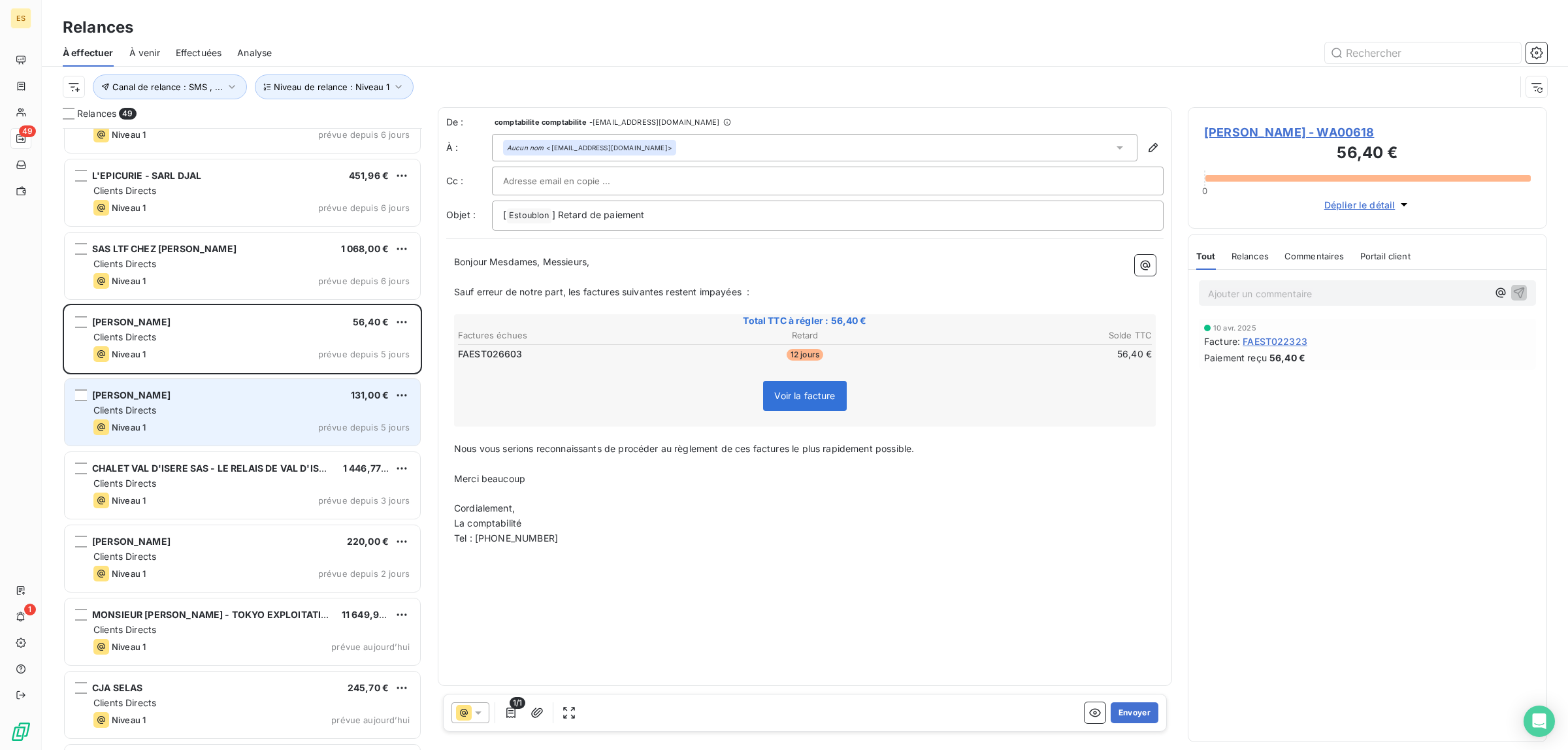
click at [207, 395] on div "[PERSON_NAME] 131,00 €" at bounding box center [250, 394] width 316 height 11
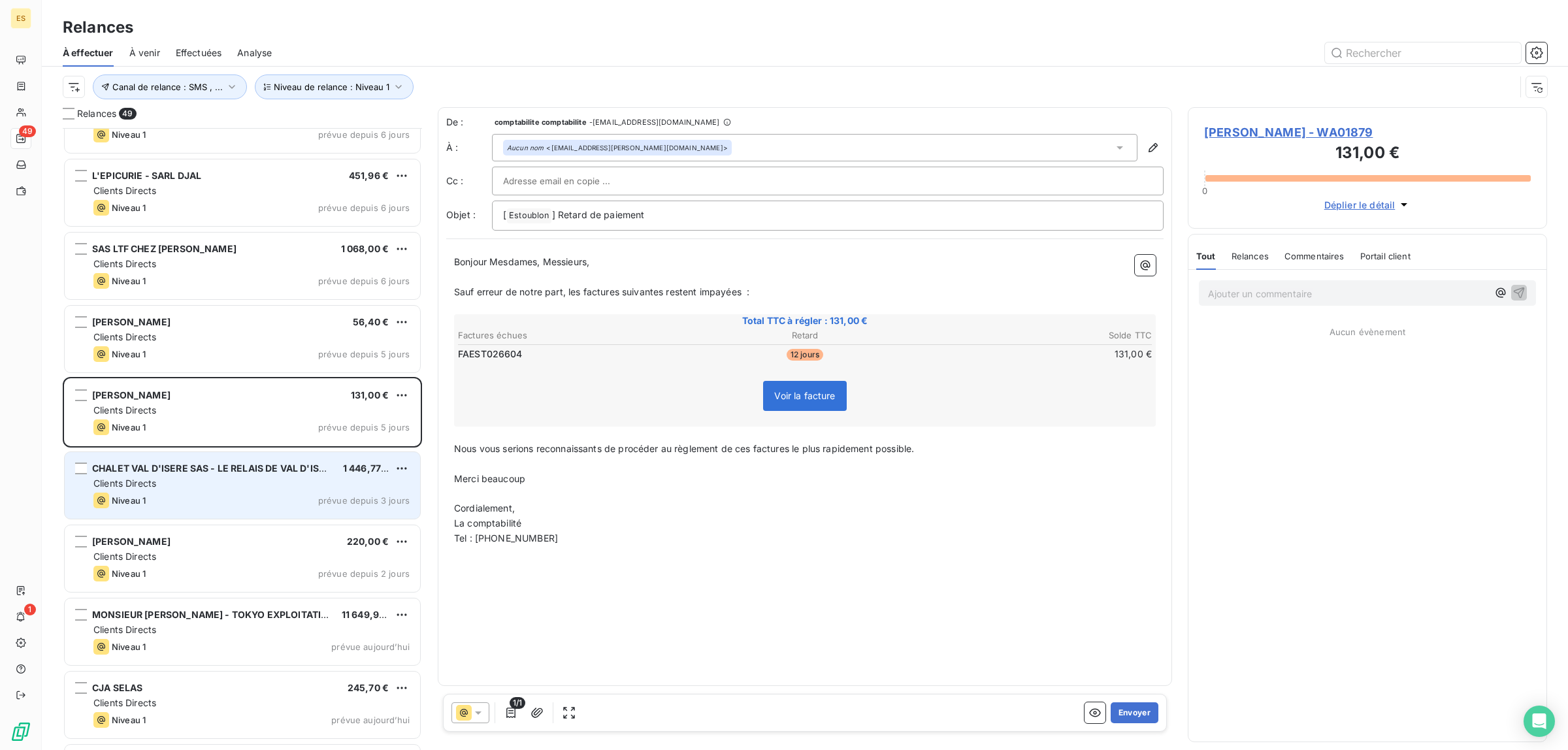
click at [200, 487] on div "Clients Directs" at bounding box center [250, 484] width 316 height 13
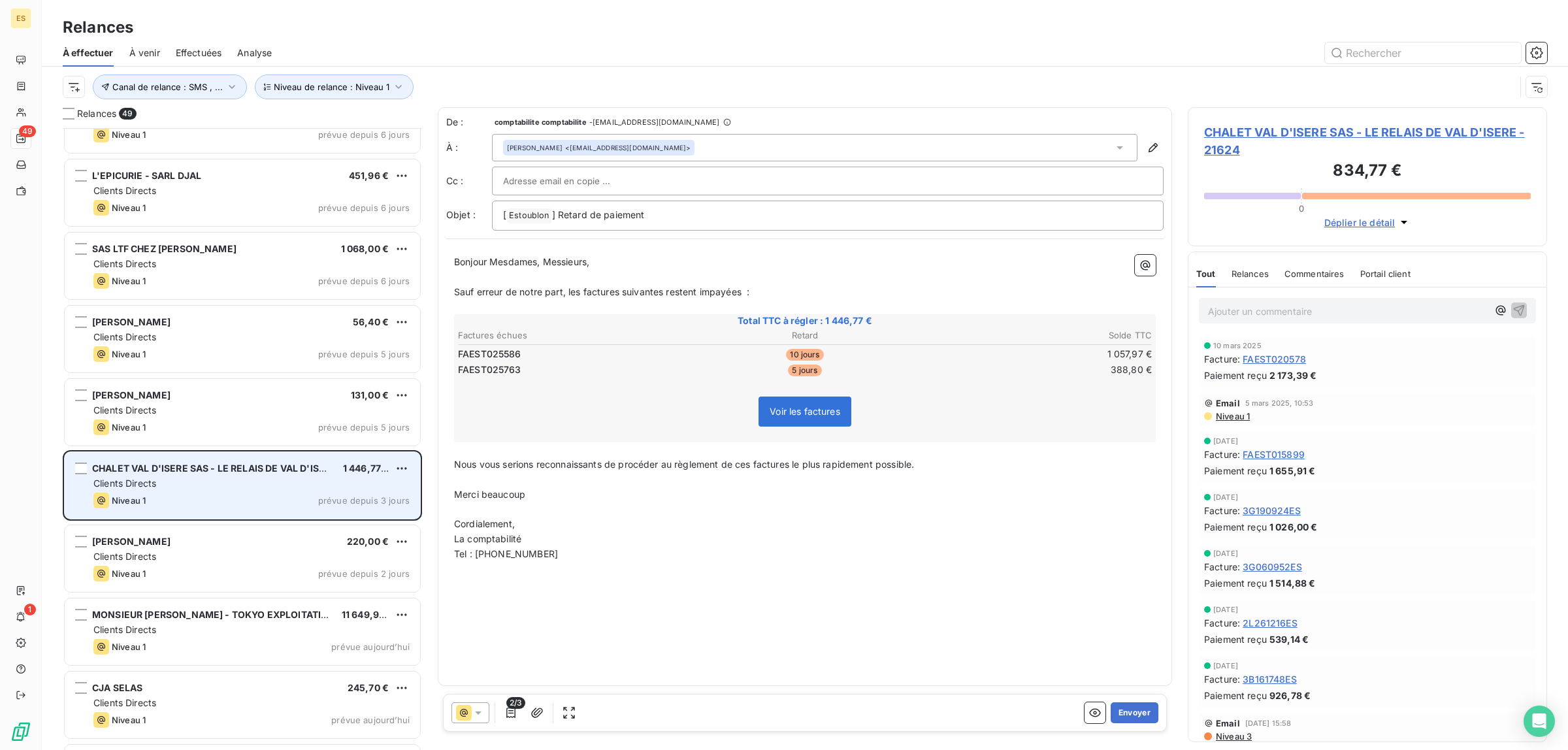
scroll to position [2612, 0]
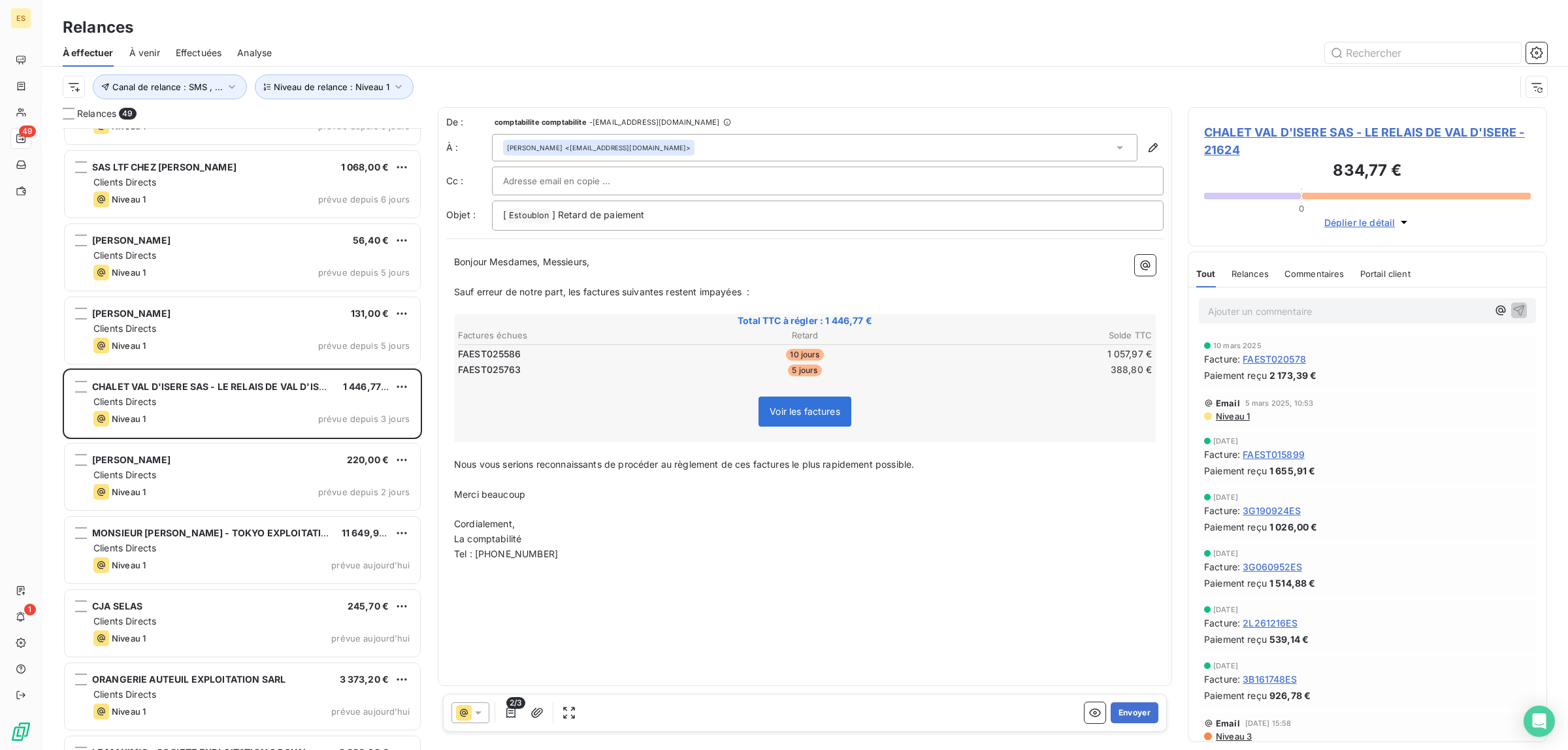
click at [1311, 274] on span "Commentaires" at bounding box center [1314, 273] width 60 height 10
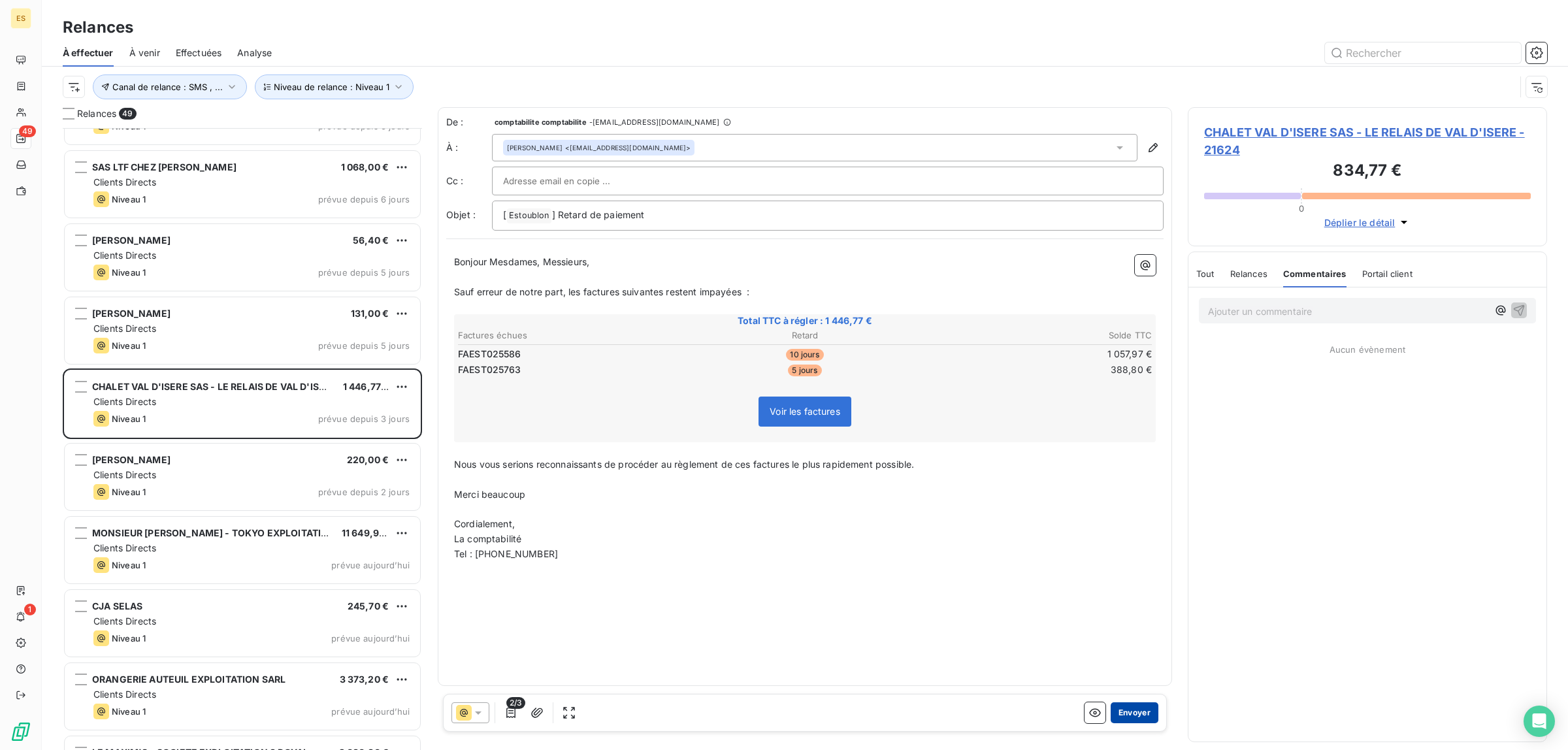
click at [1128, 706] on button "Envoyer" at bounding box center [1134, 712] width 47 height 21
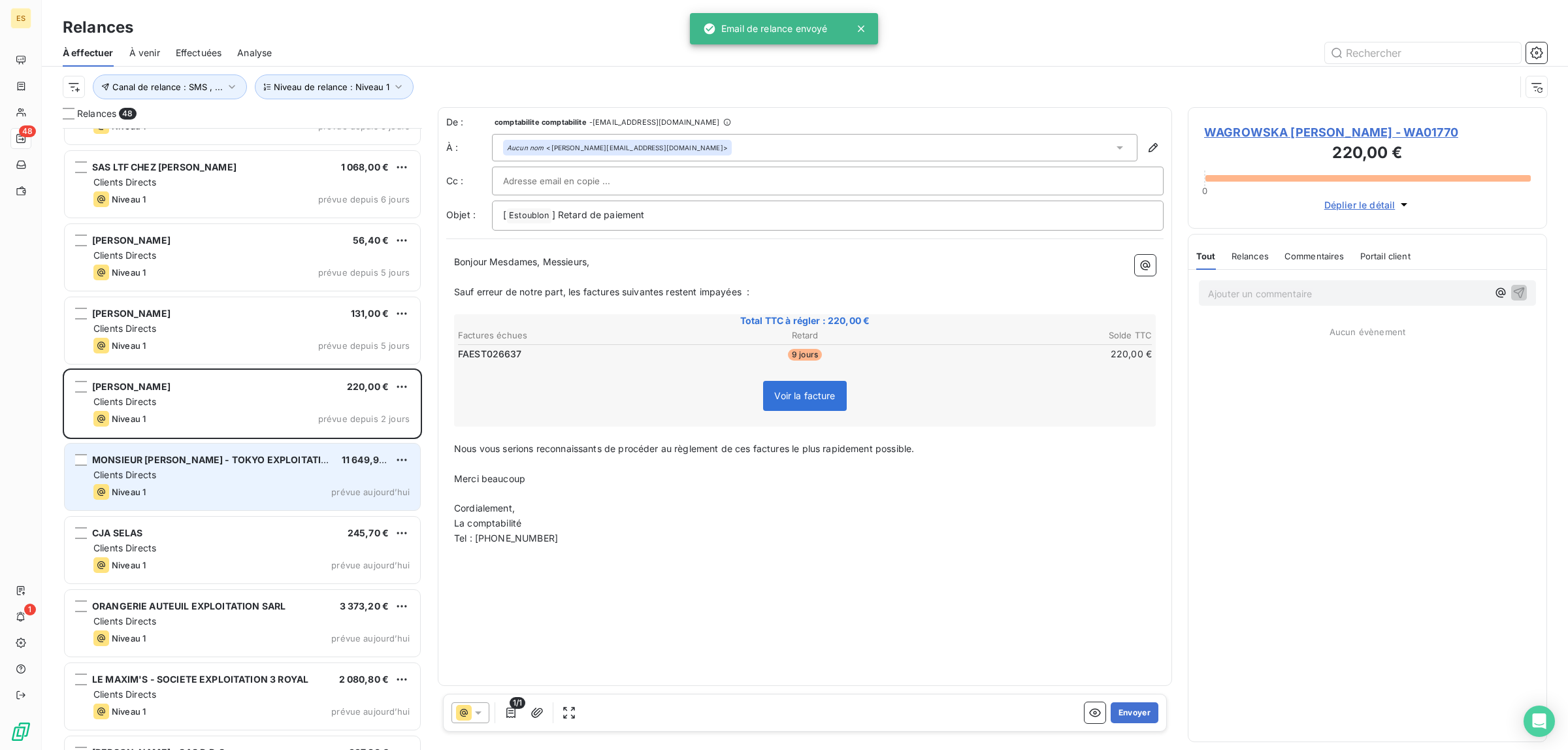
click at [267, 500] on div "MONSIEUR [PERSON_NAME] - [GEOGRAPHIC_DATA] EXPLOITATION SAS 11 649,96 € Clients…" at bounding box center [242, 477] width 356 height 66
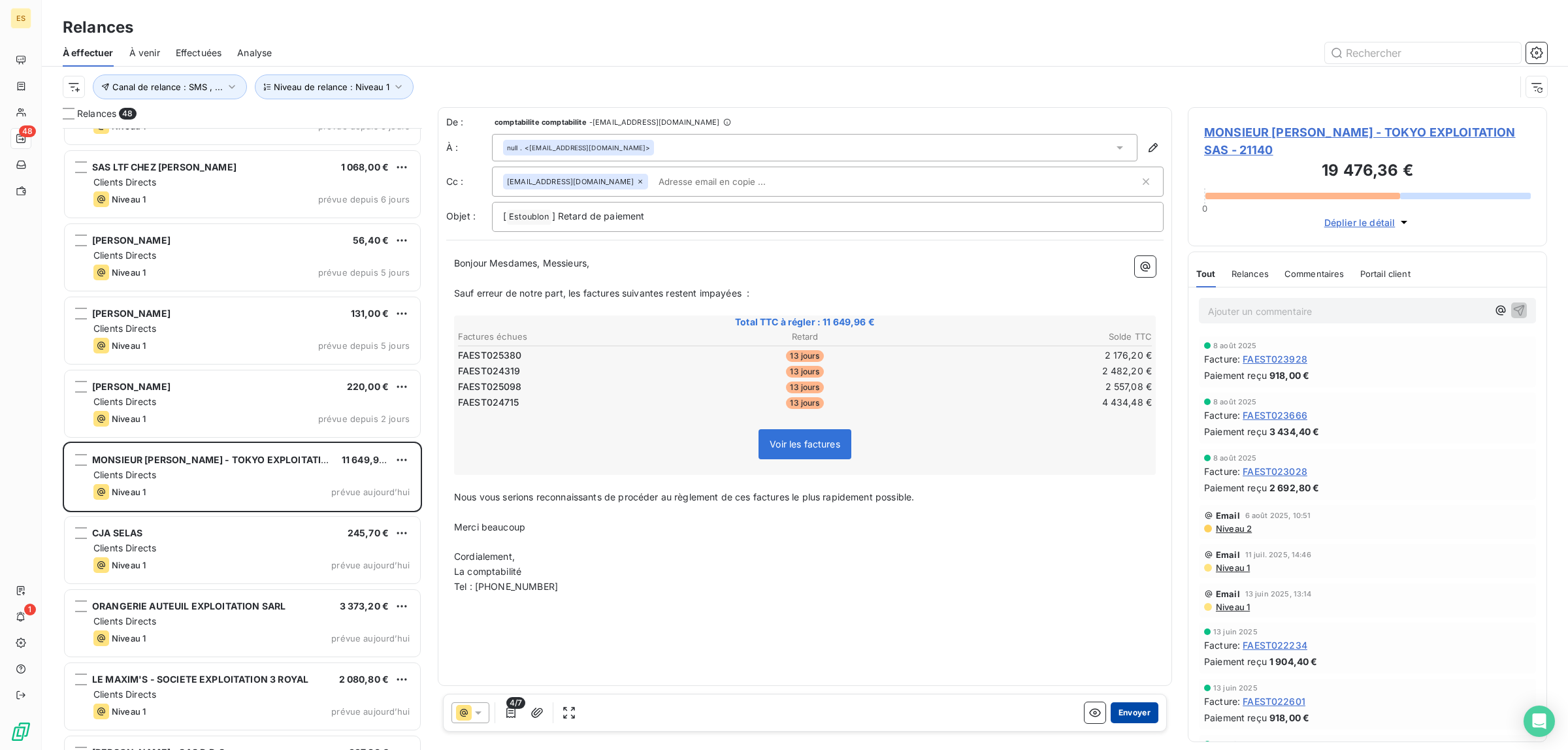
click at [1128, 709] on button "Envoyer" at bounding box center [1134, 712] width 47 height 21
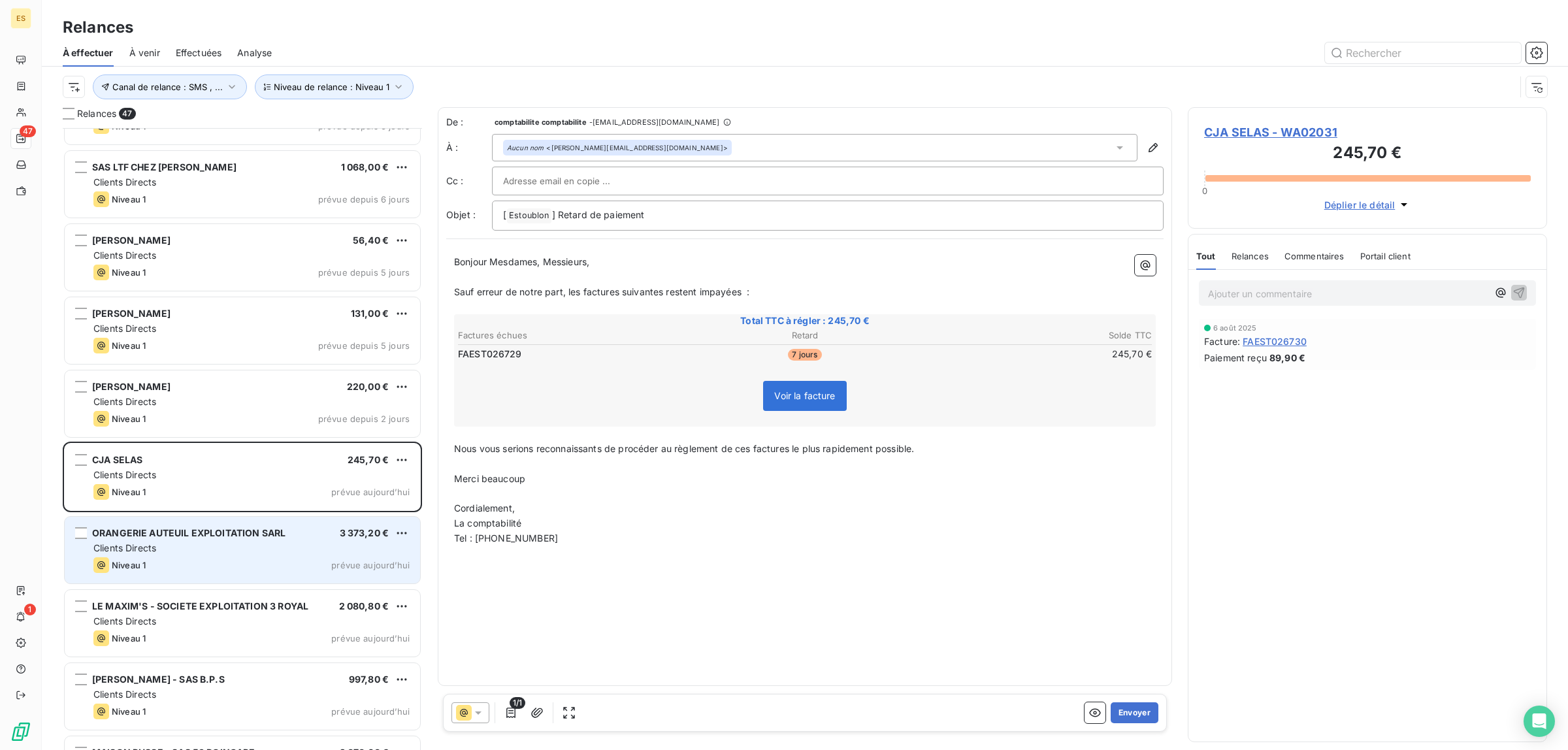
click at [155, 537] on span "ORANGERIE AUTEUIL EXPLOITATION SARL" at bounding box center [189, 533] width 194 height 11
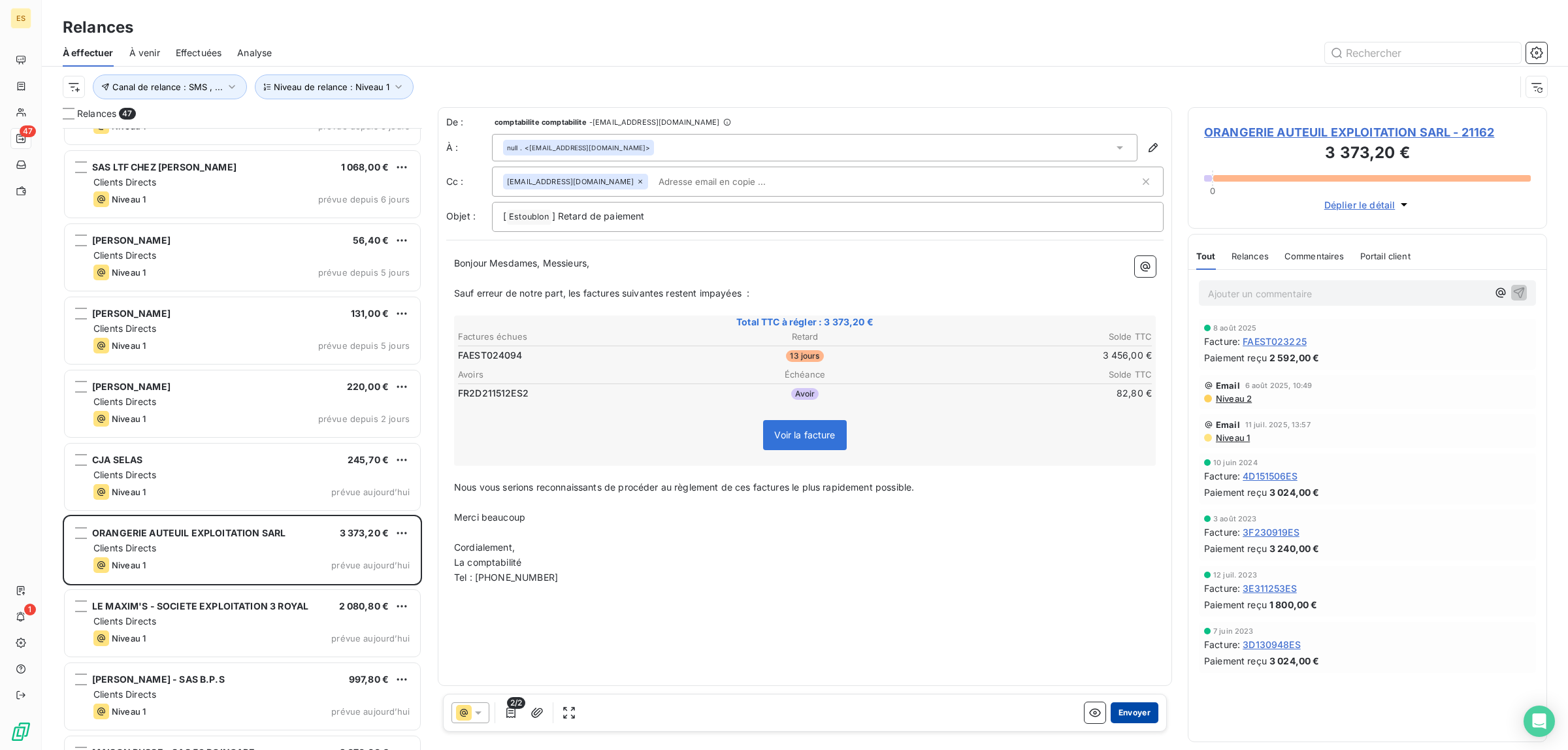
click at [1117, 716] on button "Envoyer" at bounding box center [1134, 712] width 47 height 21
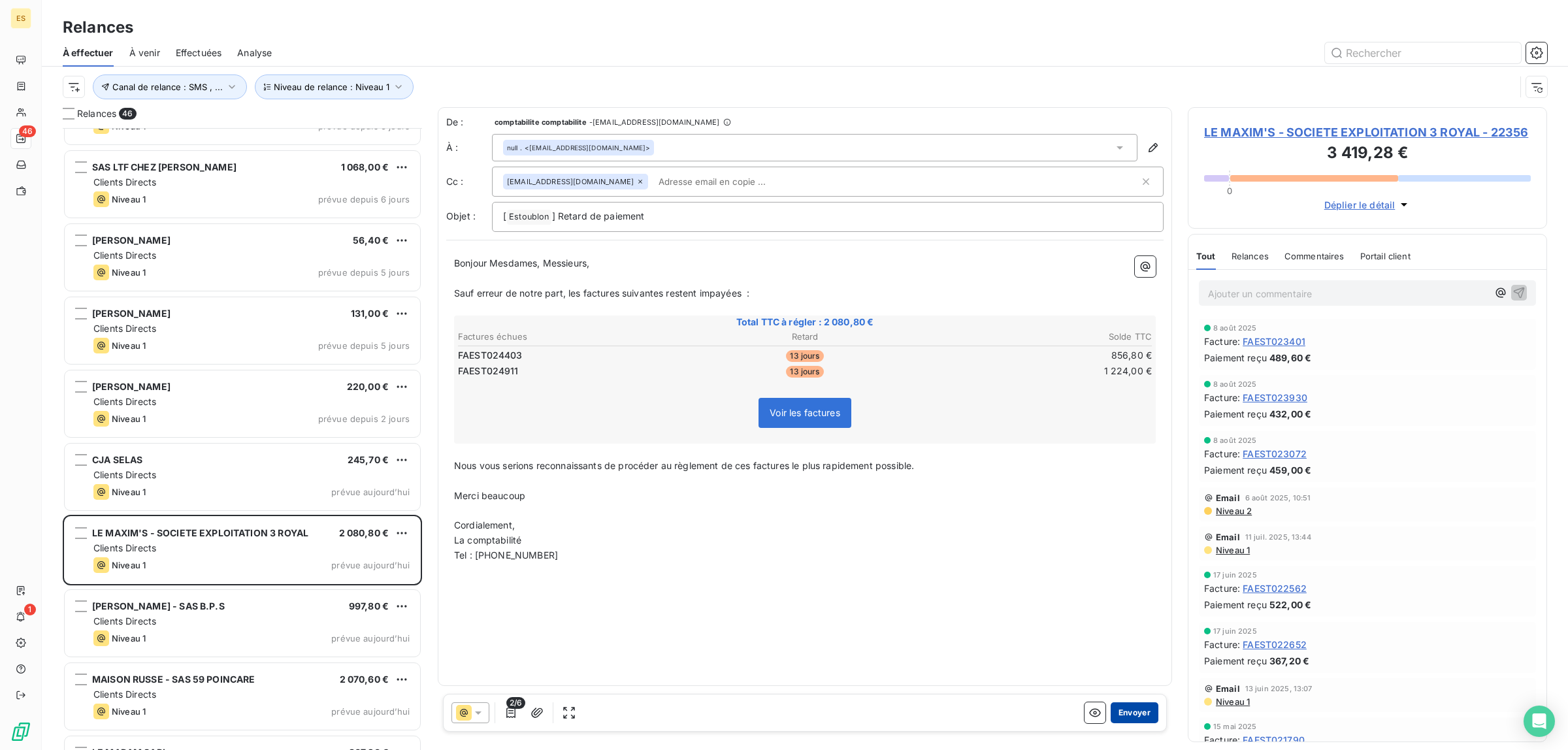
click at [1124, 716] on button "Envoyer" at bounding box center [1134, 712] width 47 height 21
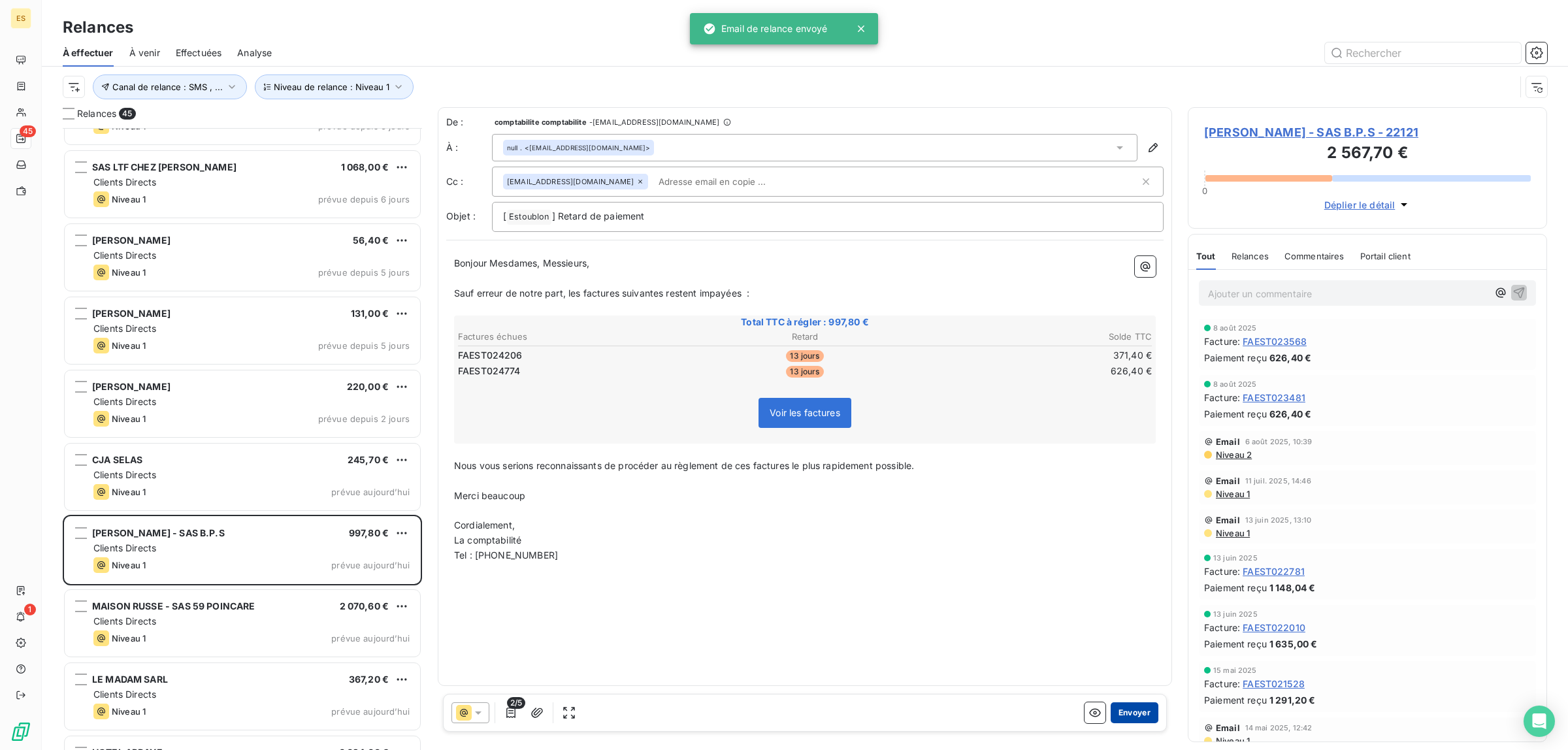
click at [1125, 716] on button "Envoyer" at bounding box center [1134, 712] width 47 height 21
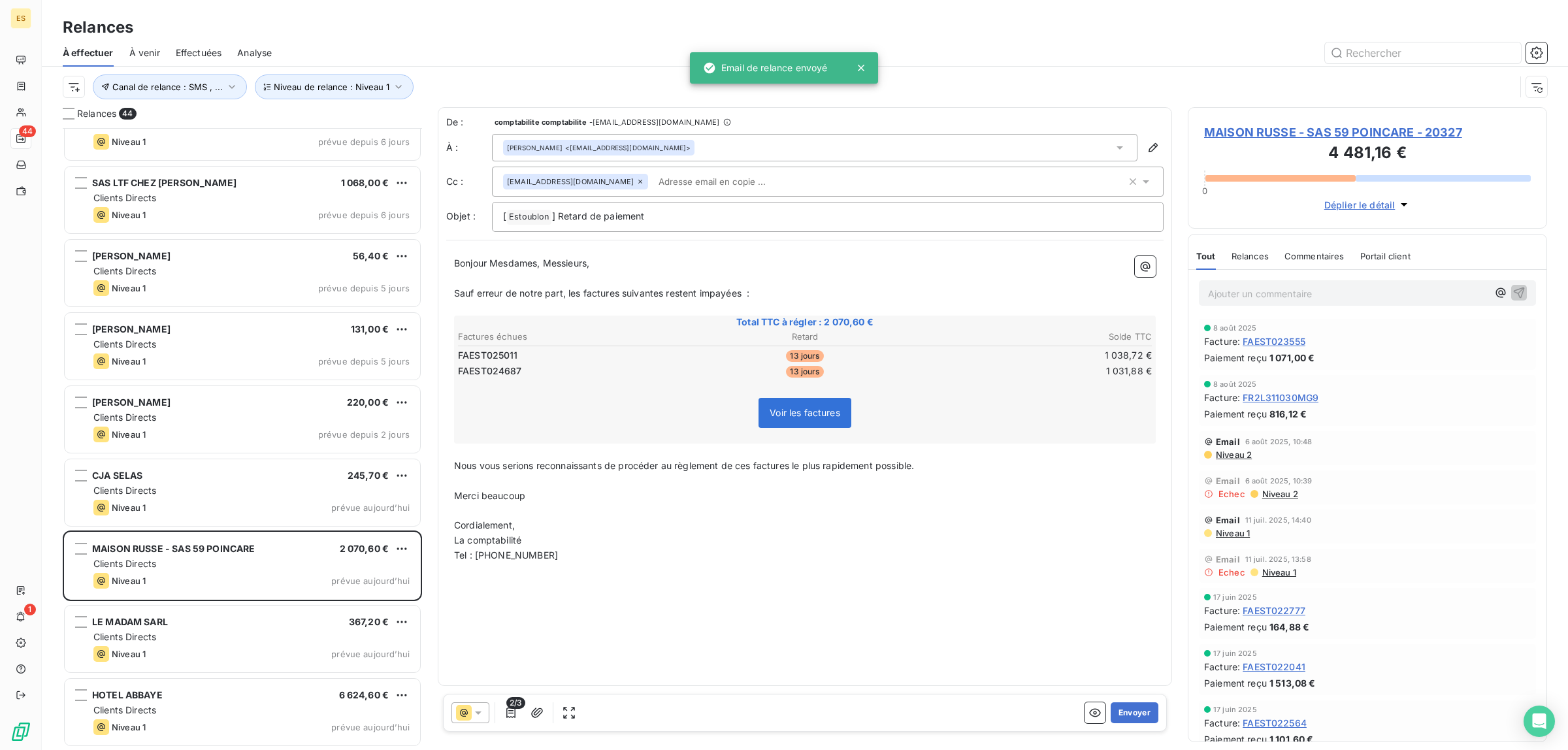
scroll to position [2596, 0]
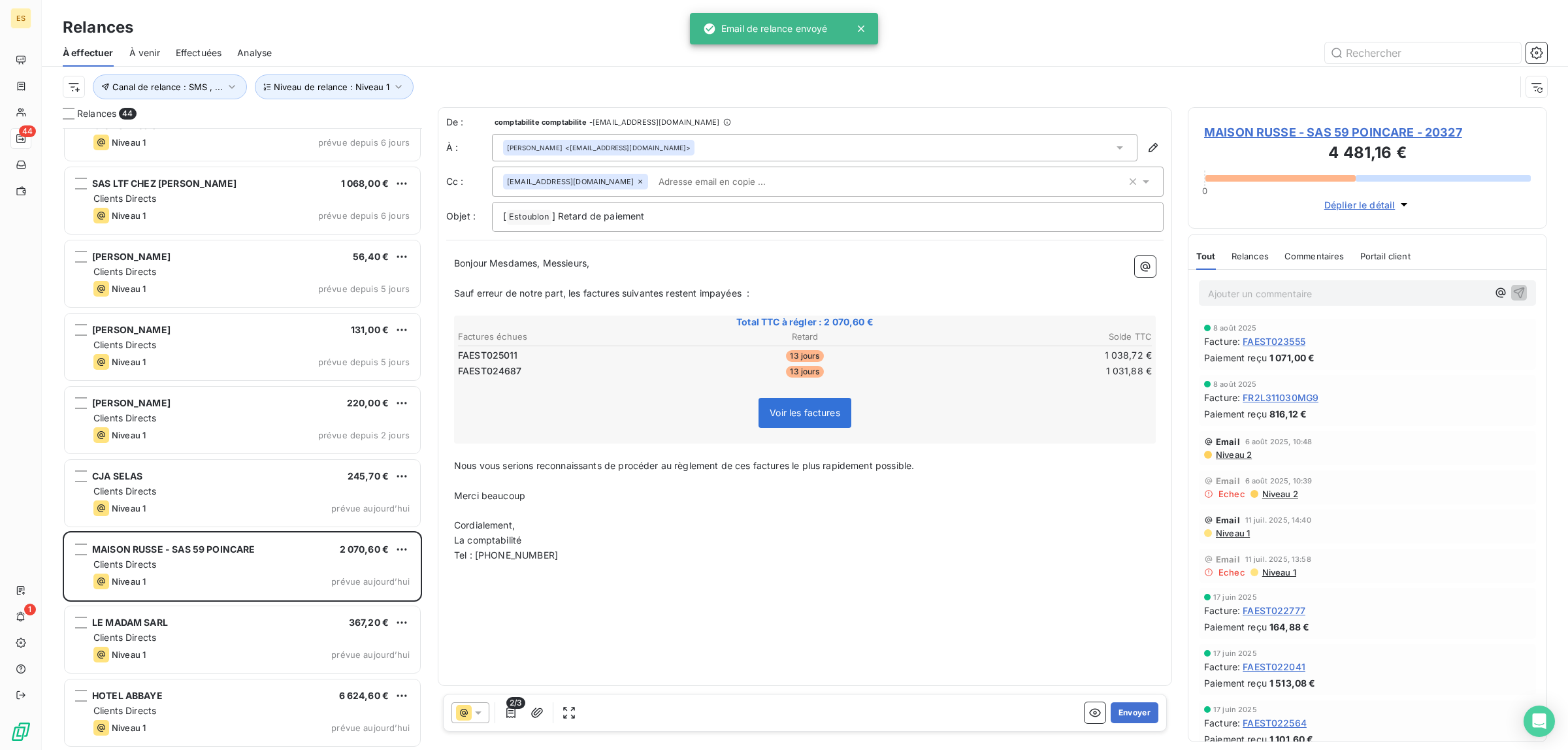
click at [1125, 716] on button "Envoyer" at bounding box center [1134, 712] width 47 height 21
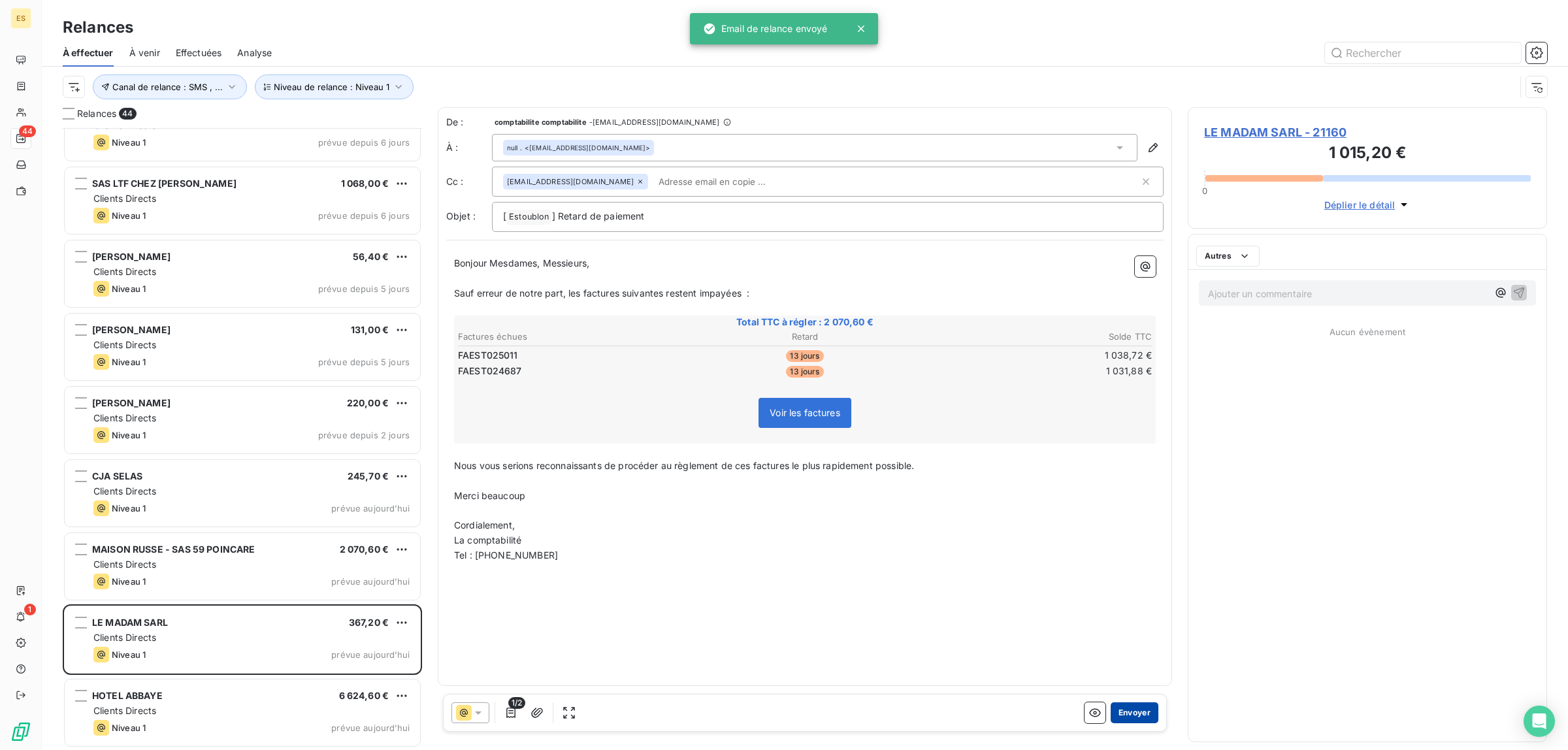
scroll to position [2522, 0]
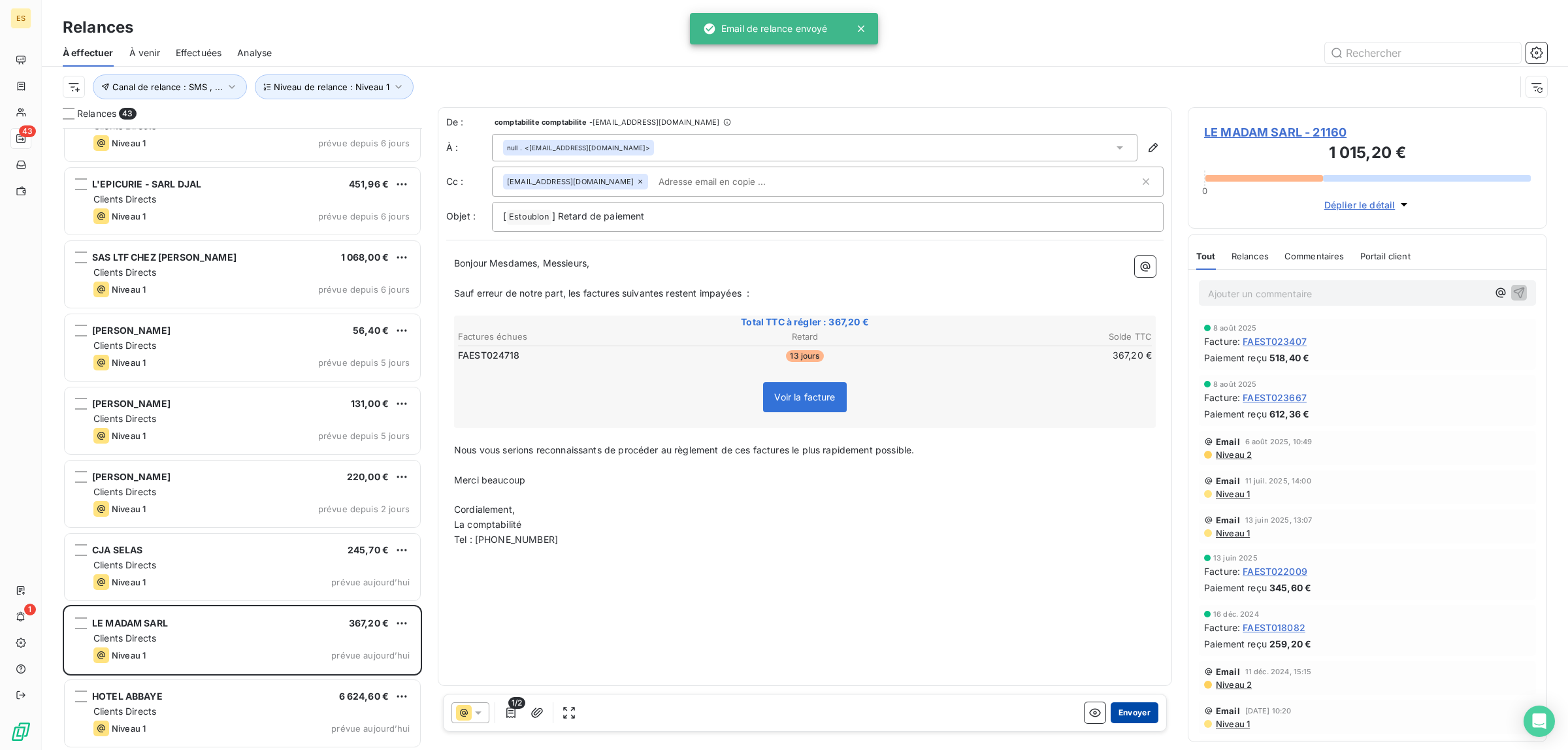
click at [1128, 716] on button "Envoyer" at bounding box center [1134, 712] width 47 height 21
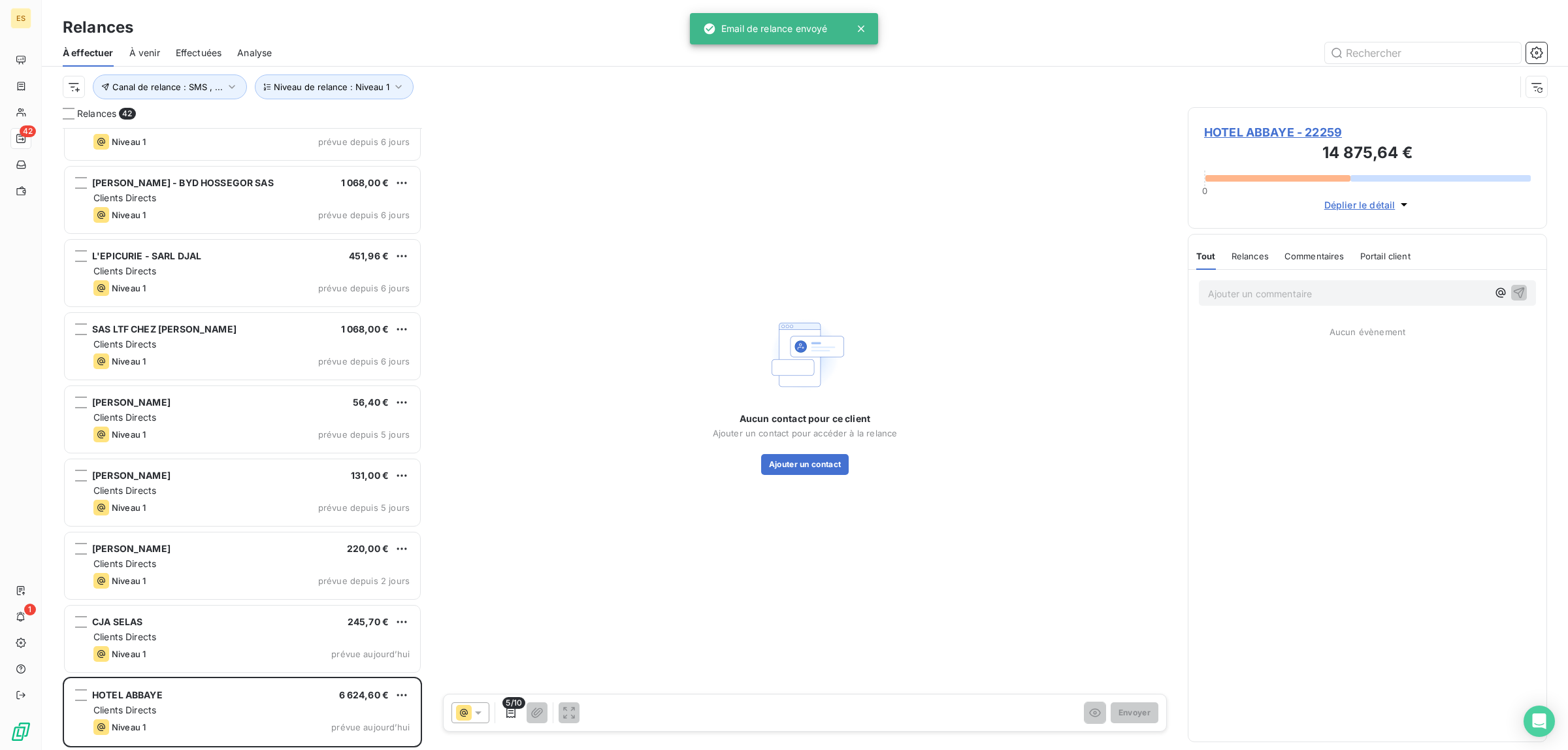
scroll to position [2450, 0]
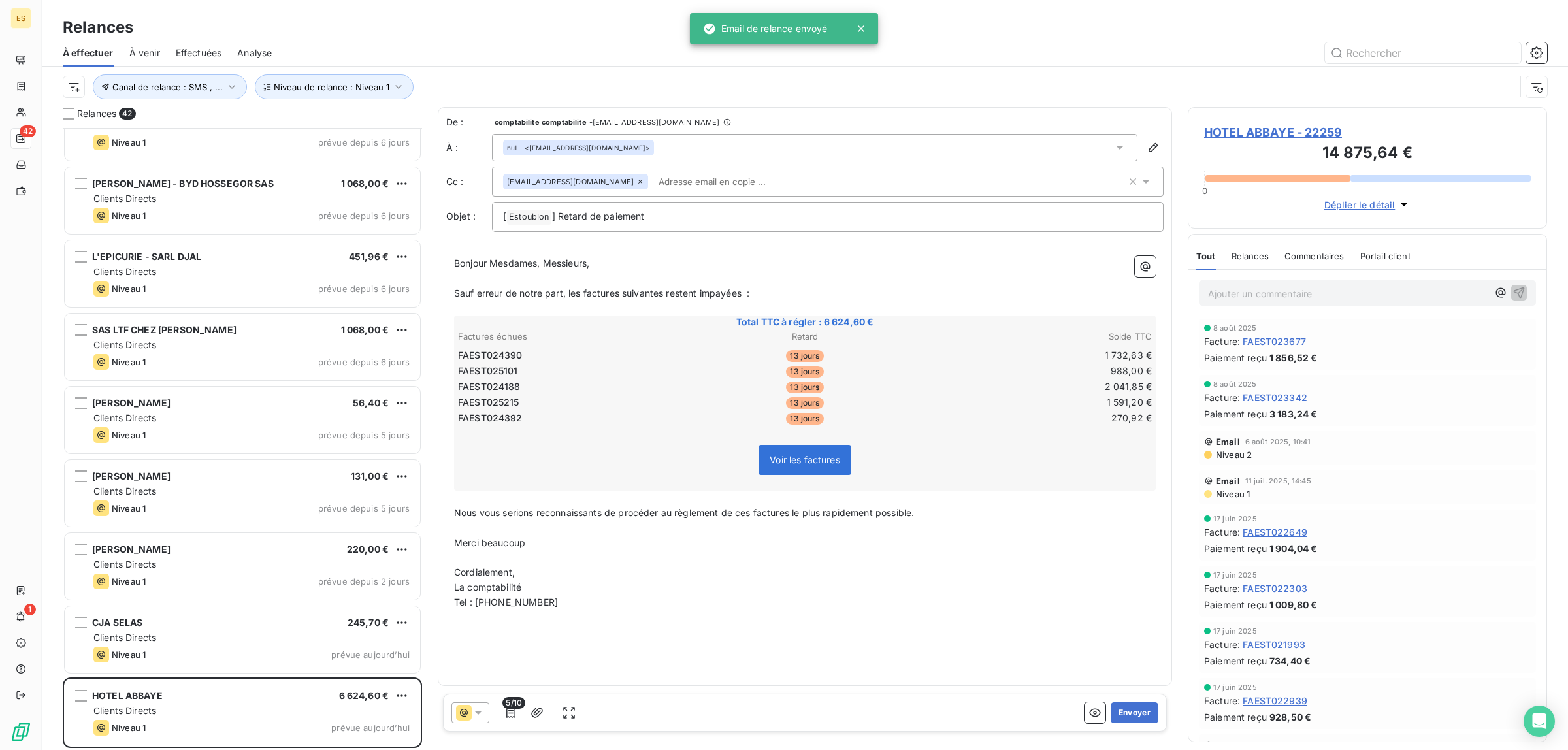
click at [1128, 716] on button "Envoyer" at bounding box center [1134, 712] width 47 height 21
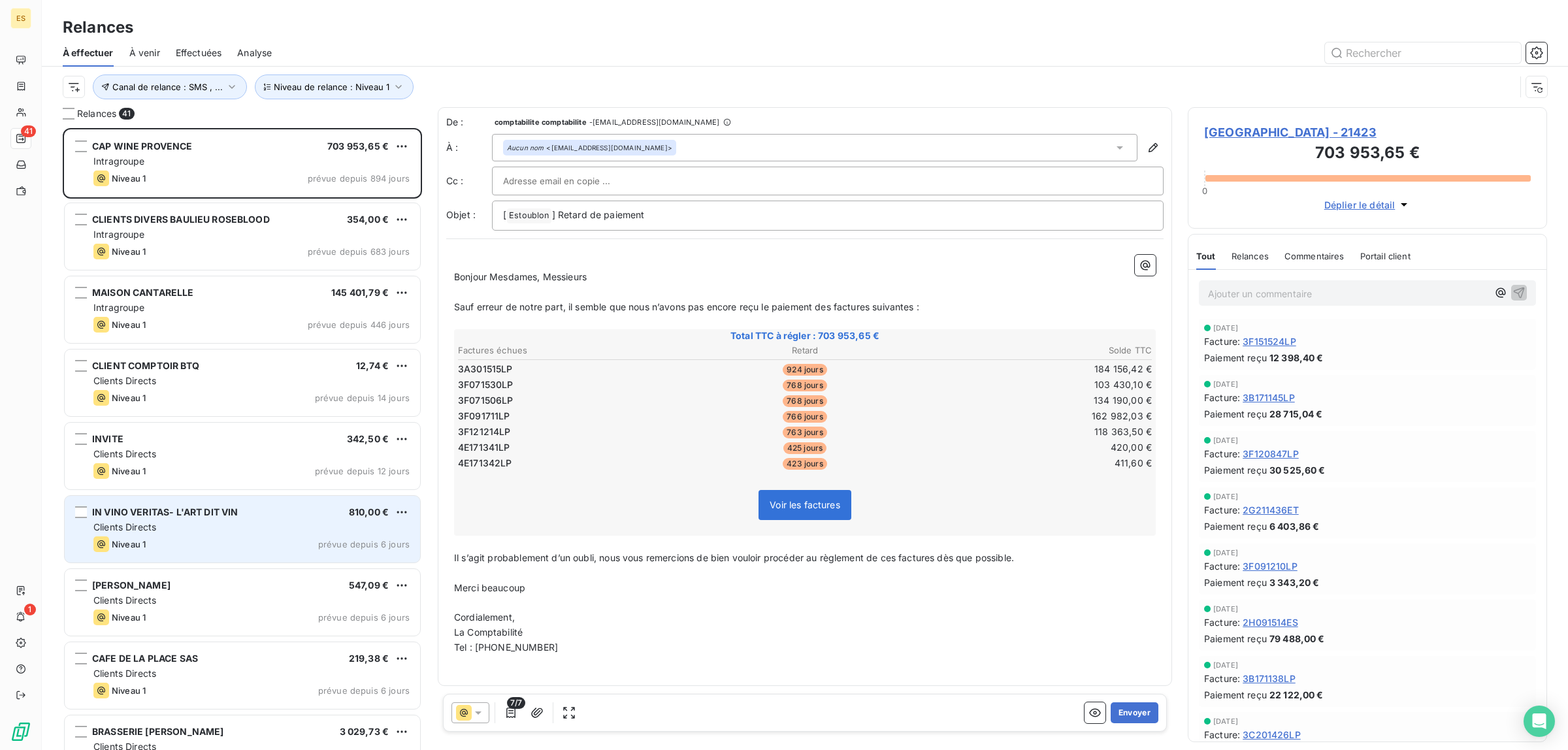
click at [249, 521] on div "Clients Directs" at bounding box center [250, 527] width 316 height 13
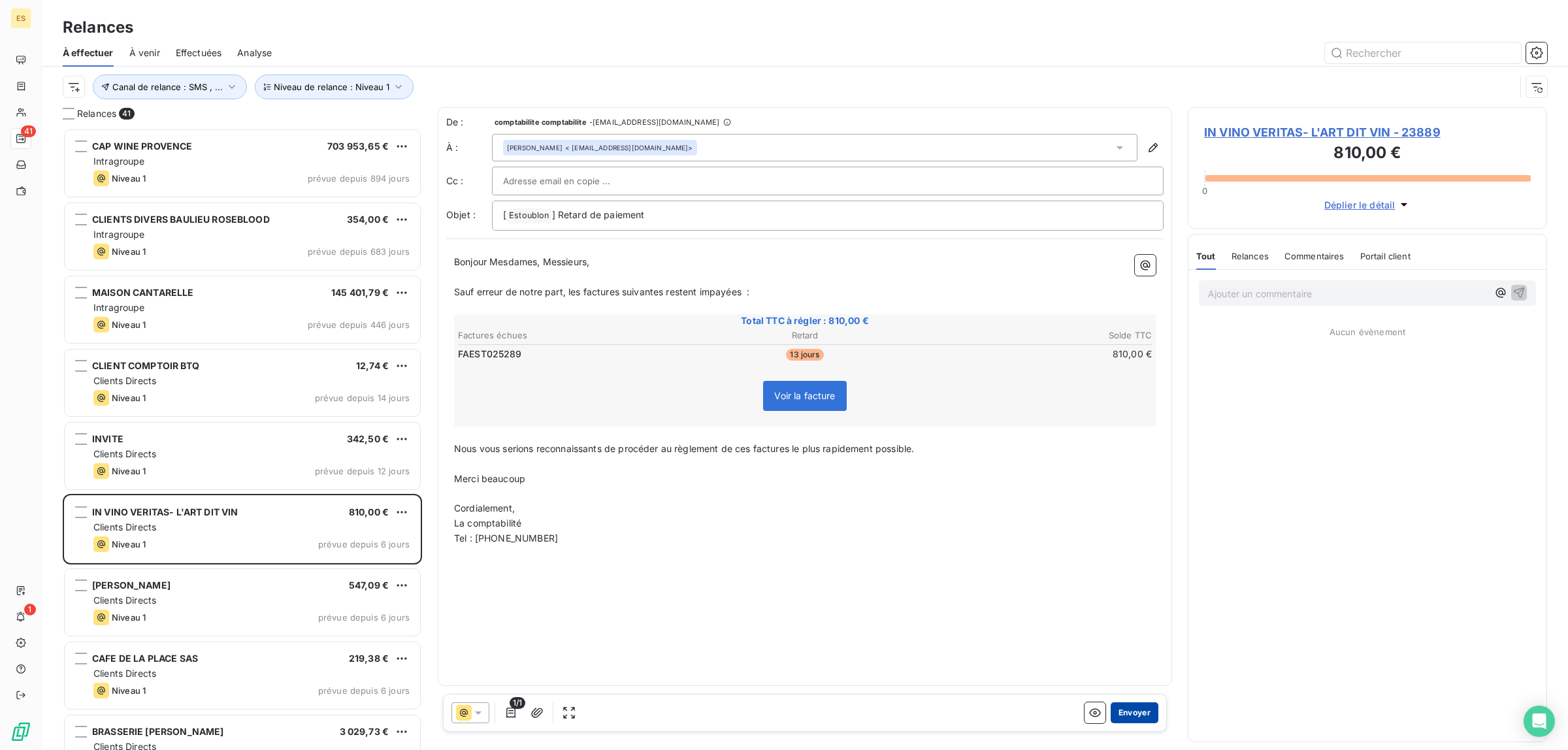
click at [1148, 713] on button "Envoyer" at bounding box center [1134, 712] width 47 height 21
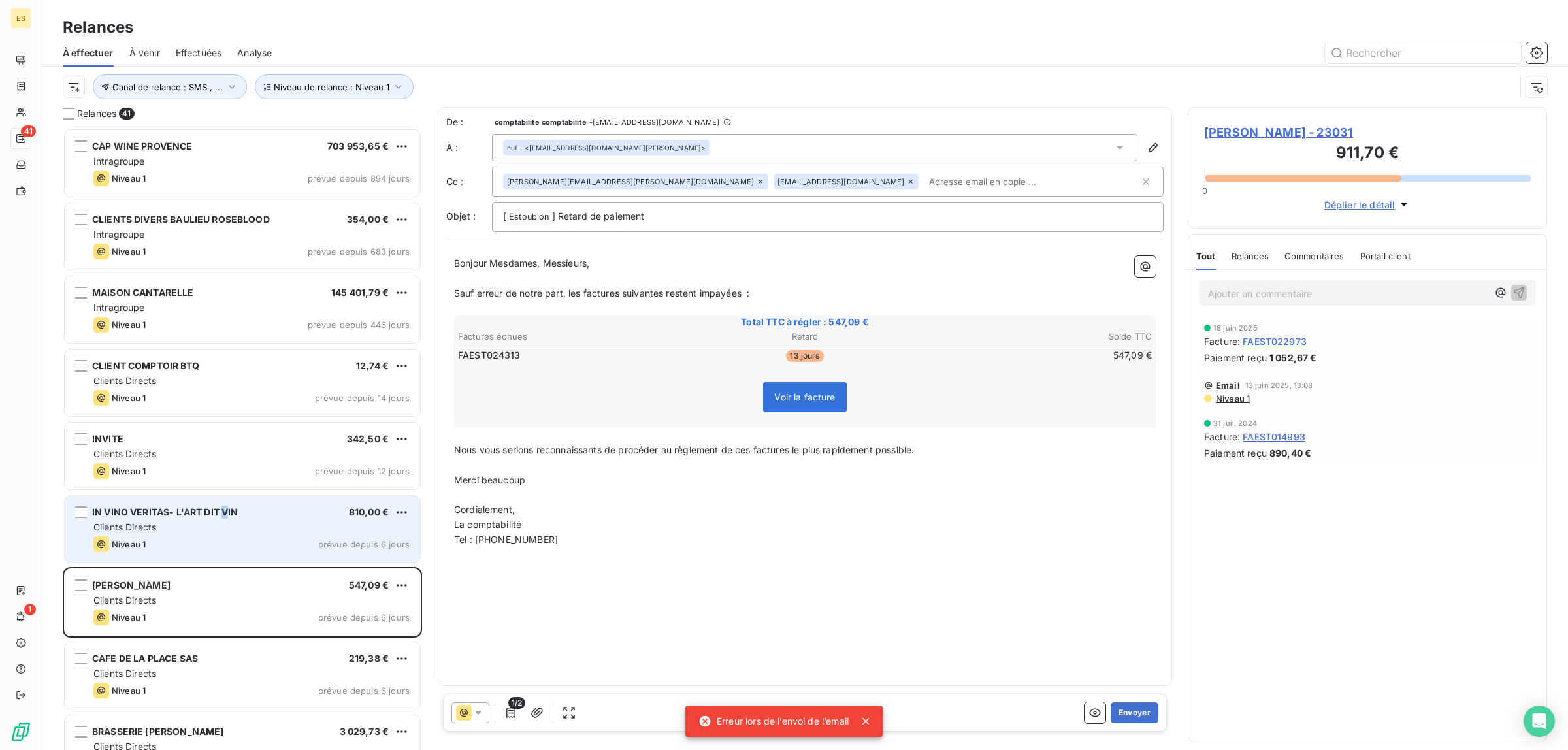
drag, startPoint x: 224, startPoint y: 517, endPoint x: 240, endPoint y: 515, distance: 16.1
click at [227, 517] on span "IN VINO VERITAS- L'ART DIT VIN" at bounding box center [165, 512] width 146 height 11
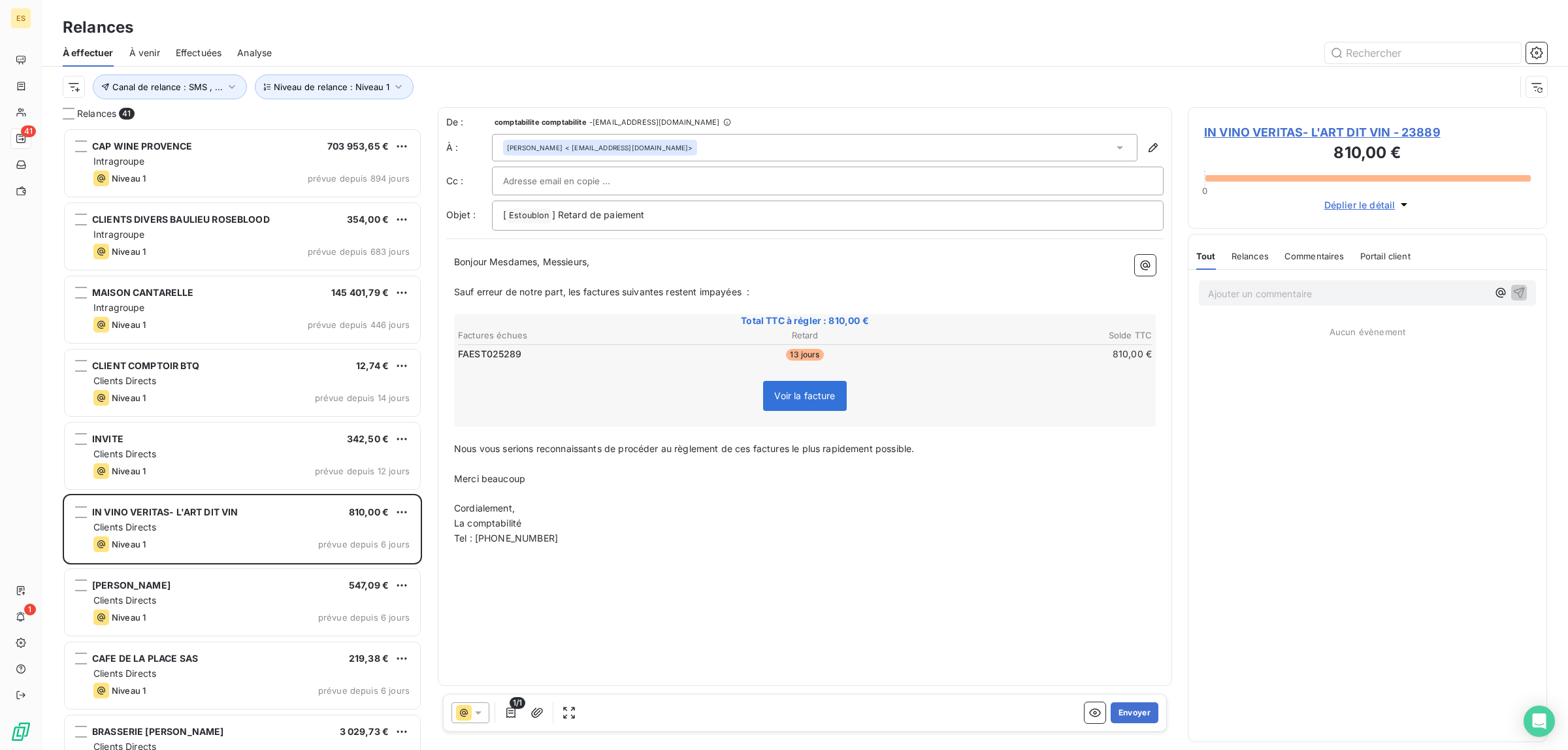
click at [1156, 136] on div "[PERSON_NAME] < [EMAIL_ADDRESS][DOMAIN_NAME]>" at bounding box center [828, 147] width 672 height 27
click at [1161, 145] on button "button" at bounding box center [1153, 148] width 21 height 21
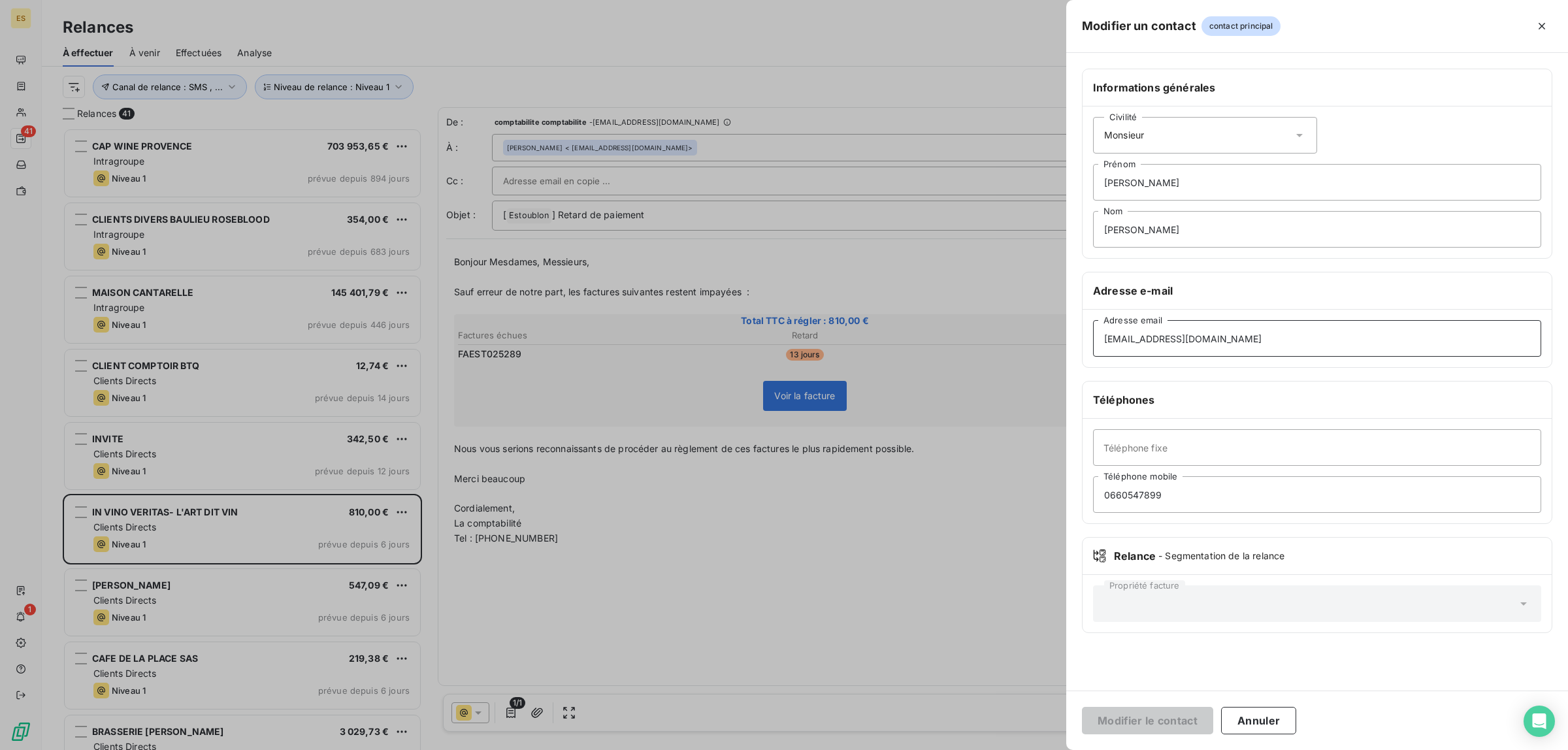
click at [1301, 344] on input "[EMAIL_ADDRESS][DOMAIN_NAME]" at bounding box center [1317, 338] width 448 height 37
click at [1107, 343] on input "[EMAIL_ADDRESS][DOMAIN_NAME]" at bounding box center [1317, 338] width 448 height 37
type input "[EMAIL_ADDRESS][DOMAIN_NAME]"
click at [1120, 720] on button "Modifier le contact" at bounding box center [1147, 720] width 131 height 27
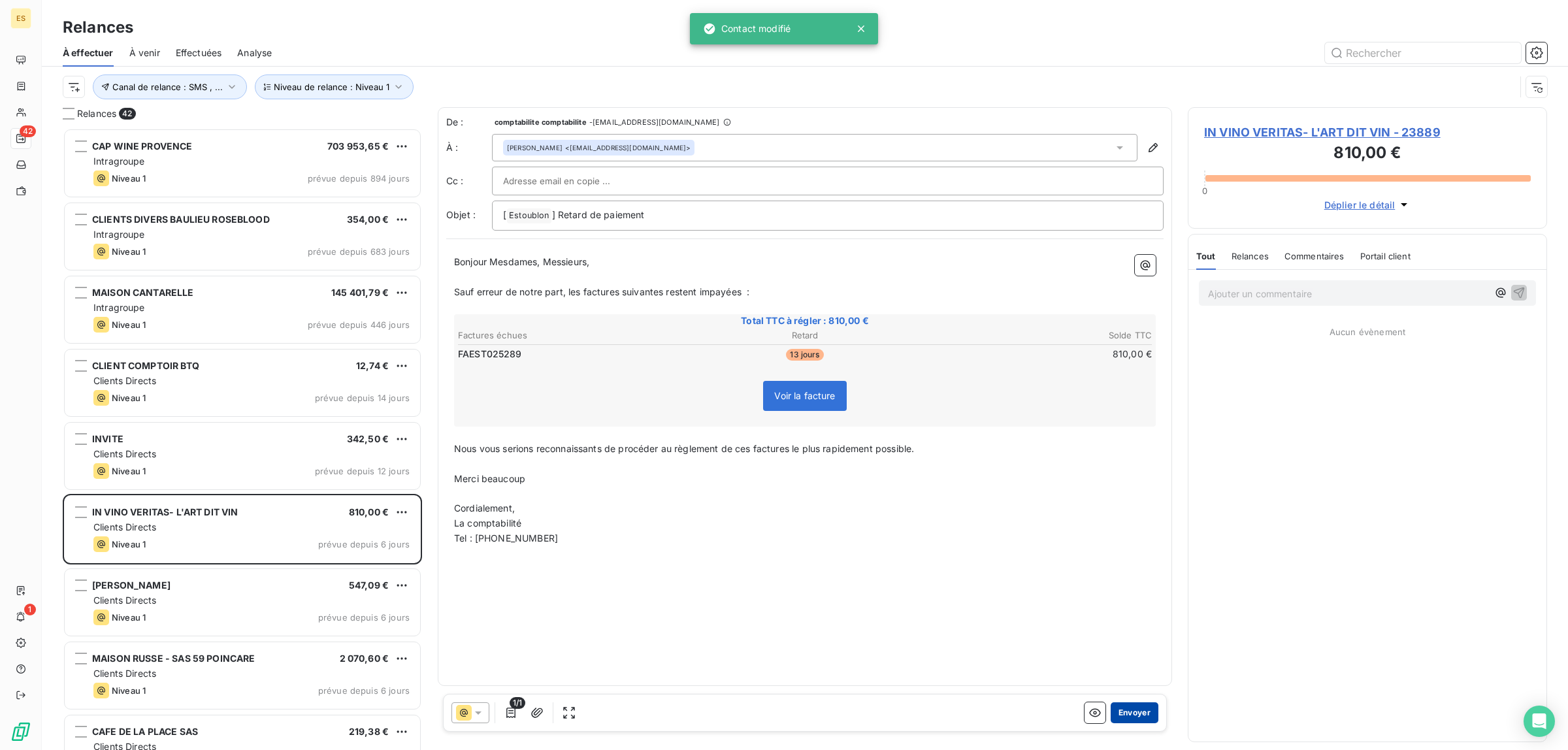
click at [1126, 712] on button "Envoyer" at bounding box center [1134, 712] width 47 height 21
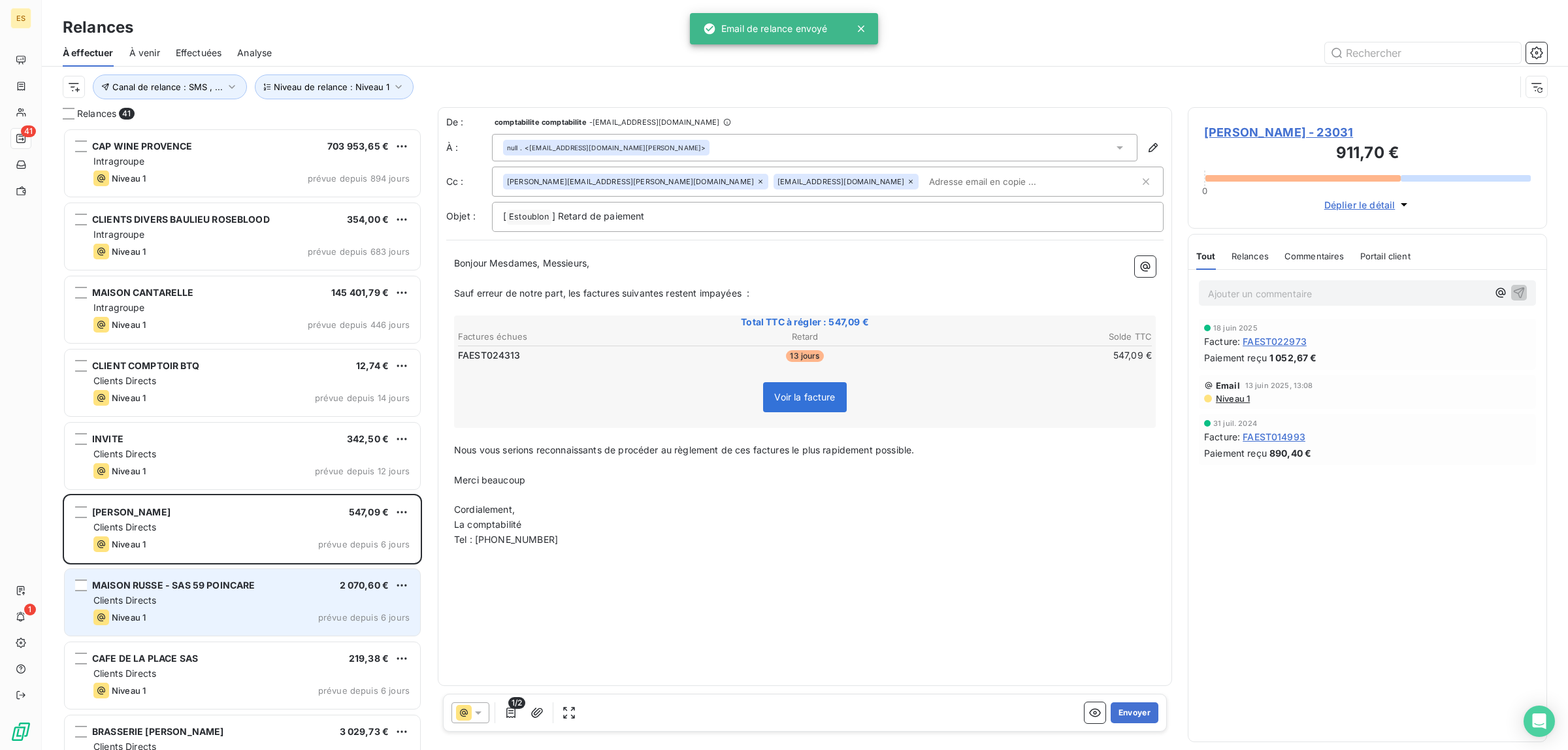
click at [337, 595] on div "Clients Directs" at bounding box center [250, 600] width 316 height 13
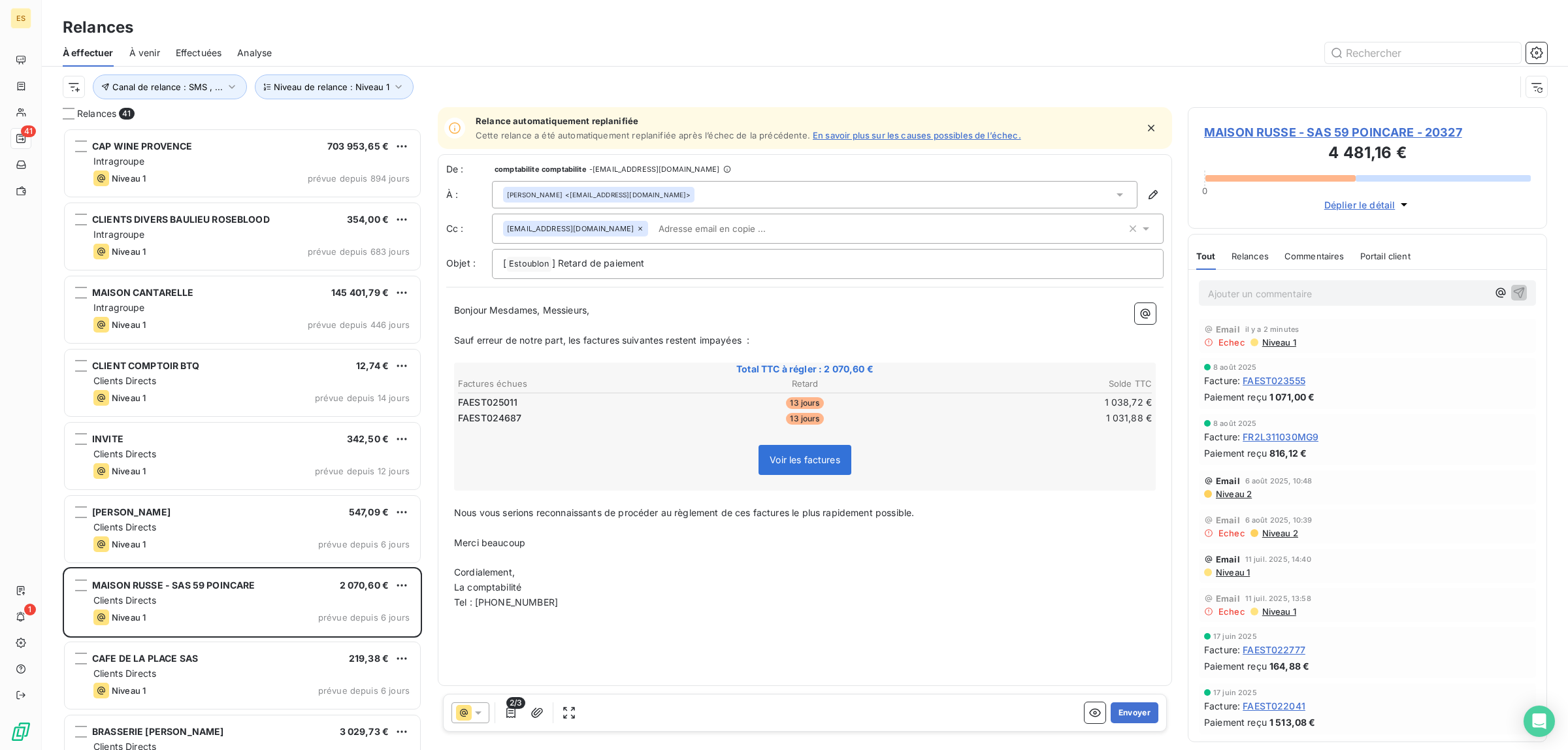
click at [1125, 191] on icon at bounding box center [1119, 194] width 13 height 13
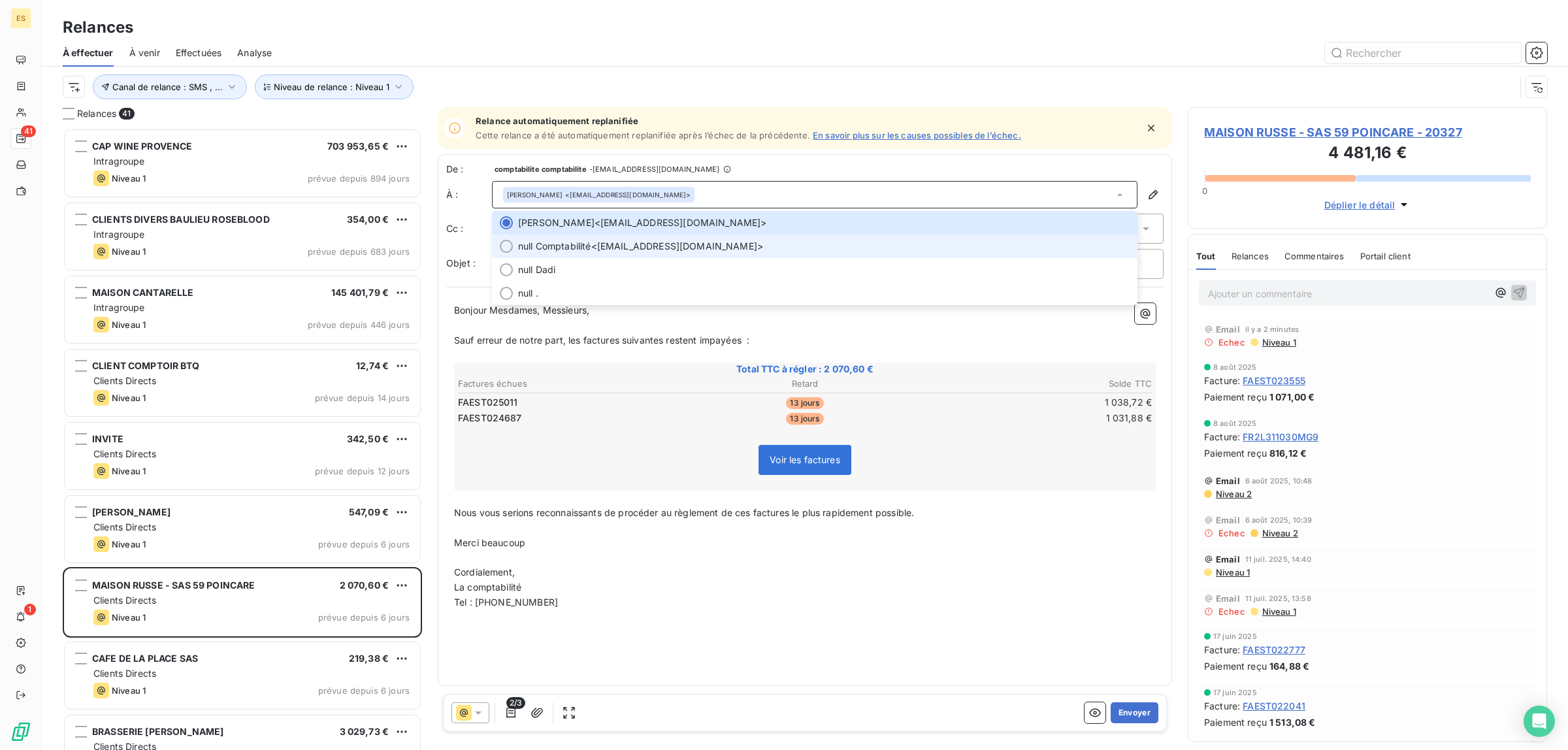
click at [577, 242] on span "null Comptabilité" at bounding box center [554, 247] width 73 height 13
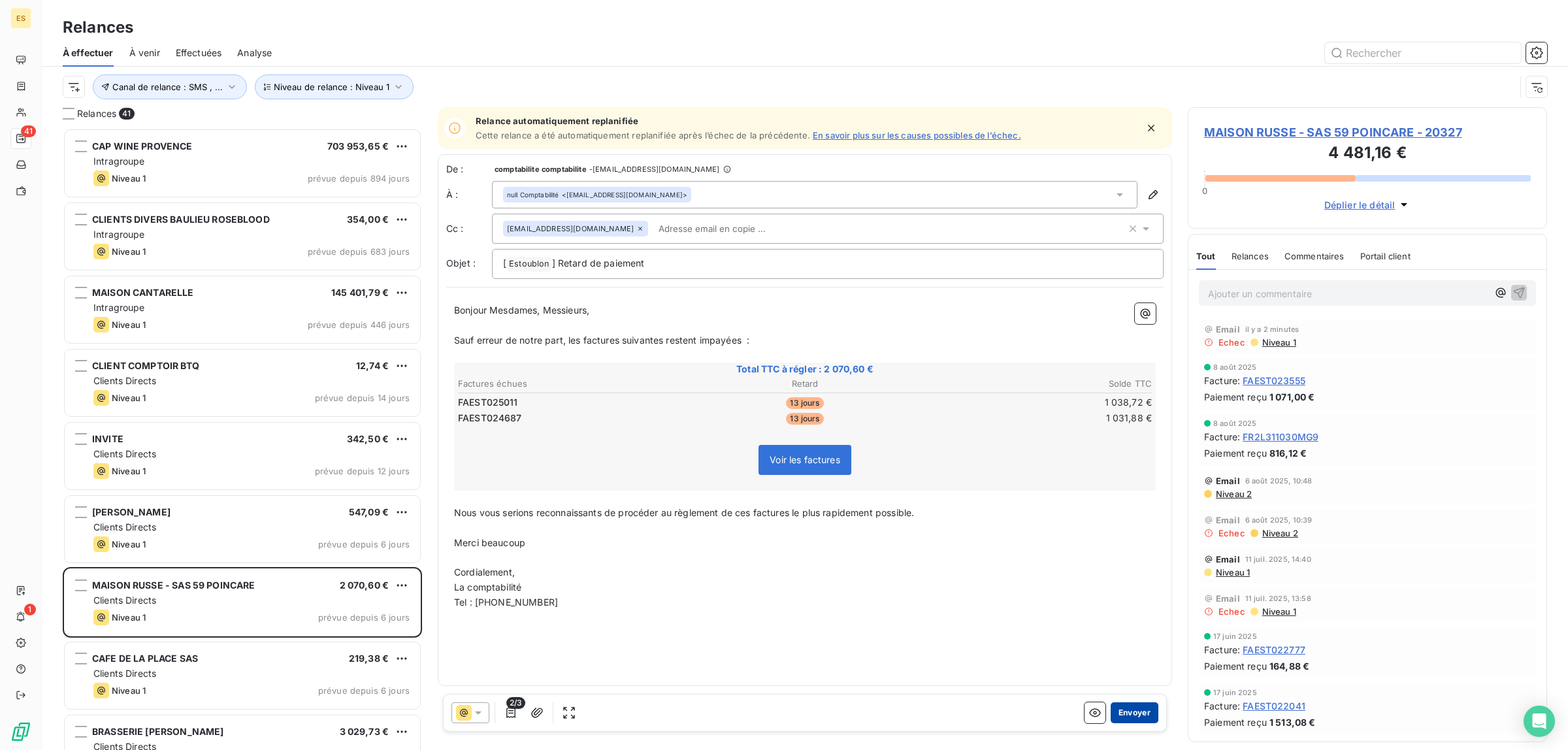
click at [1145, 715] on button "Envoyer" at bounding box center [1134, 712] width 47 height 21
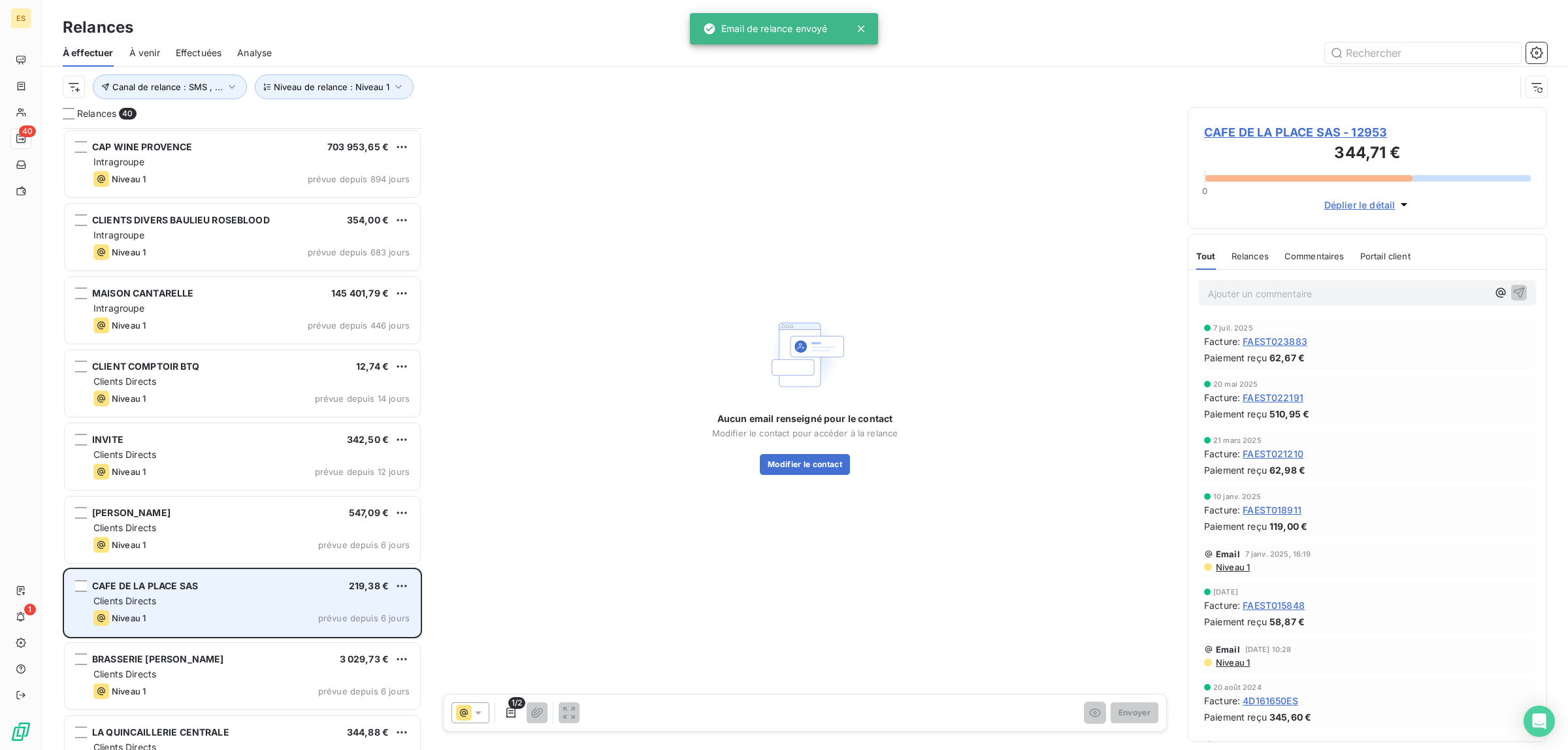
scroll to position [246, 0]
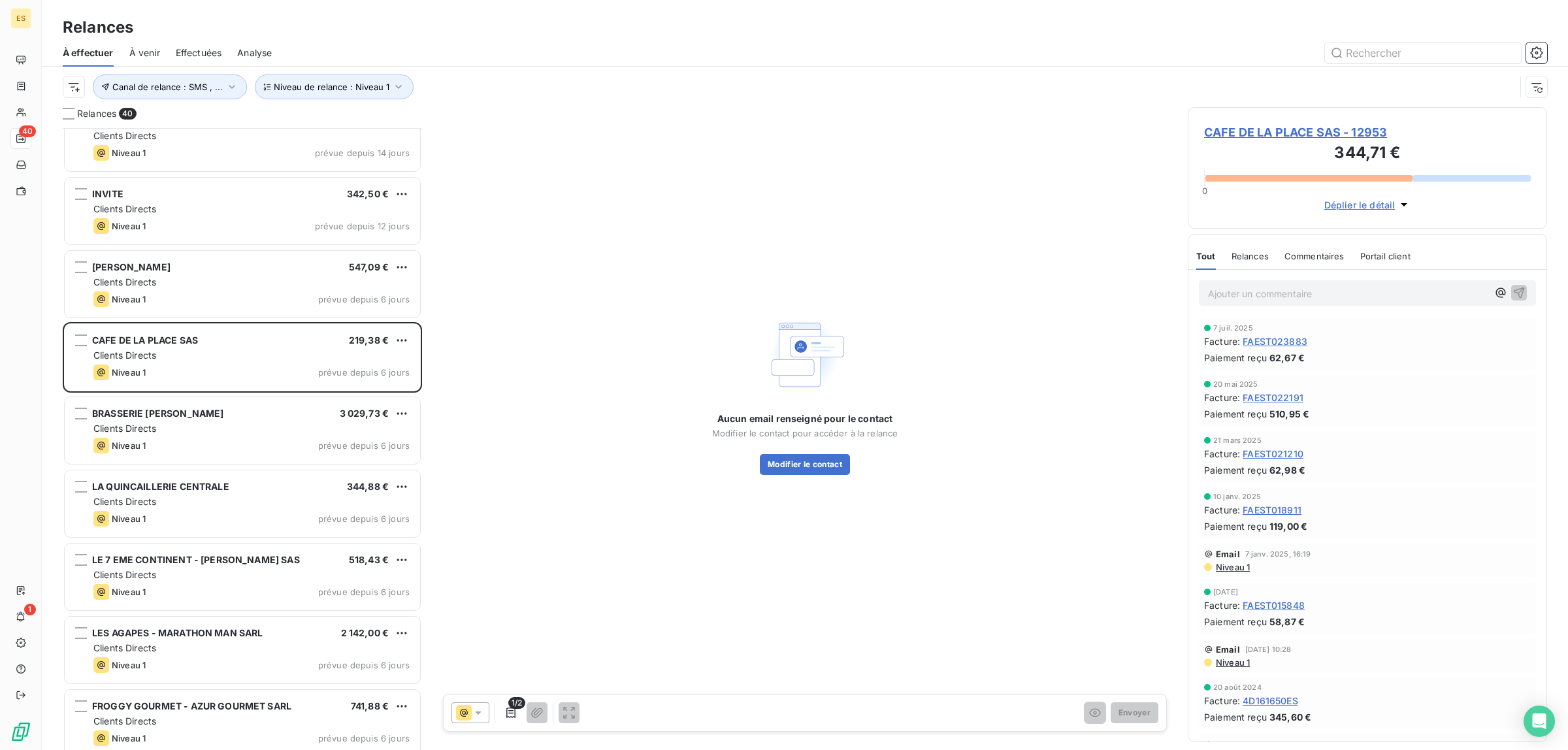
click at [1238, 566] on span "Niveau 1" at bounding box center [1231, 566] width 35 height 10
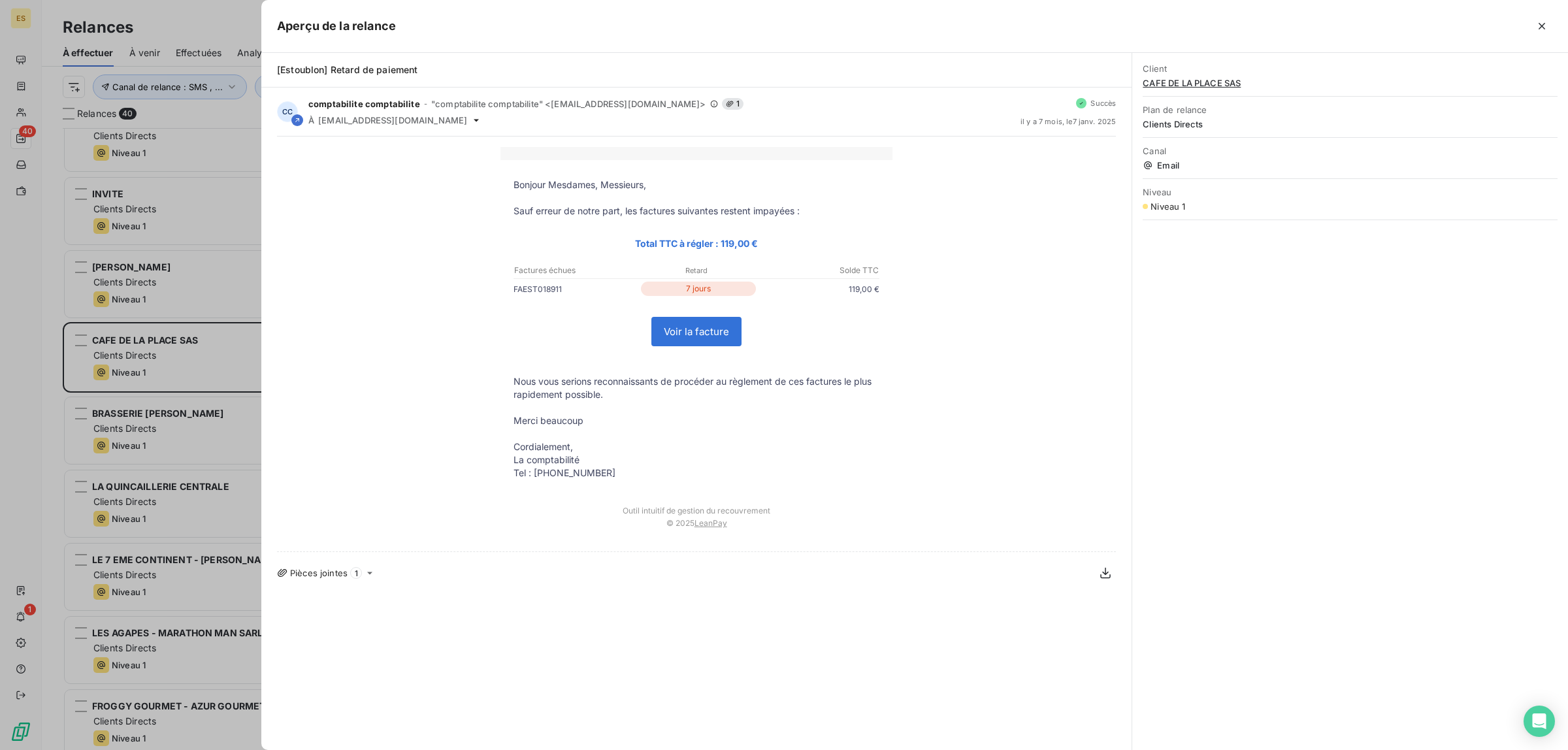
click at [217, 343] on div at bounding box center [784, 375] width 1568 height 750
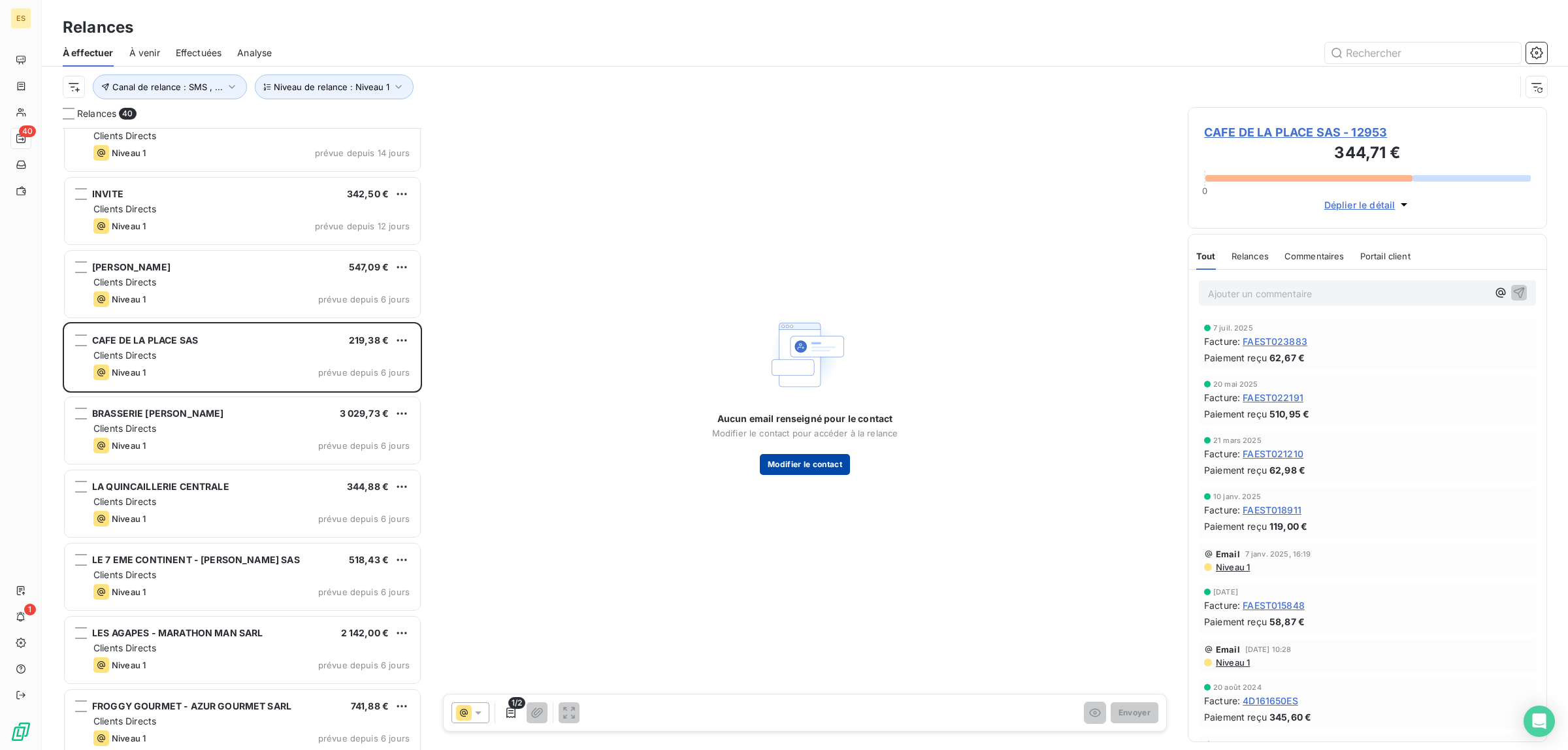
click at [799, 470] on button "Modifier le contact" at bounding box center [804, 465] width 90 height 21
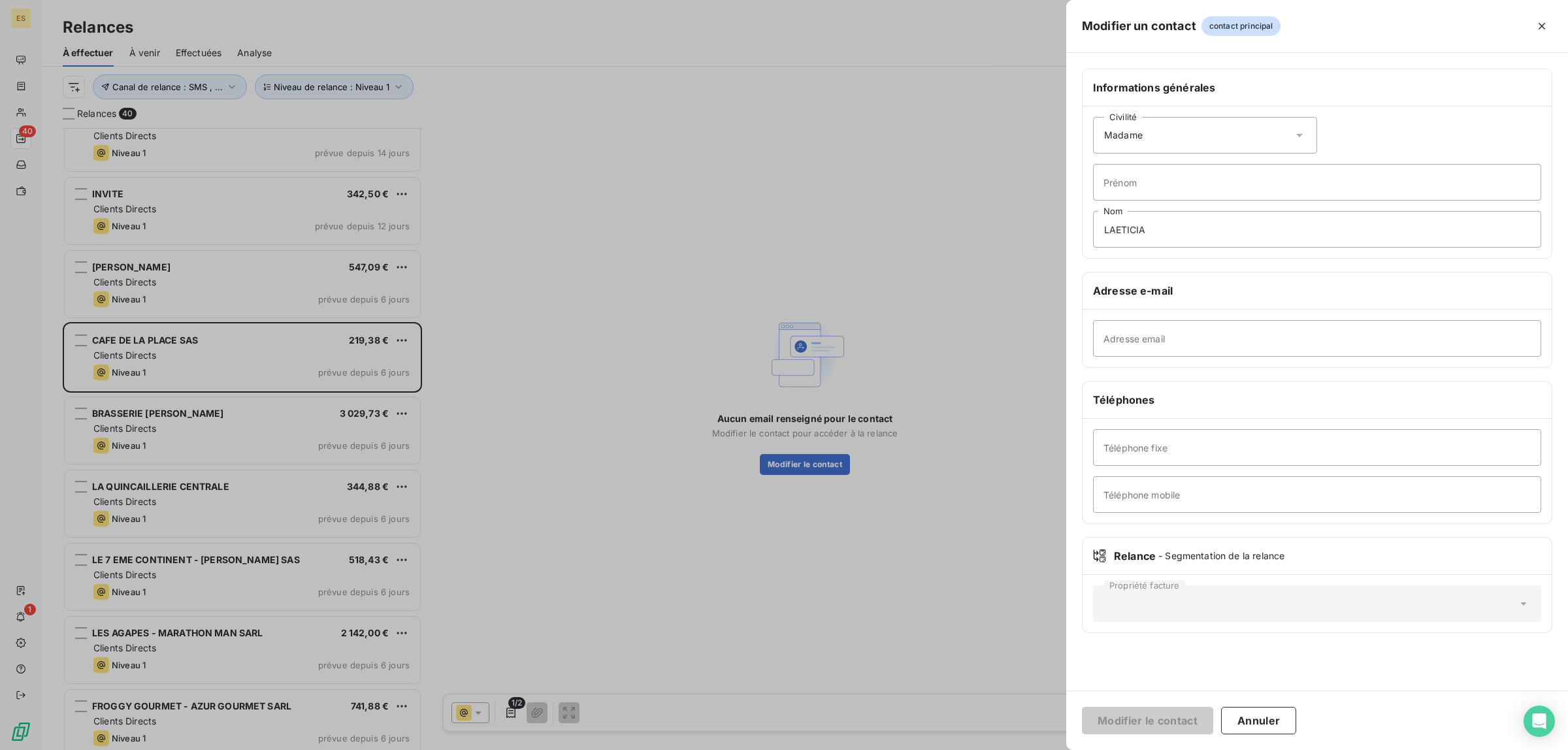
click at [264, 354] on div at bounding box center [784, 375] width 1568 height 750
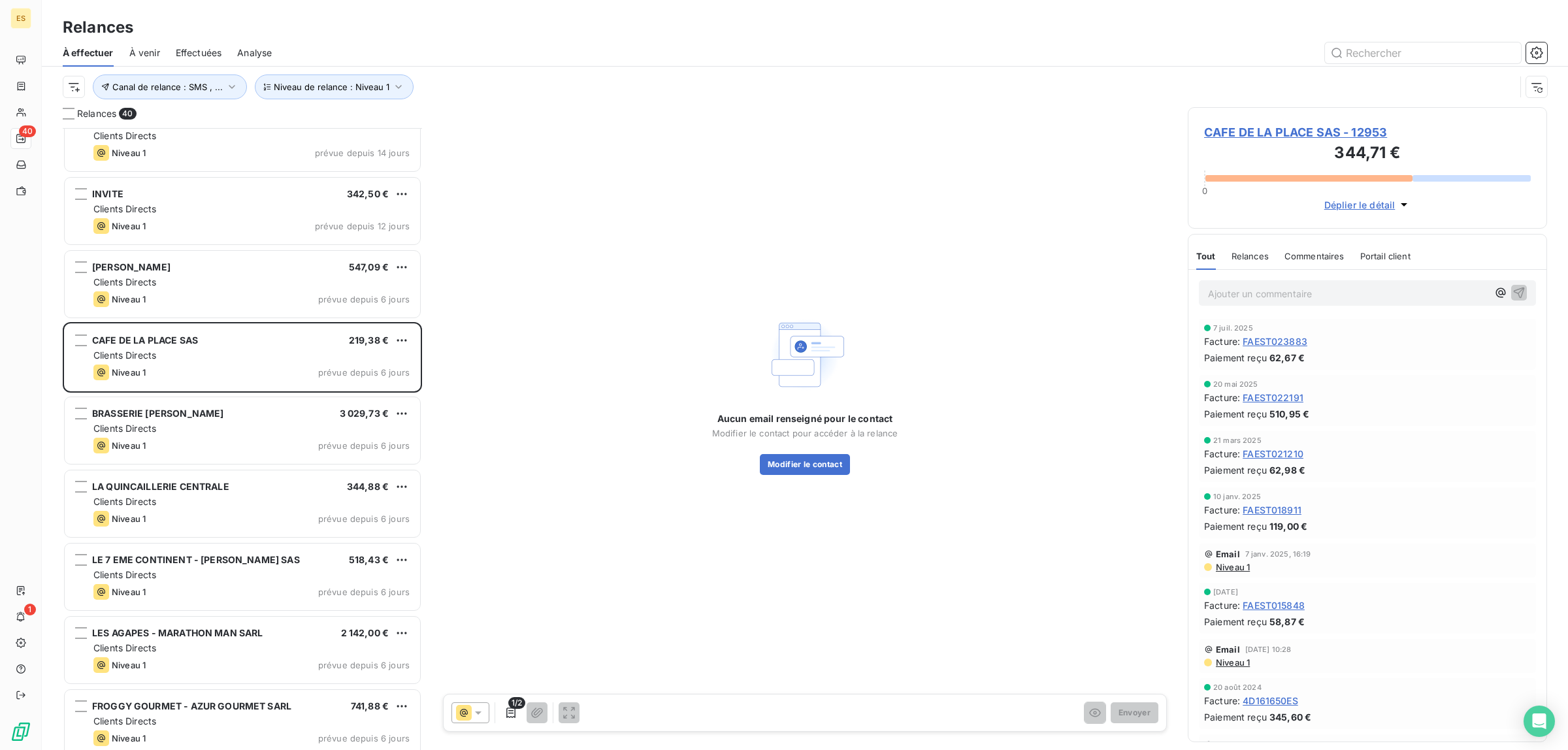
click at [1237, 567] on span "Niveau 1" at bounding box center [1231, 566] width 35 height 10
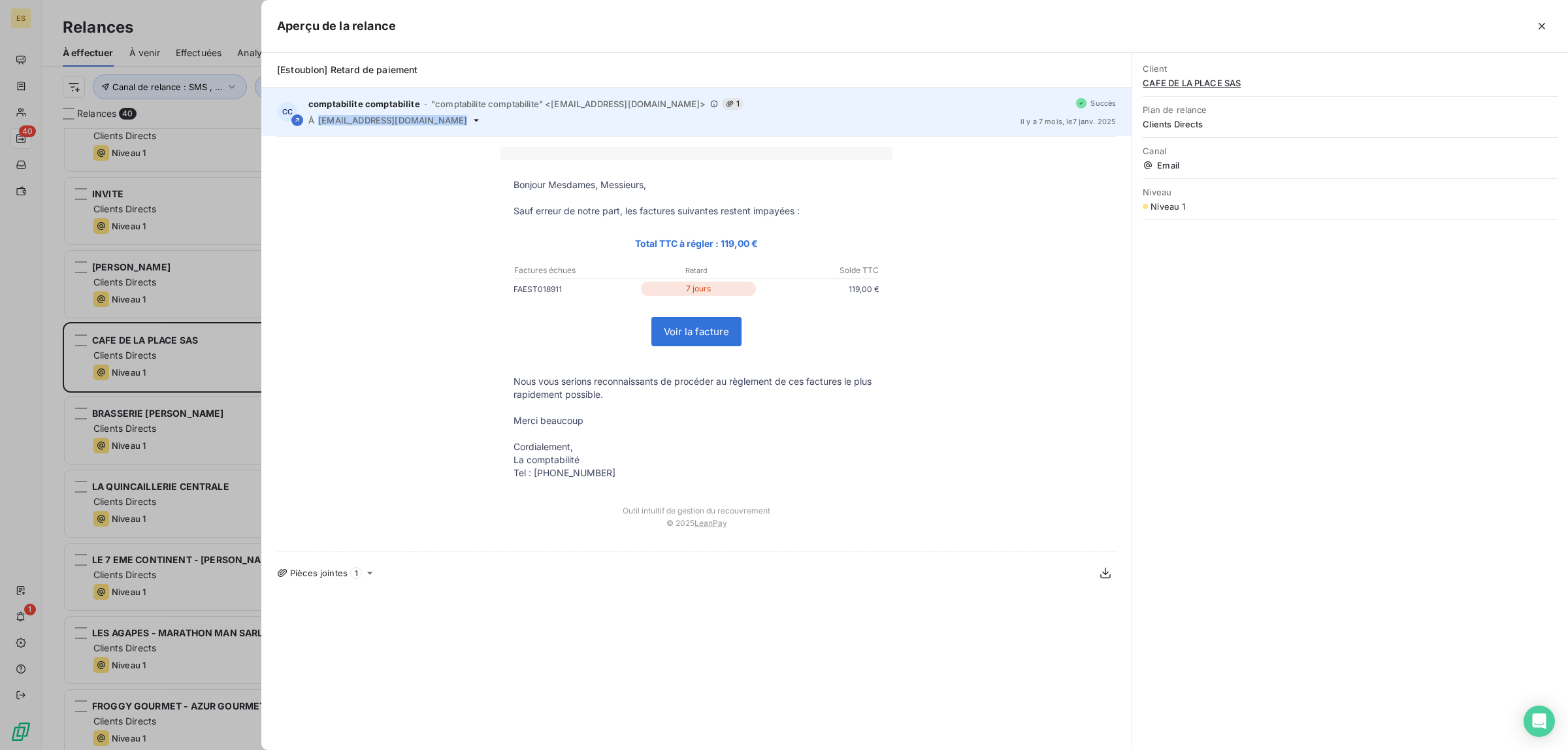
drag, startPoint x: 318, startPoint y: 119, endPoint x: 439, endPoint y: 129, distance: 121.4
click at [439, 129] on div "CC comptabilite comptabilite - "comptabilite comptabilite" <[EMAIL_ADDRESS][DOM…" at bounding box center [695, 111] width 870 height 48
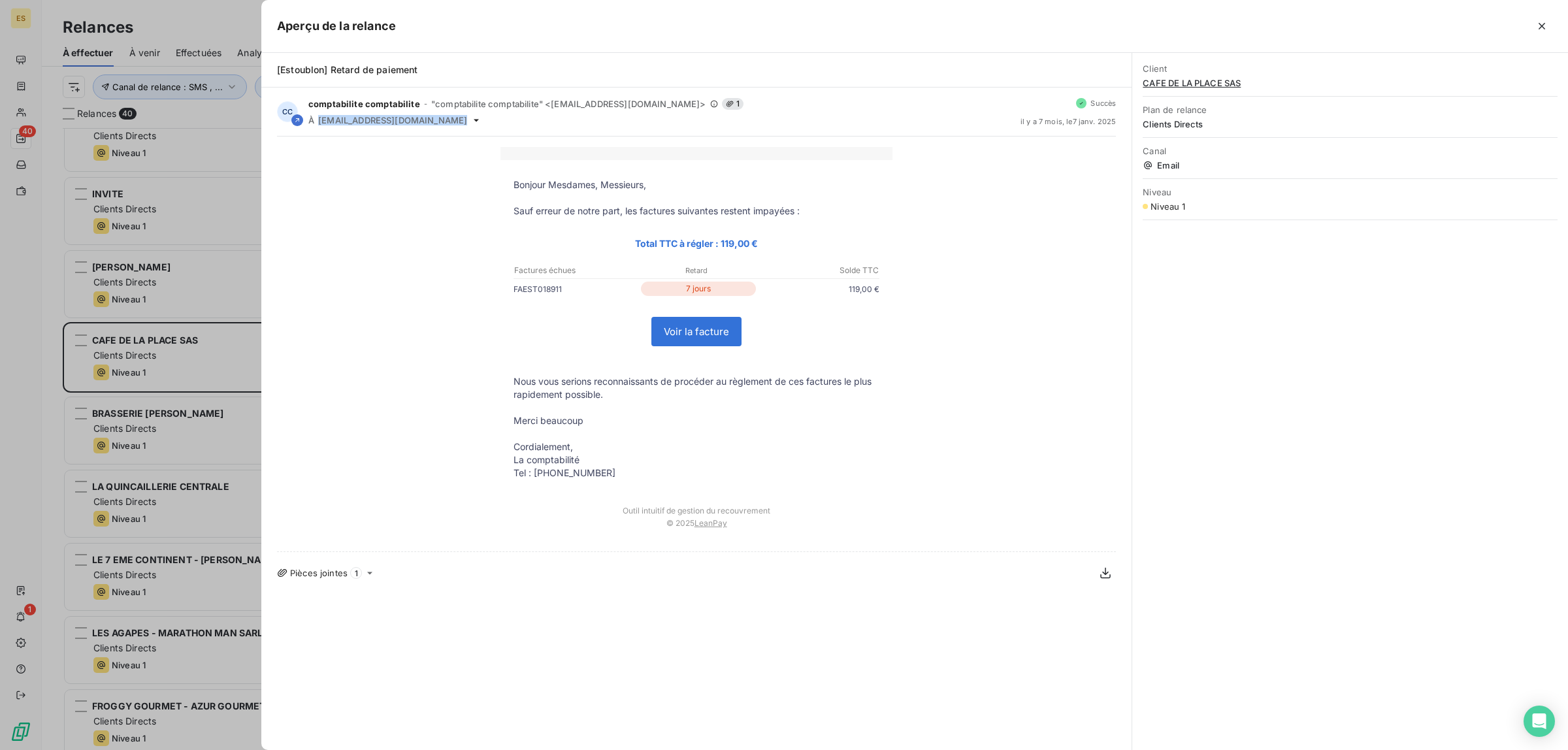
copy div "[EMAIL_ADDRESS][DOMAIN_NAME]"
click at [165, 351] on div at bounding box center [784, 375] width 1568 height 750
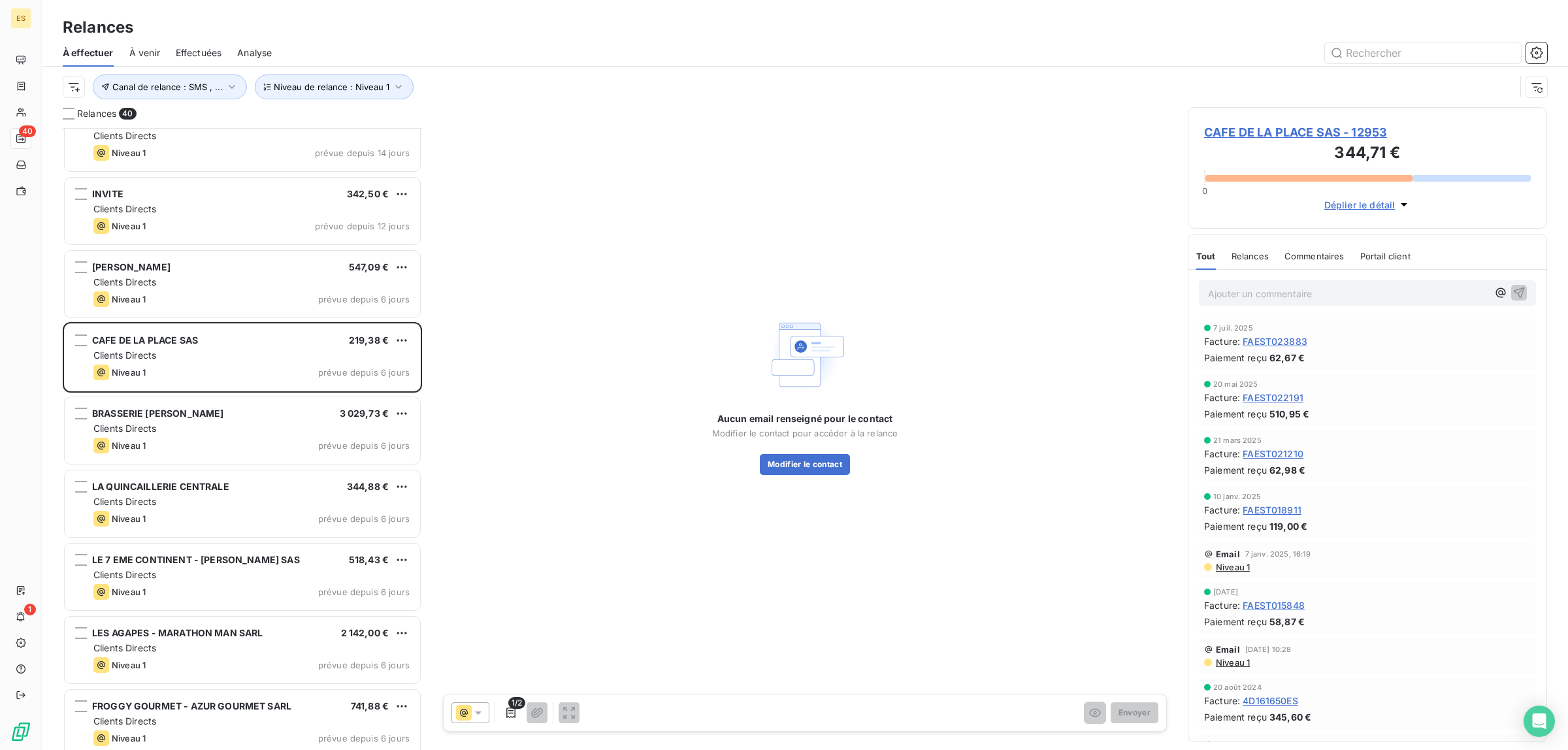
click at [776, 477] on div "Aucun email renseigné pour le contact Modifier le contact pour accéder à la rel…" at bounding box center [804, 393] width 734 height 574
click at [782, 465] on button "Modifier le contact" at bounding box center [804, 465] width 90 height 21
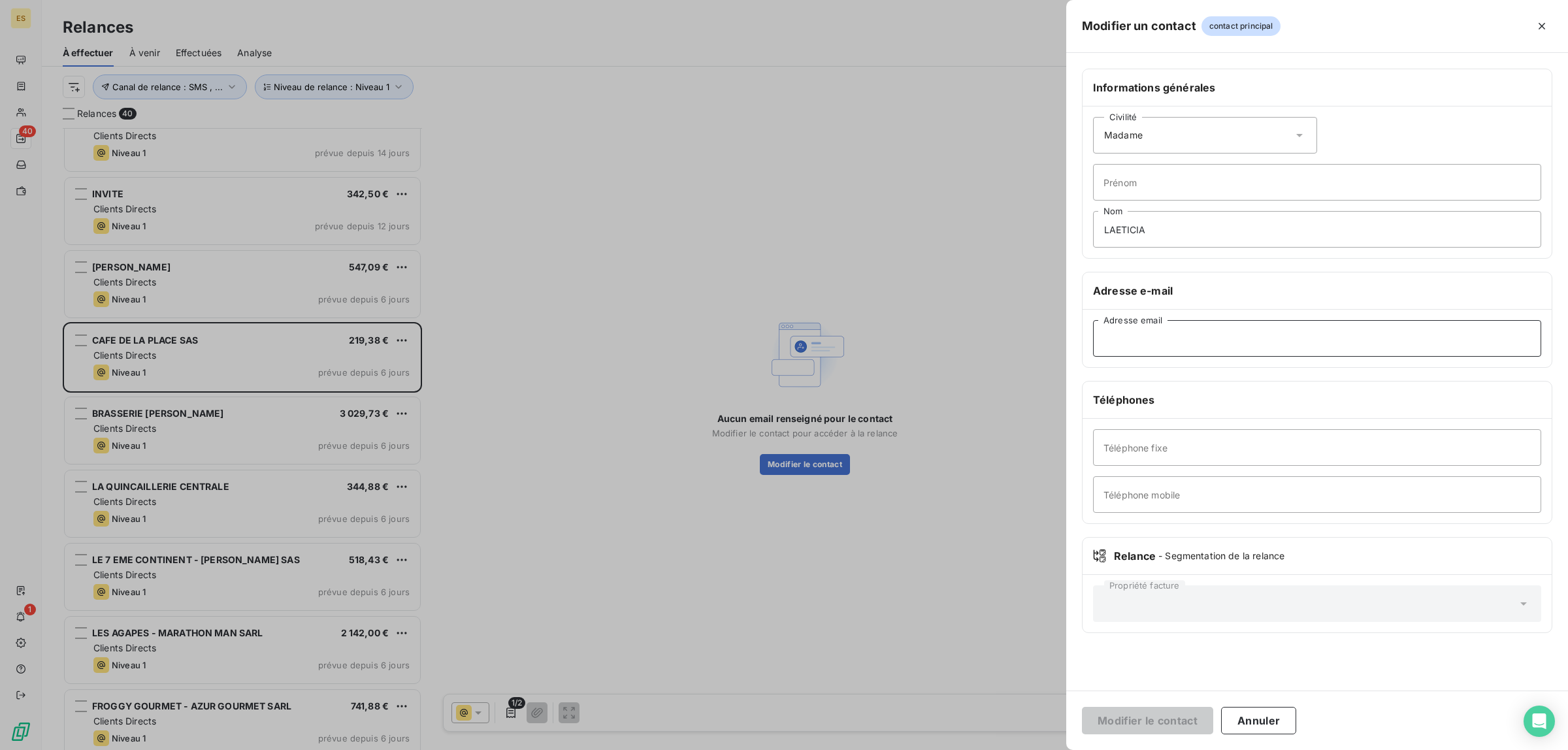
click at [1173, 343] on input "Adresse email" at bounding box center [1317, 338] width 448 height 37
paste input "[EMAIL_ADDRESS][DOMAIN_NAME]"
type input "[EMAIL_ADDRESS][DOMAIN_NAME]"
click at [1180, 724] on button "Modifier le contact" at bounding box center [1147, 720] width 131 height 27
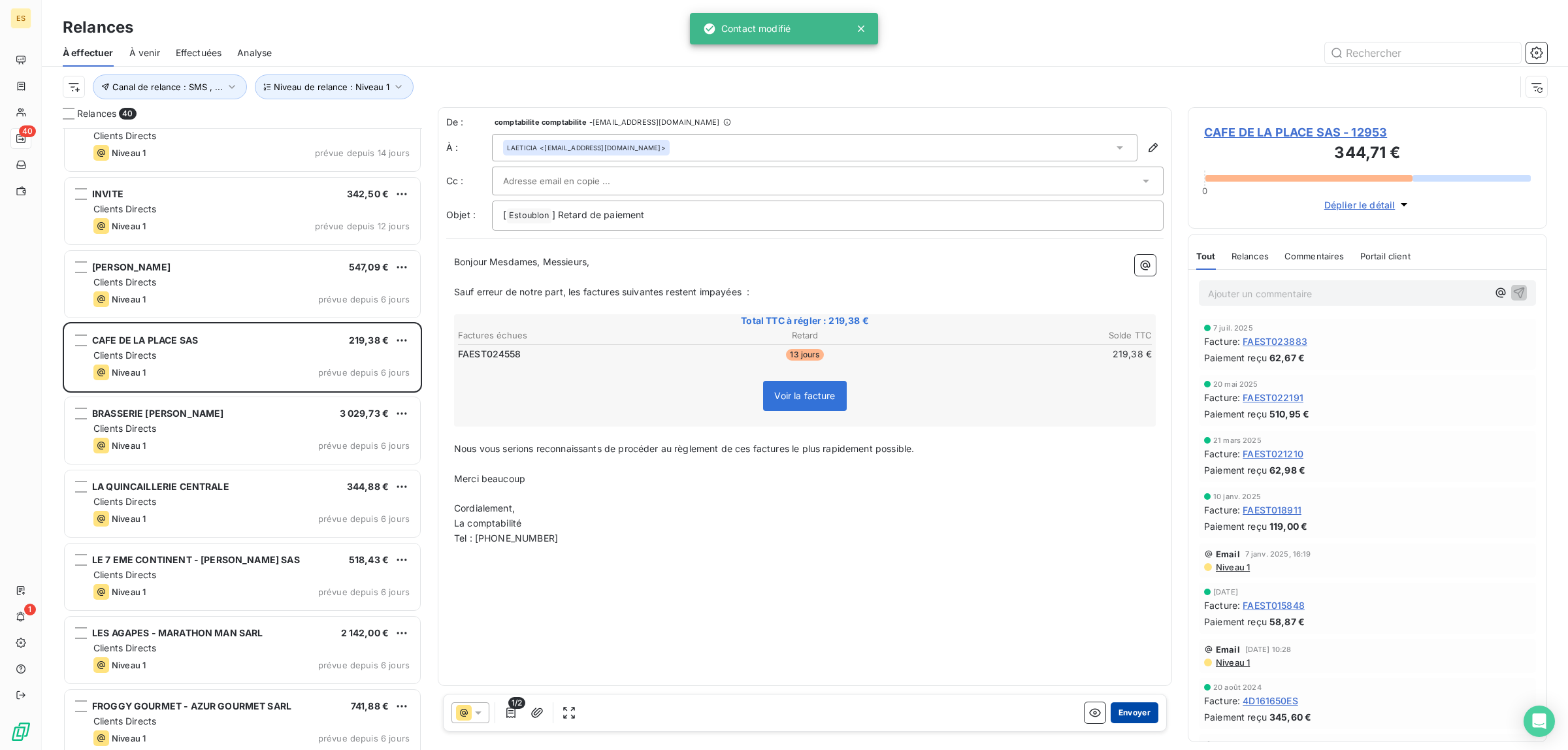
click at [1150, 721] on button "Envoyer" at bounding box center [1134, 712] width 47 height 21
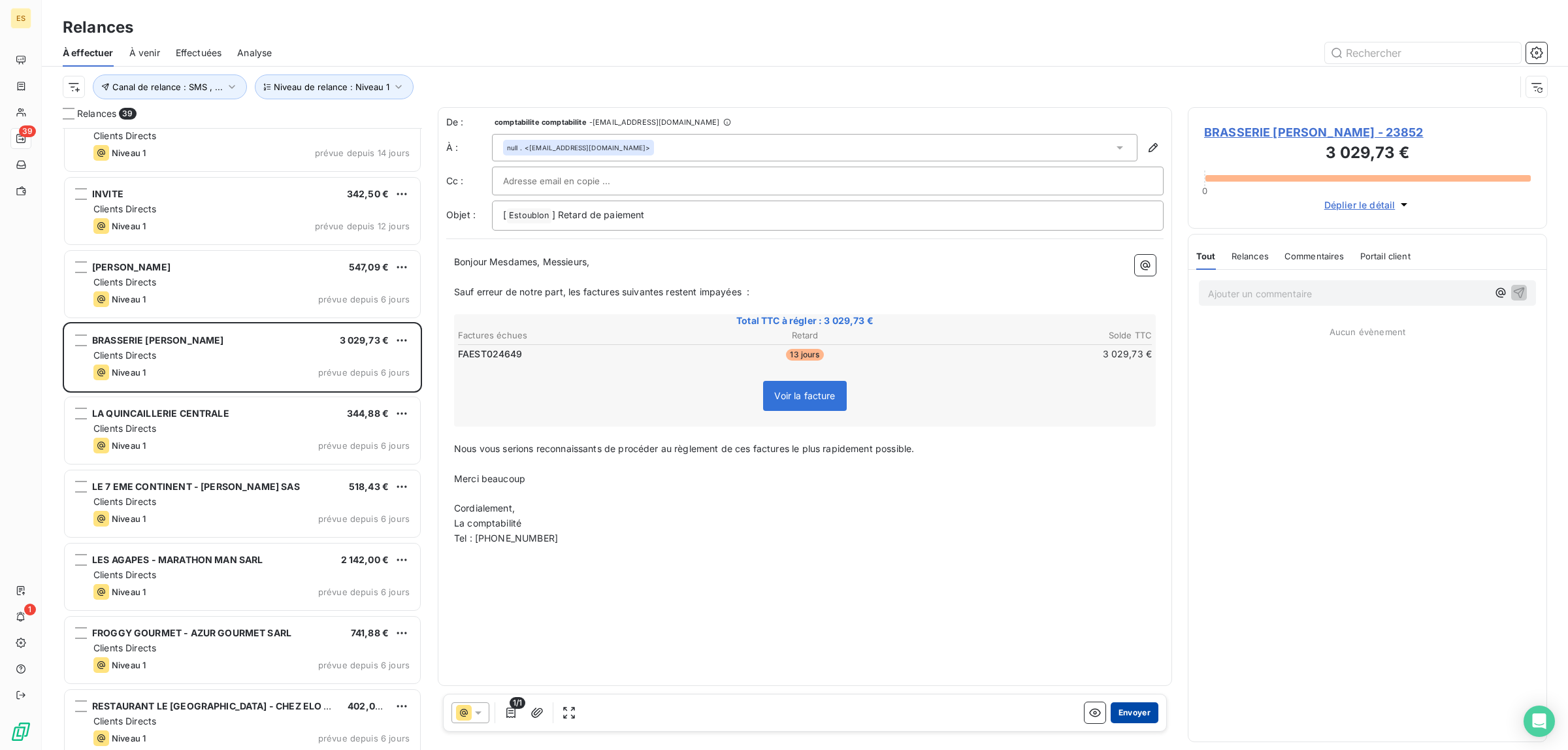
click at [1135, 716] on button "Envoyer" at bounding box center [1134, 712] width 47 height 21
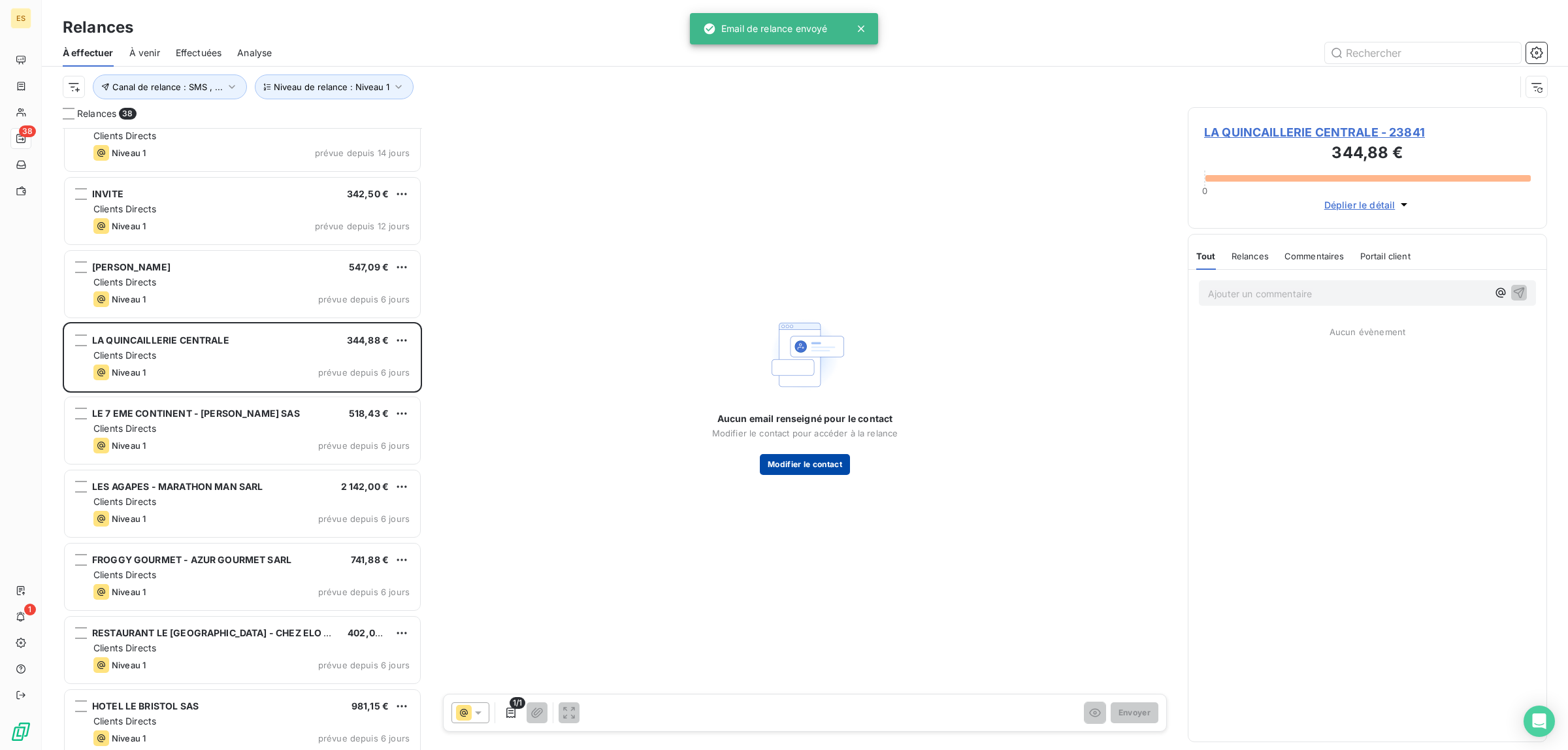
click at [774, 458] on button "Modifier le contact" at bounding box center [804, 465] width 90 height 21
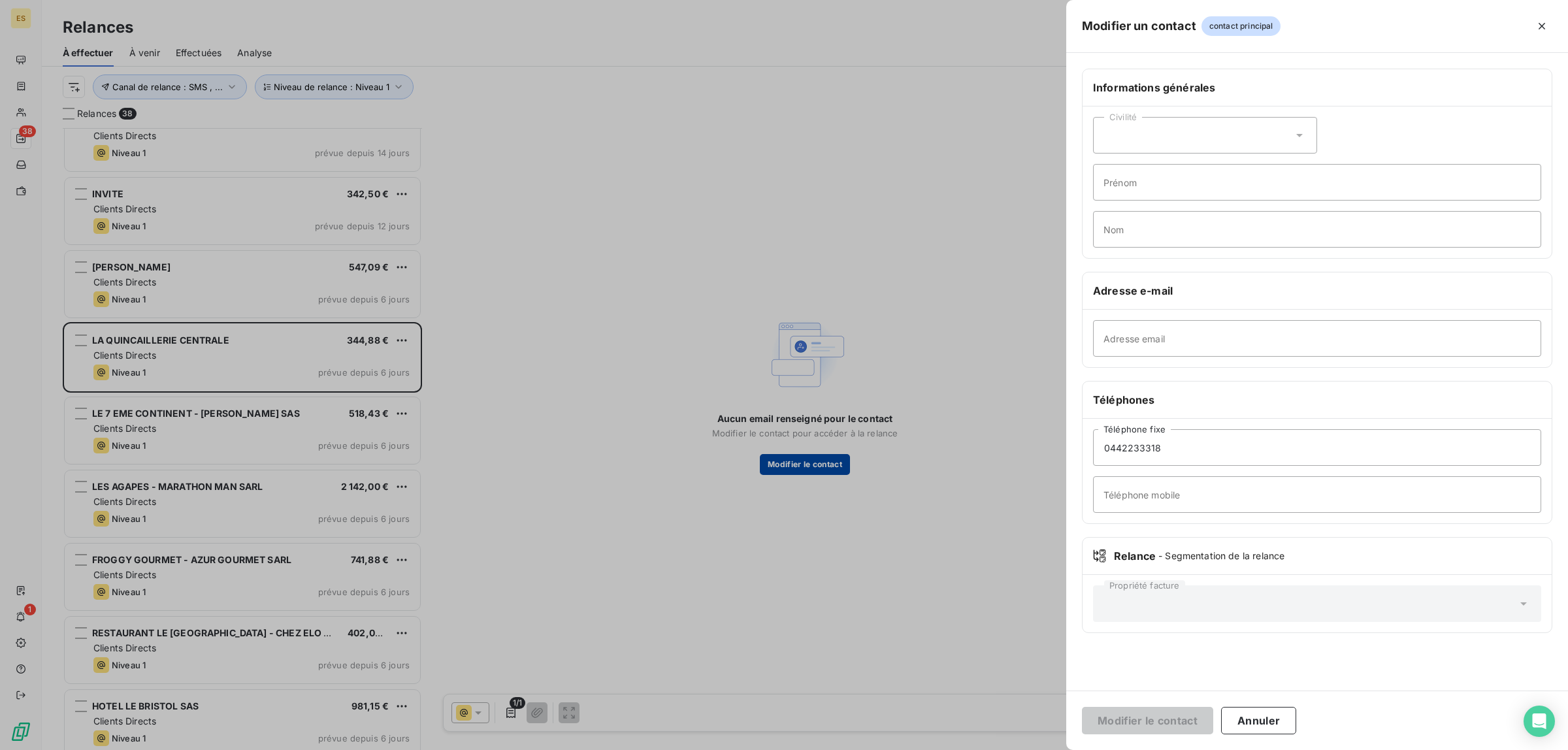
click at [774, 458] on div at bounding box center [784, 375] width 1568 height 750
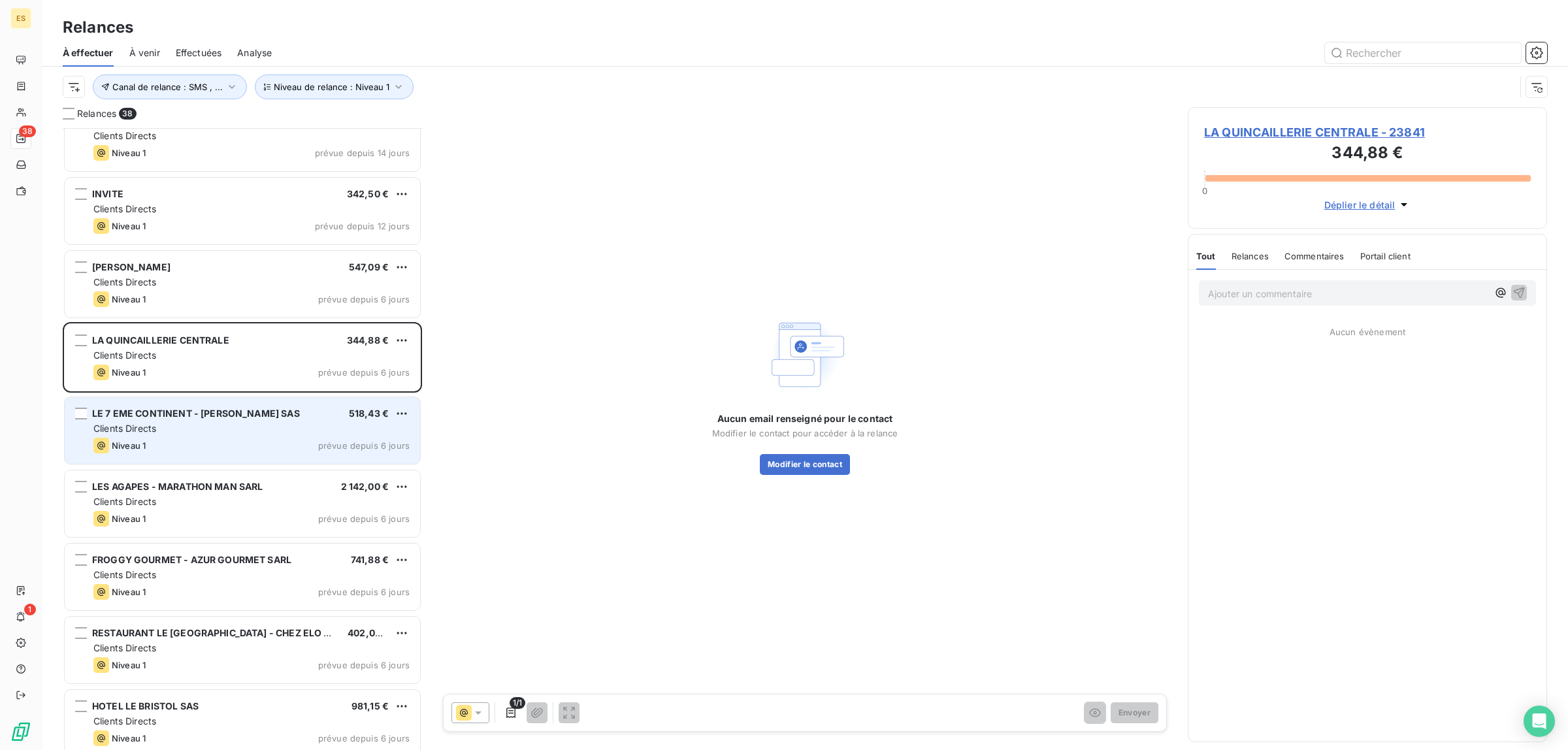
click at [197, 445] on div "Niveau 1 prévue depuis 6 jours" at bounding box center [250, 445] width 316 height 16
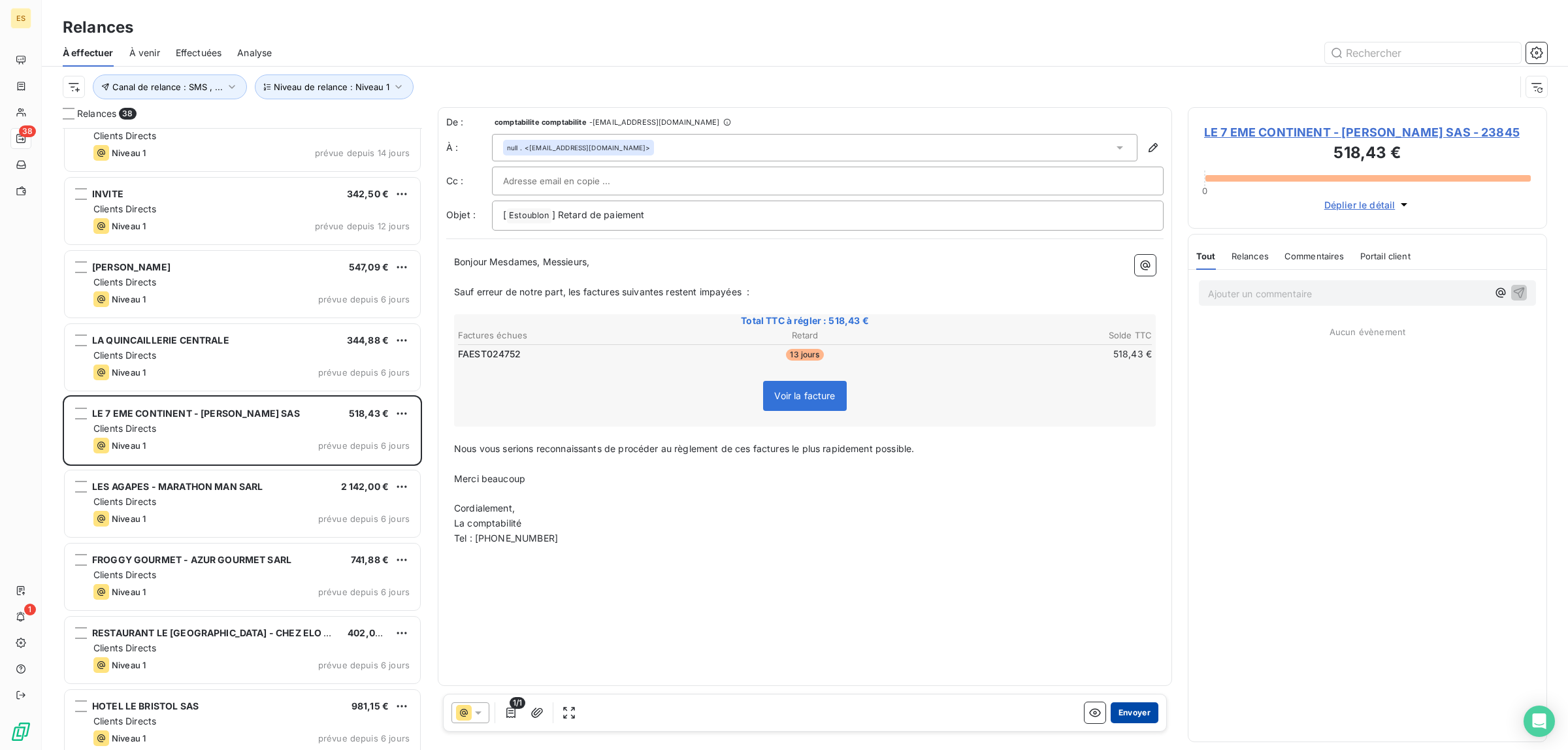
click at [1118, 714] on button "Envoyer" at bounding box center [1134, 712] width 47 height 21
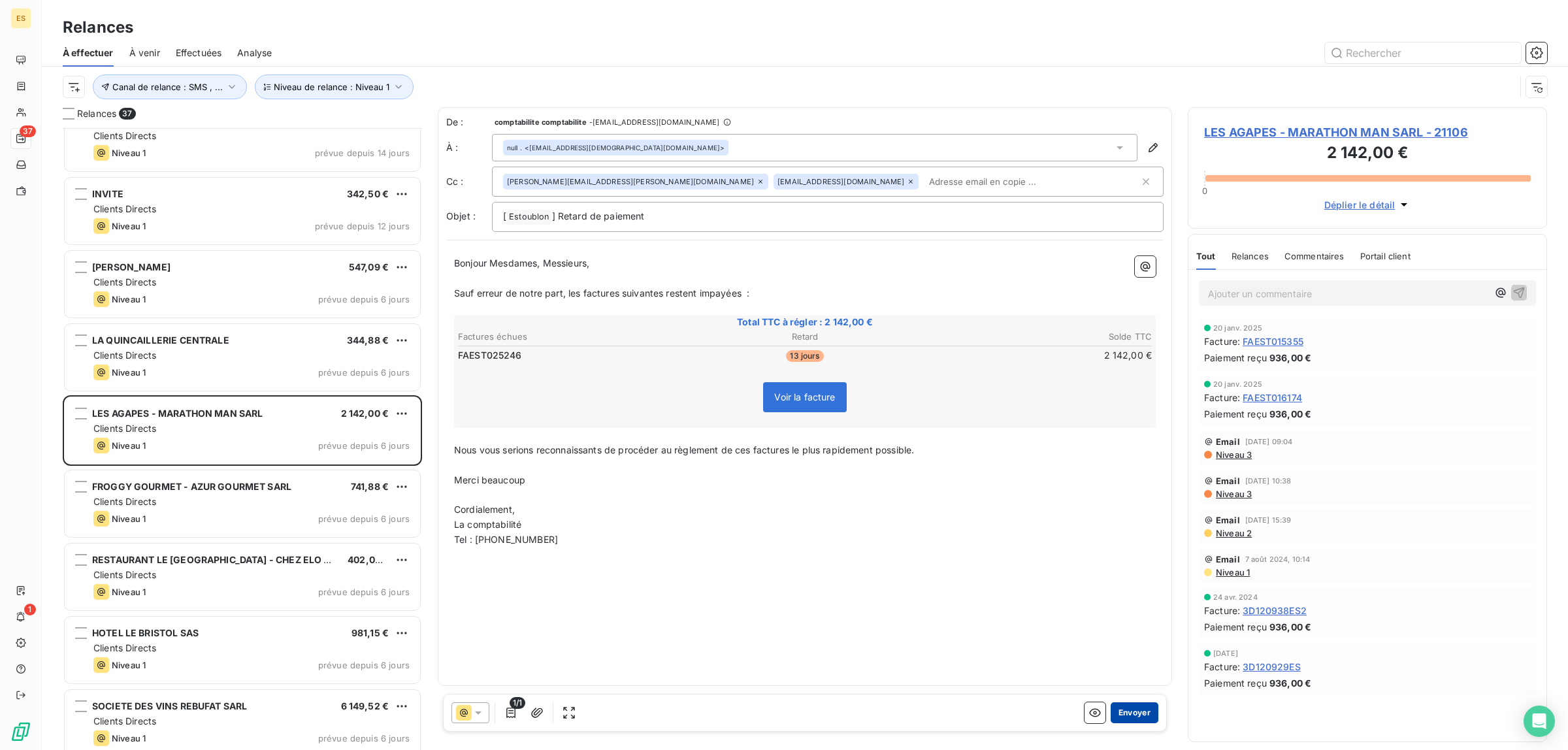
click at [1118, 715] on button "Envoyer" at bounding box center [1134, 712] width 47 height 21
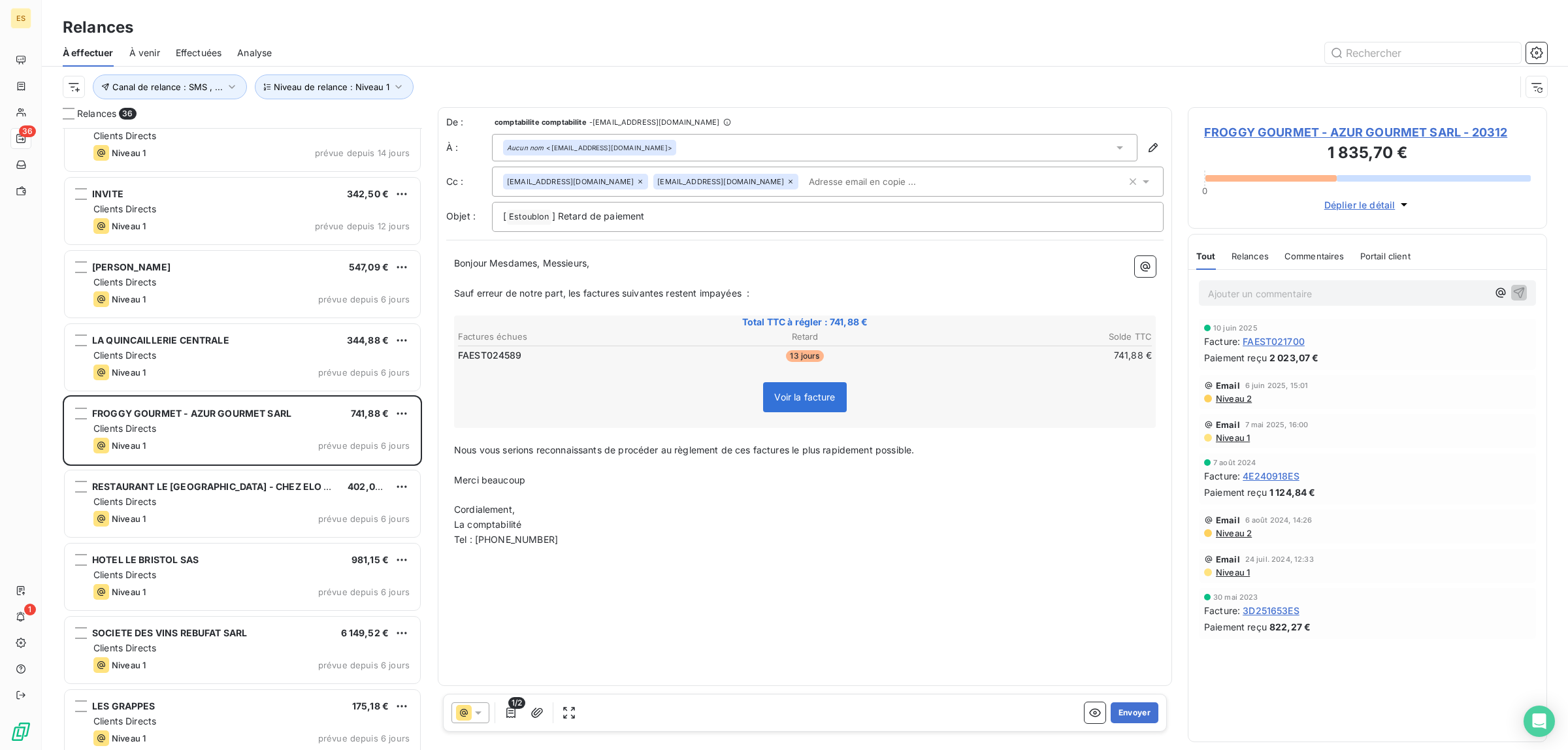
click at [1118, 715] on button "Envoyer" at bounding box center [1134, 712] width 47 height 21
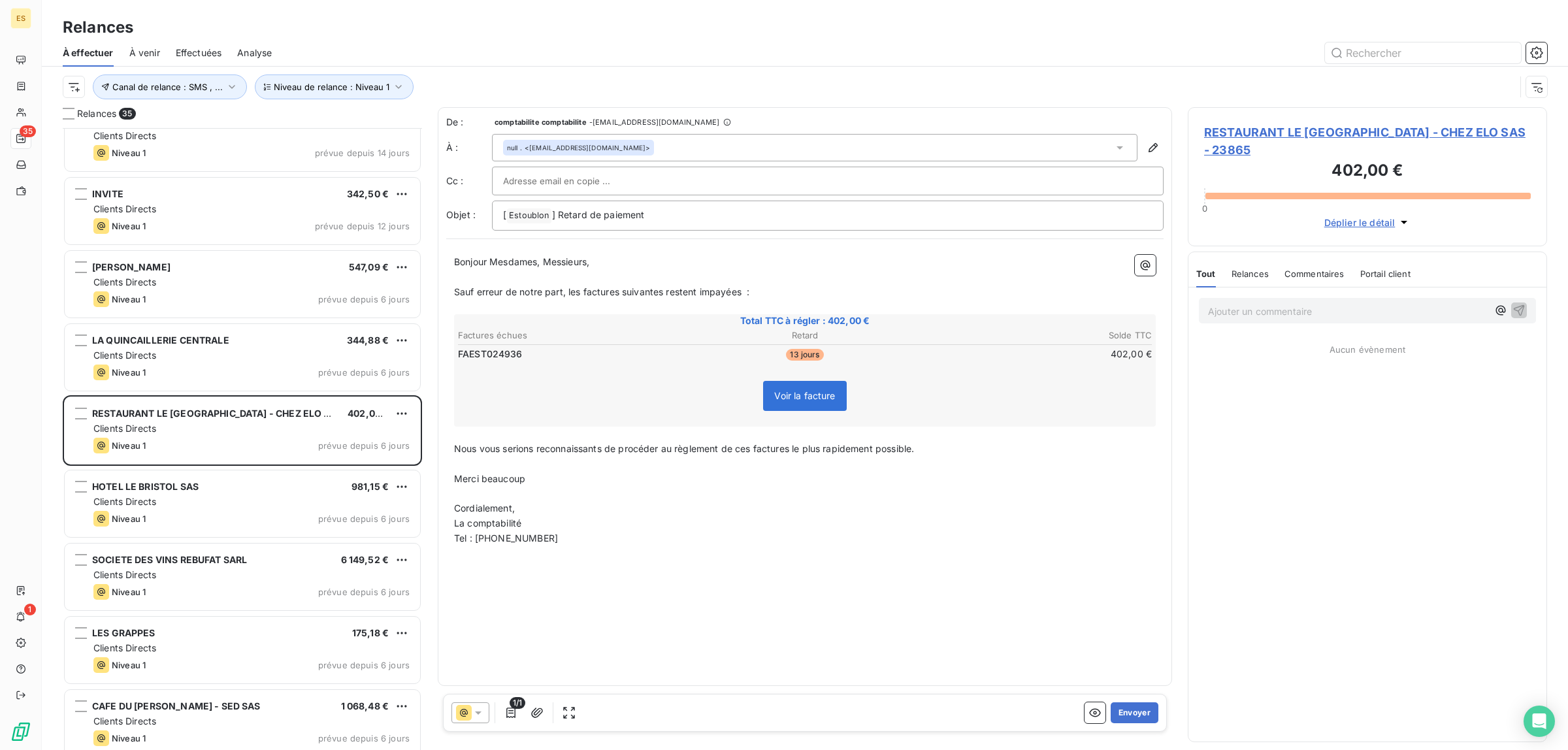
click at [1118, 715] on button "Envoyer" at bounding box center [1134, 712] width 47 height 21
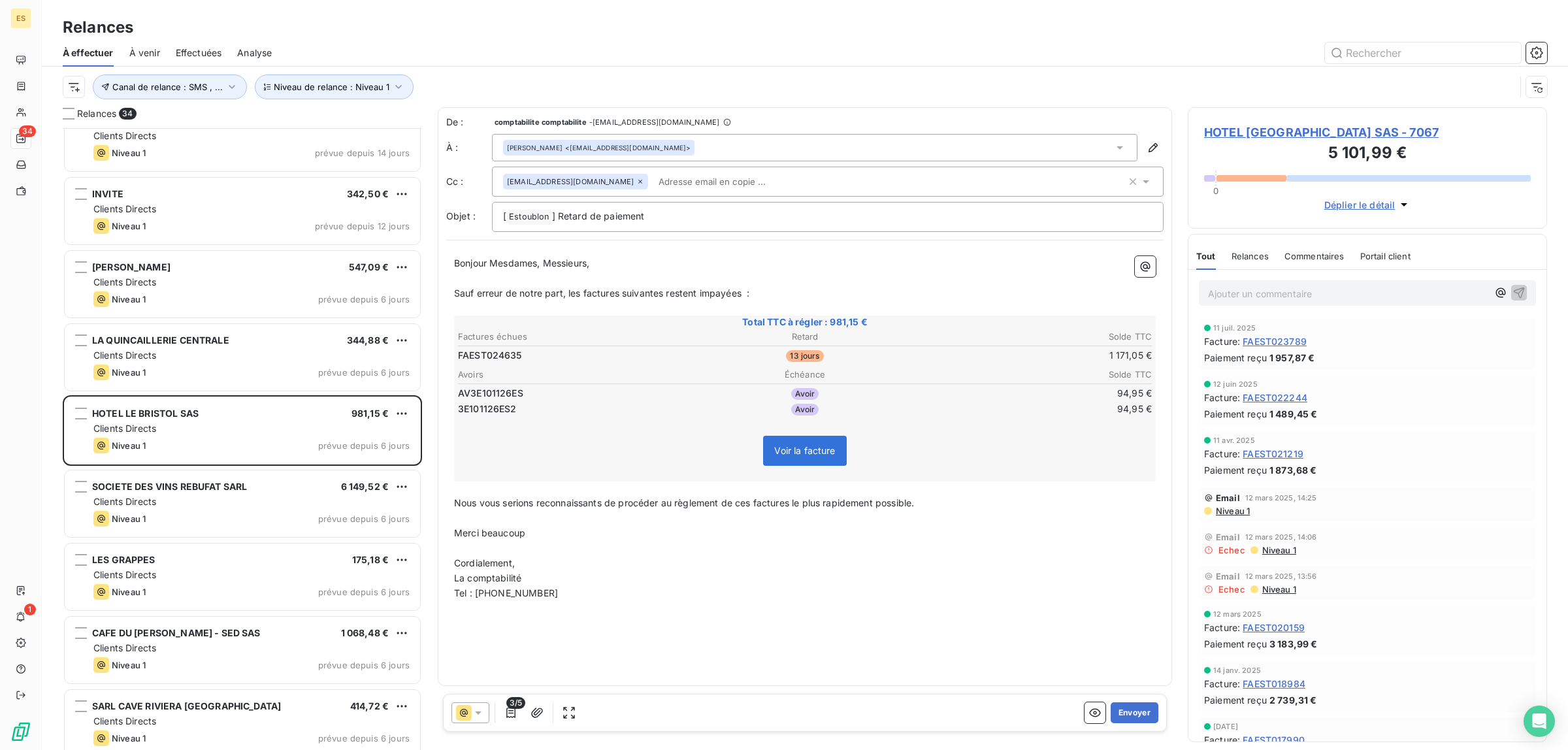
click at [1118, 715] on button "Envoyer" at bounding box center [1134, 712] width 47 height 21
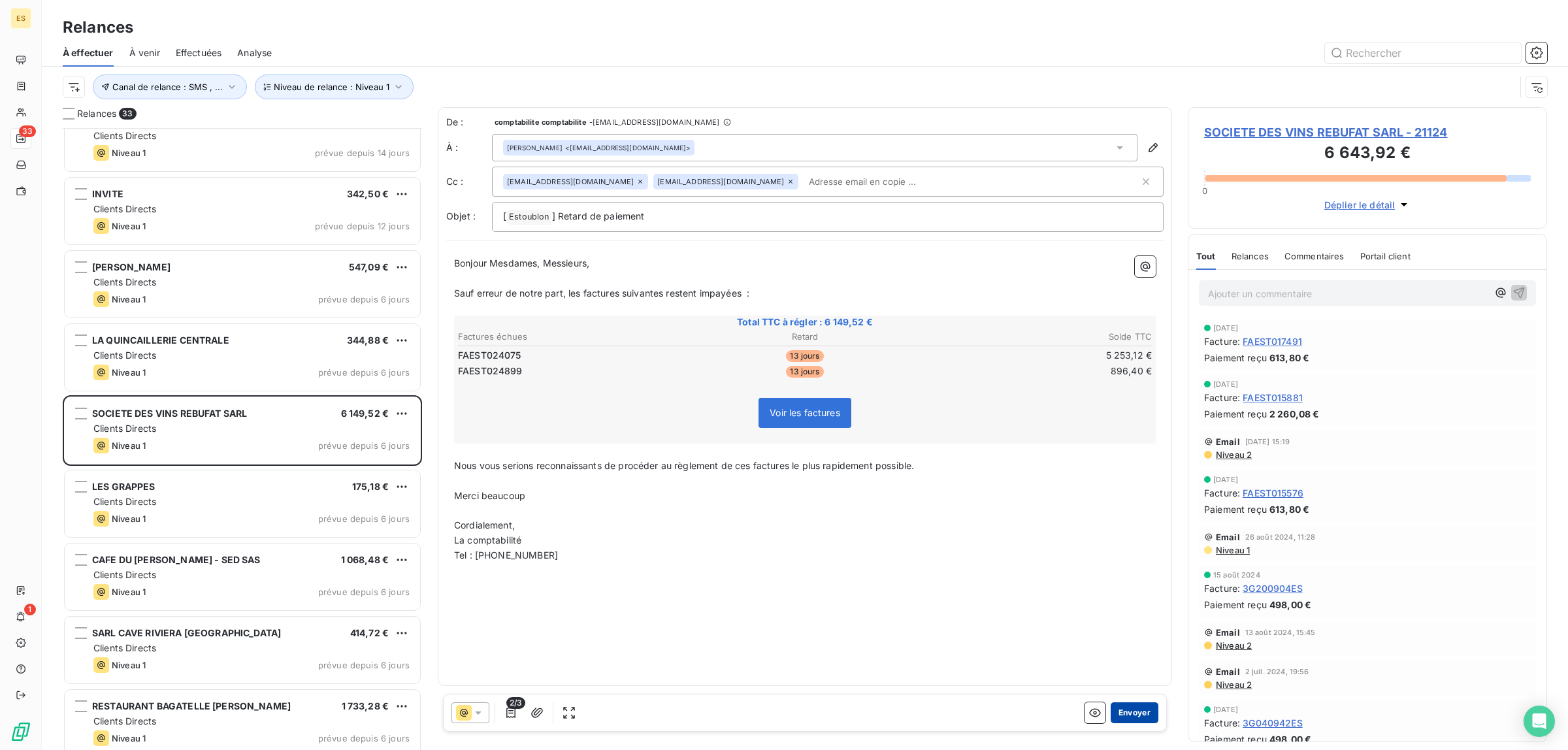
click at [1120, 715] on button "Envoyer" at bounding box center [1134, 712] width 47 height 21
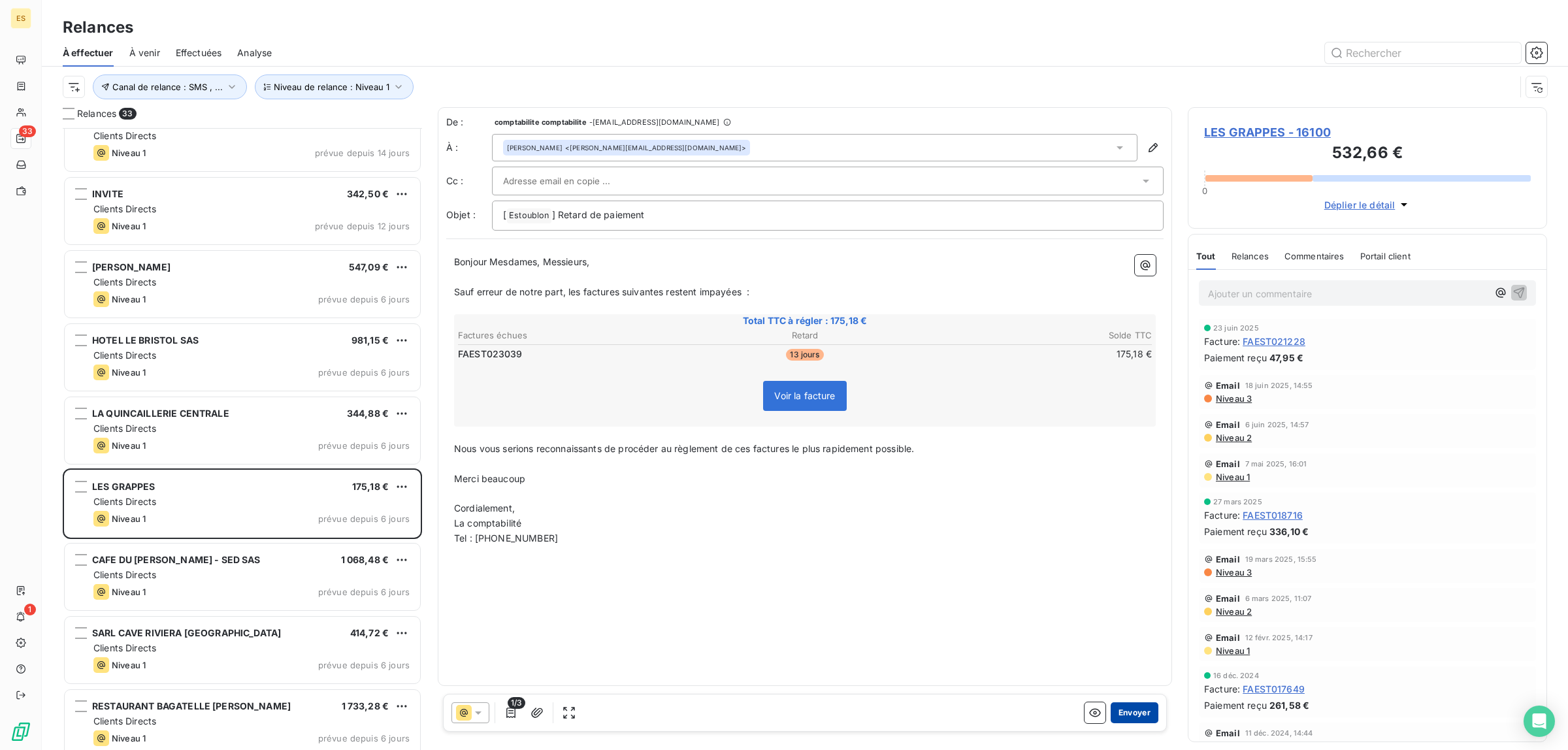
click at [1118, 713] on button "Envoyer" at bounding box center [1134, 712] width 47 height 21
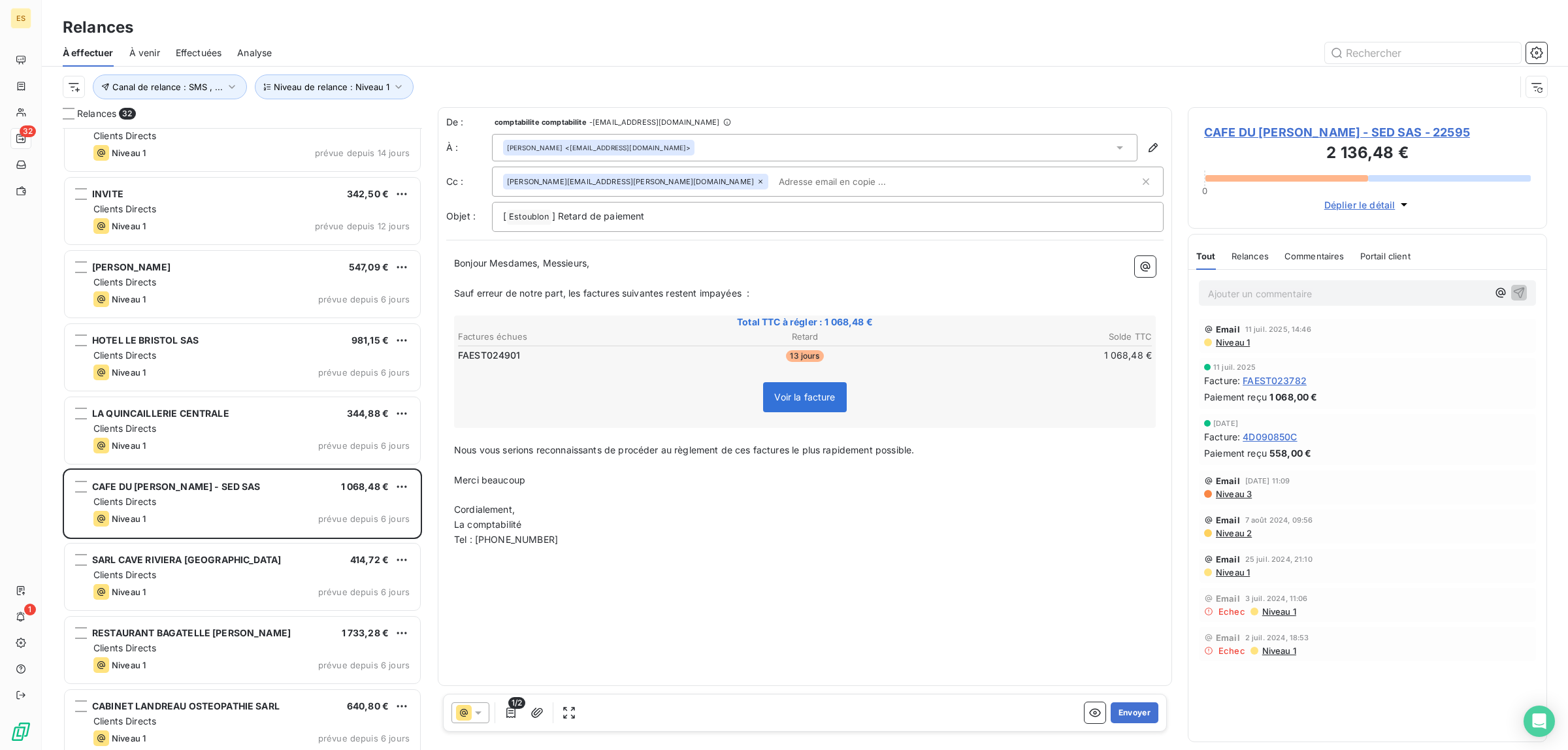
click at [1118, 713] on button "Envoyer" at bounding box center [1134, 712] width 47 height 21
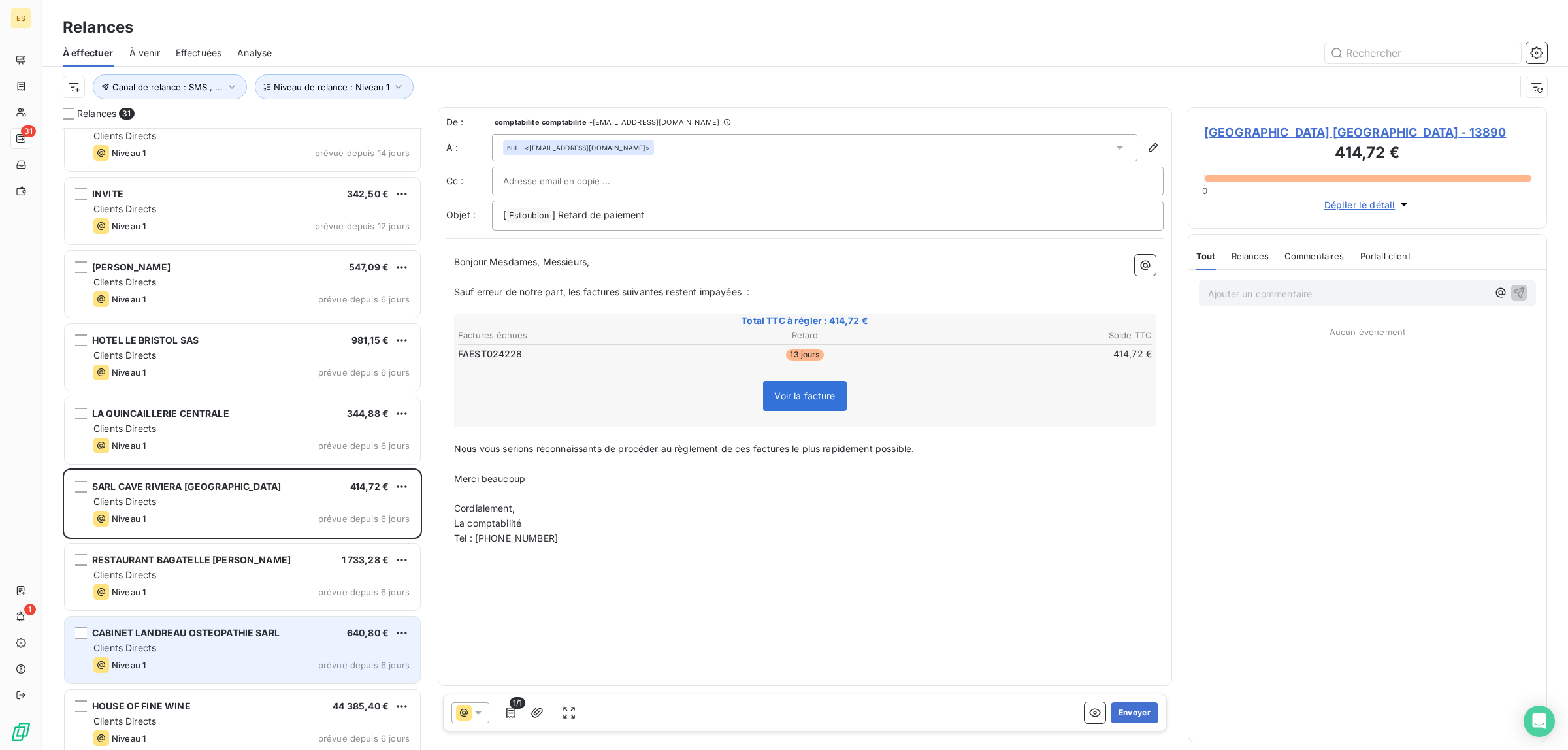
scroll to position [327, 0]
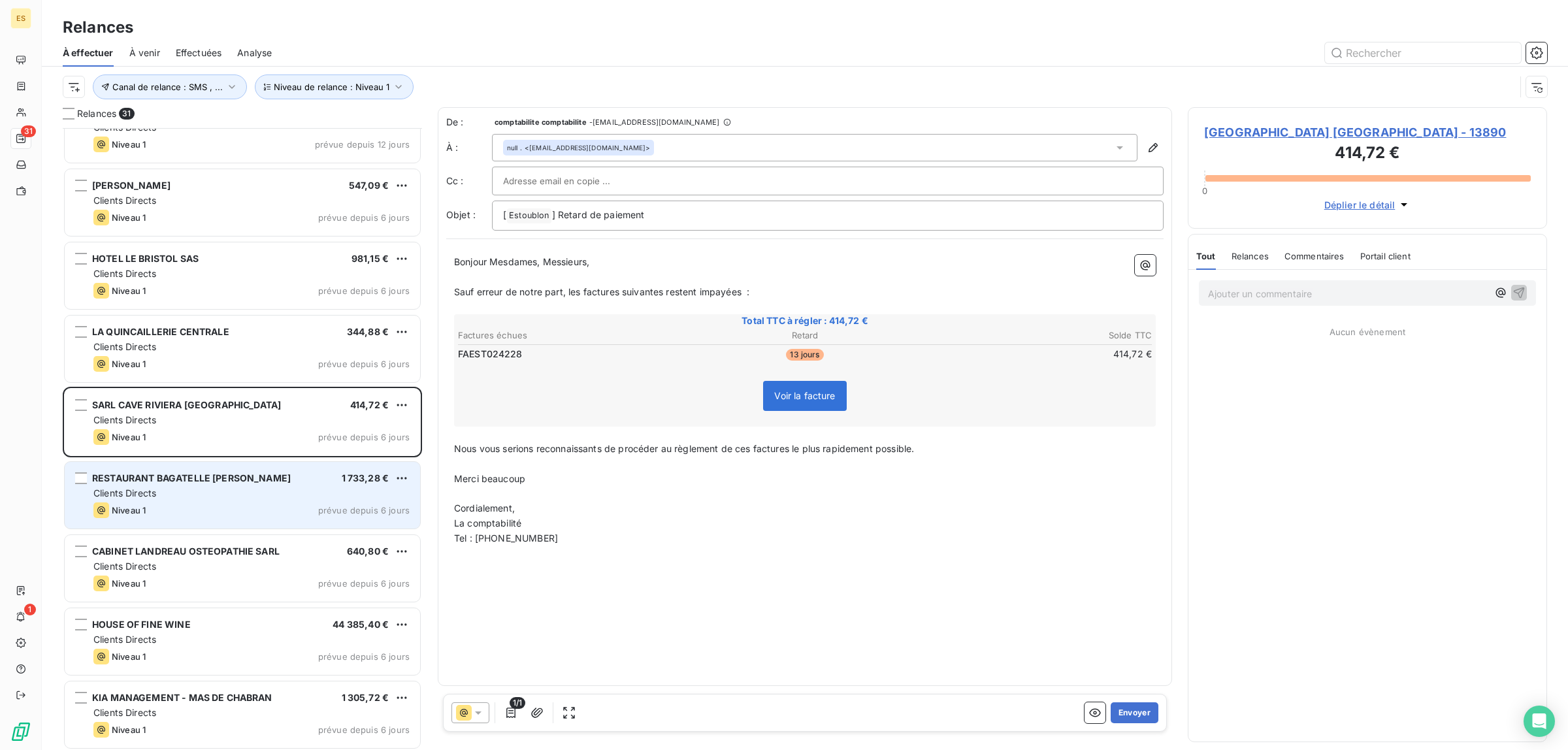
click at [259, 515] on div "Niveau 1 prévue depuis 6 jours" at bounding box center [250, 510] width 316 height 16
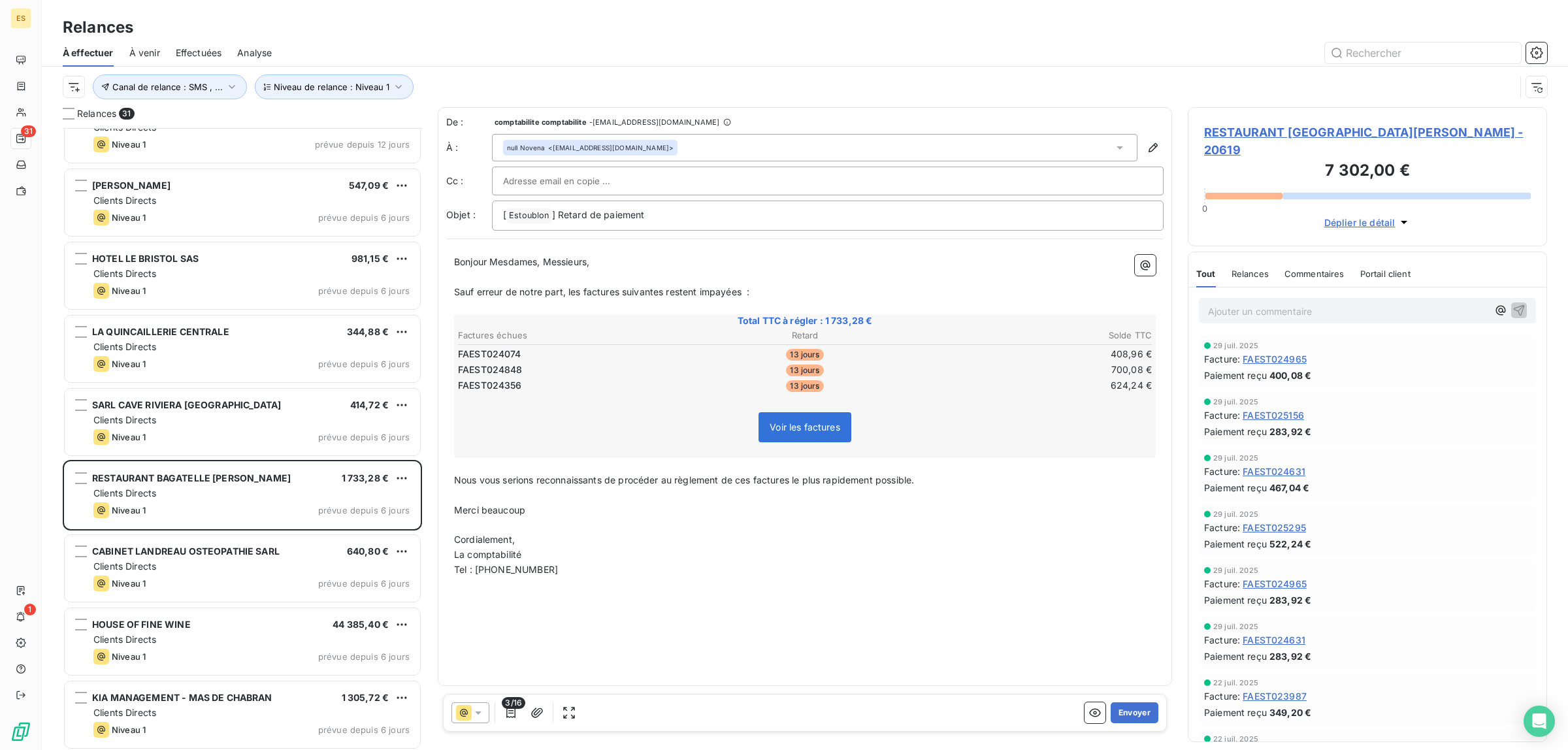
click at [1313, 266] on div "Commentaires" at bounding box center [1314, 273] width 60 height 27
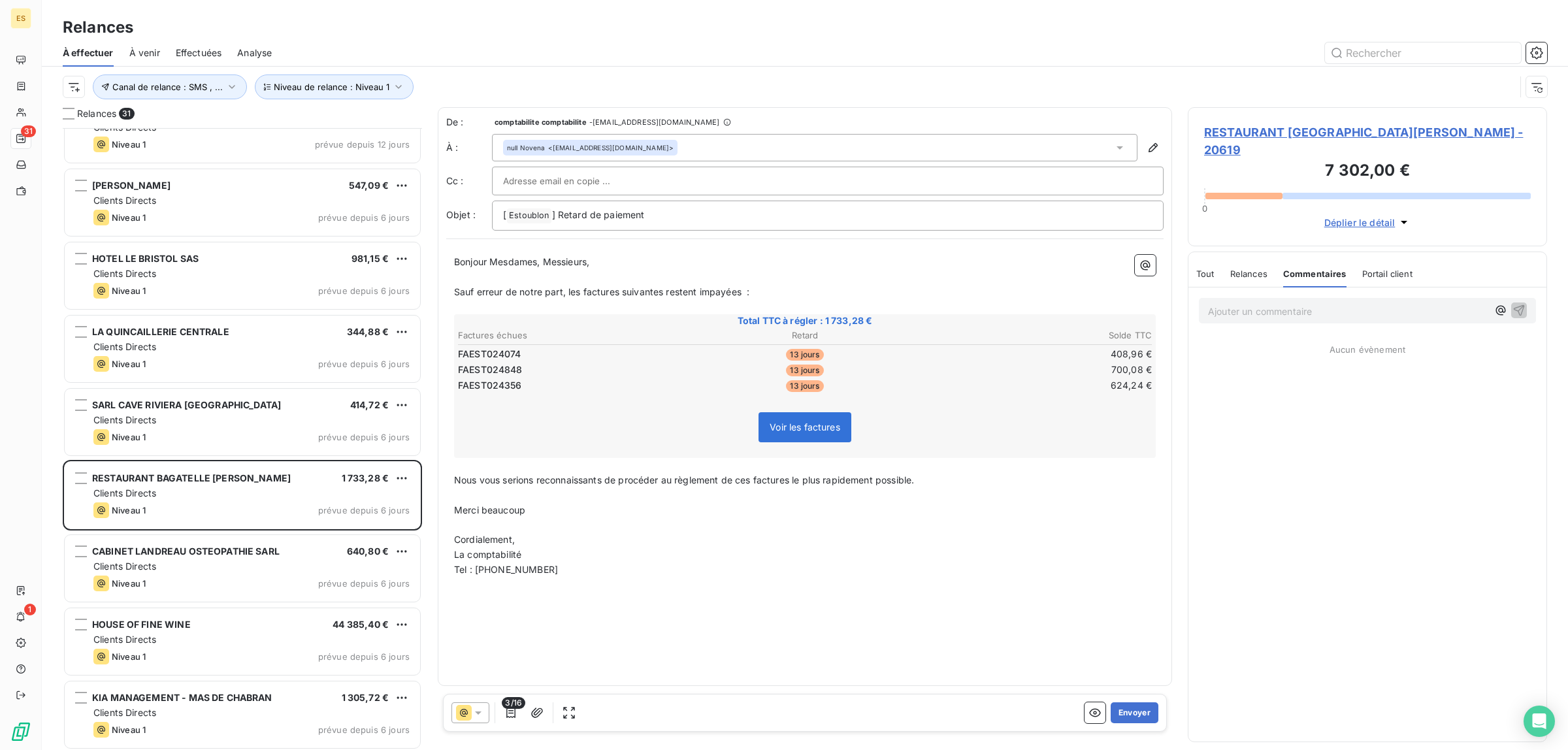
click at [1203, 268] on span "Tout" at bounding box center [1205, 273] width 18 height 10
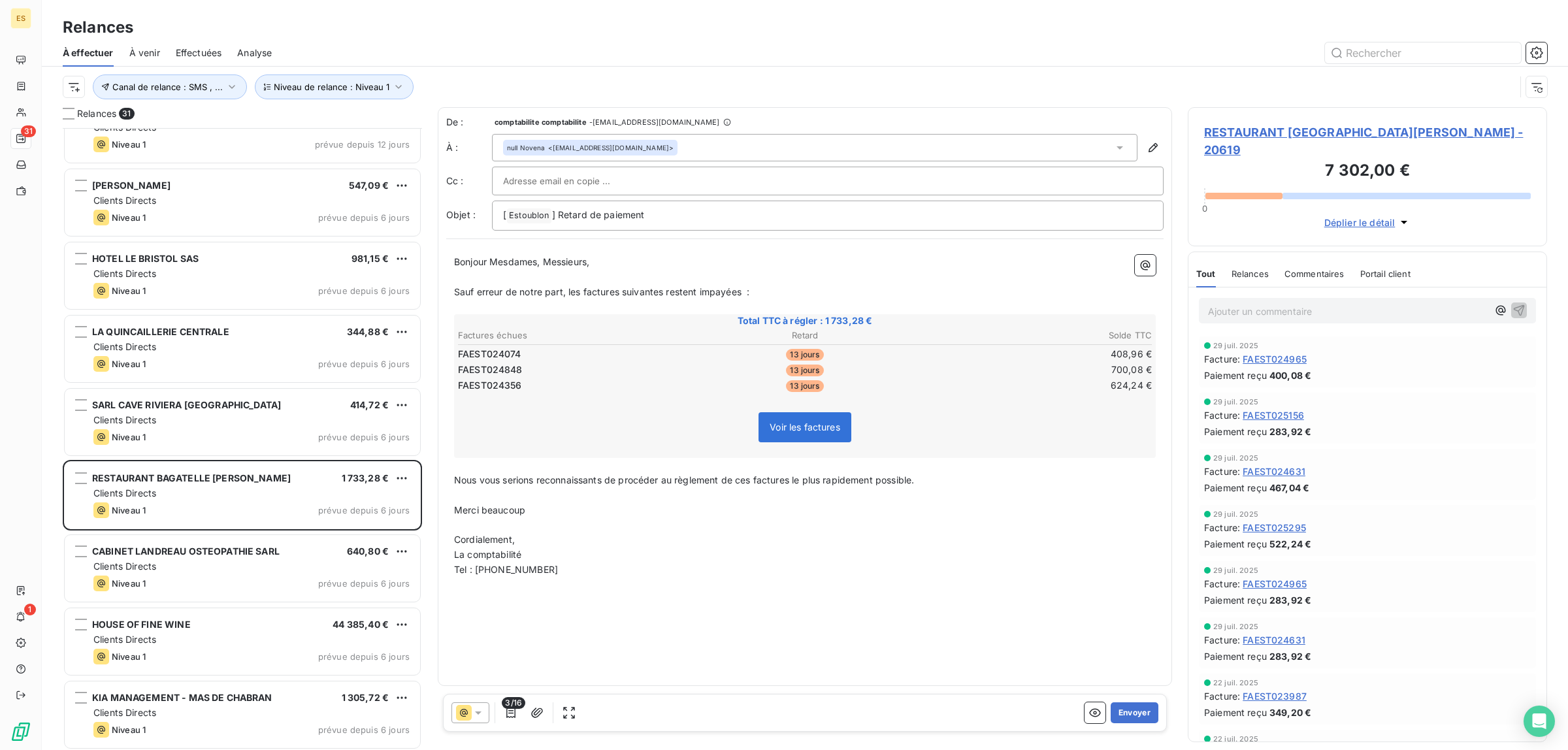
click at [1231, 268] on span "Relances" at bounding box center [1249, 273] width 37 height 10
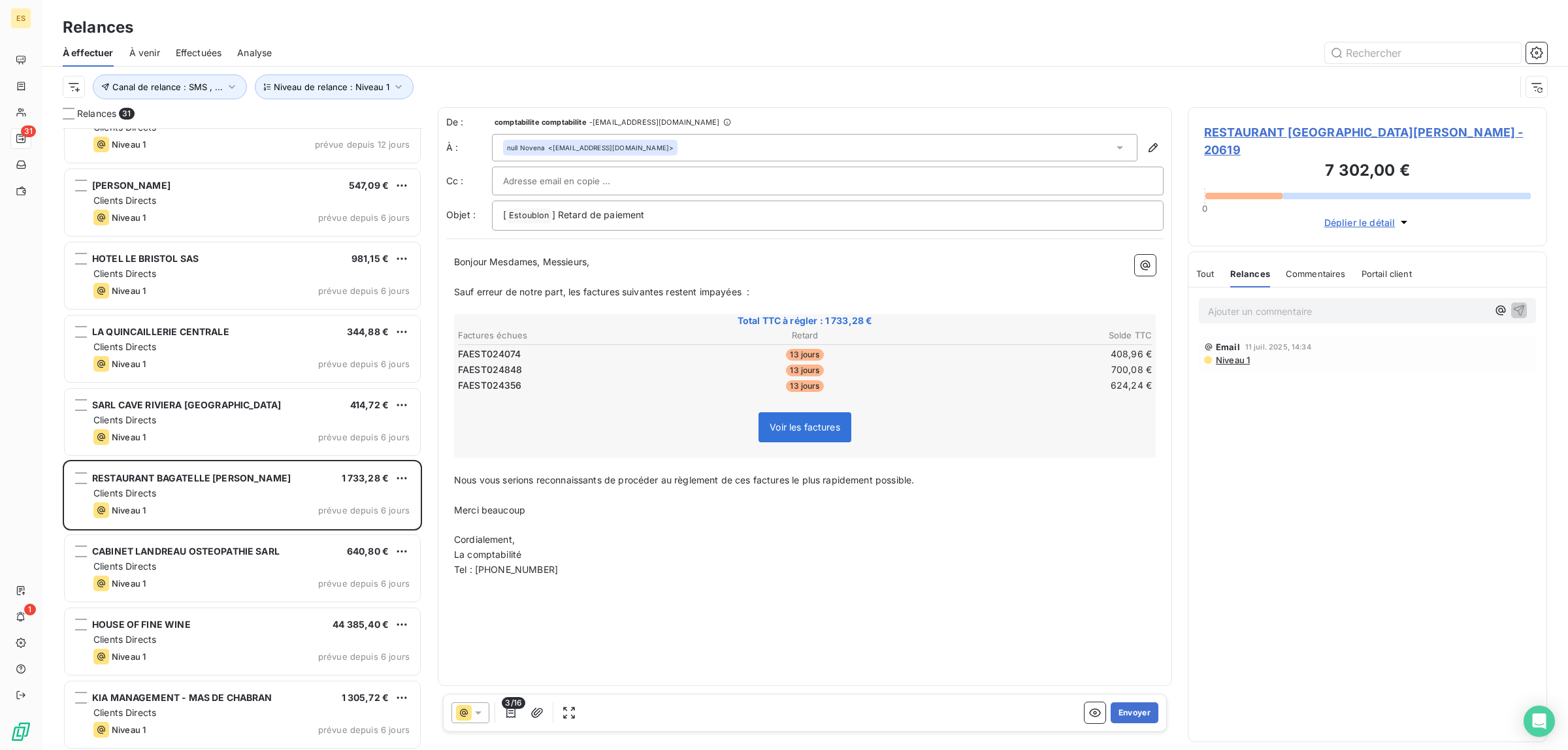
click at [1217, 260] on div "Tout Relances Commentaires Portail client" at bounding box center [1303, 273] width 215 height 27
click at [1126, 716] on button "Envoyer" at bounding box center [1134, 712] width 47 height 21
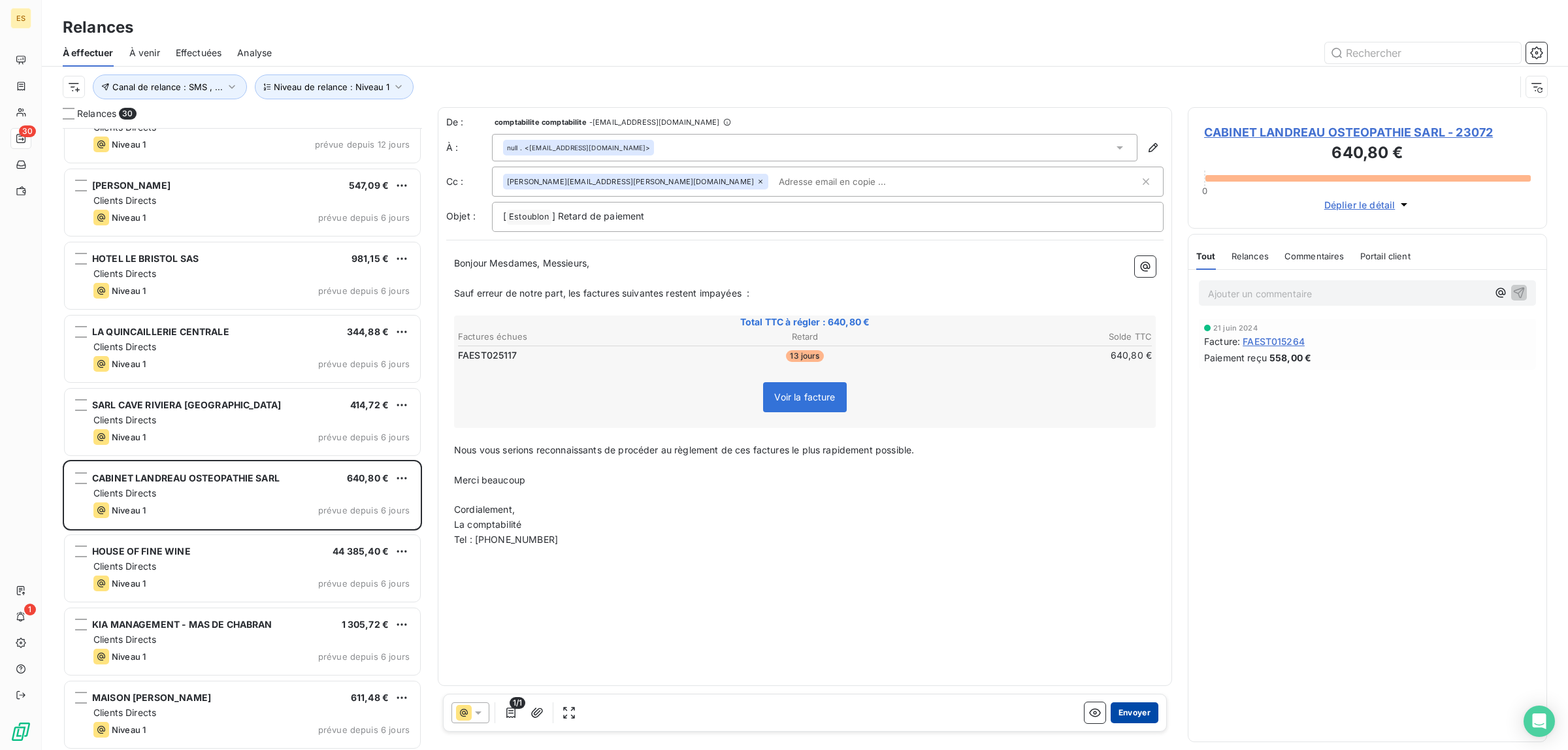
click at [1132, 703] on button "Envoyer" at bounding box center [1134, 712] width 47 height 21
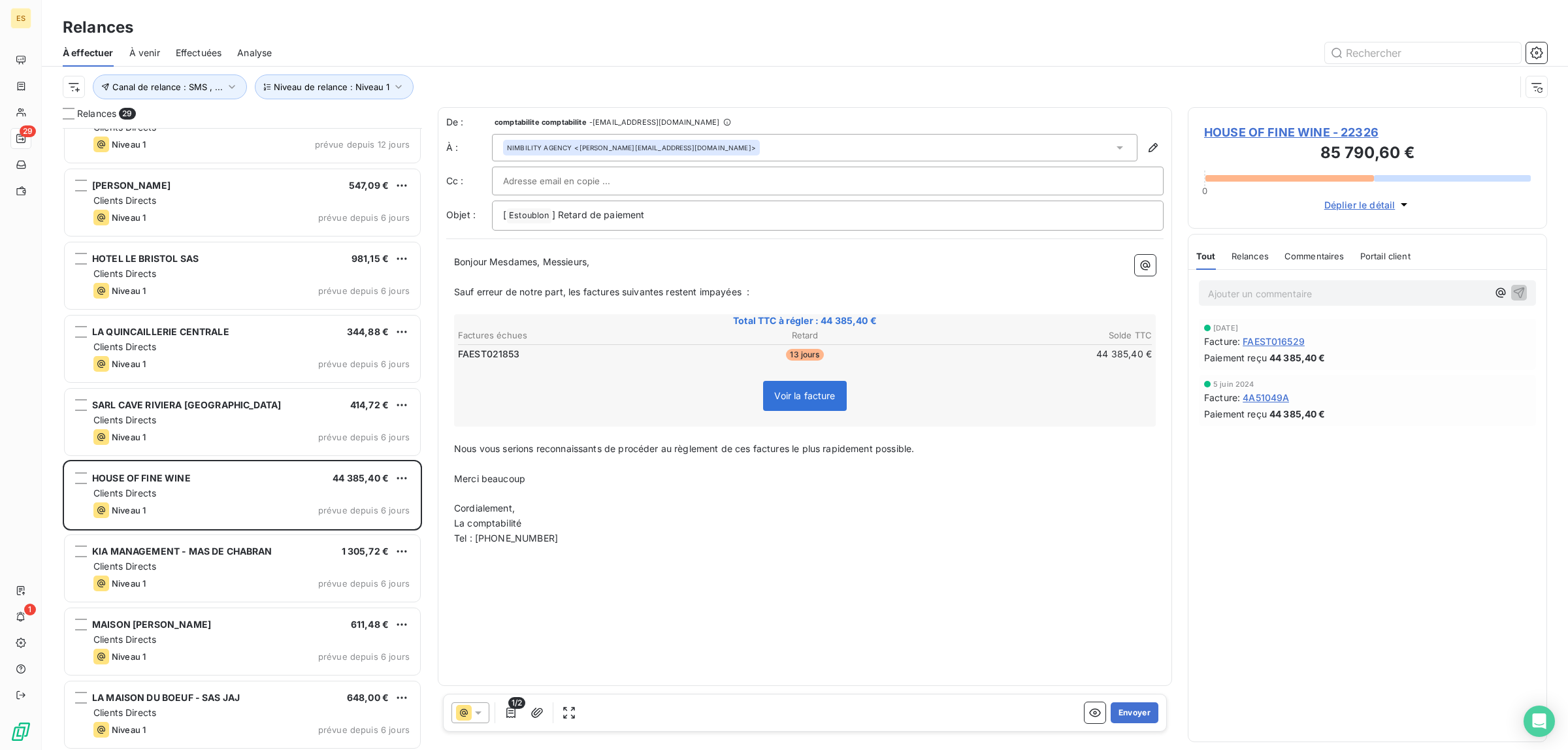
click at [1132, 700] on div "1/2 Envoyer" at bounding box center [804, 712] width 724 height 38
click at [1132, 708] on button "Envoyer" at bounding box center [1134, 712] width 47 height 21
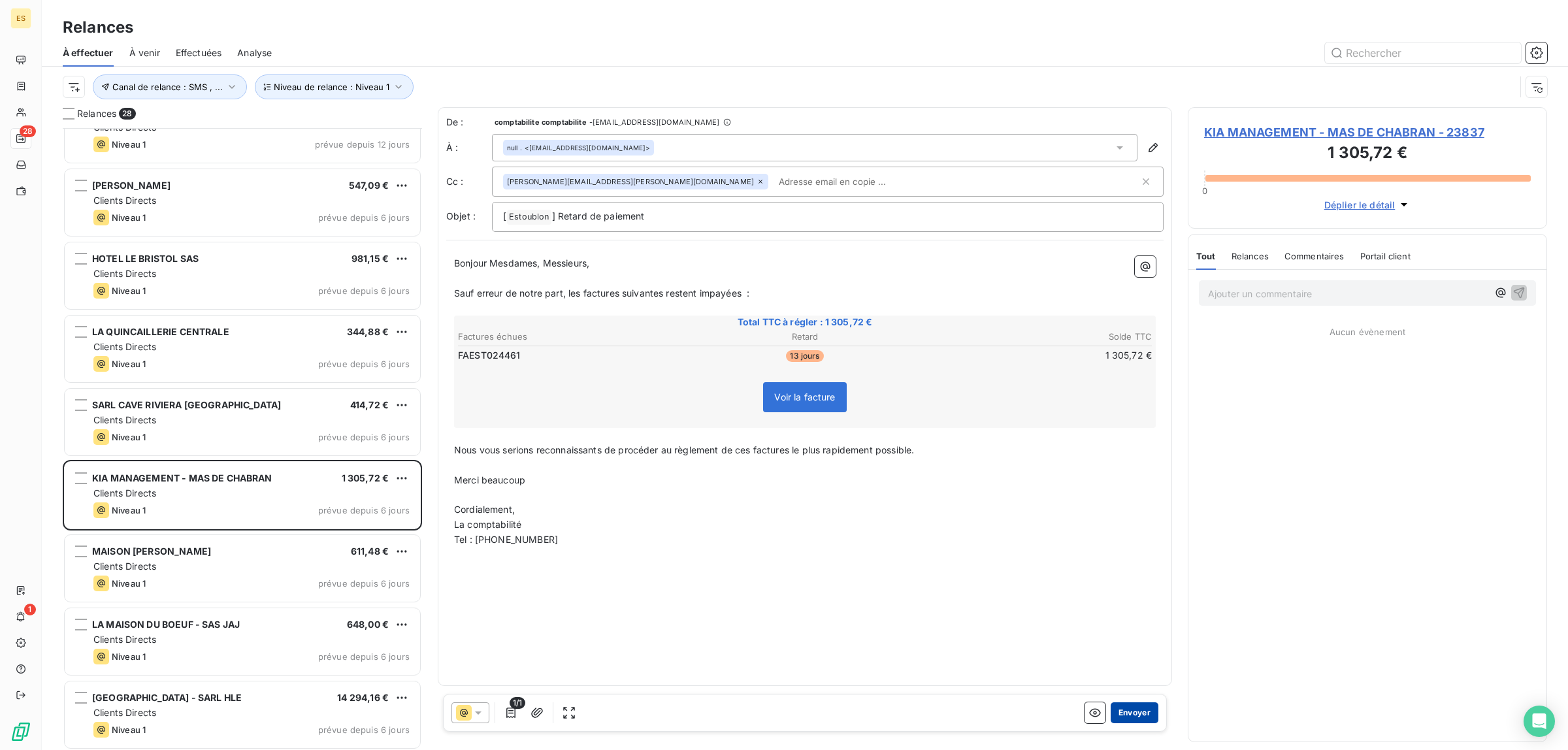
click at [1134, 707] on button "Envoyer" at bounding box center [1134, 712] width 47 height 21
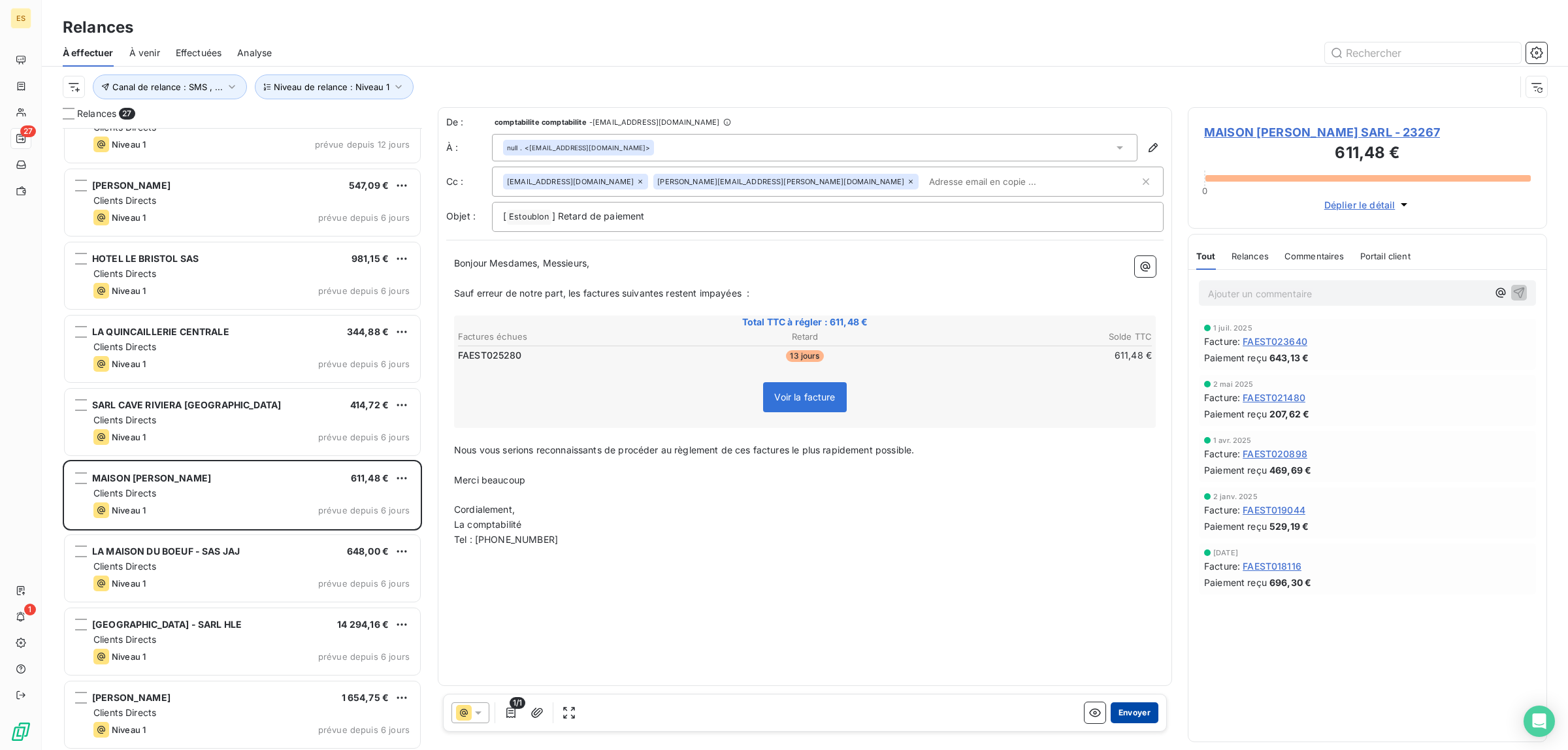
click at [1135, 710] on button "Envoyer" at bounding box center [1134, 712] width 47 height 21
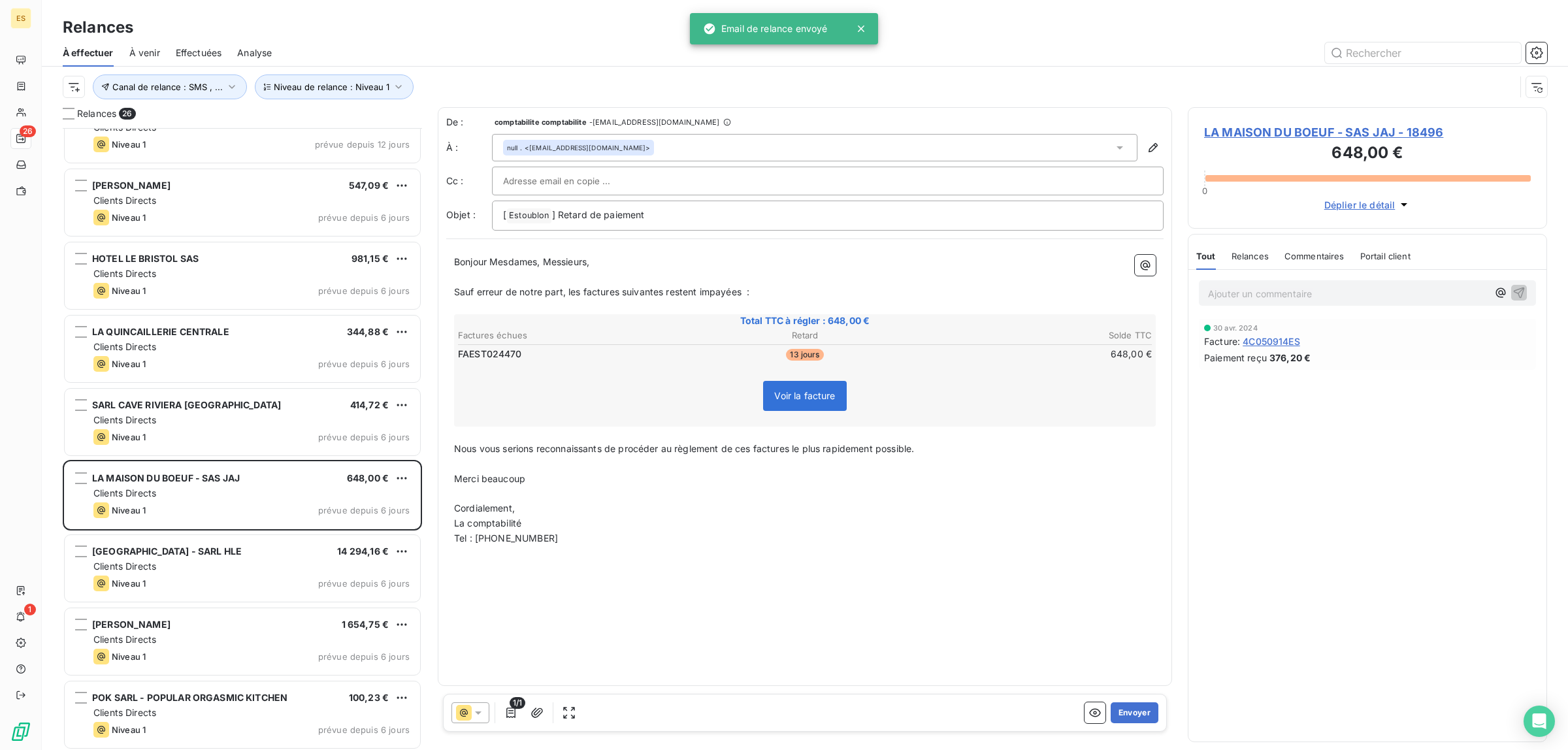
click at [1135, 710] on button "Envoyer" at bounding box center [1134, 712] width 47 height 21
